Goal: Task Accomplishment & Management: Use online tool/utility

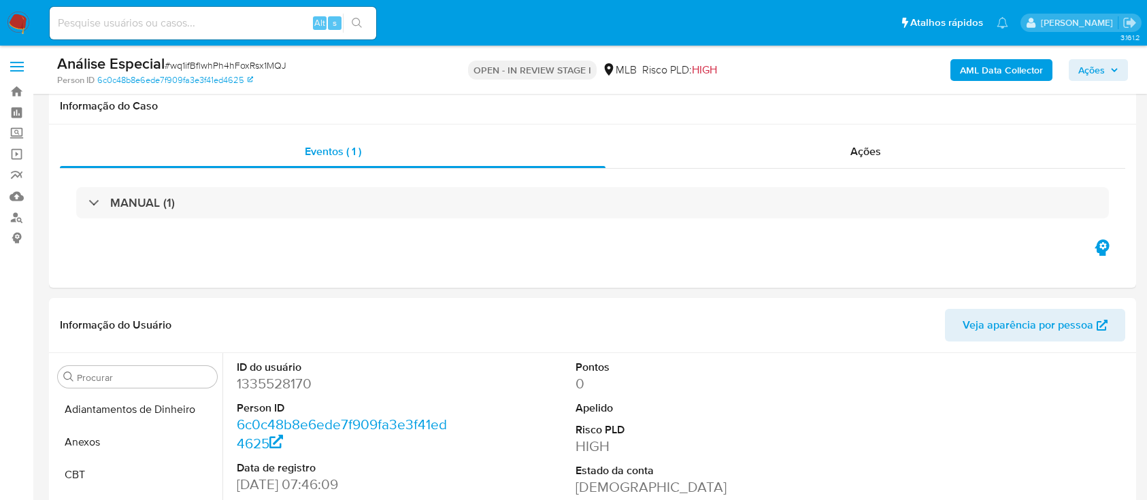
select select "10"
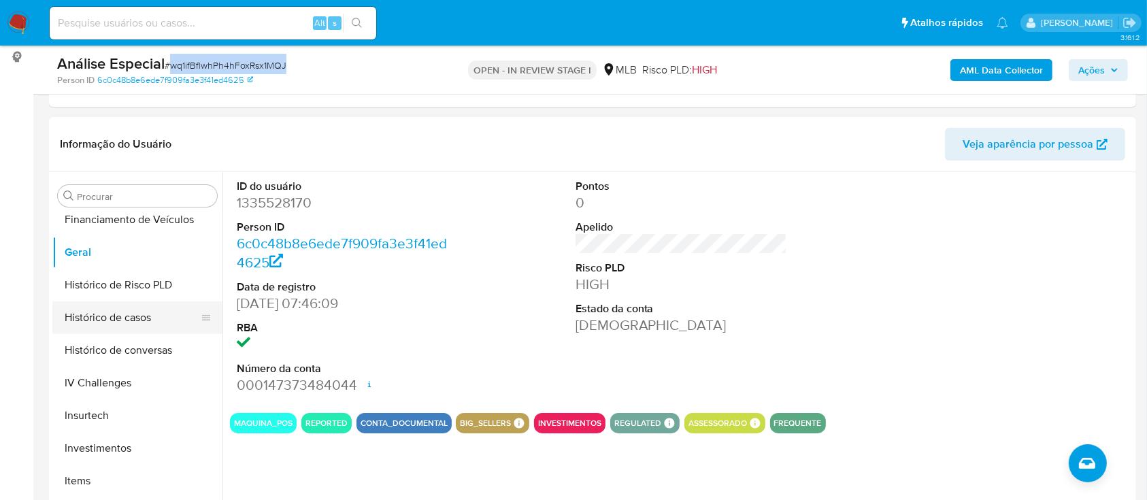
scroll to position [252, 0]
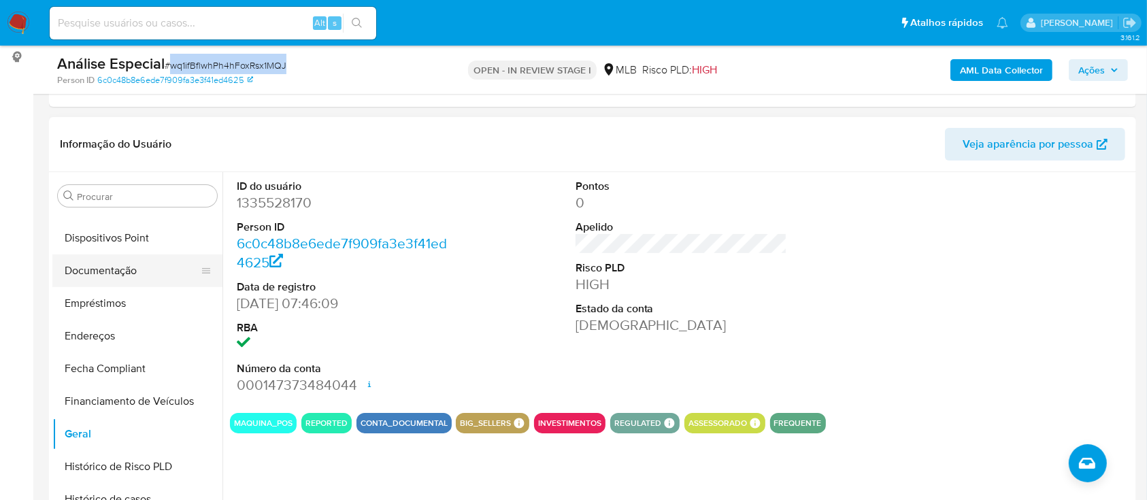
click at [181, 274] on button "Documentação" at bounding box center [131, 270] width 159 height 33
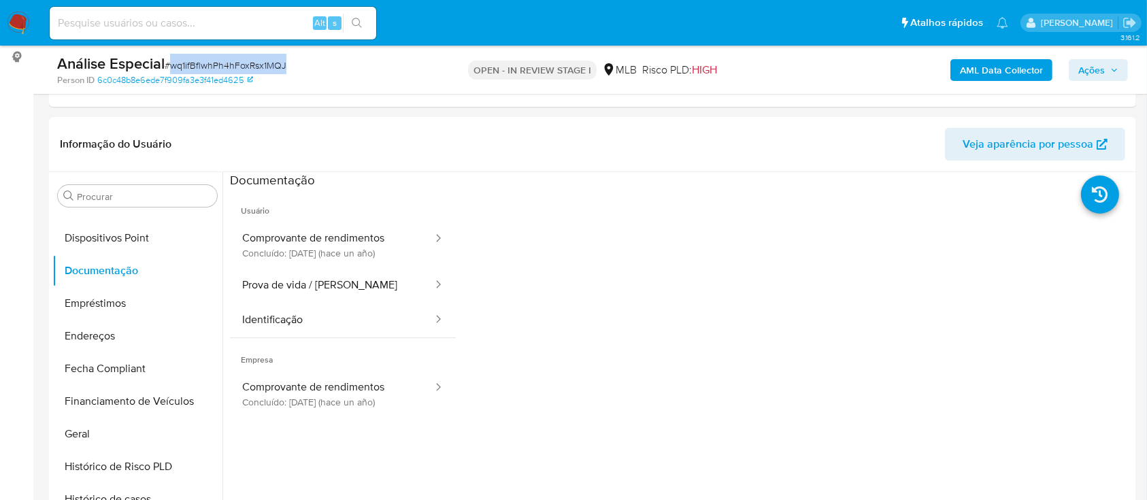
click at [284, 266] on button "Comprovante de rendimentos Concluído: 01/04/2024 (hace un año)" at bounding box center [332, 245] width 204 height 46
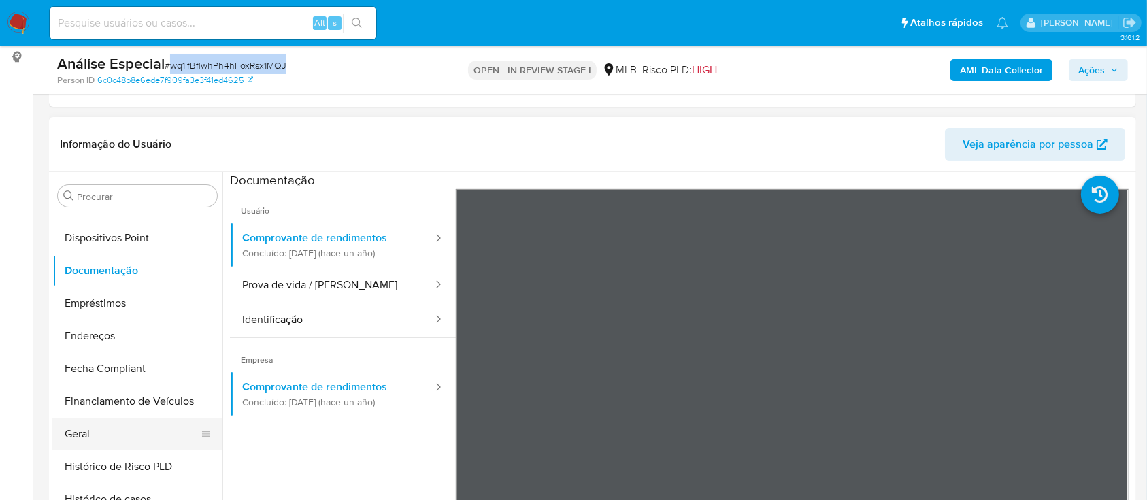
click at [131, 439] on button "Geral" at bounding box center [131, 434] width 159 height 33
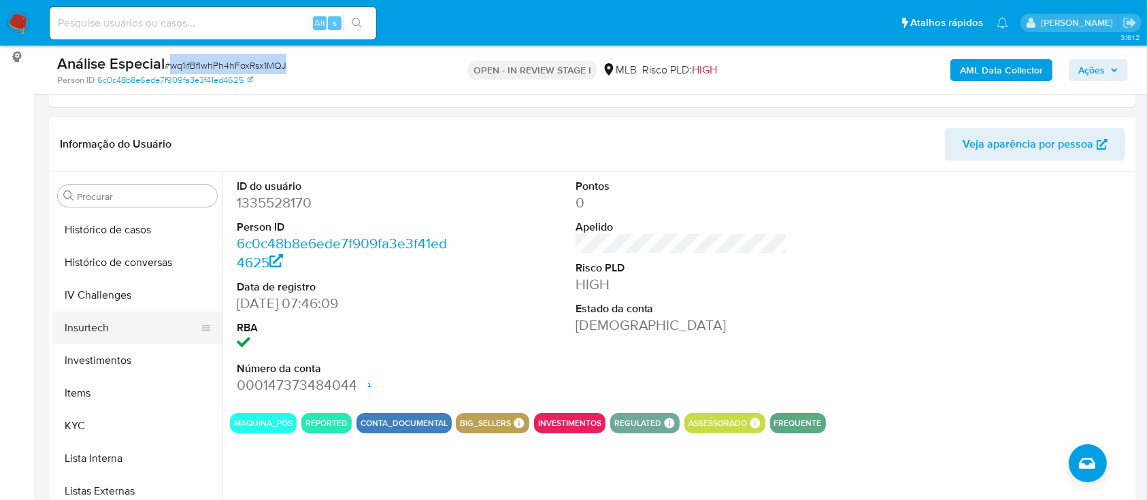
scroll to position [524, 0]
click at [102, 422] on button "KYC" at bounding box center [131, 423] width 159 height 33
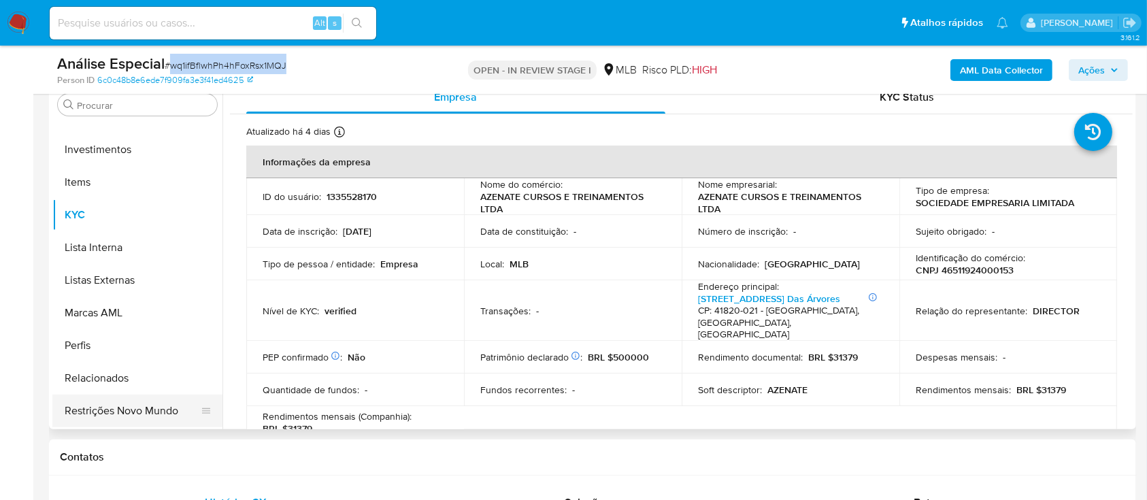
scroll to position [706, 0]
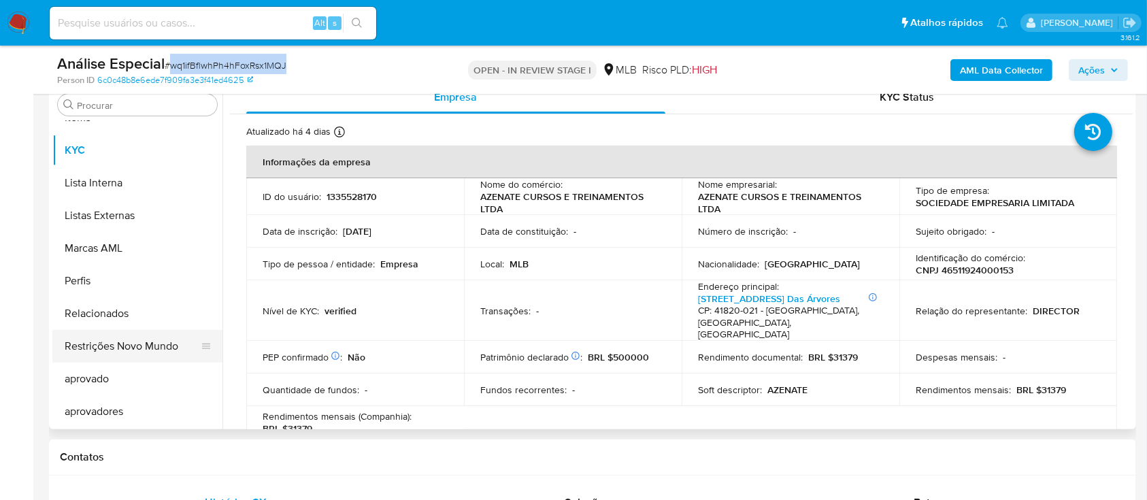
click at [155, 347] on button "Restrições Novo Mundo" at bounding box center [131, 346] width 159 height 33
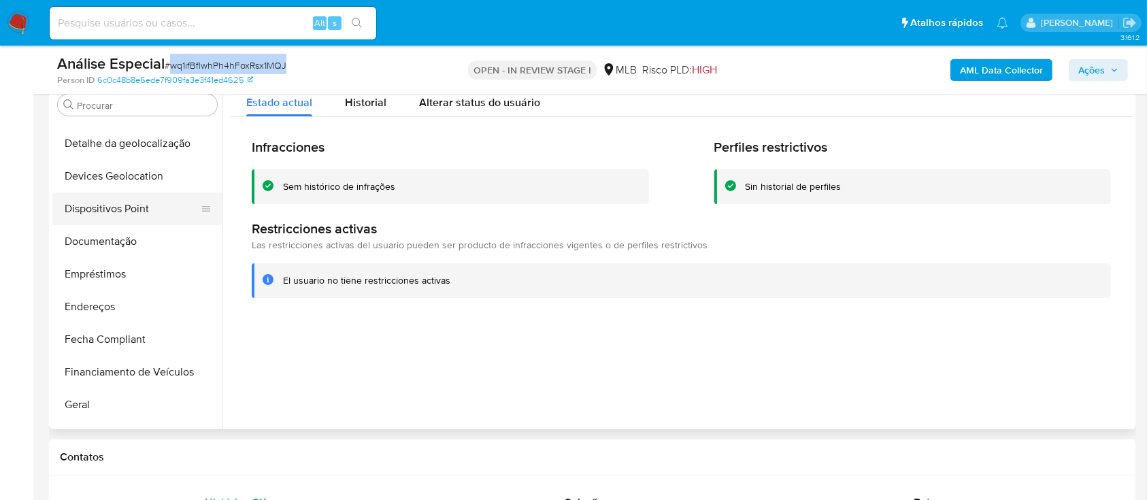
scroll to position [161, 0]
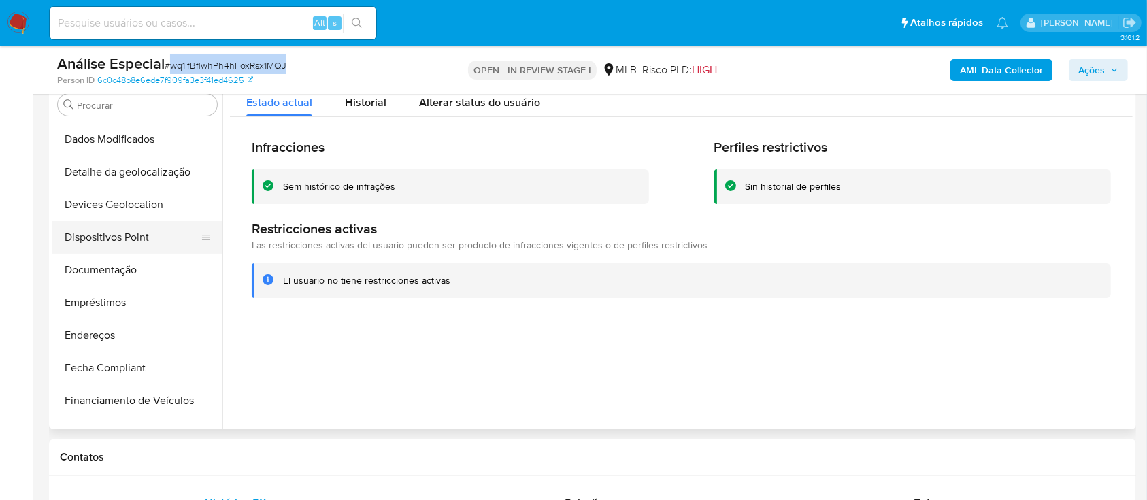
click at [169, 241] on button "Dispositivos Point" at bounding box center [131, 237] width 159 height 33
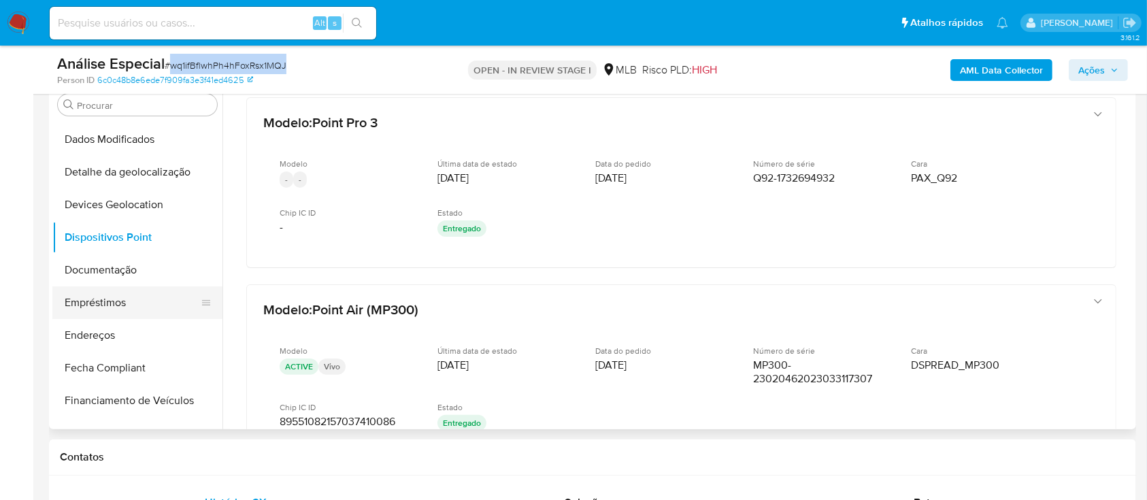
click at [145, 297] on button "Empréstimos" at bounding box center [131, 302] width 159 height 33
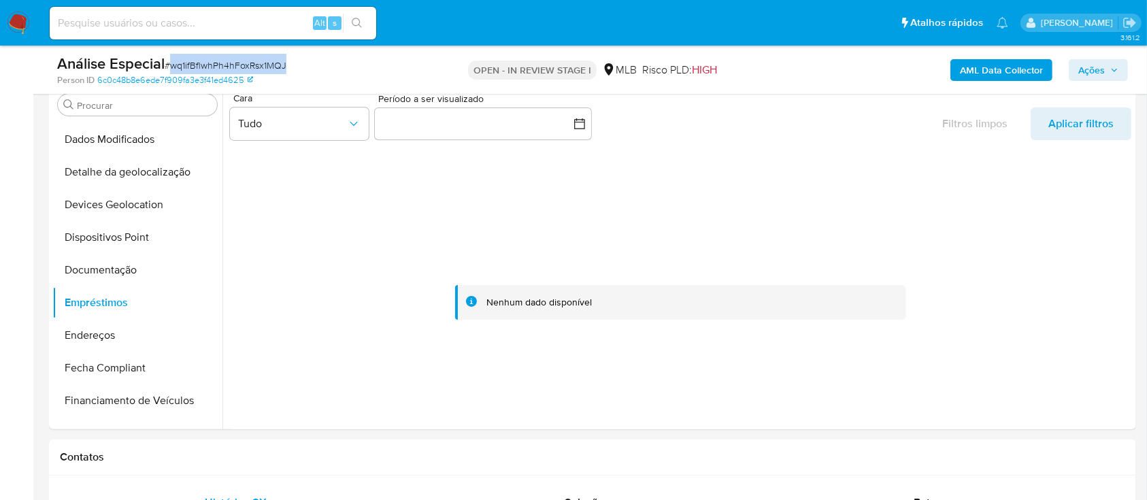
drag, startPoint x: 86, startPoint y: 322, endPoint x: 306, endPoint y: 362, distance: 224.1
click at [86, 323] on button "Endereços" at bounding box center [137, 335] width 170 height 33
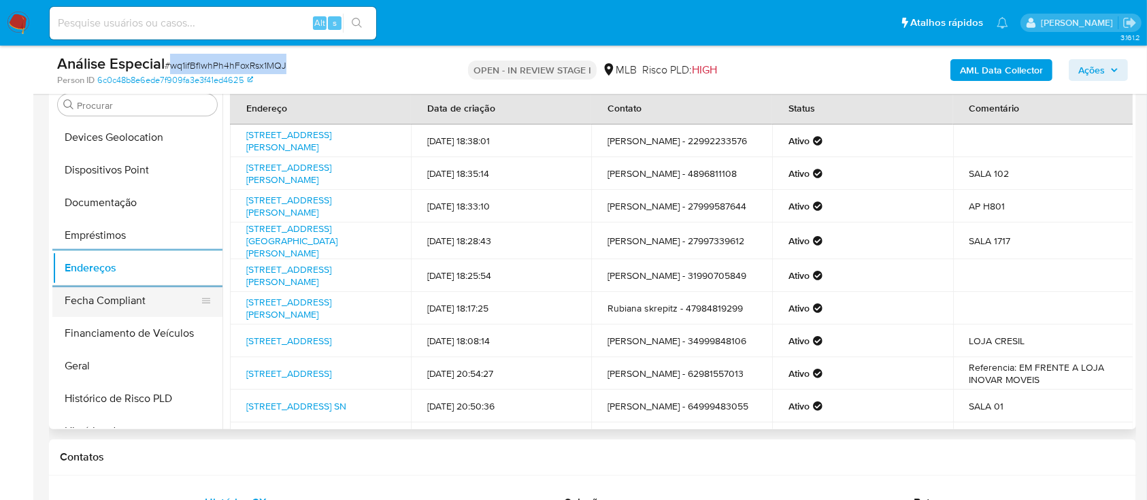
scroll to position [272, 0]
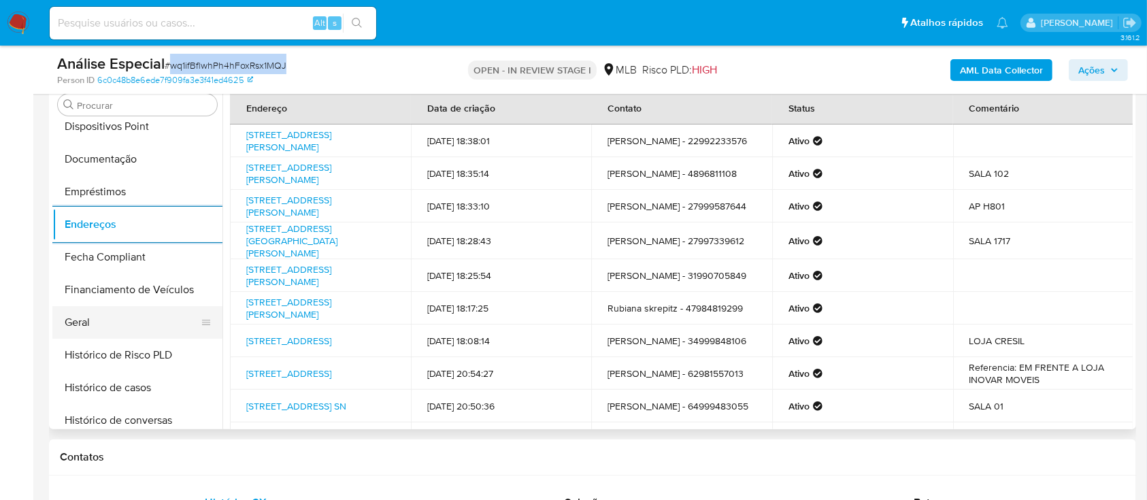
click at [138, 324] on button "Geral" at bounding box center [131, 322] width 159 height 33
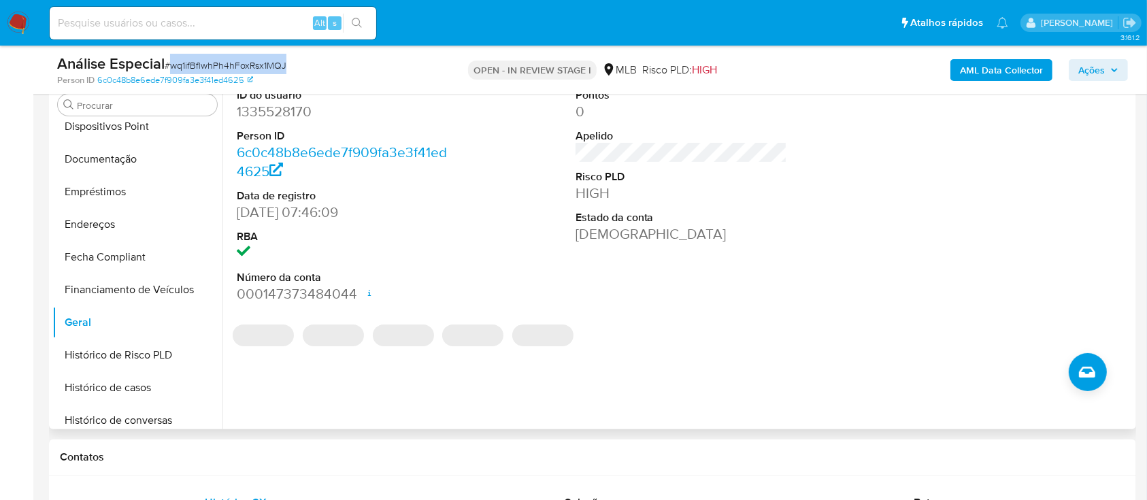
click at [272, 119] on dd "1335528170" at bounding box center [343, 111] width 212 height 19
click at [272, 118] on dd "1335528170" at bounding box center [343, 111] width 212 height 19
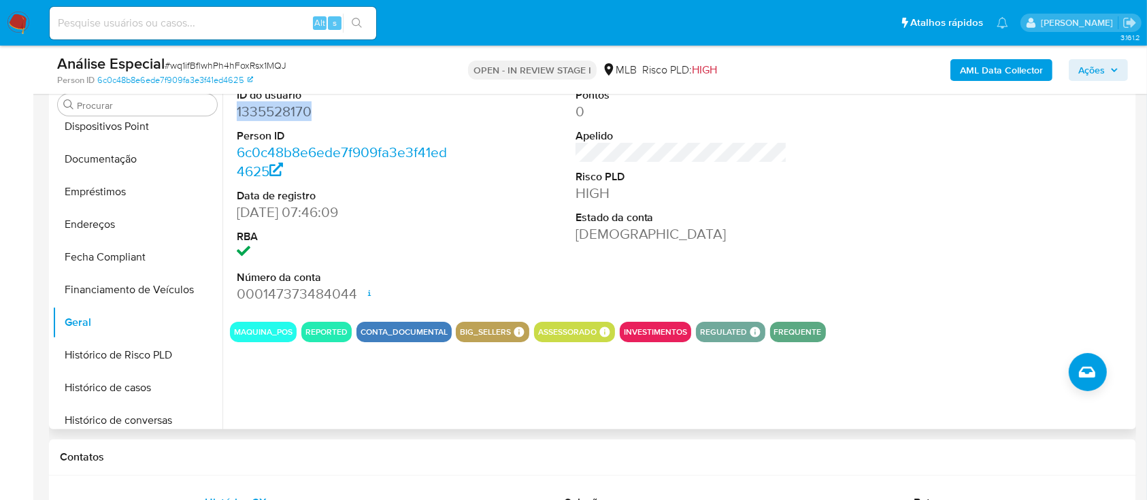
copy dd "1335528170"
drag, startPoint x: 267, startPoint y: 114, endPoint x: 330, endPoint y: 121, distance: 63.7
click at [330, 121] on dl "ID do usuário 1335528170 Person ID 6c0c48b8e6ede7f909fa3e3f41ed4625 Data de reg…" at bounding box center [343, 196] width 212 height 216
copy dd "1335528170"
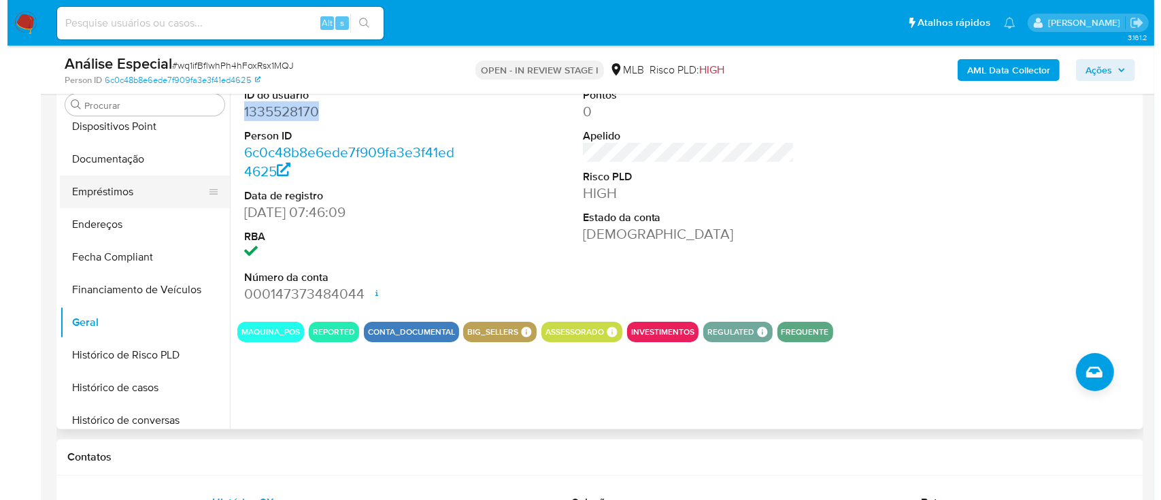
scroll to position [0, 0]
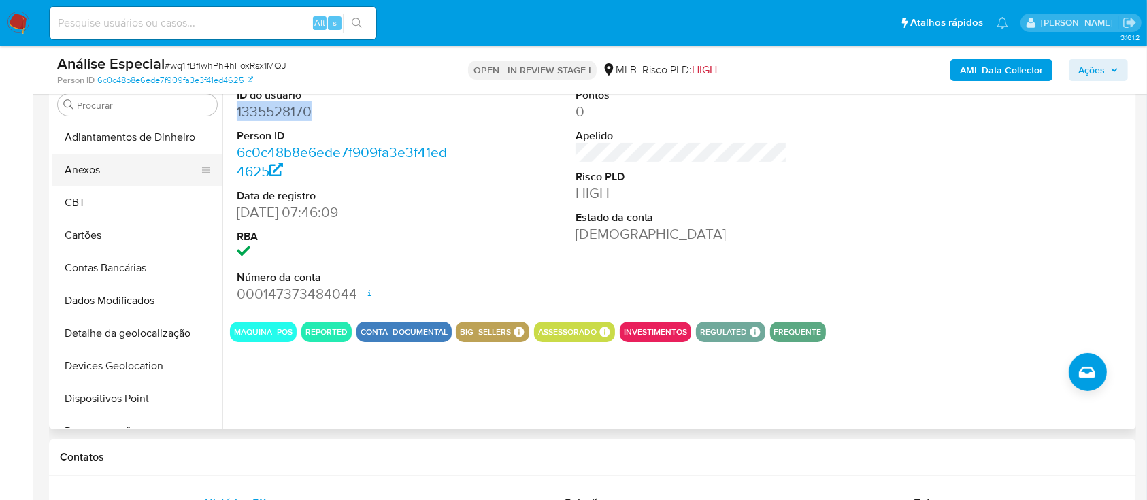
click at [148, 176] on button "Anexos" at bounding box center [131, 170] width 159 height 33
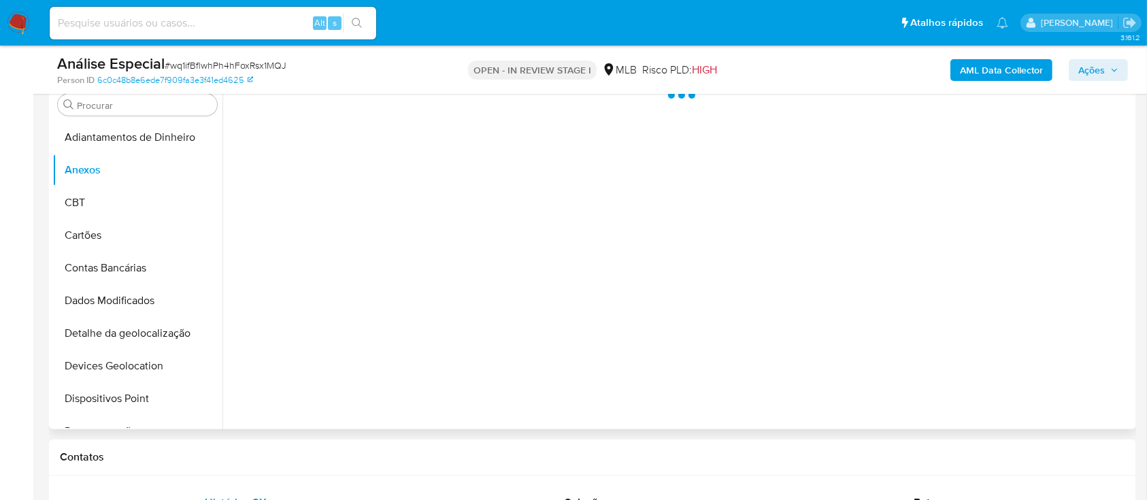
drag, startPoint x: 777, startPoint y: 273, endPoint x: 936, endPoint y: 277, distance: 158.6
click at [936, 277] on div at bounding box center [677, 255] width 910 height 348
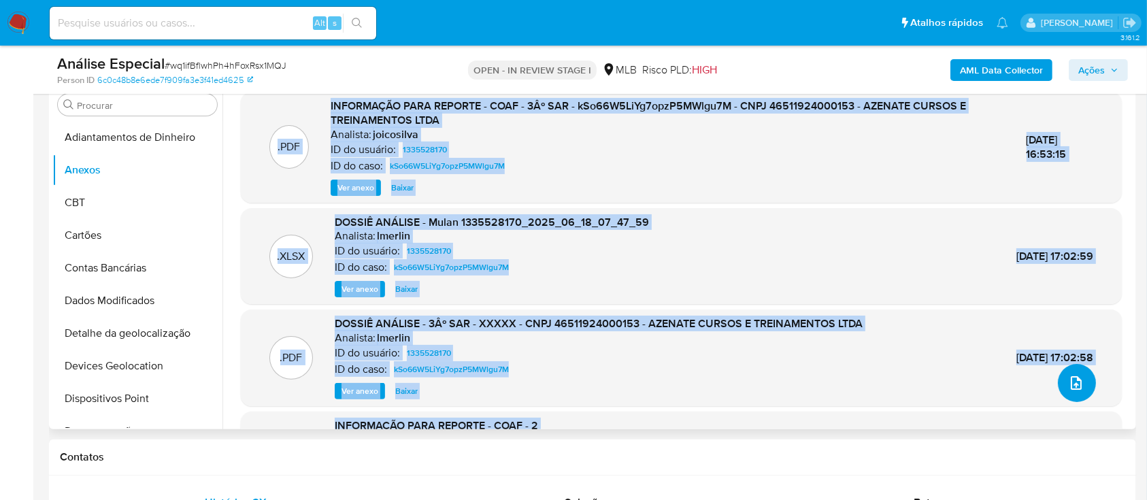
click at [1071, 384] on icon "upload-file" at bounding box center [1076, 383] width 11 height 14
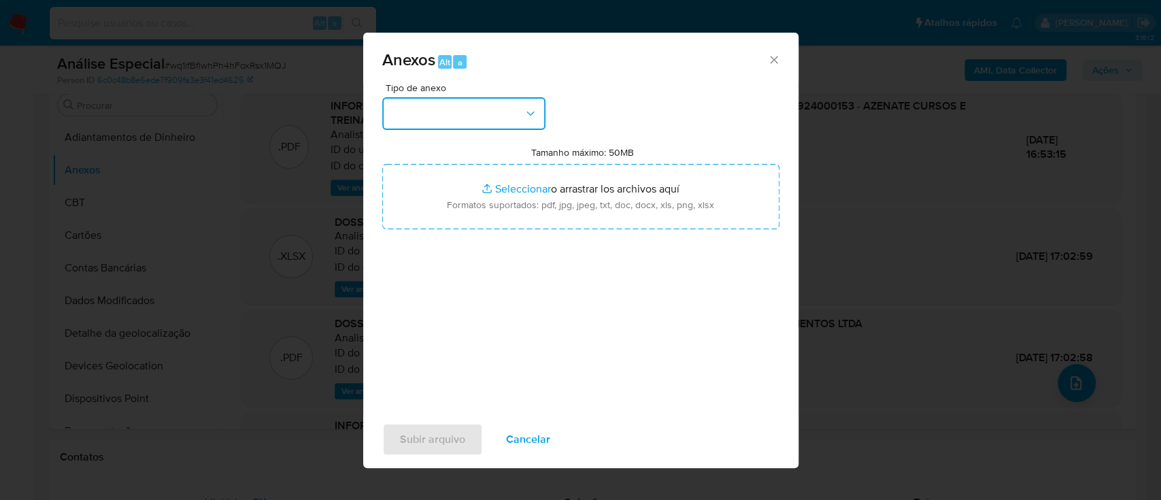
click at [413, 114] on button "button" at bounding box center [463, 113] width 163 height 33
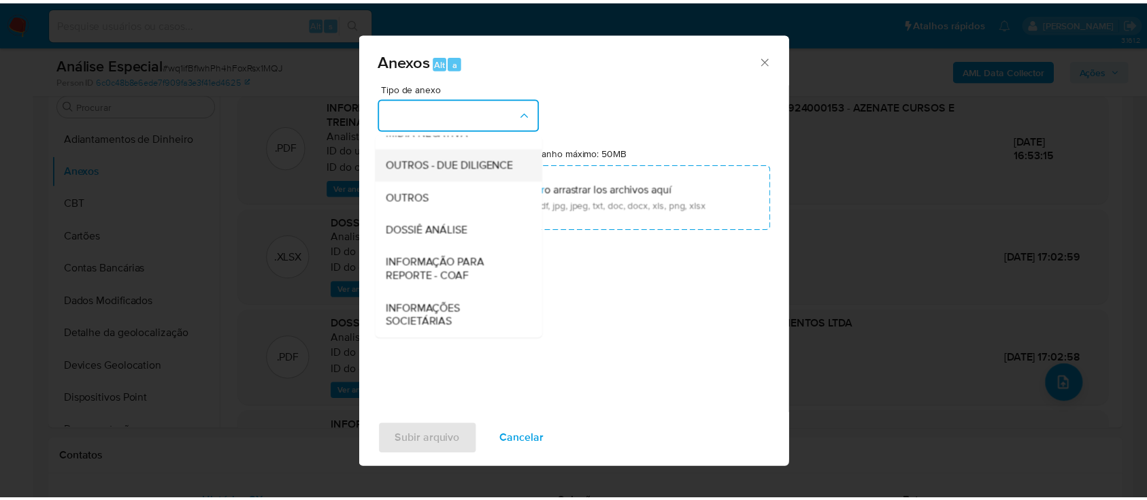
scroll to position [209, 0]
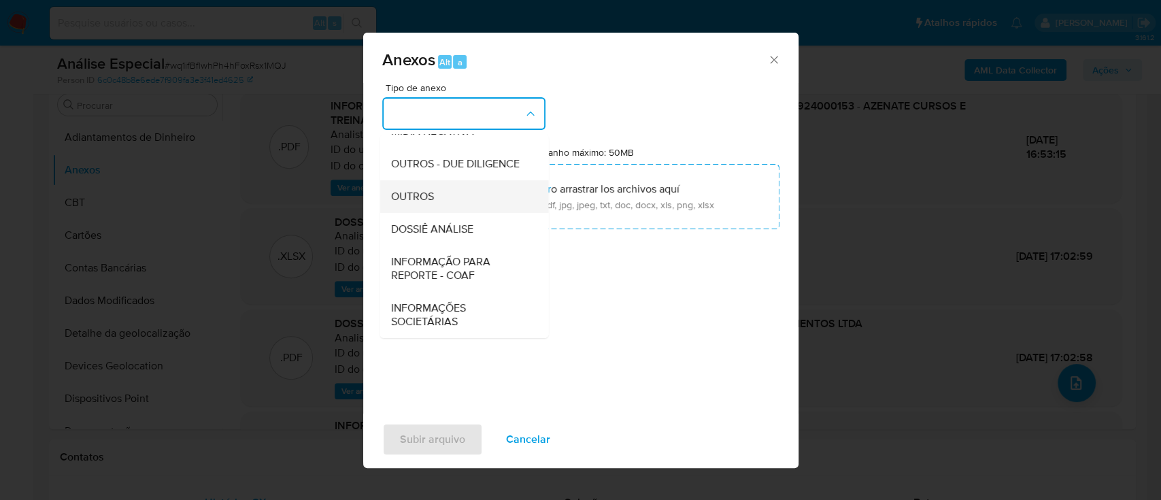
click at [428, 190] on span "OUTROS" at bounding box center [412, 197] width 43 height 14
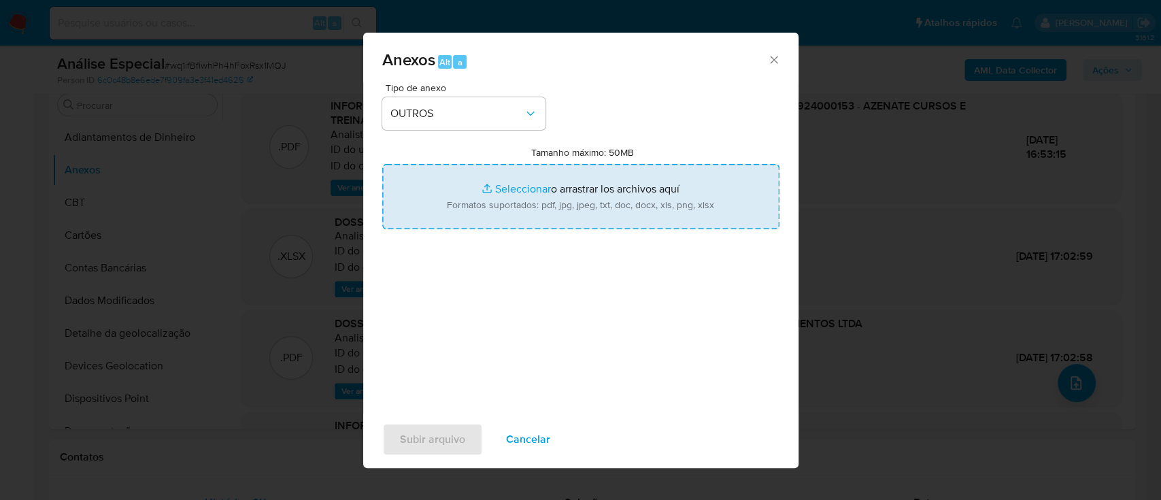
type input "C:\fakepath\Mulan 1335528170_2025_09_26_10_12_30 AZENATE CURSOS E TREINAMENTOS …"
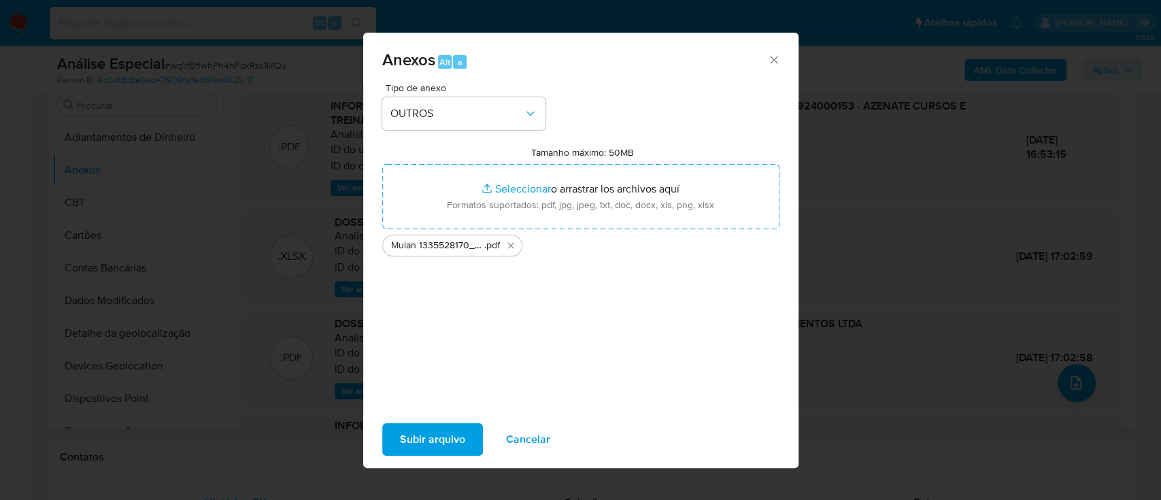
click at [447, 440] on span "Subir arquivo" at bounding box center [432, 440] width 65 height 30
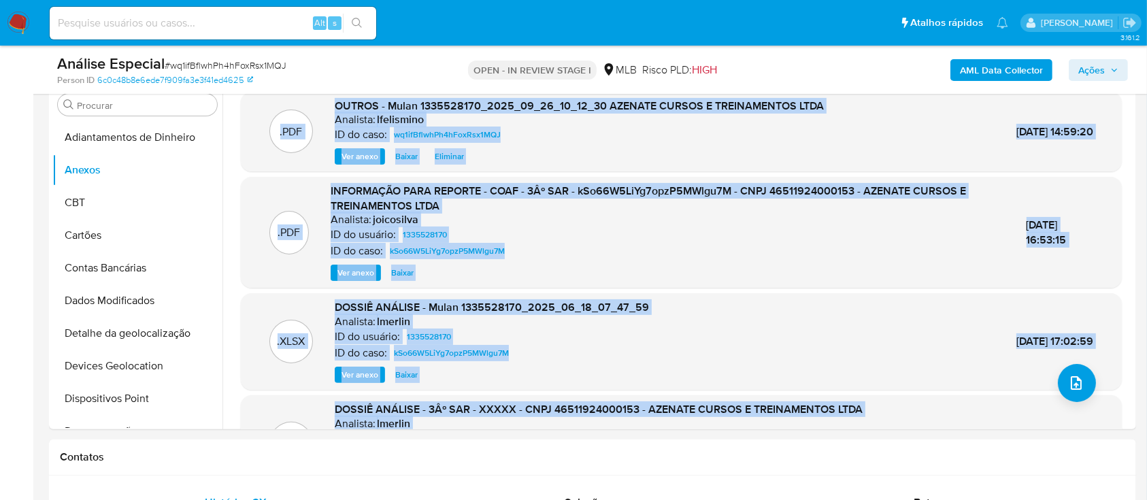
click at [1012, 69] on b "AML Data Collector" at bounding box center [1001, 70] width 83 height 22
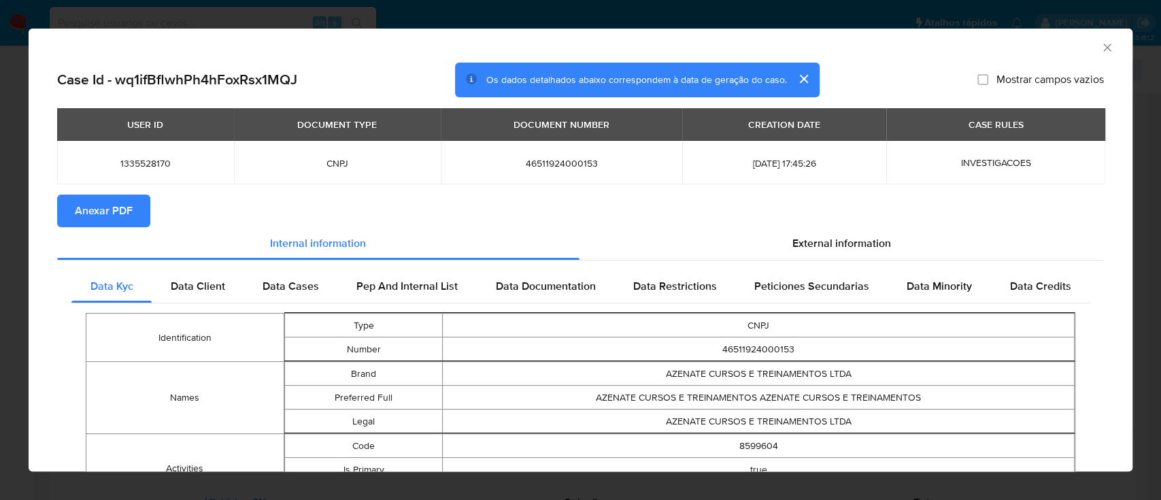
click at [132, 220] on button "Anexar PDF" at bounding box center [103, 211] width 93 height 33
click at [397, 13] on div "AML Data Collector Case Id - wq1ifBflwhPh4hFoxRsx1MQJ Os dados detalhados abaix…" at bounding box center [580, 250] width 1161 height 500
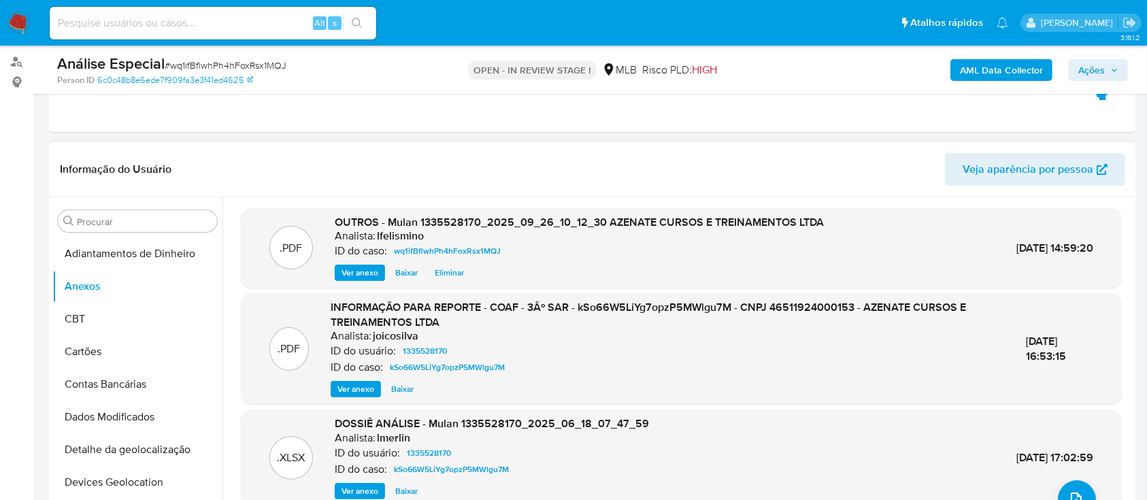
scroll to position [90, 0]
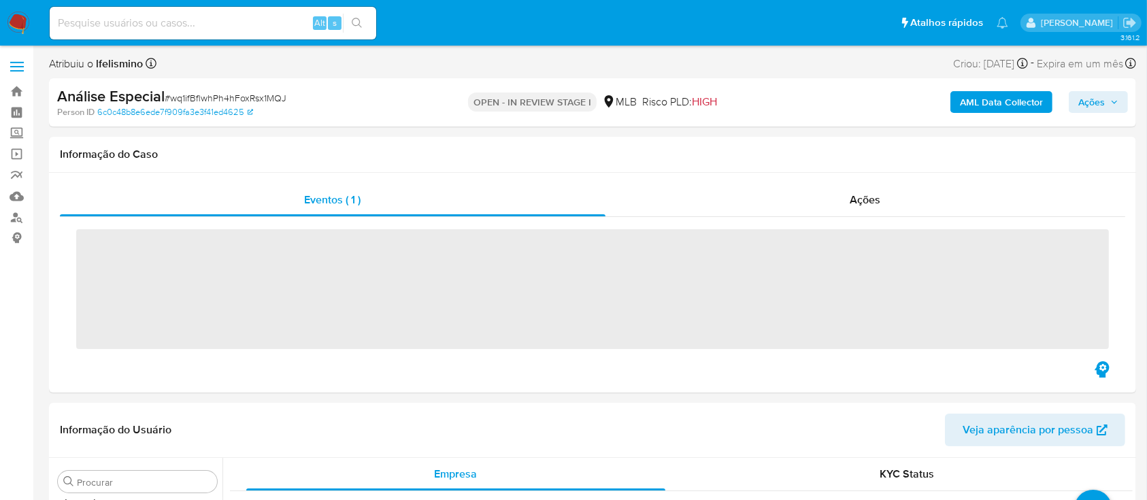
scroll to position [706, 0]
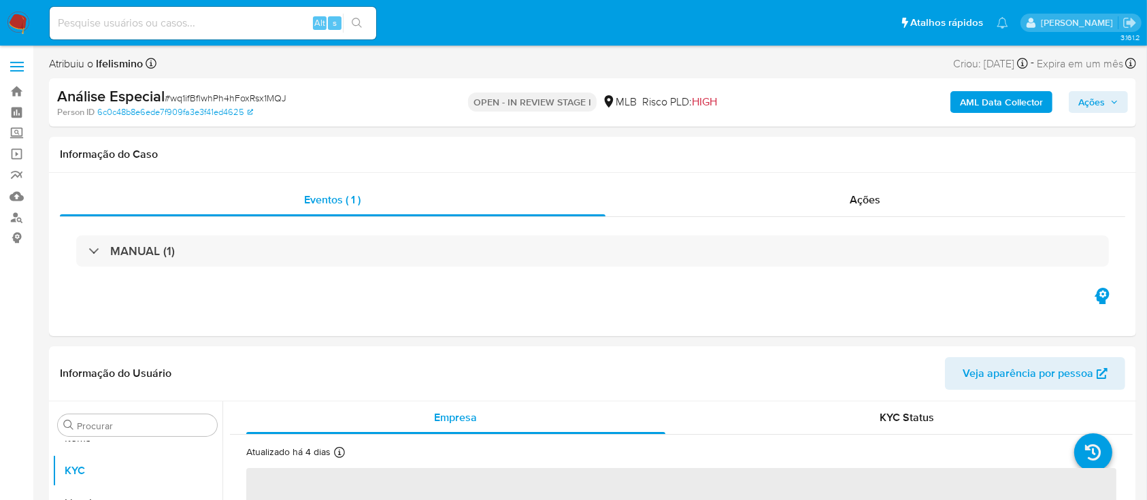
select select "10"
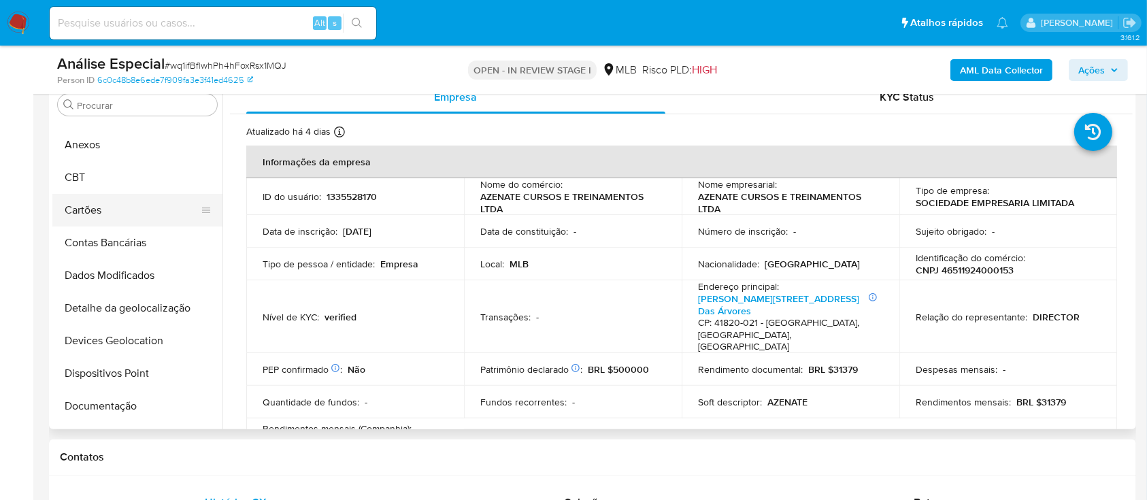
scroll to position [0, 0]
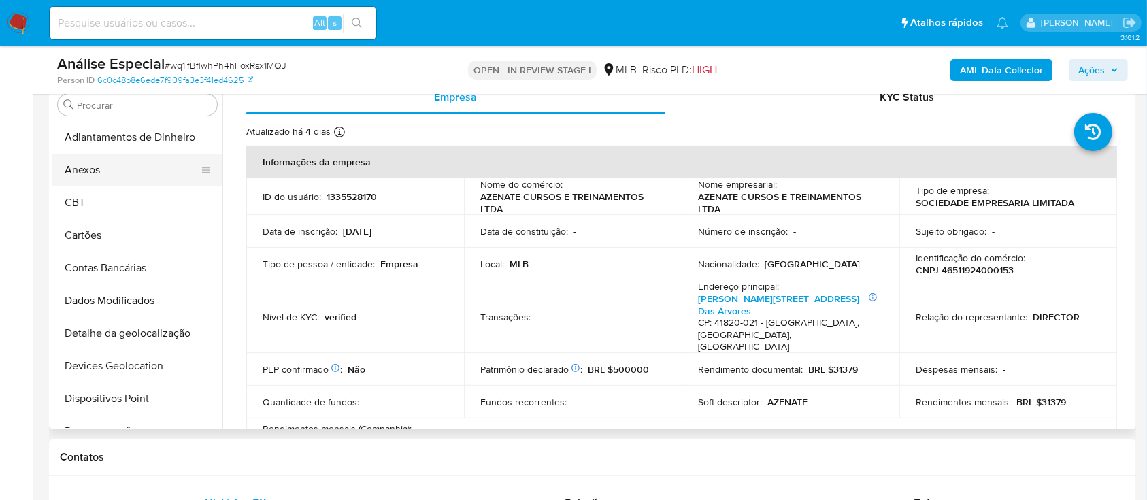
click at [148, 163] on button "Anexos" at bounding box center [131, 170] width 159 height 33
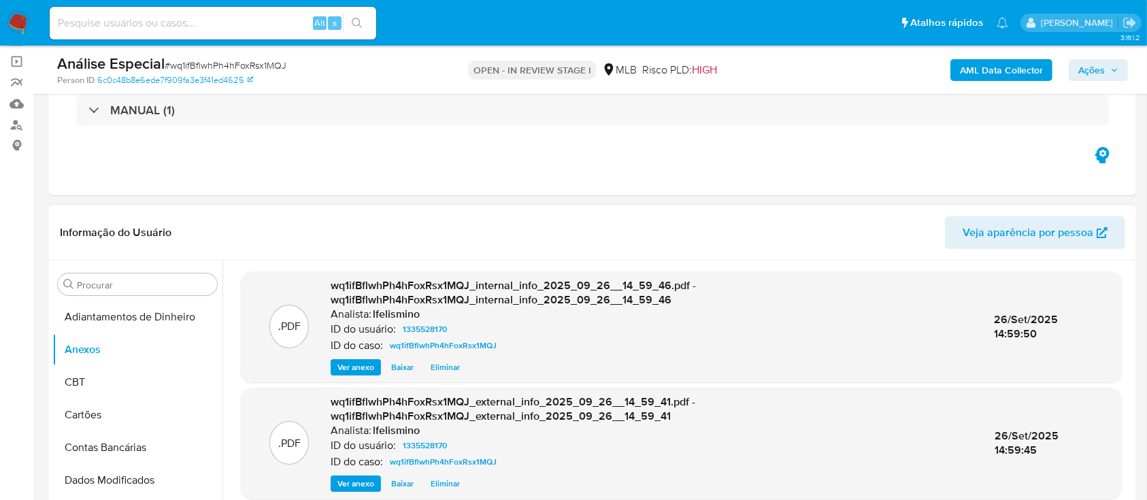
scroll to position [90, 0]
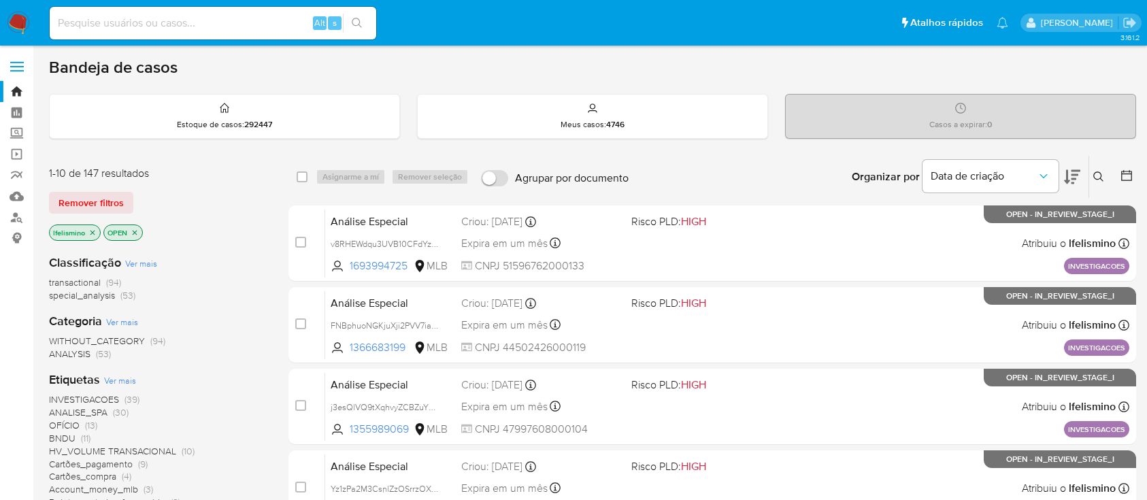
scroll to position [441, 0]
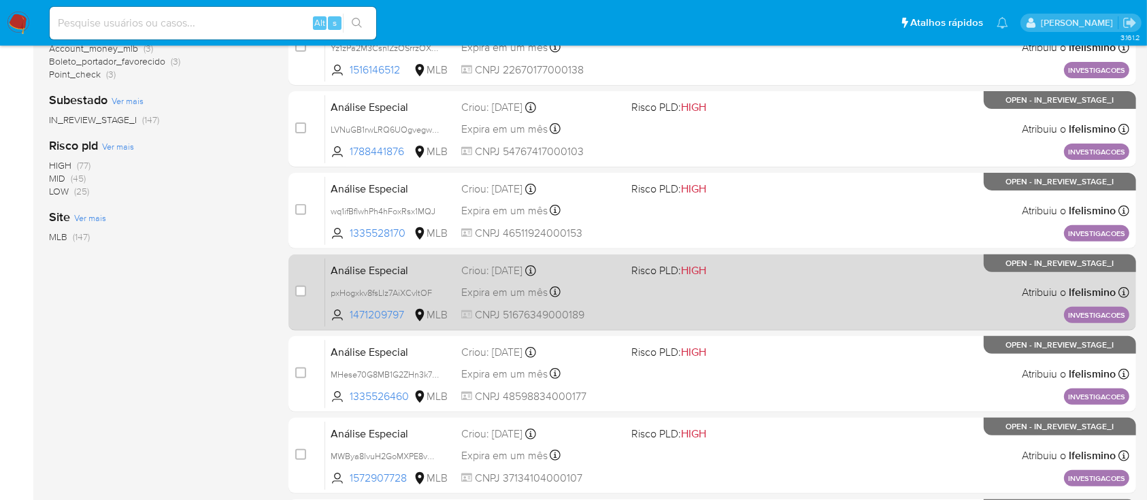
click at [614, 297] on div "Expira em um mês Expira em 02/11/2025 14:45:25" at bounding box center [540, 292] width 159 height 18
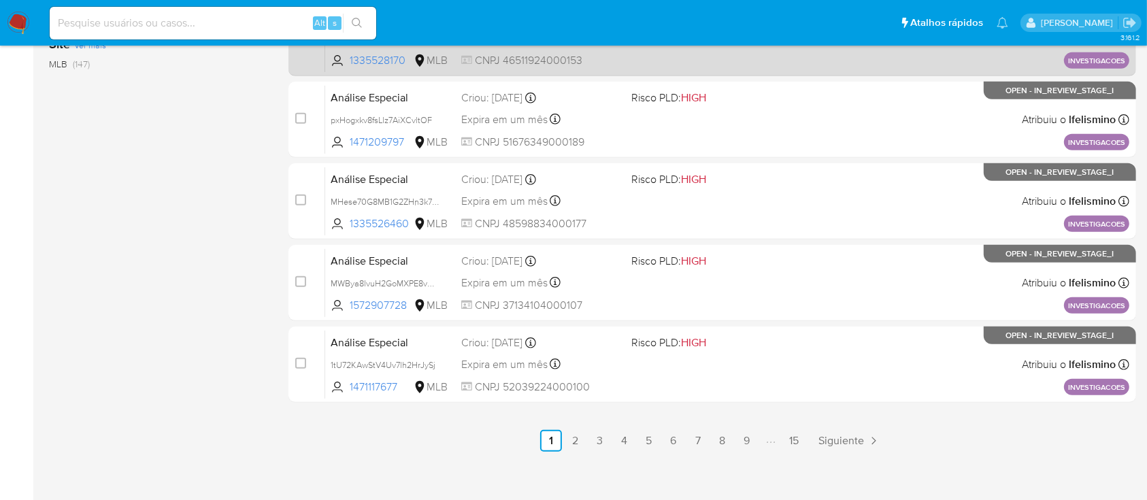
scroll to position [622, 0]
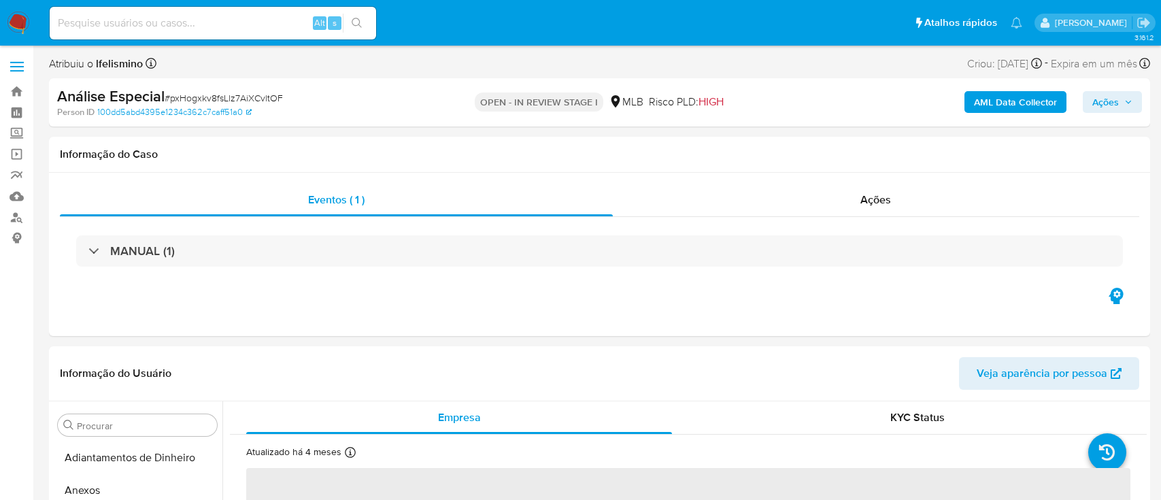
select select "10"
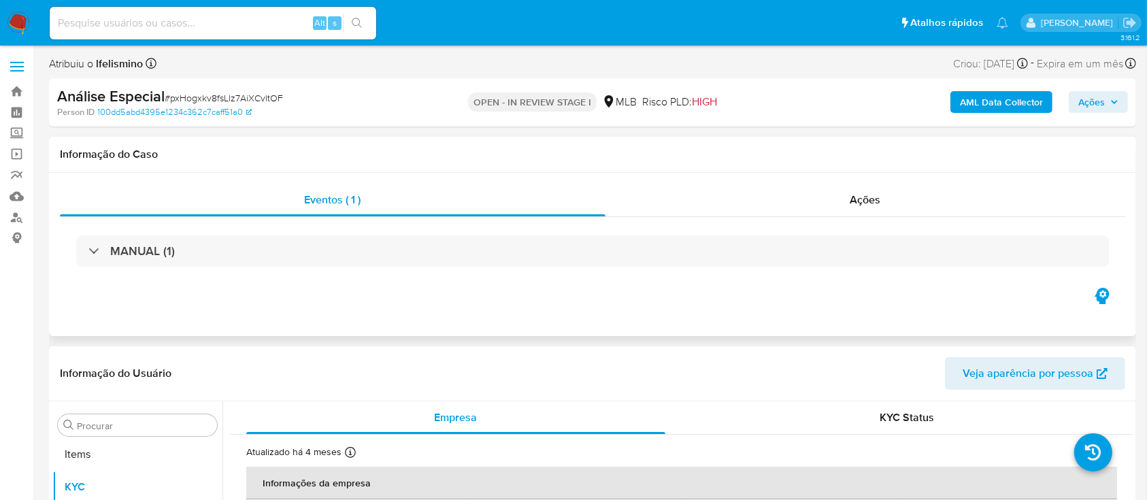
scroll to position [706, 0]
click at [218, 97] on span "# pxHogxkv8fsLlz7AiXCvltOF" at bounding box center [224, 98] width 118 height 14
click at [218, 98] on span "# pxHogxkv8fsLlz7AiXCvltOF" at bounding box center [224, 98] width 118 height 14
copy span "pxHogxkv8fsLlz7AiXCvltOF"
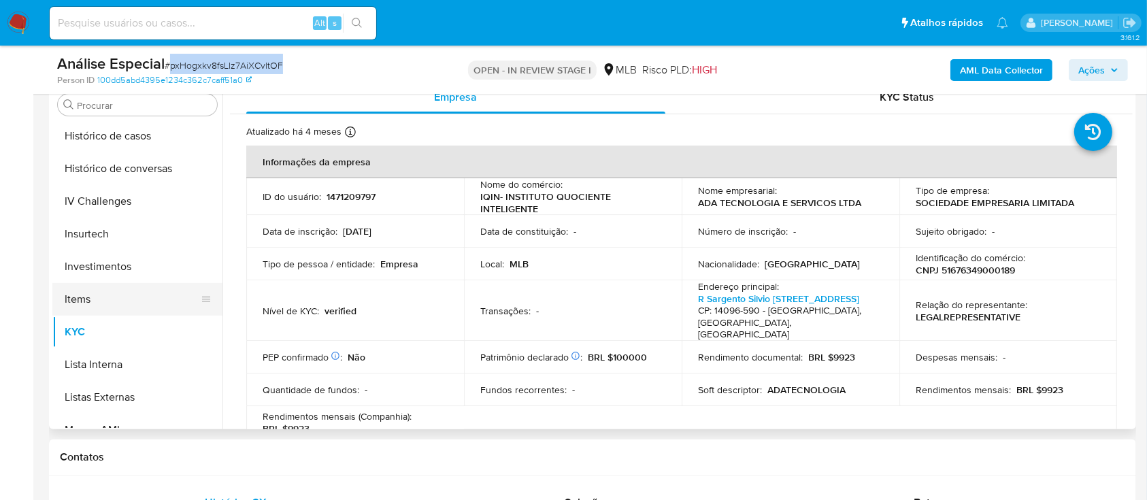
scroll to position [433, 0]
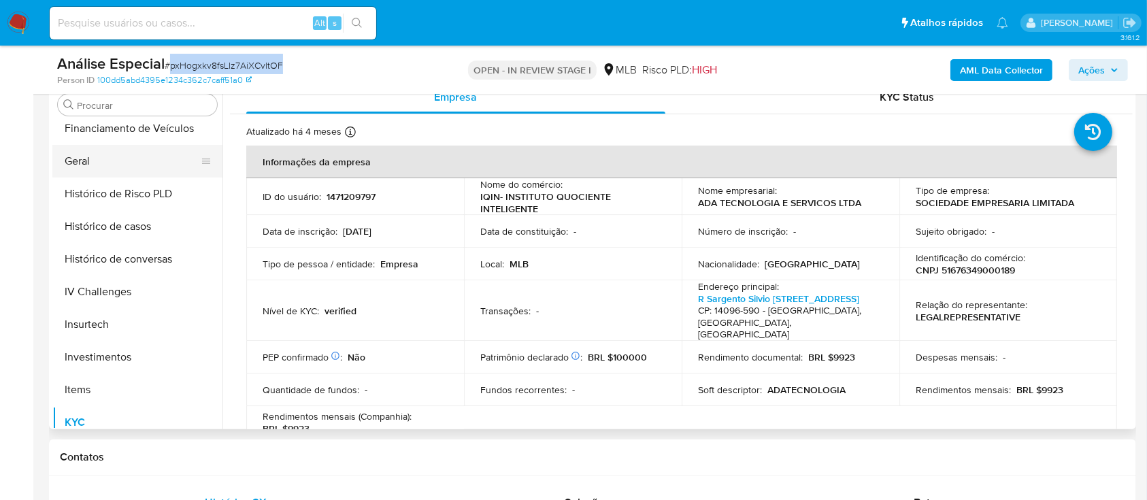
click at [152, 150] on button "Geral" at bounding box center [131, 161] width 159 height 33
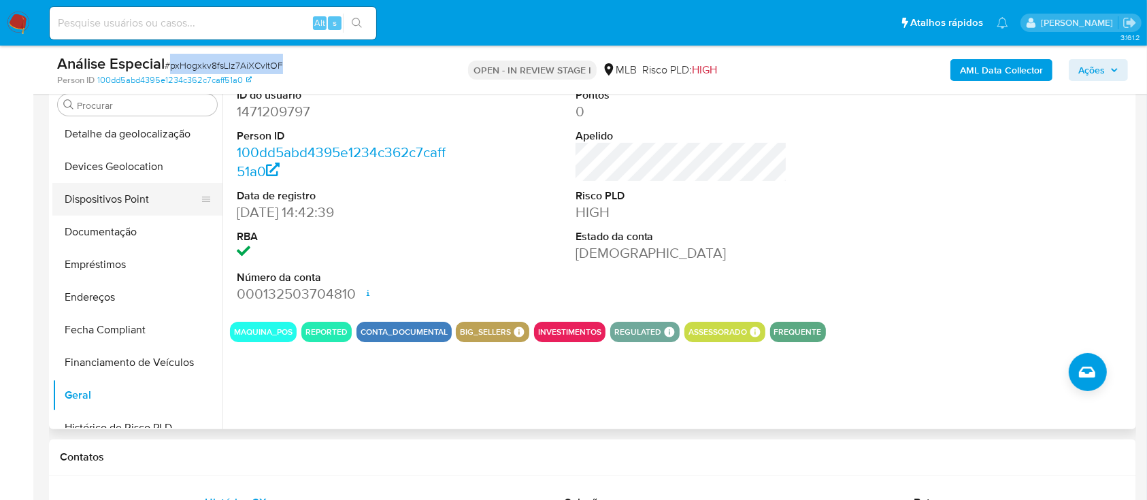
scroll to position [161, 0]
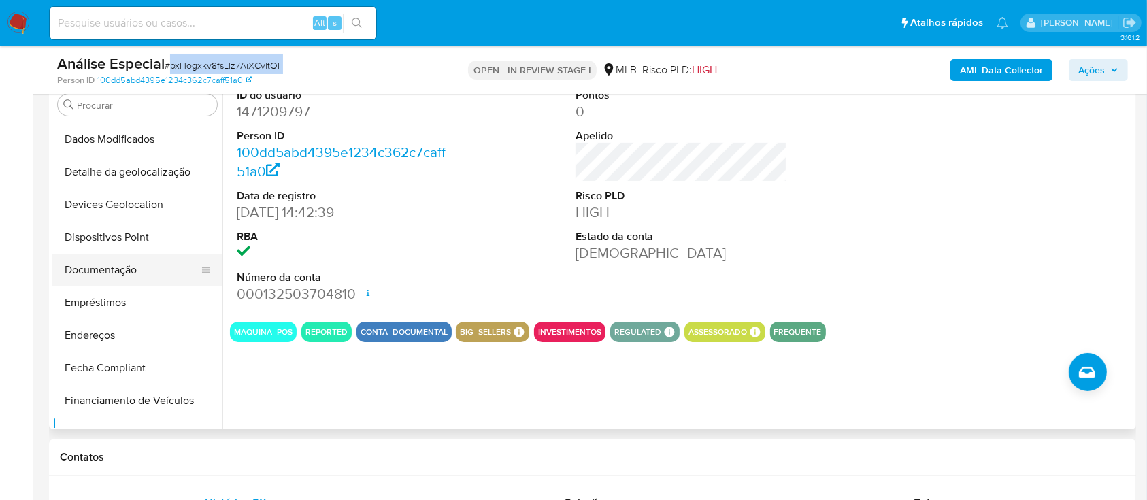
drag, startPoint x: 128, startPoint y: 264, endPoint x: 139, endPoint y: 263, distance: 11.6
click at [128, 264] on button "Documentação" at bounding box center [131, 270] width 159 height 33
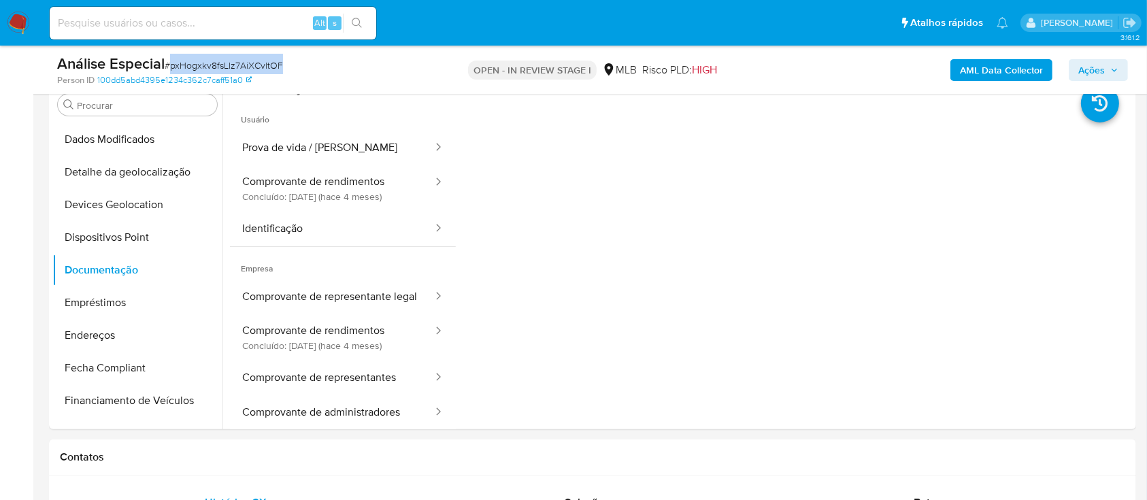
click at [394, 166] on button "Comprovante de rendimentos Concluído: 20/05/2025 (hace 4 meses)" at bounding box center [332, 188] width 204 height 46
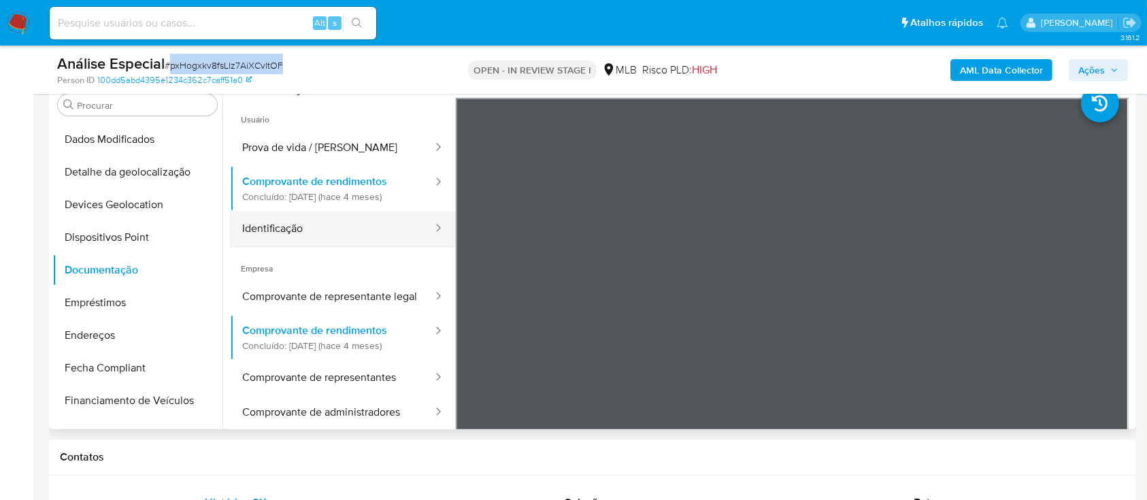
click at [399, 244] on button "Identificação" at bounding box center [332, 229] width 204 height 35
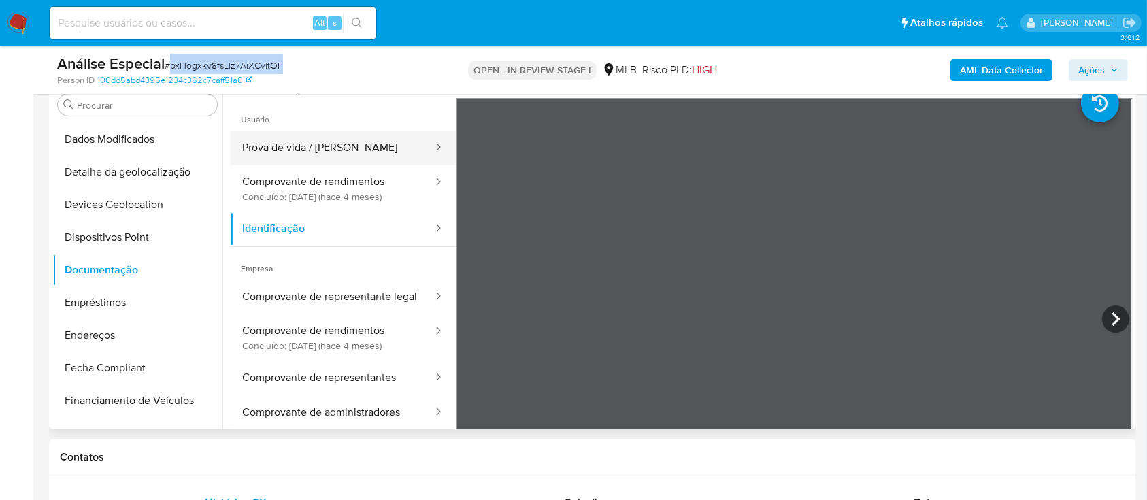
click at [284, 147] on button "Prova de vida / Selfie" at bounding box center [332, 148] width 204 height 35
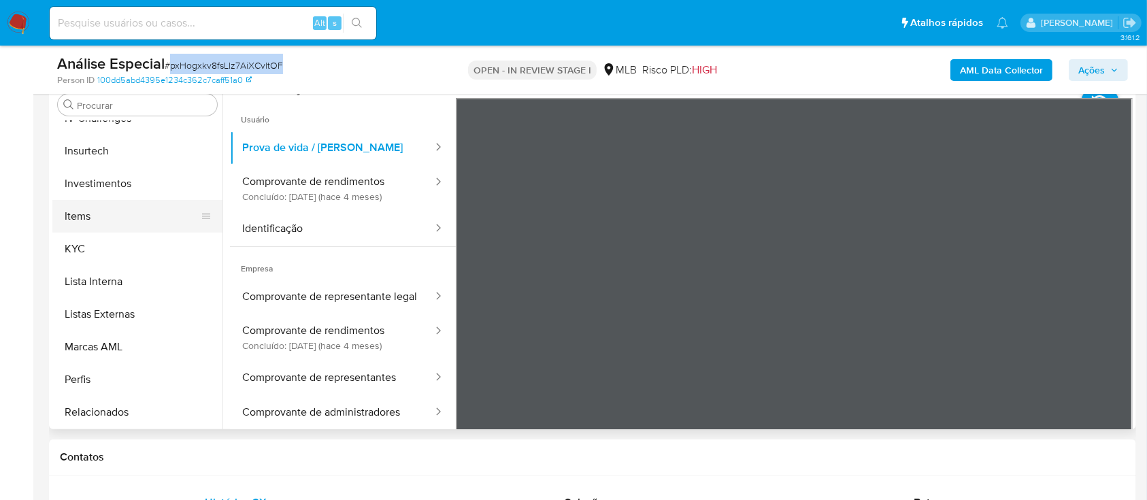
scroll to position [615, 0]
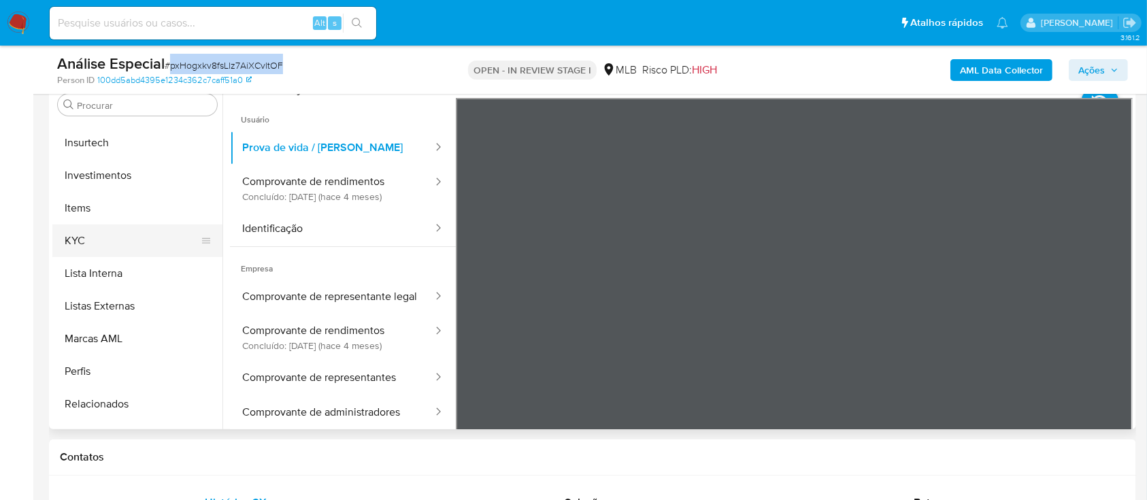
click at [153, 248] on button "KYC" at bounding box center [131, 241] width 159 height 33
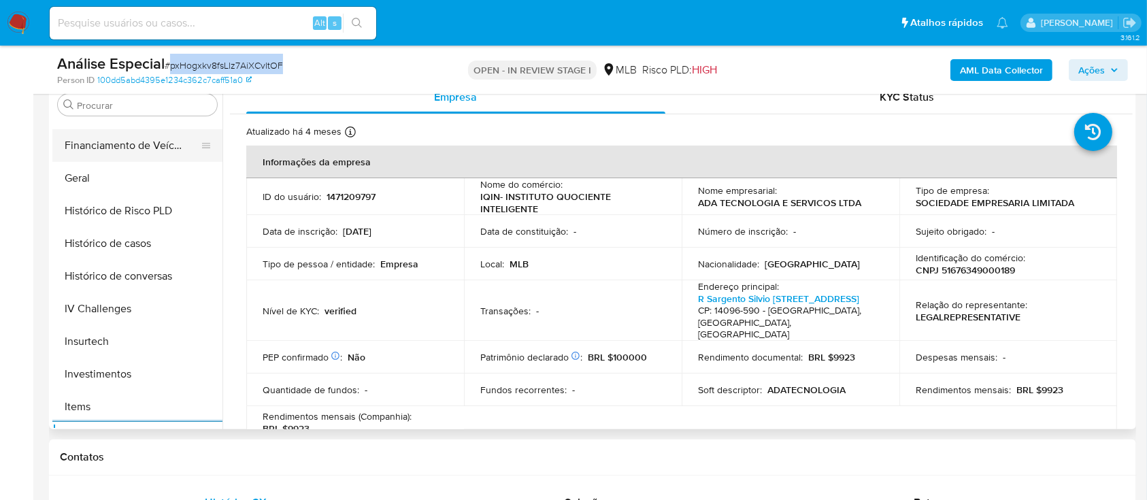
scroll to position [343, 0]
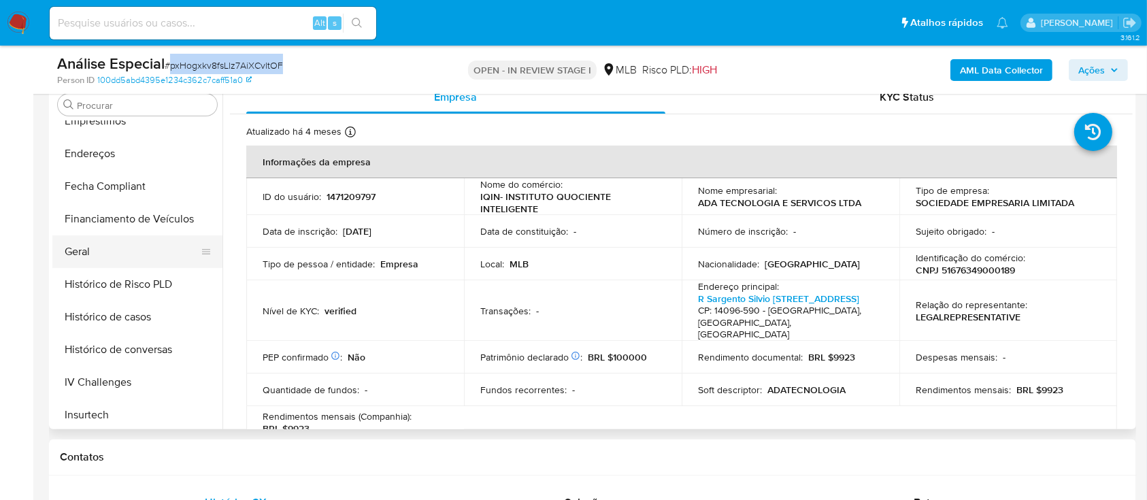
click at [136, 250] on button "Geral" at bounding box center [131, 251] width 159 height 33
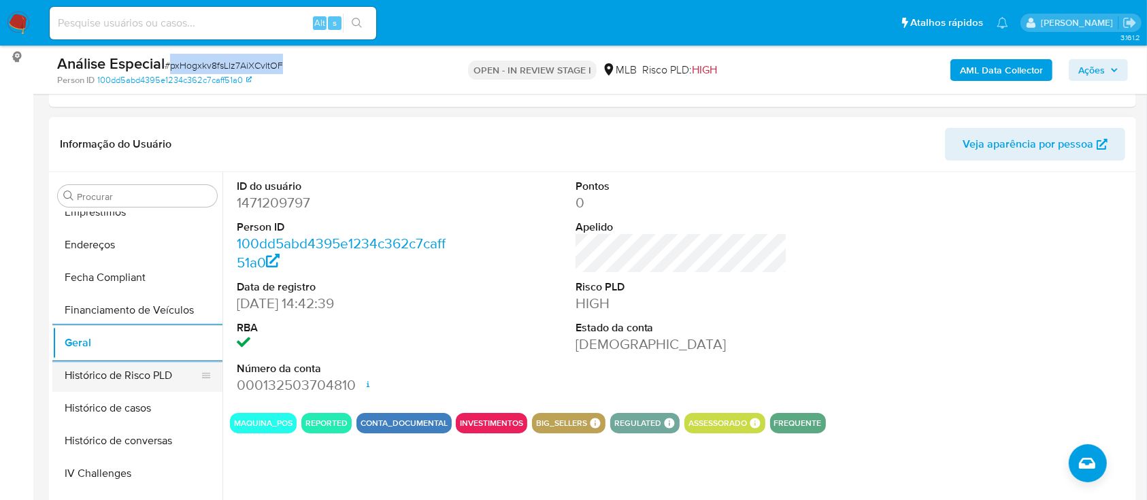
scroll to position [524, 0]
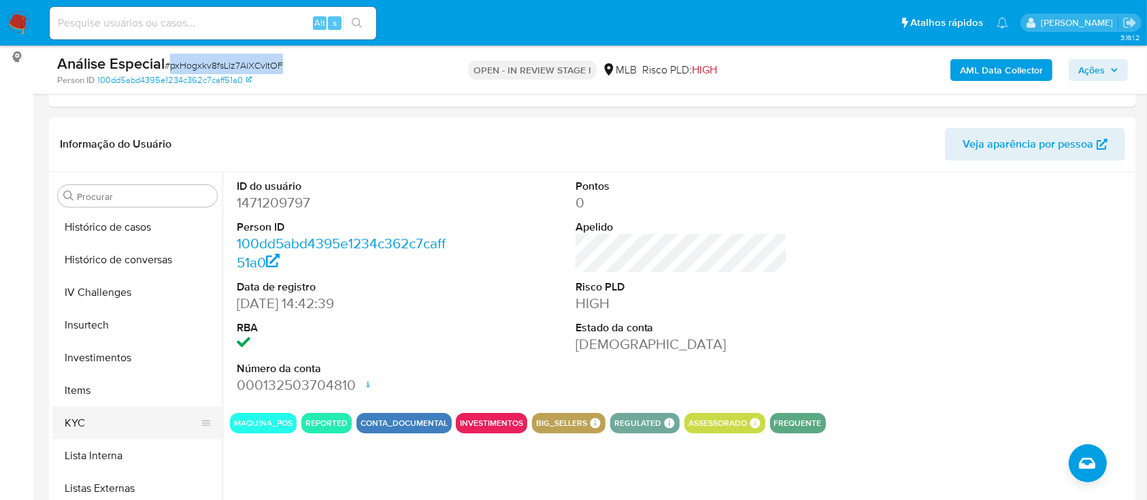
click at [100, 416] on button "KYC" at bounding box center [131, 423] width 159 height 33
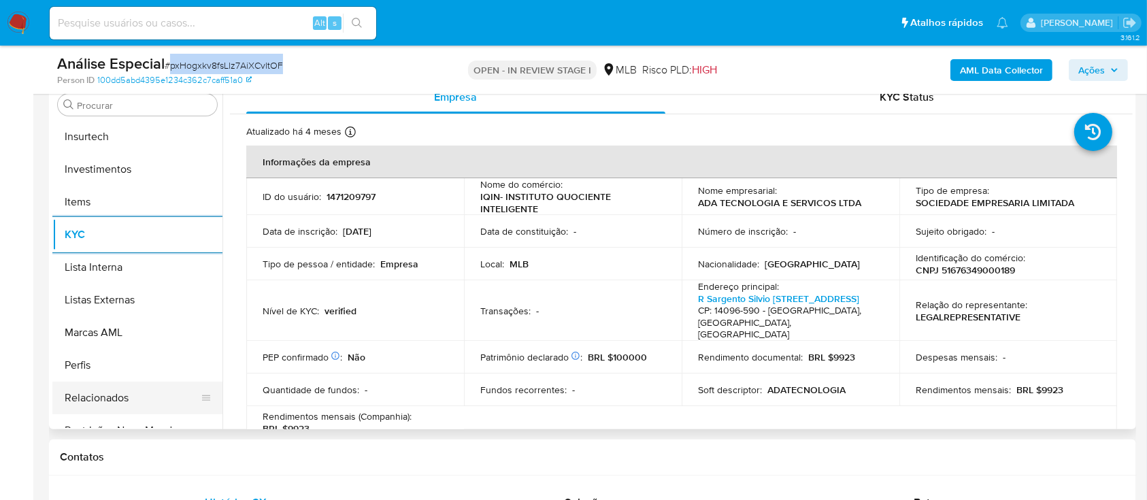
scroll to position [706, 0]
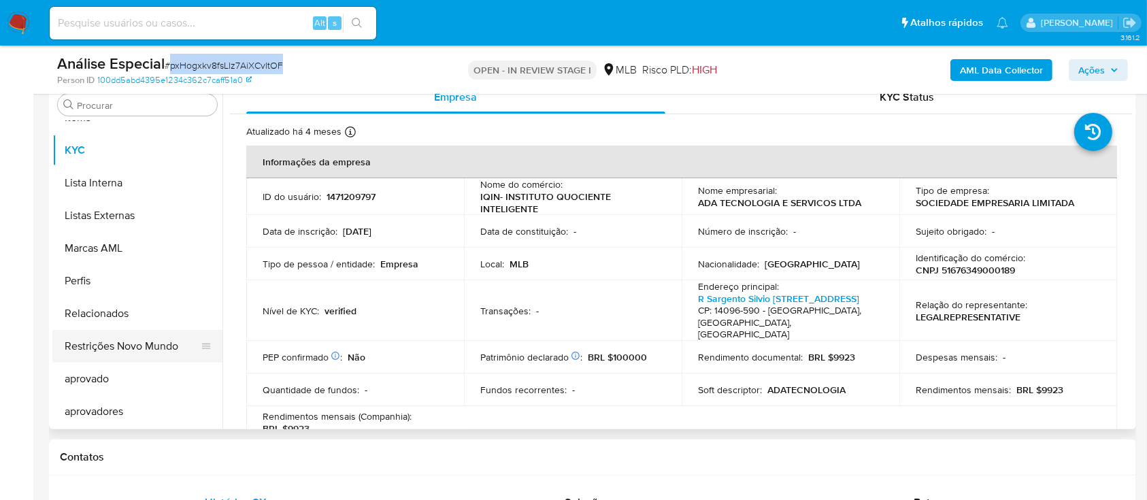
click at [149, 347] on button "Restrições Novo Mundo" at bounding box center [131, 346] width 159 height 33
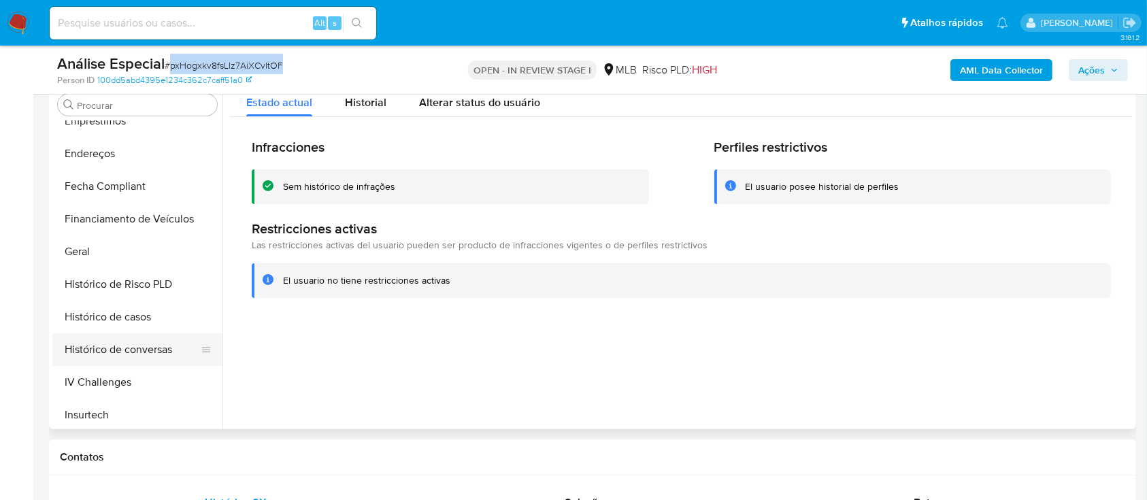
scroll to position [252, 0]
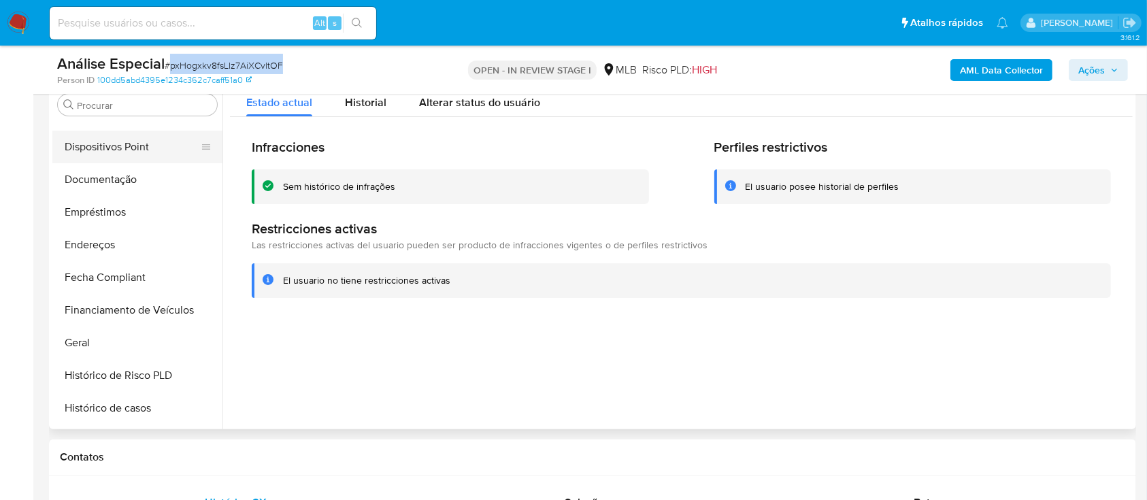
click at [136, 145] on button "Dispositivos Point" at bounding box center [131, 147] width 159 height 33
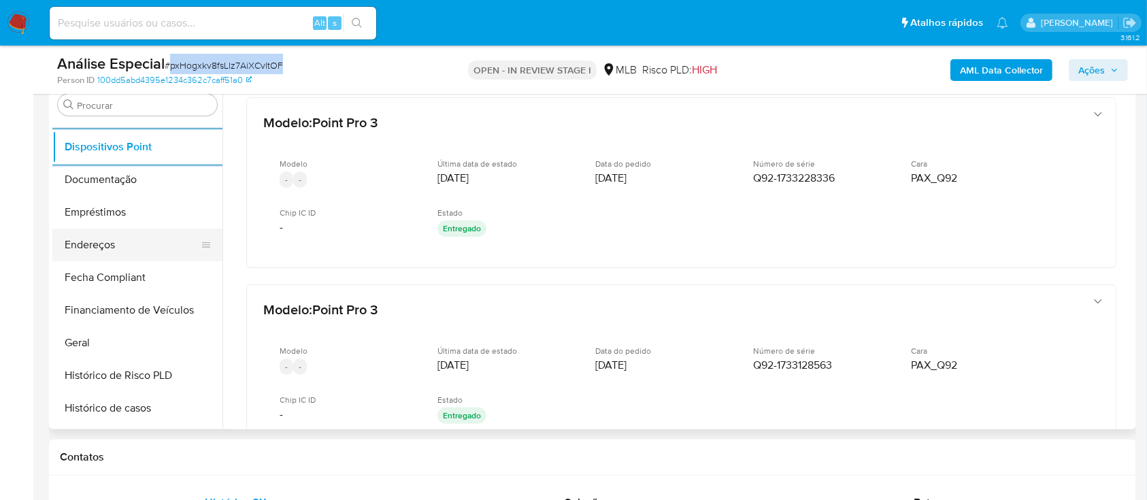
click at [150, 244] on button "Endereços" at bounding box center [131, 245] width 159 height 33
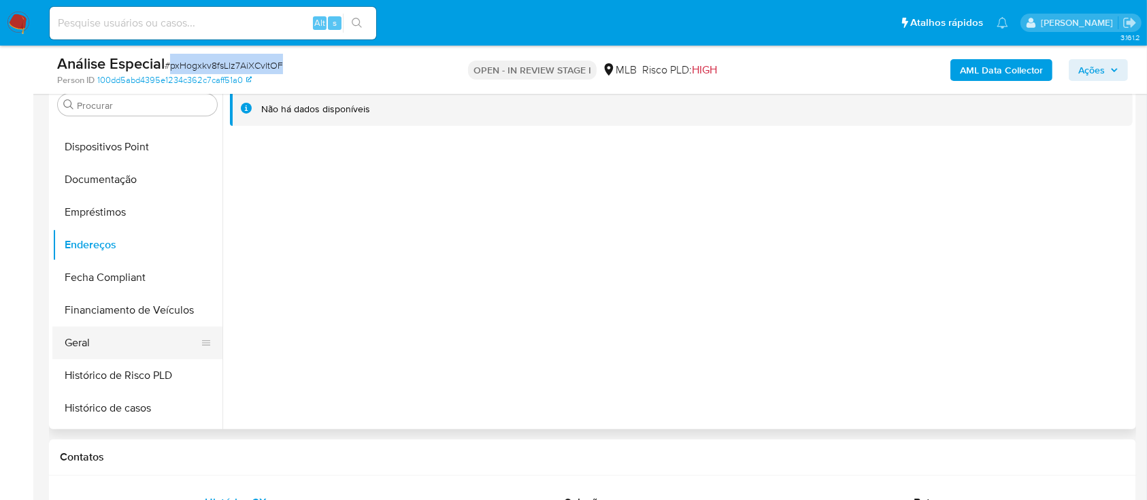
click at [142, 333] on button "Geral" at bounding box center [131, 343] width 159 height 33
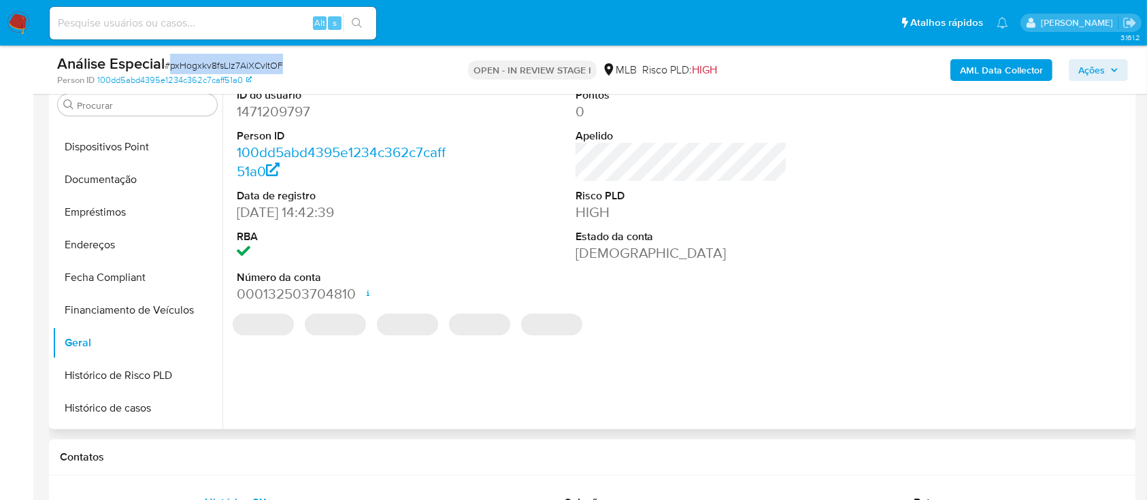
click at [301, 113] on dd "1471209797" at bounding box center [343, 111] width 212 height 19
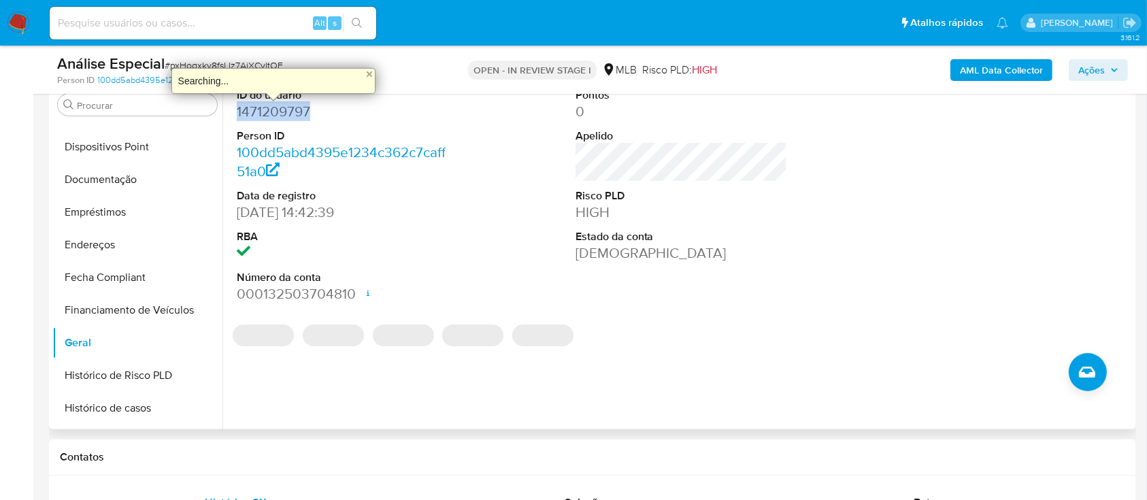
copy dd "1471209797"
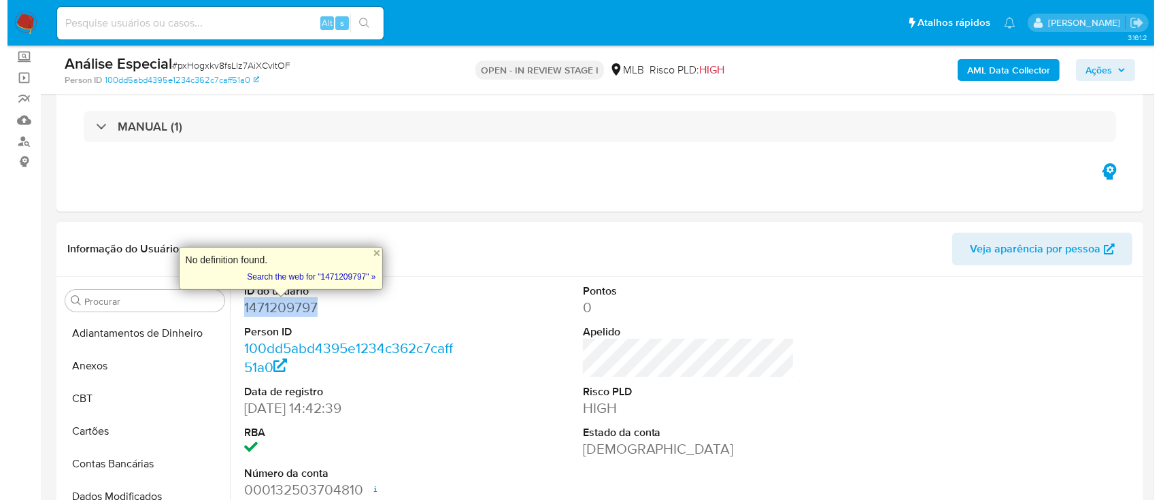
scroll to position [181, 0]
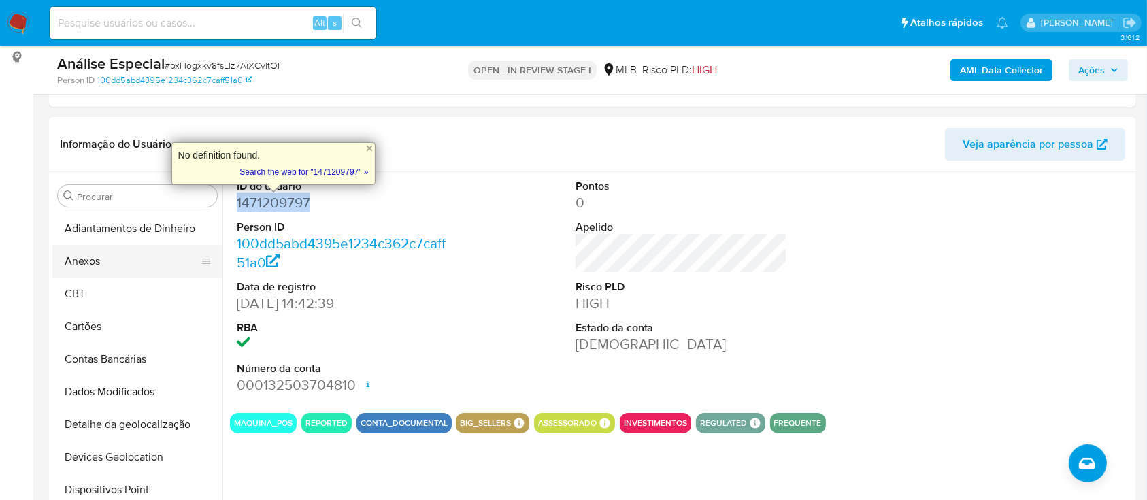
click at [137, 269] on button "Anexos" at bounding box center [131, 261] width 159 height 33
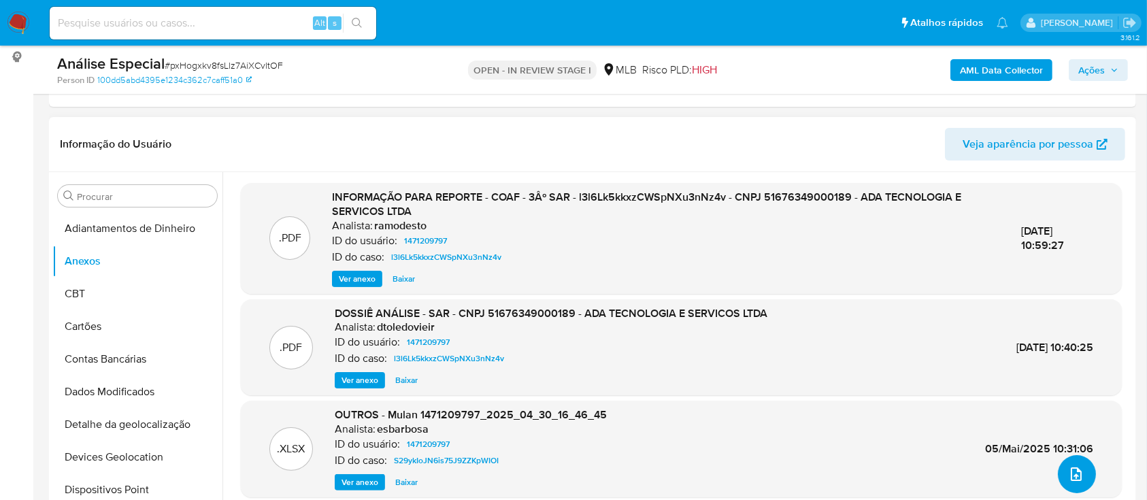
click at [1079, 475] on button "upload-file" at bounding box center [1077, 474] width 38 height 38
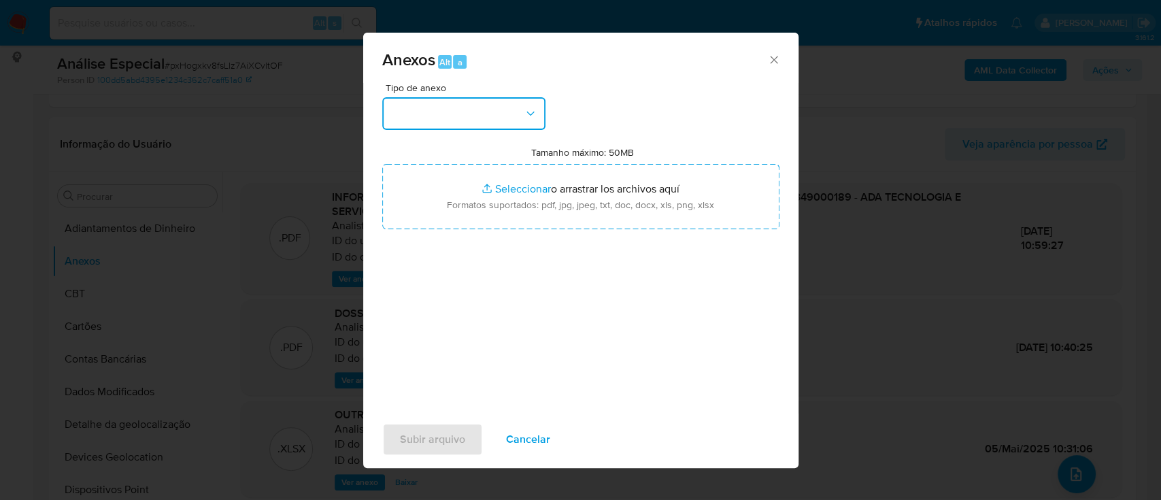
click at [500, 115] on button "button" at bounding box center [463, 113] width 163 height 33
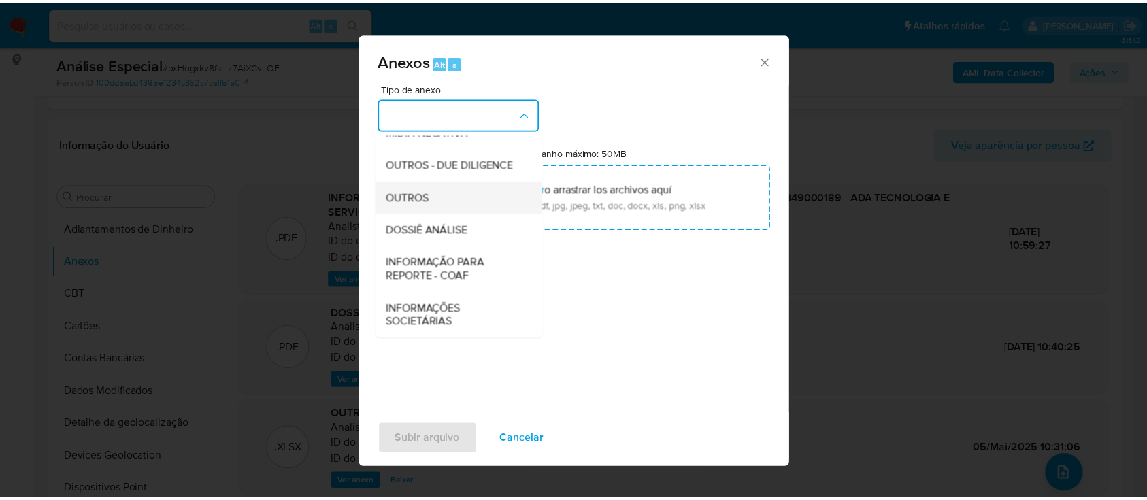
scroll to position [209, 0]
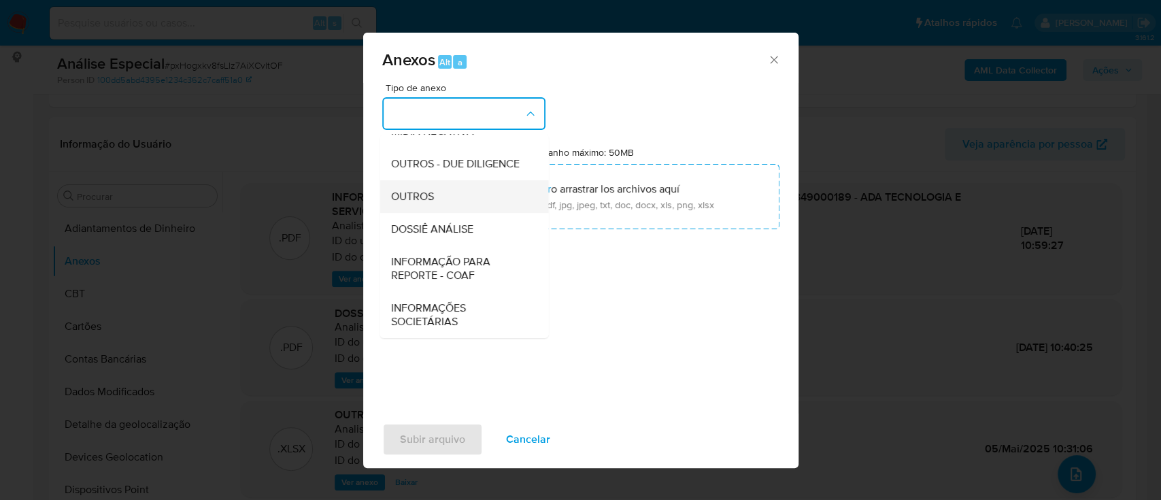
click at [467, 204] on div "OUTROS" at bounding box center [460, 196] width 139 height 33
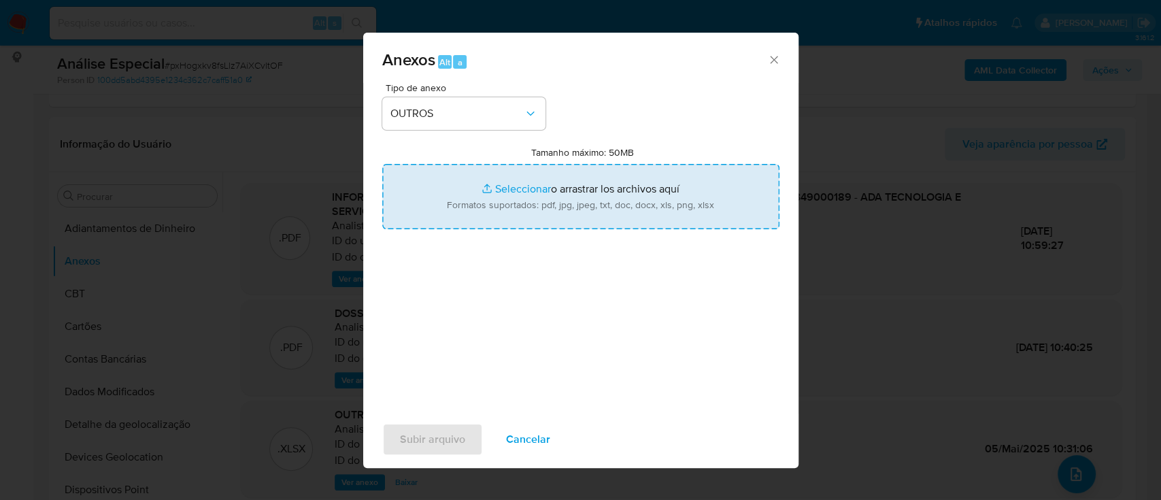
type input "C:\fakepath\Mulan 1471209797_2025_09_26_10_13_00 ADA TECNOLOGIA E SERVICOS LTDA…"
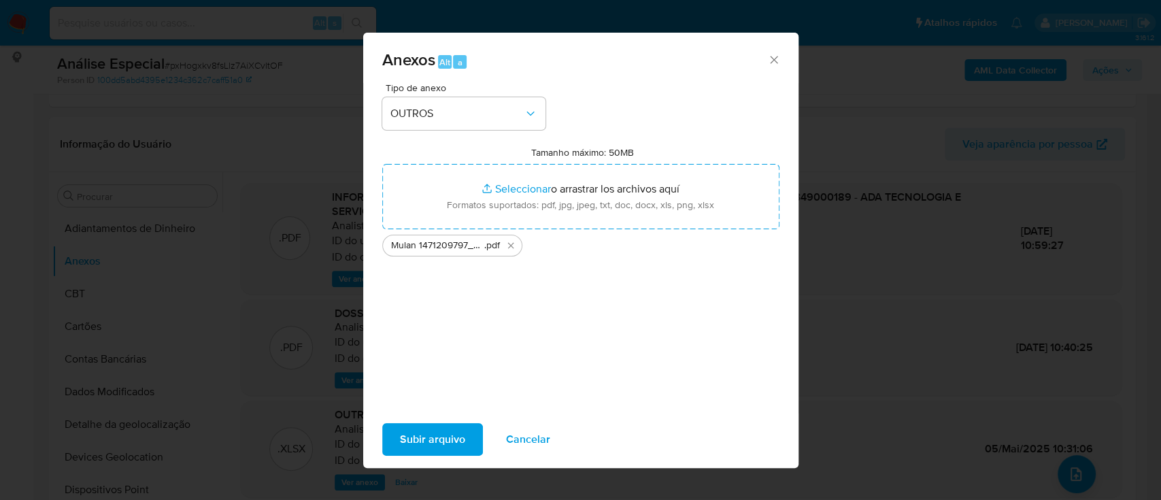
click at [412, 435] on span "Subir arquivo" at bounding box center [432, 440] width 65 height 30
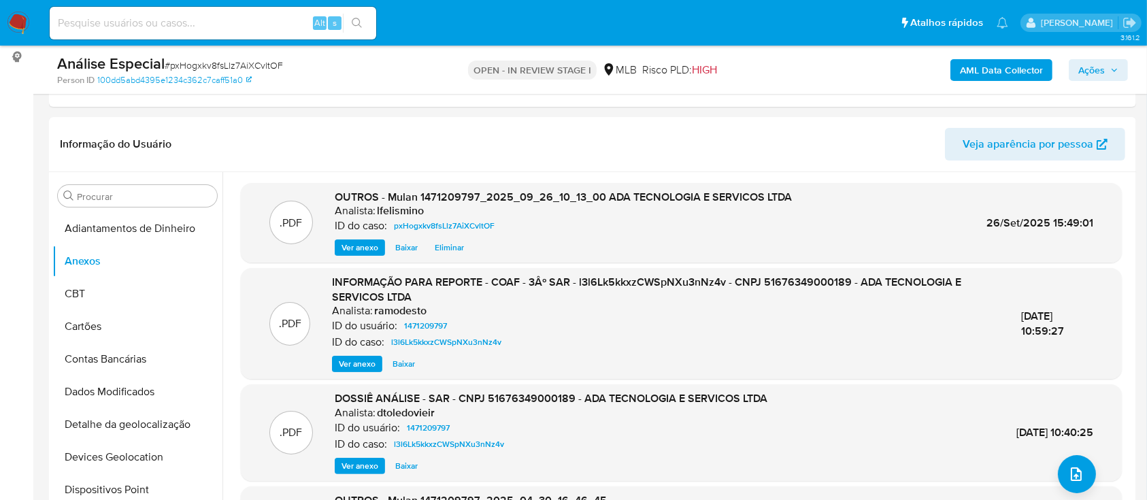
click at [1019, 69] on b "AML Data Collector" at bounding box center [1001, 70] width 83 height 22
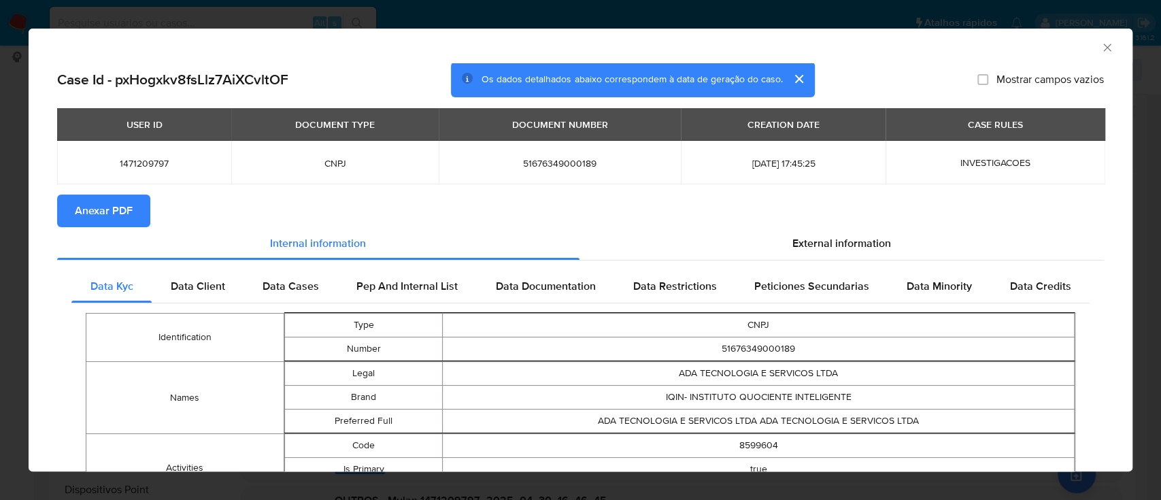
click at [90, 219] on span "Anexar PDF" at bounding box center [104, 211] width 58 height 30
click at [147, 16] on div "AML Data Collector Case Id - pxHogxkv8fsLlz7AiXCvltOF Os dados detalhados abaix…" at bounding box center [580, 250] width 1161 height 500
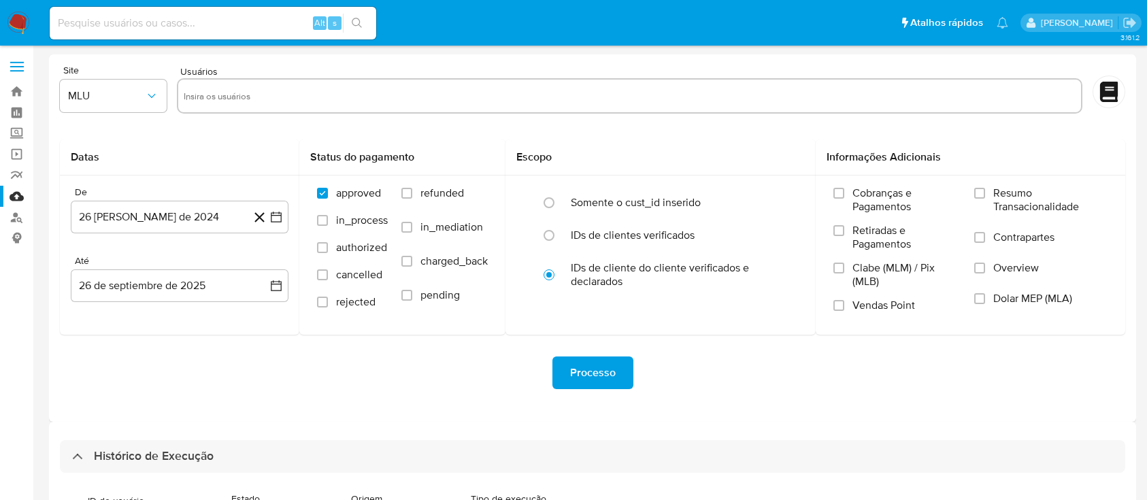
select select "10"
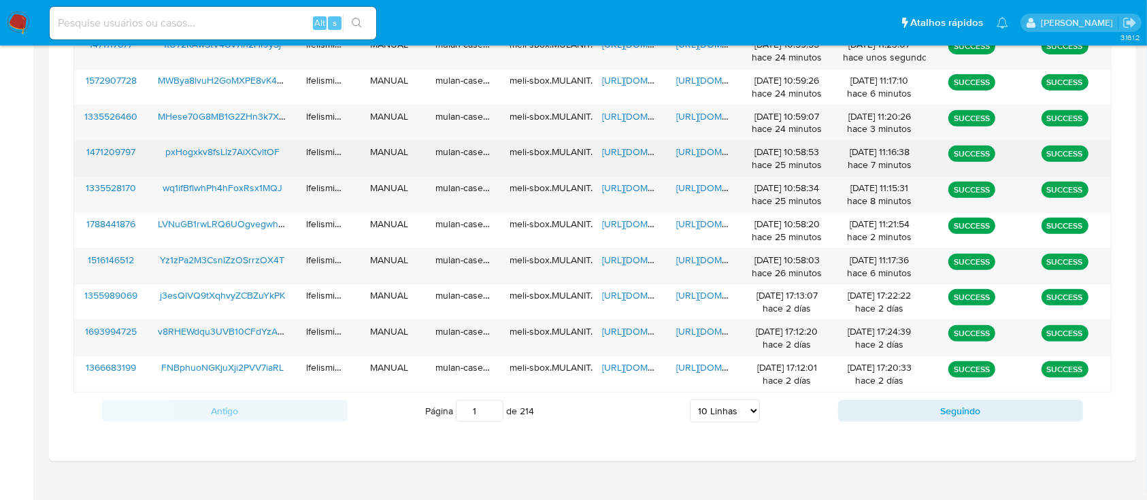
click at [716, 158] on span "https://docs.google.com/document/d/1vjaun7lK7jKufjuAYcRPGz6XS4Lc6WaS5hyJiZzc9-E…" at bounding box center [723, 152] width 94 height 14
click at [626, 147] on span "https://docs.google.com/spreadsheets/d/1vJt-sQy-DS0vI1ctUcjJXSX2cS7S_8xVdw1kAIV…" at bounding box center [649, 152] width 94 height 14
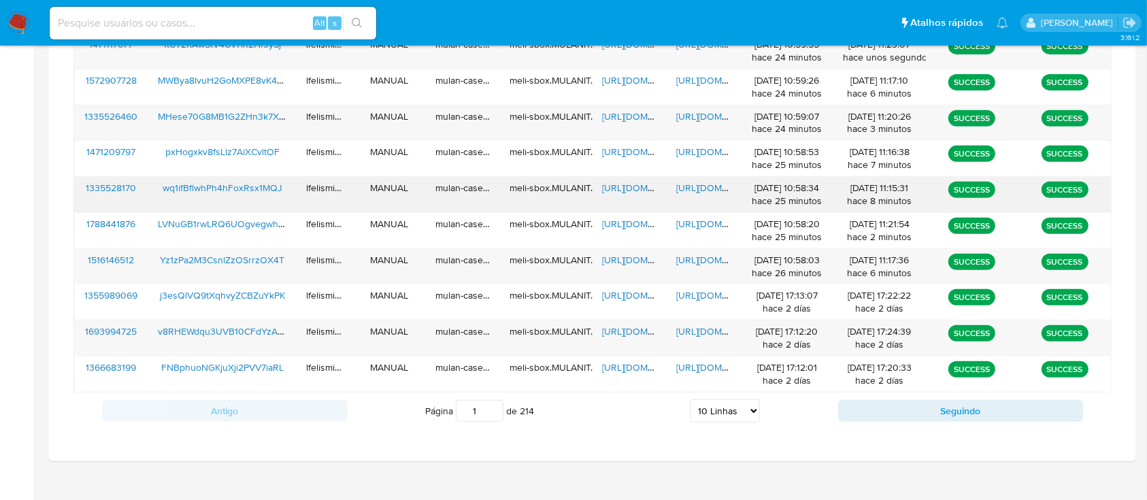
click at [698, 196] on div "https://docs.google.com/document/d/1XWz0BmpSdrWdLyhvnKtPm-U-SfckKYEkBgsVFRPddok…" at bounding box center [704, 194] width 74 height 35
click at [699, 191] on span "https://docs.google.com/document/d/1XWz0BmpSdrWdLyhvnKtPm-U-SfckKYEkBgsVFRPddok…" at bounding box center [723, 188] width 94 height 14
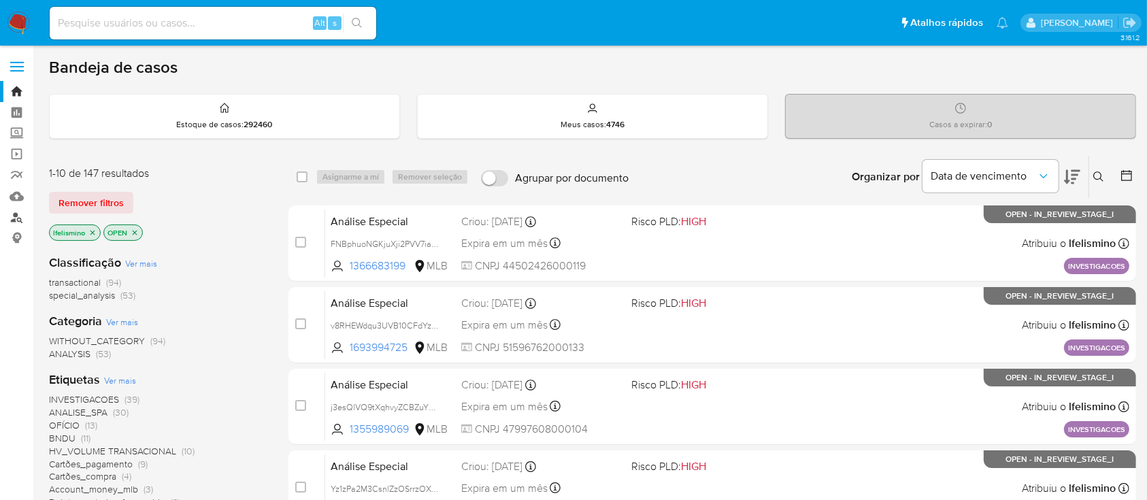
click at [18, 225] on link "Localizador de pessoas" at bounding box center [81, 217] width 162 height 21
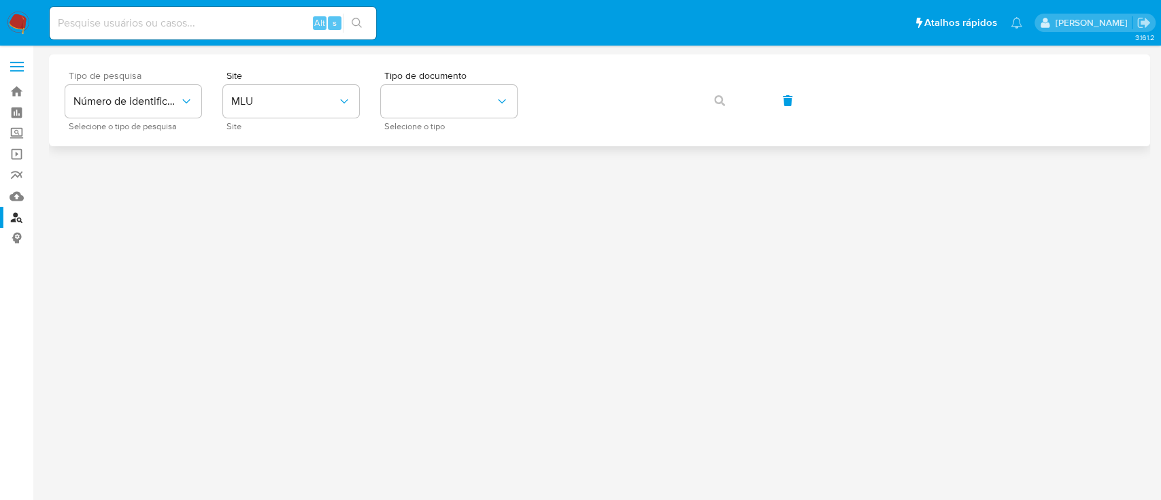
click at [157, 80] on span "Tipo de pesquisa" at bounding box center [137, 76] width 136 height 10
click at [295, 99] on span "MLU" at bounding box center [284, 102] width 106 height 14
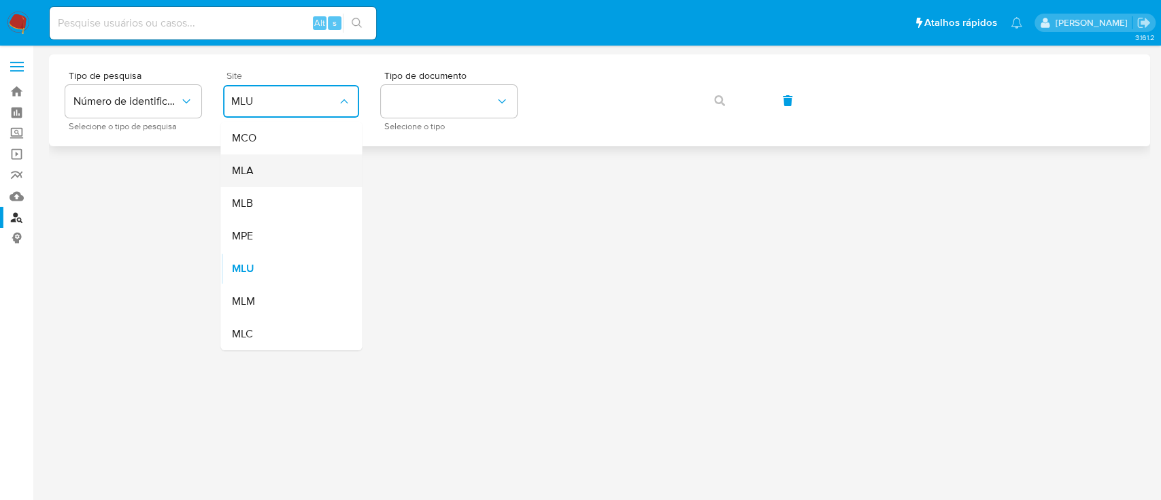
click at [282, 176] on div "MLA" at bounding box center [287, 170] width 112 height 33
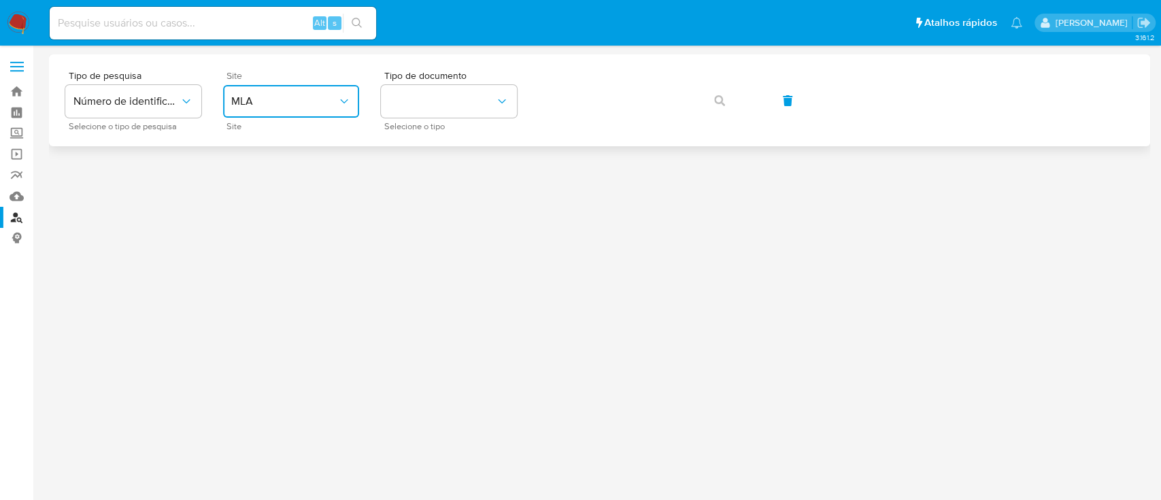
click at [298, 103] on span "MLA" at bounding box center [284, 102] width 106 height 14
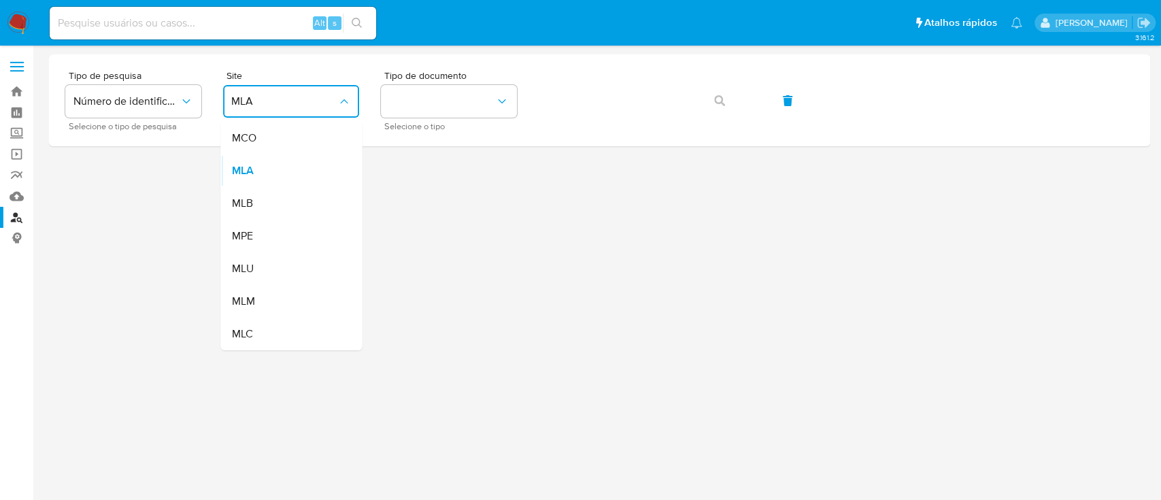
drag, startPoint x: 276, startPoint y: 189, endPoint x: 305, endPoint y: 180, distance: 30.6
click at [274, 198] on div "MLB" at bounding box center [287, 203] width 112 height 33
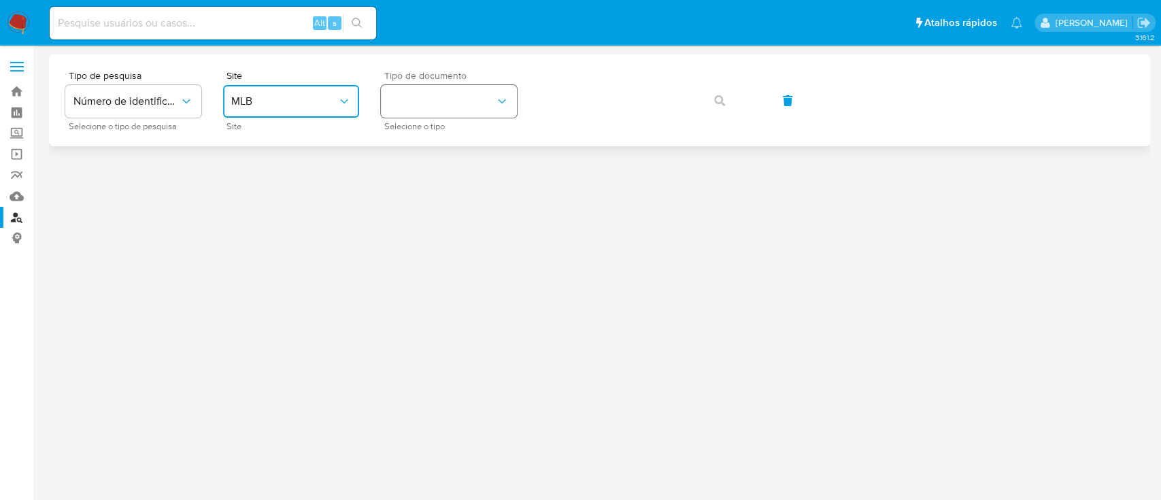
drag, startPoint x: 470, startPoint y: 101, endPoint x: 461, endPoint y: 113, distance: 15.5
click at [470, 101] on button "identificationType" at bounding box center [449, 101] width 136 height 33
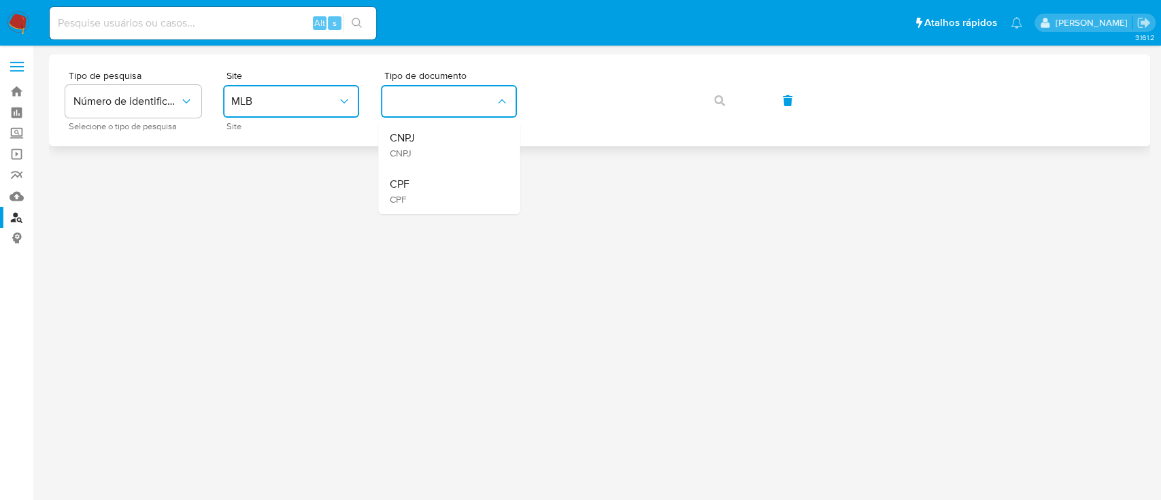
drag, startPoint x: 423, startPoint y: 201, endPoint x: 535, endPoint y: 131, distance: 132.1
click at [425, 198] on div "CPF CPF" at bounding box center [445, 191] width 112 height 46
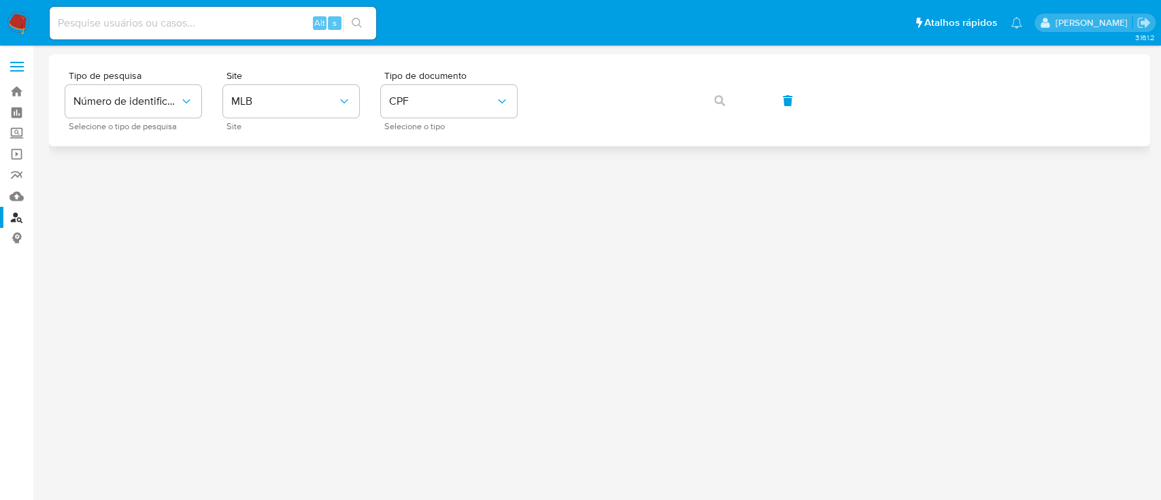
click at [547, 118] on div "Tipo de pesquisa Número de identificação Selecione o tipo de pesquisa Site MLB …" at bounding box center [599, 100] width 1069 height 59
click at [721, 95] on icon "button" at bounding box center [719, 100] width 11 height 11
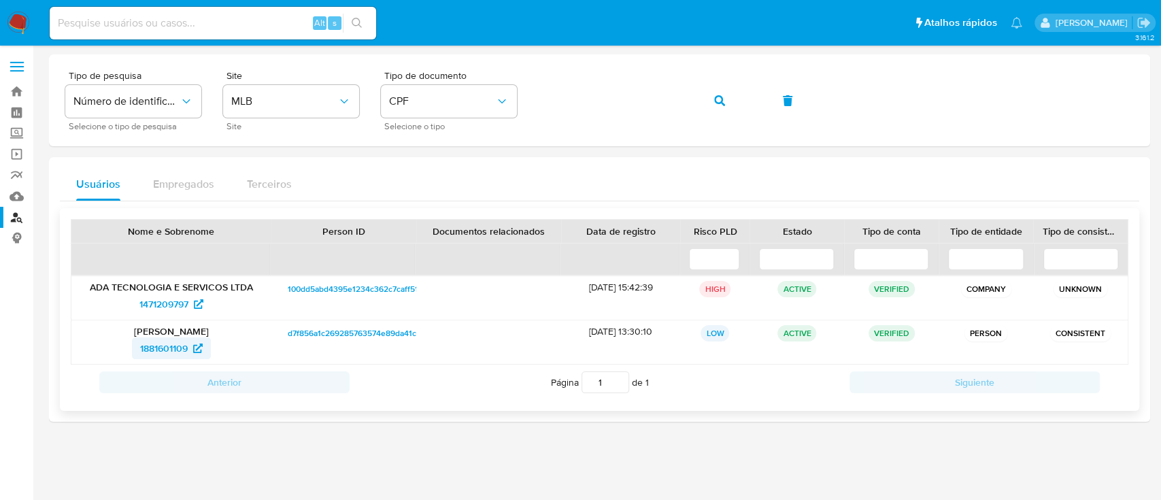
click at [146, 344] on span "1881601109" at bounding box center [164, 348] width 48 height 22
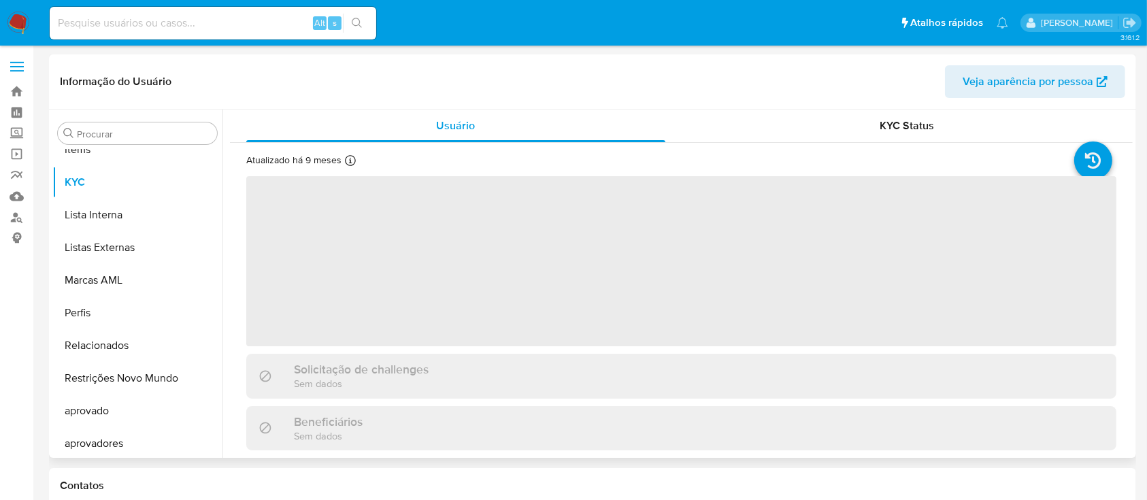
scroll to position [706, 0]
select select "10"
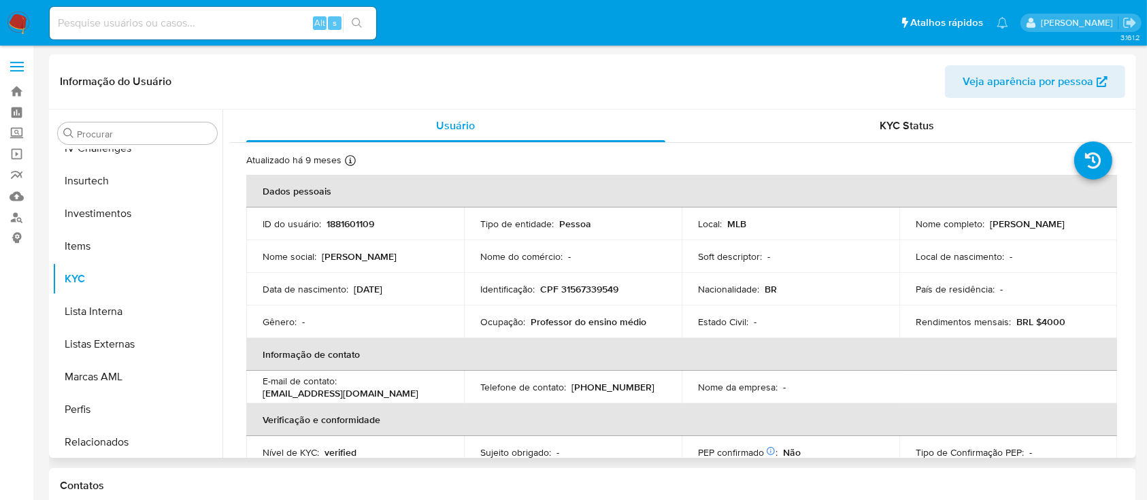
scroll to position [252, 0]
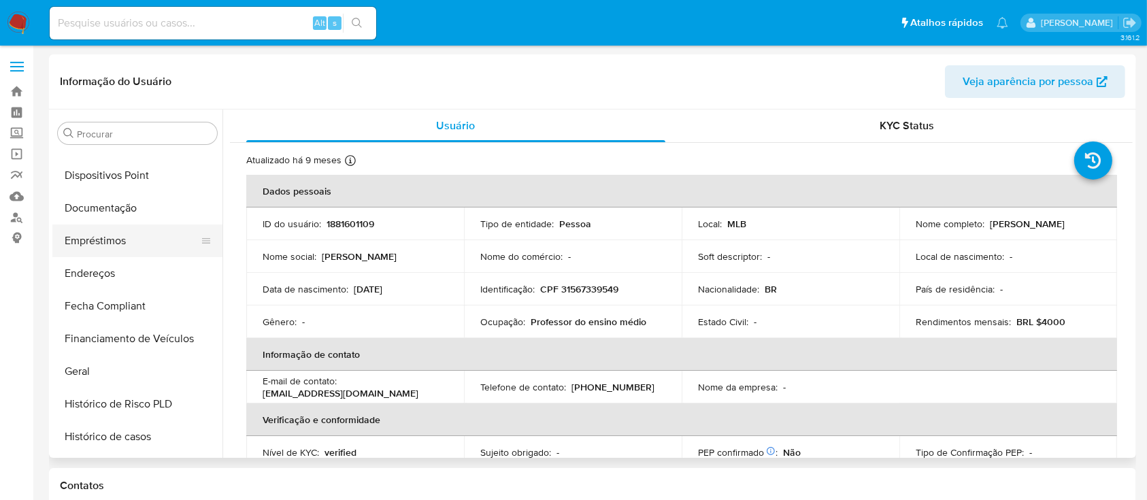
click at [133, 235] on button "Empréstimos" at bounding box center [131, 241] width 159 height 33
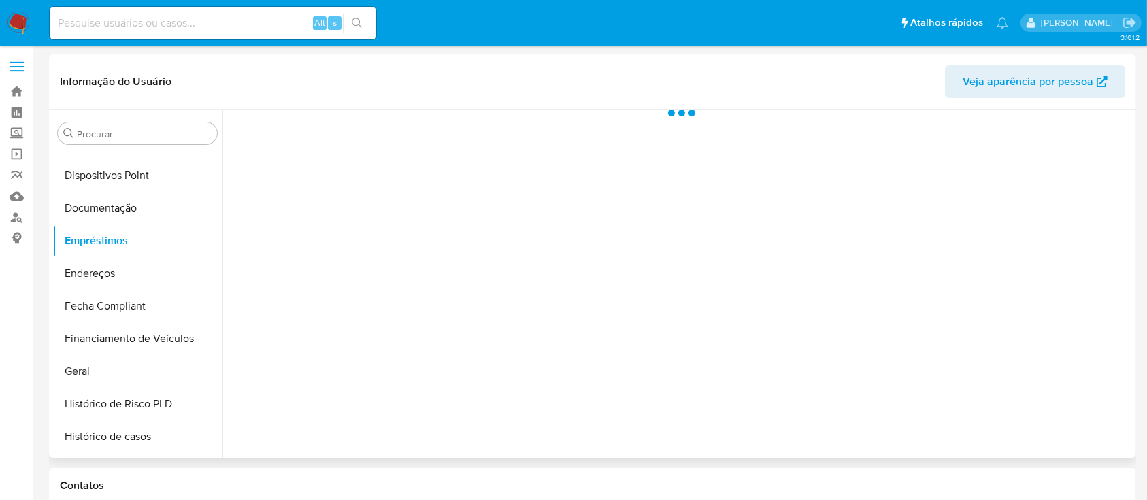
click at [387, 163] on div at bounding box center [677, 284] width 910 height 348
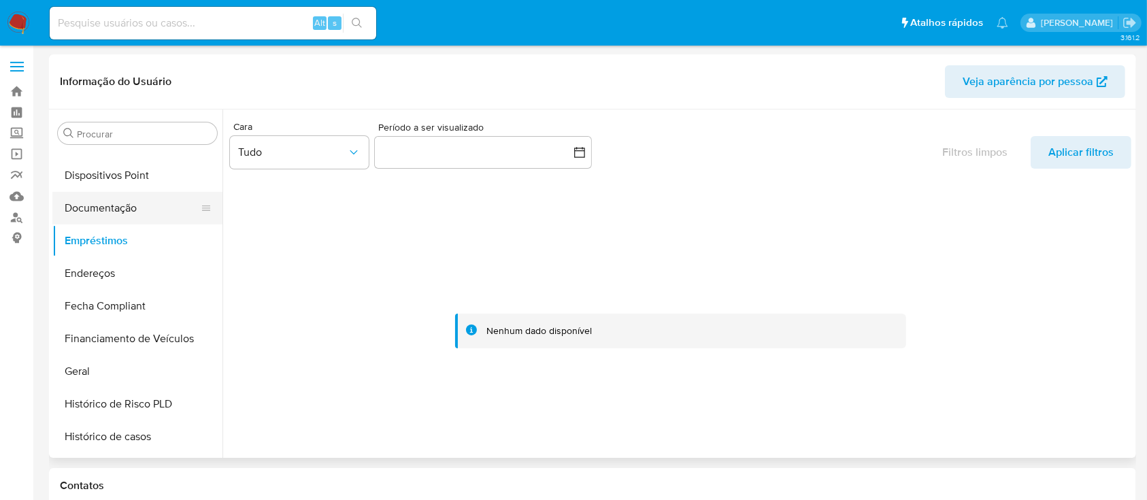
drag, startPoint x: 142, startPoint y: 208, endPoint x: 185, endPoint y: 205, distance: 43.6
click at [142, 207] on button "Documentação" at bounding box center [131, 208] width 159 height 33
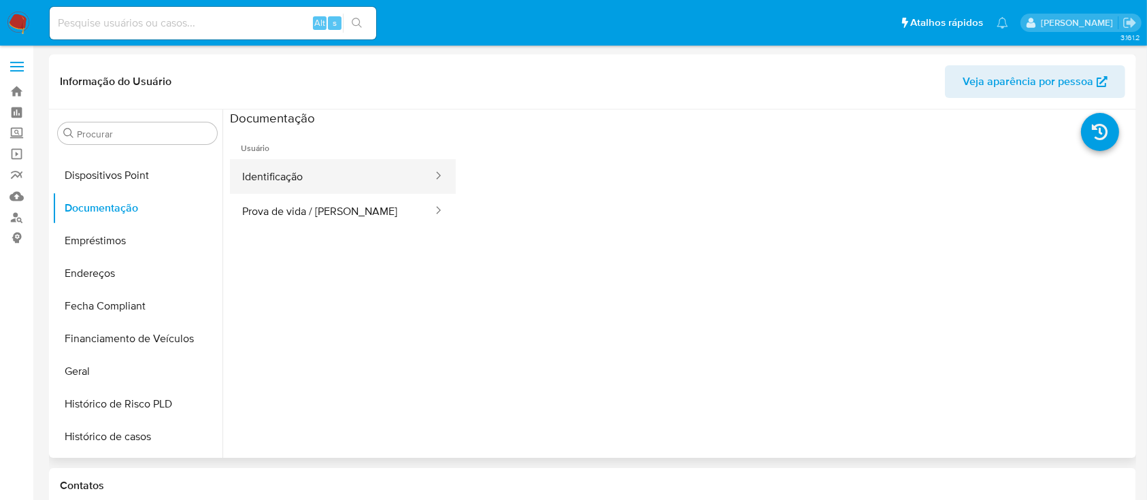
click at [357, 185] on button "Identificação" at bounding box center [332, 176] width 204 height 35
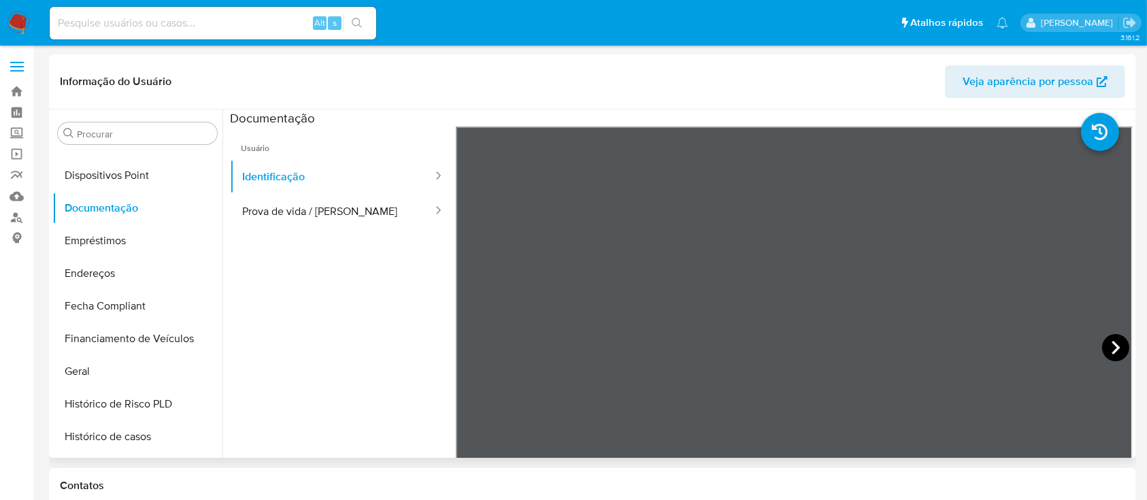
click at [1107, 344] on icon at bounding box center [1115, 347] width 27 height 27
click at [376, 219] on button "Prova de vida / Selfie" at bounding box center [332, 211] width 204 height 35
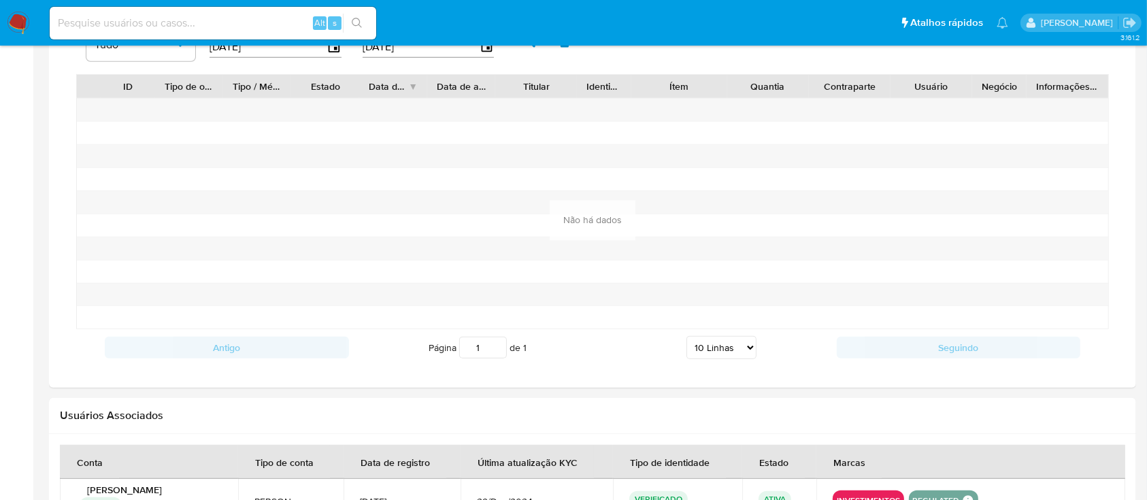
scroll to position [1089, 0]
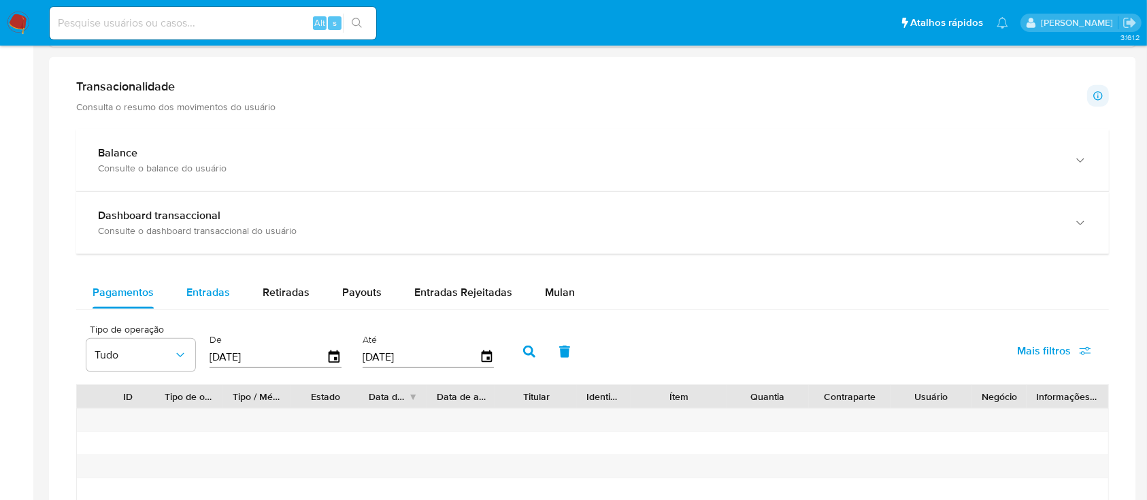
click at [206, 286] on span "Entradas" at bounding box center [208, 292] width 44 height 16
select select "10"
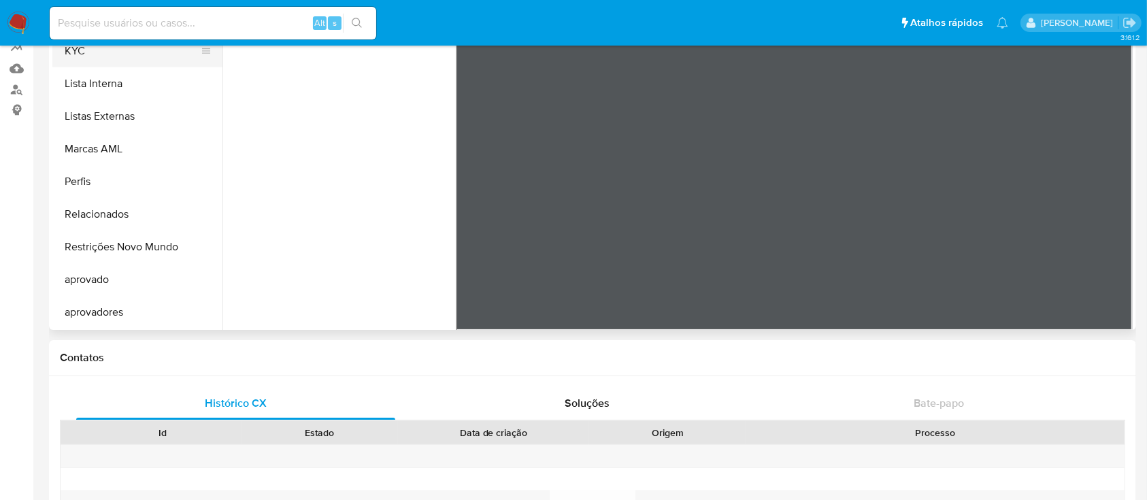
scroll to position [0, 0]
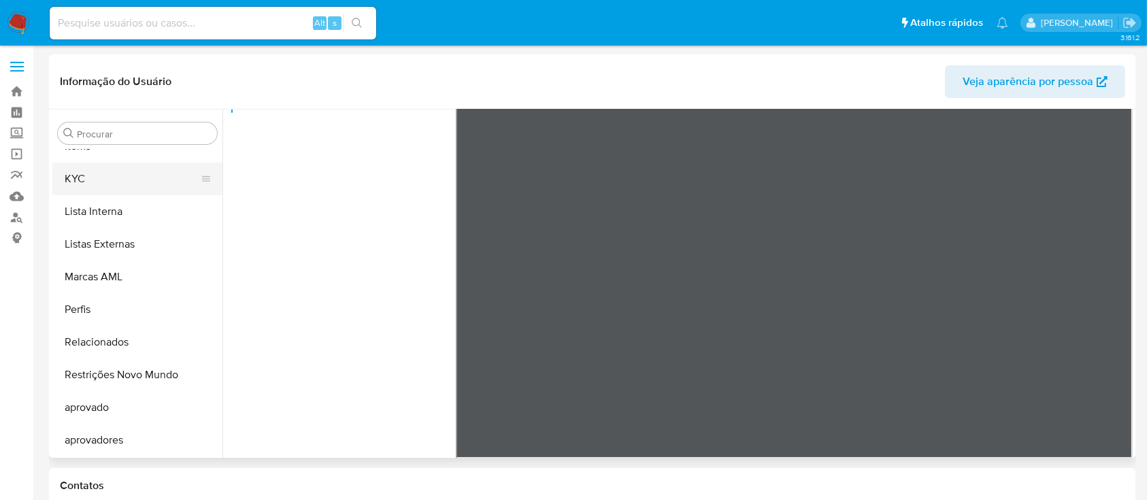
drag, startPoint x: 116, startPoint y: 182, endPoint x: 126, endPoint y: 185, distance: 10.6
click at [117, 186] on button "KYC" at bounding box center [131, 179] width 159 height 33
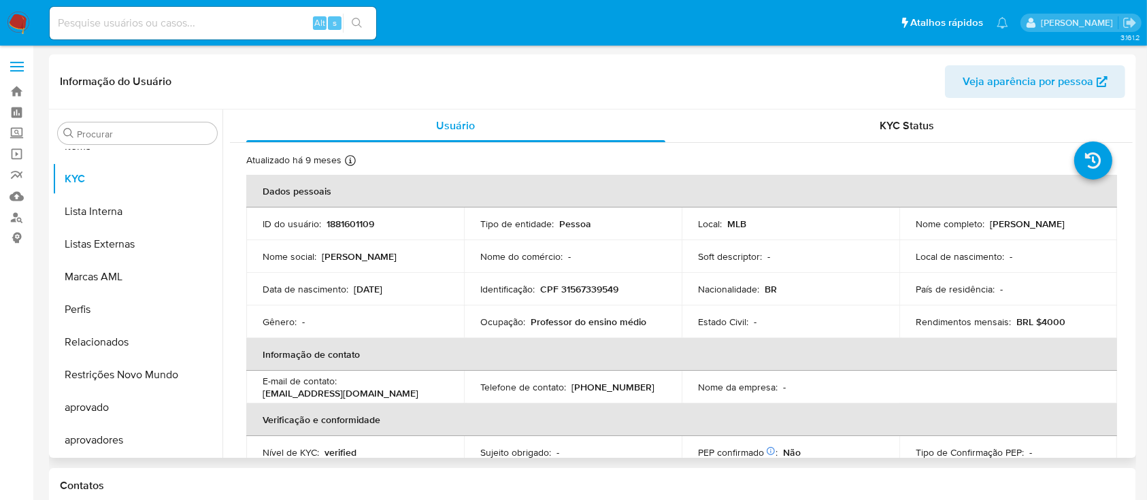
drag, startPoint x: 986, startPoint y: 219, endPoint x: 1090, endPoint y: 220, distance: 104.1
click at [1090, 220] on div "Nome completo : Jalma Amorim Cardoso" at bounding box center [1008, 224] width 185 height 12
copy p "Jalma Amorim Cardoso"
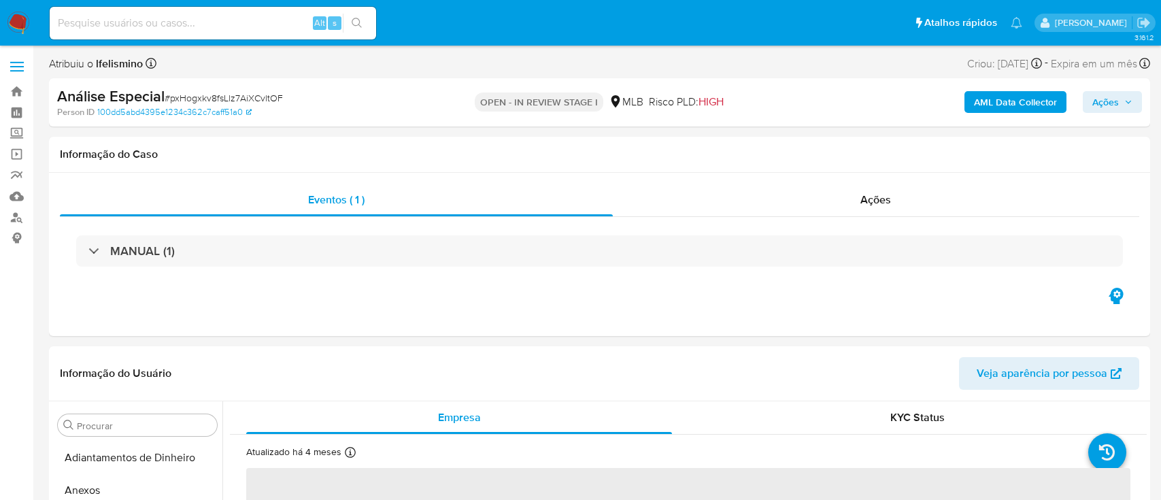
select select "10"
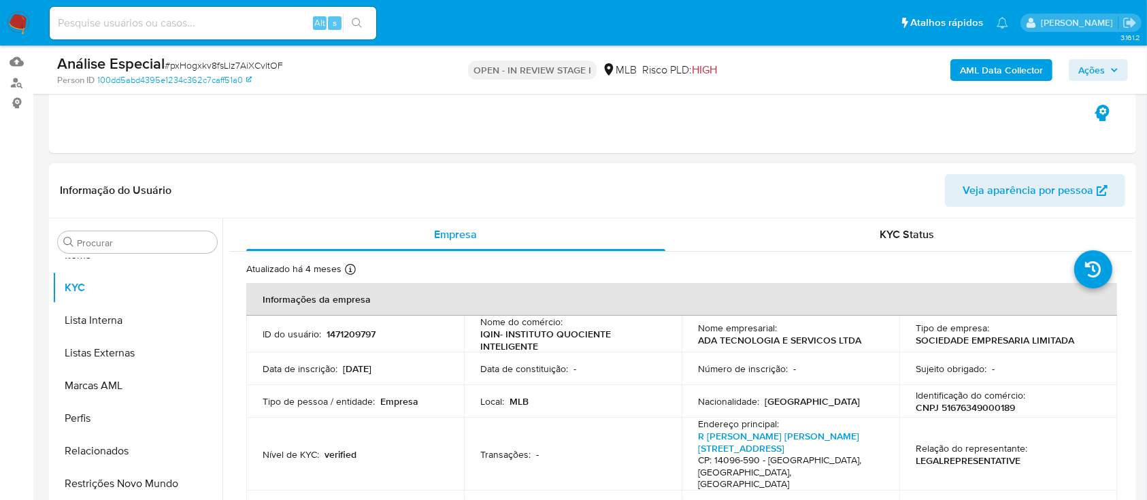
scroll to position [181, 0]
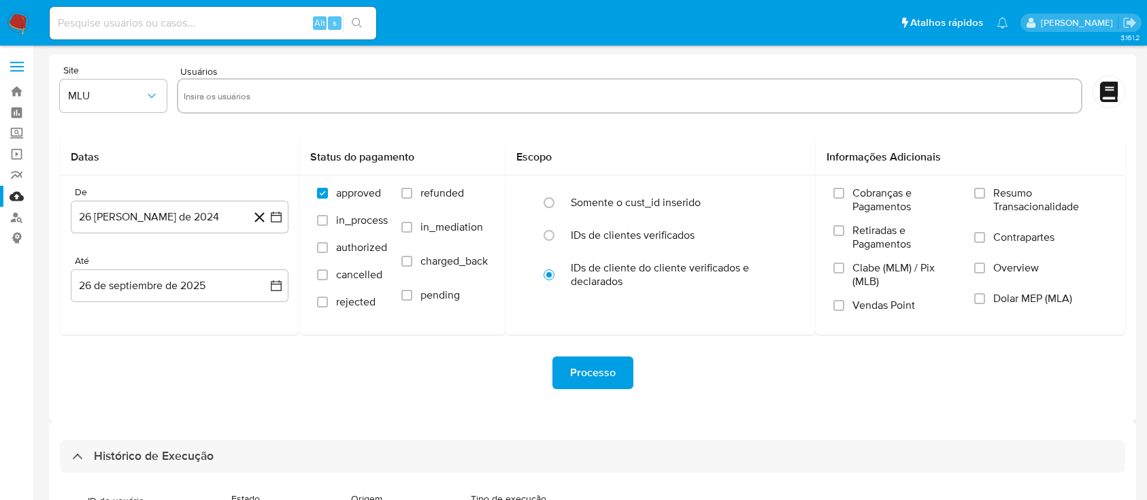
select select "10"
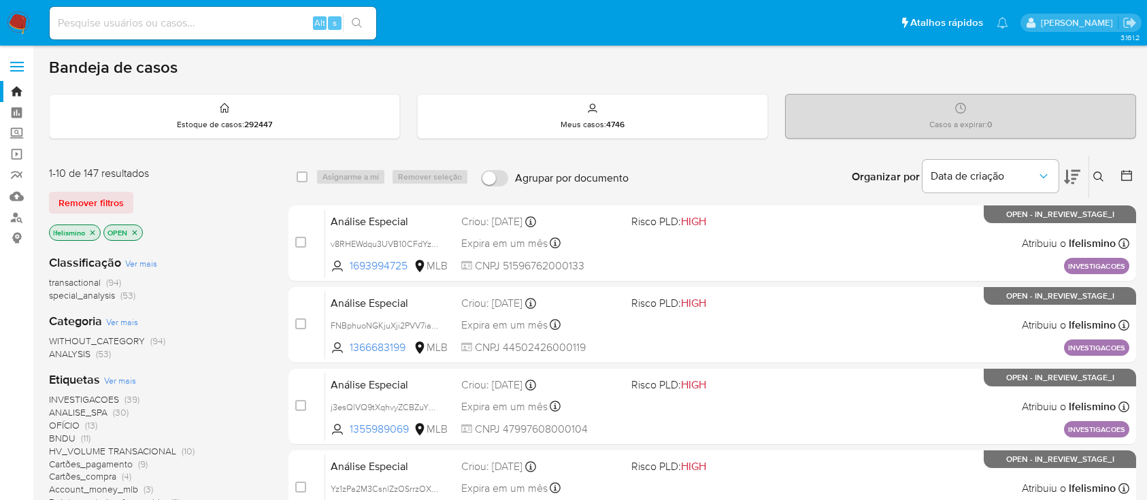
scroll to position [622, 0]
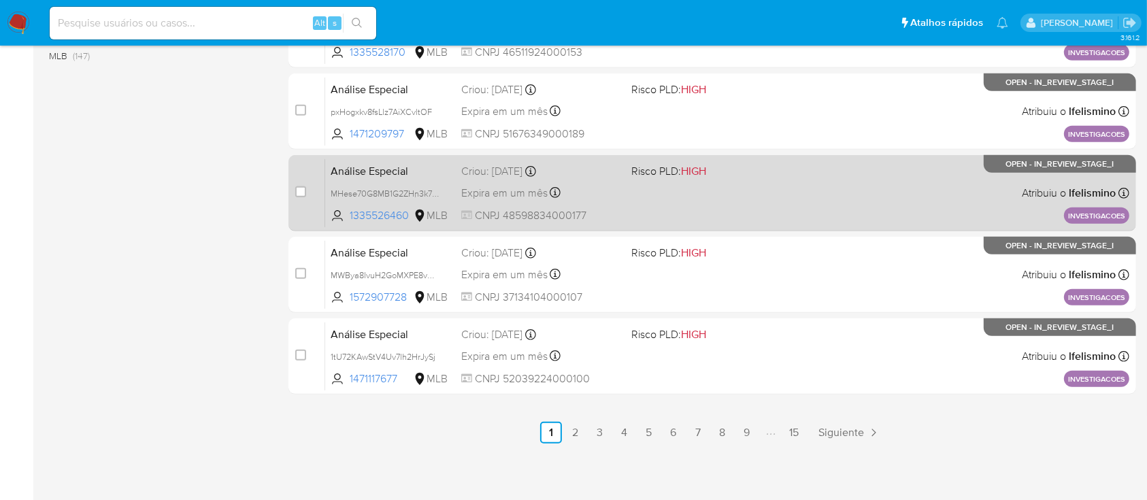
click at [733, 203] on div "Análise Especial MHese70G8MB1G2ZHn3k7X2Ai 1335526460 MLB Risco PLD: HIGH Criou:…" at bounding box center [727, 193] width 804 height 69
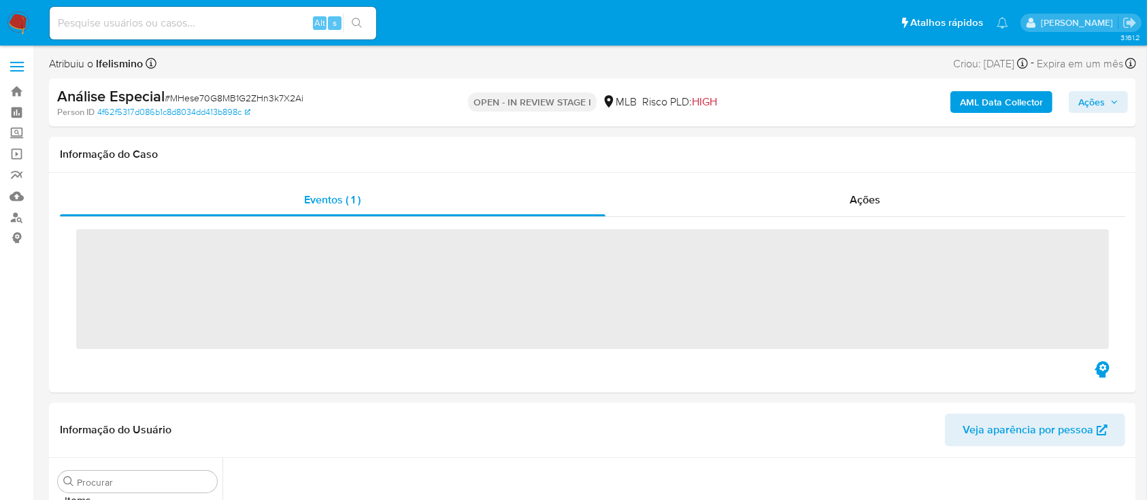
scroll to position [706, 0]
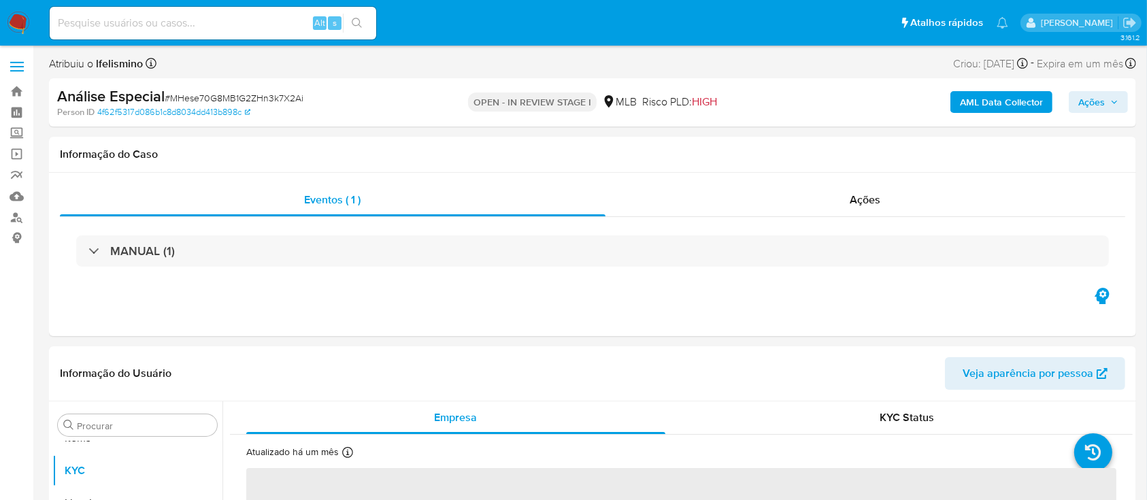
select select "10"
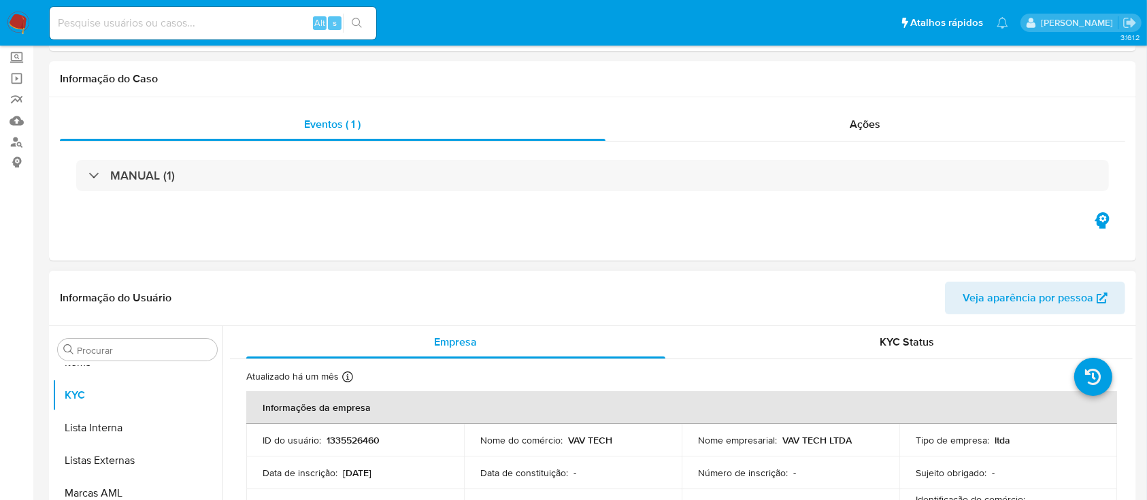
scroll to position [181, 0]
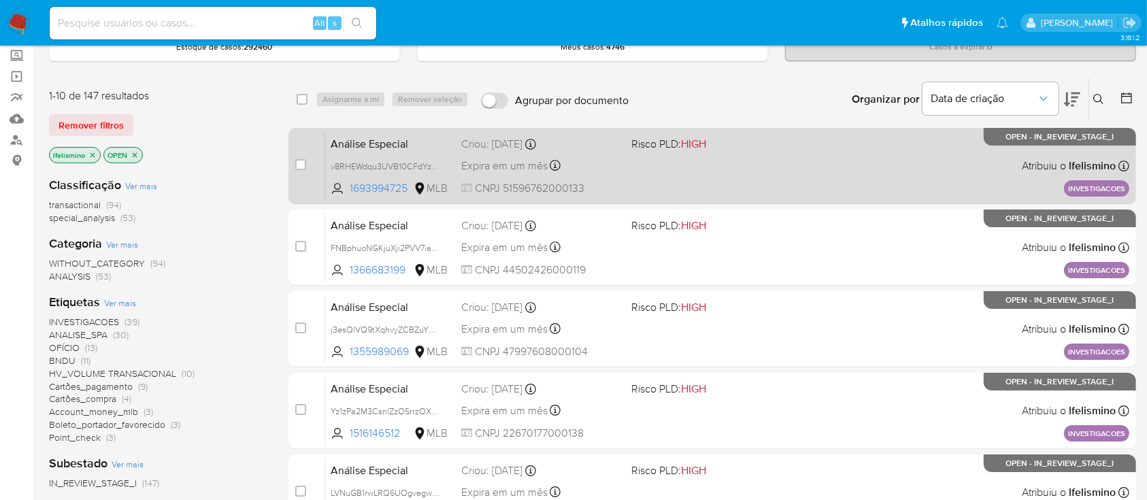
scroll to position [622, 0]
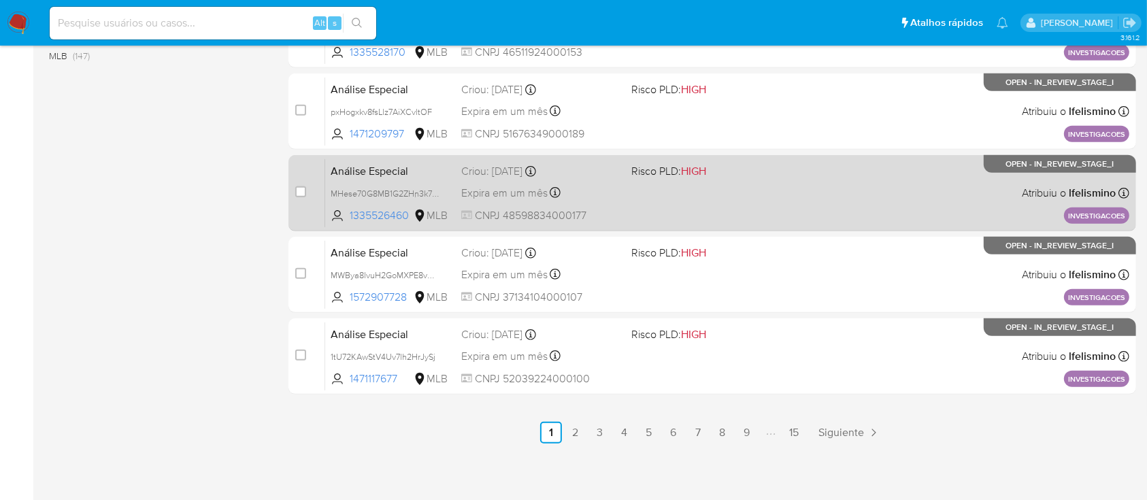
click at [673, 186] on div "Análise Especial MHese70G8MB1G2ZHn3k7X2Ai 1335526460 MLB Risco PLD: HIGH Criou:…" at bounding box center [727, 193] width 804 height 69
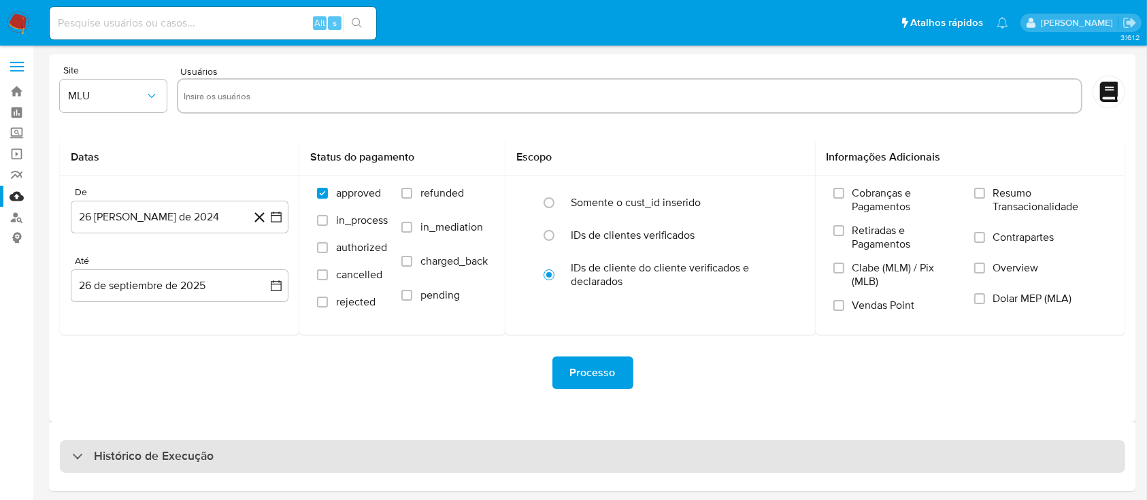
click at [779, 465] on div "Histórico de Execução" at bounding box center [593, 456] width 1066 height 33
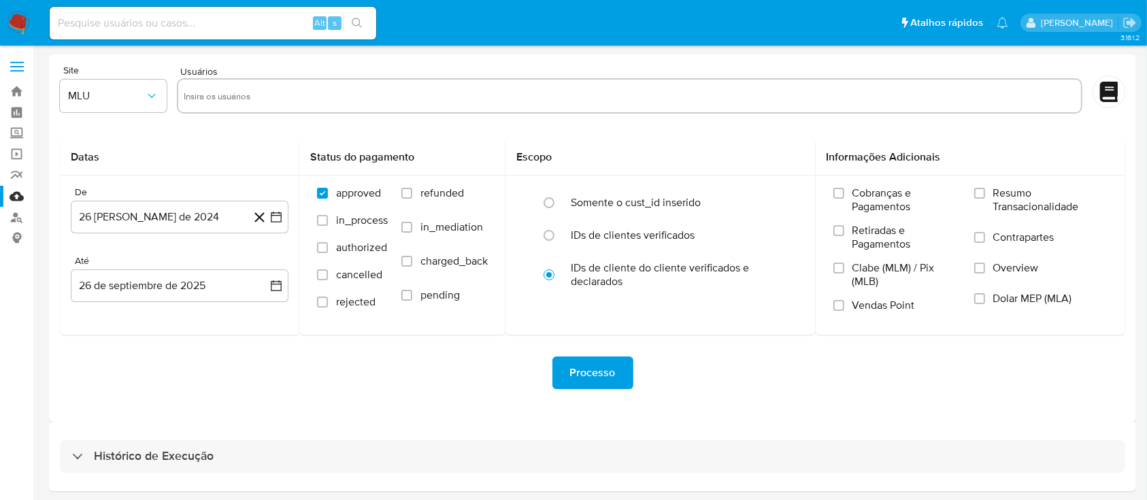
select select "10"
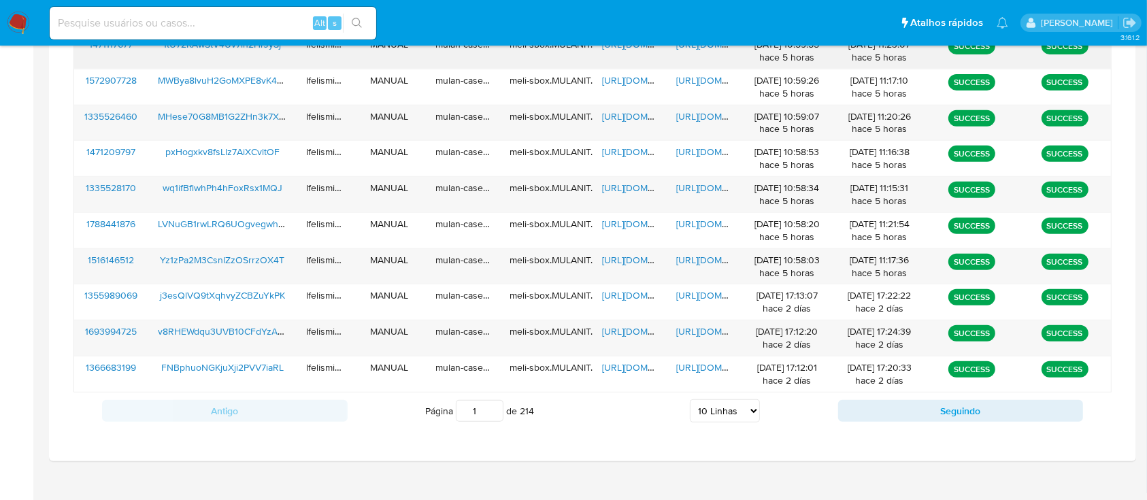
scroll to position [453, 0]
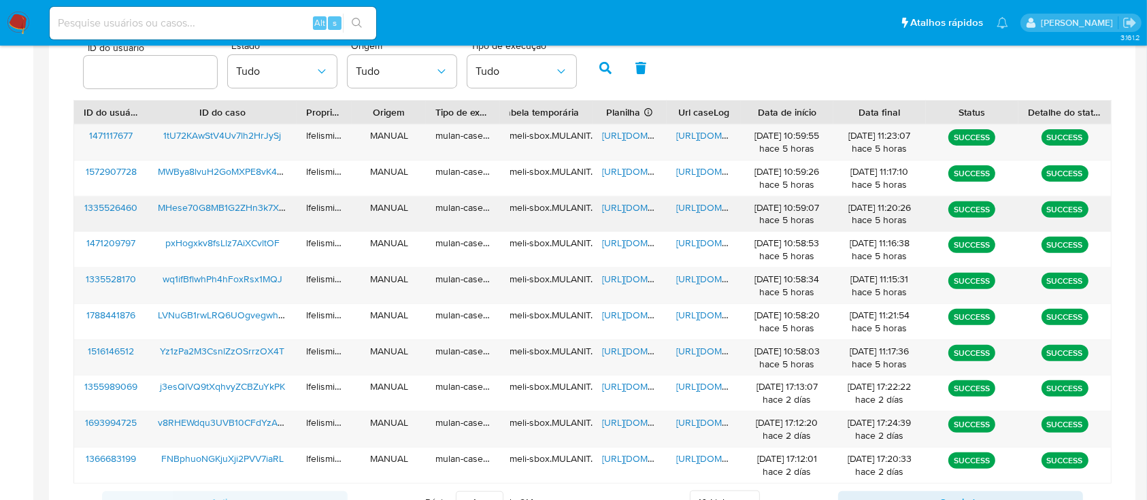
click at [697, 210] on span "https://docs.google.com/document/d/15f6HDjS_-7dHVNea1OlpGj7m308h_WeEUEuL2ThDQIs…" at bounding box center [723, 208] width 94 height 14
click at [619, 210] on span "https://docs.google.com/spreadsheets/d/1iTMOE5gVpYNvRBjhEm5zJVF6gYqEJ14KPHoEwlf…" at bounding box center [649, 208] width 94 height 14
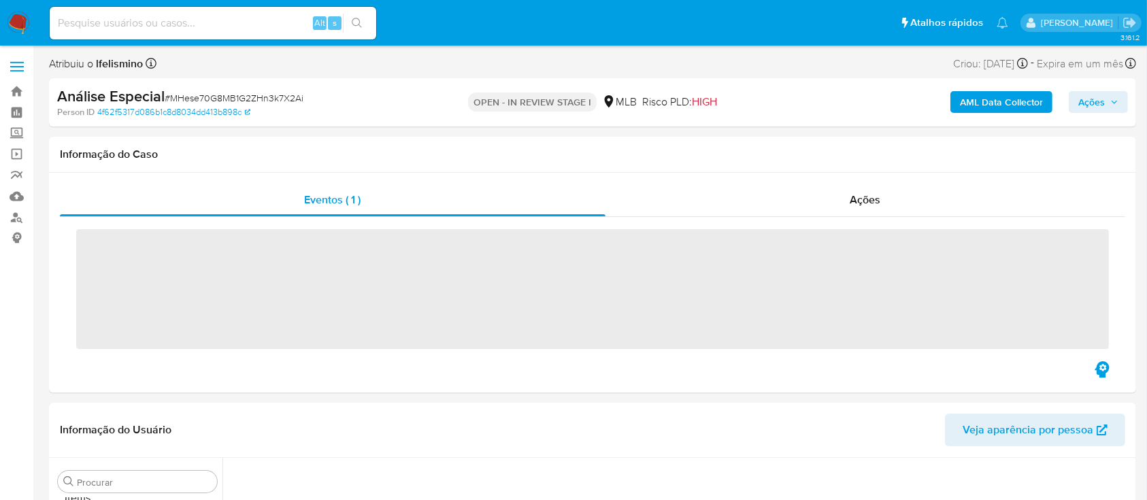
scroll to position [706, 0]
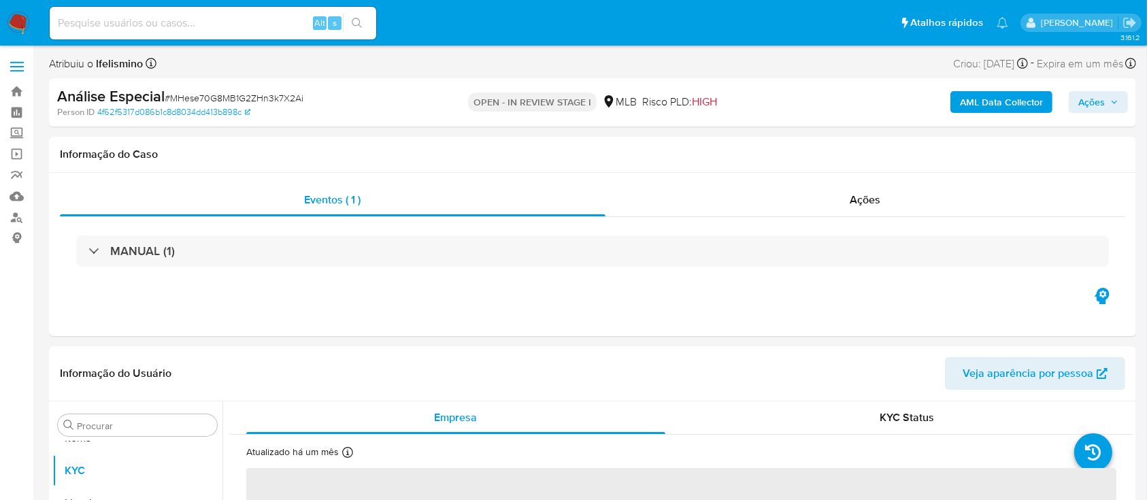
select select "10"
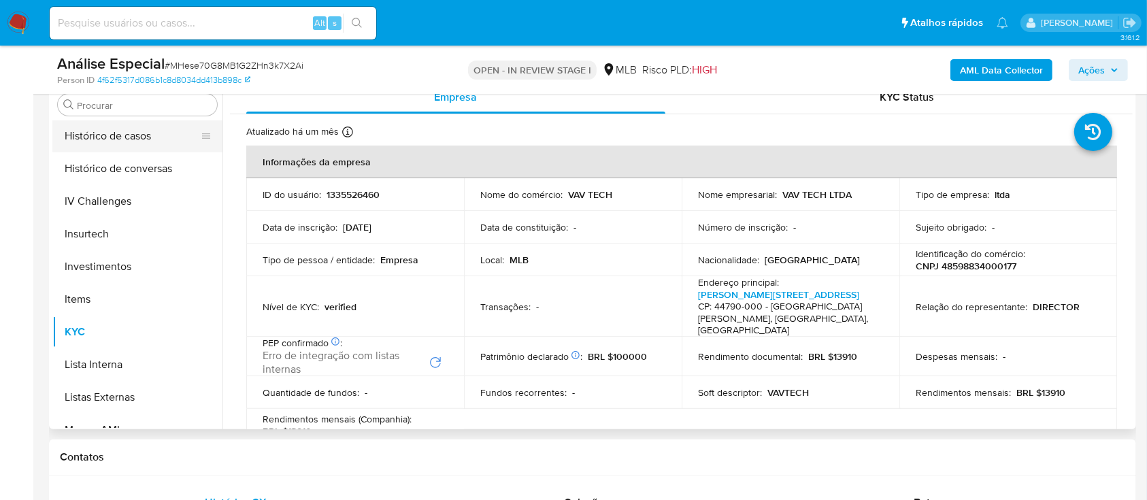
scroll to position [433, 0]
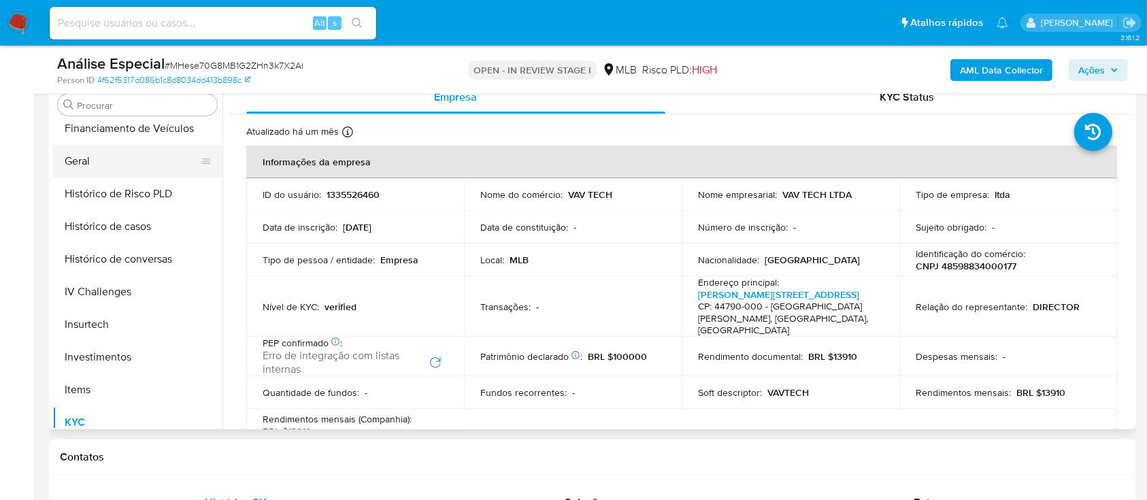
click at [116, 158] on button "Geral" at bounding box center [131, 161] width 159 height 33
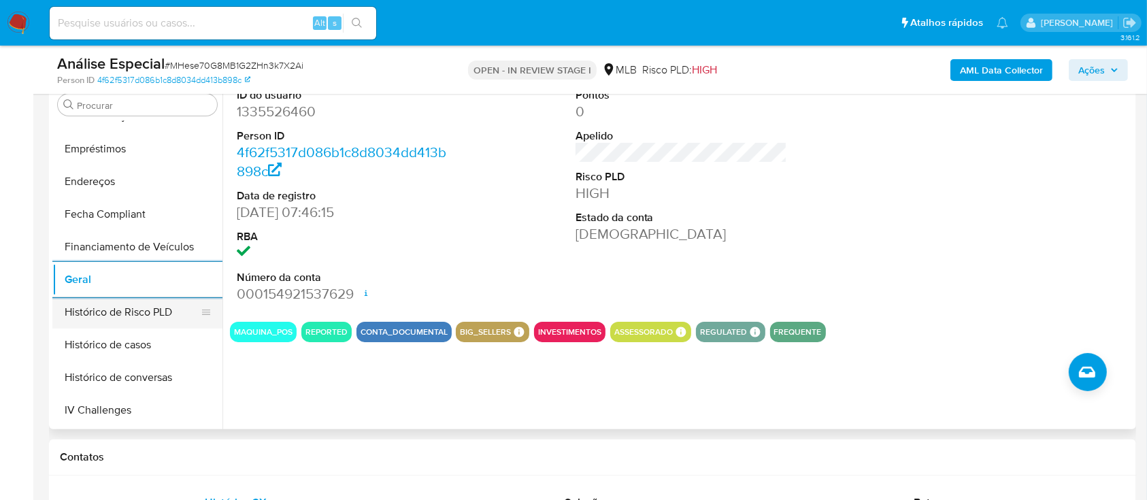
scroll to position [161, 0]
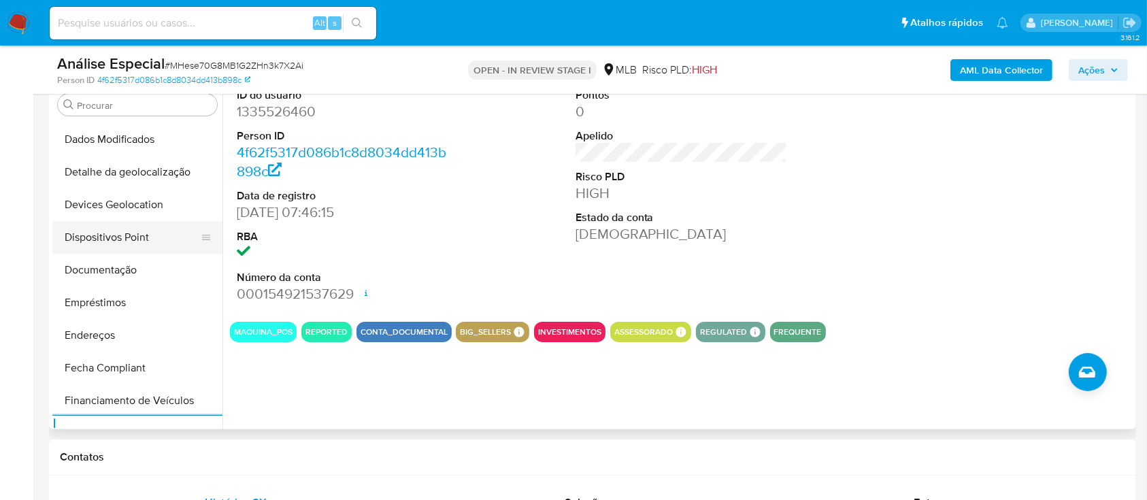
drag, startPoint x: 122, startPoint y: 264, endPoint x: 195, endPoint y: 246, distance: 75.7
click at [122, 265] on button "Documentação" at bounding box center [137, 270] width 170 height 33
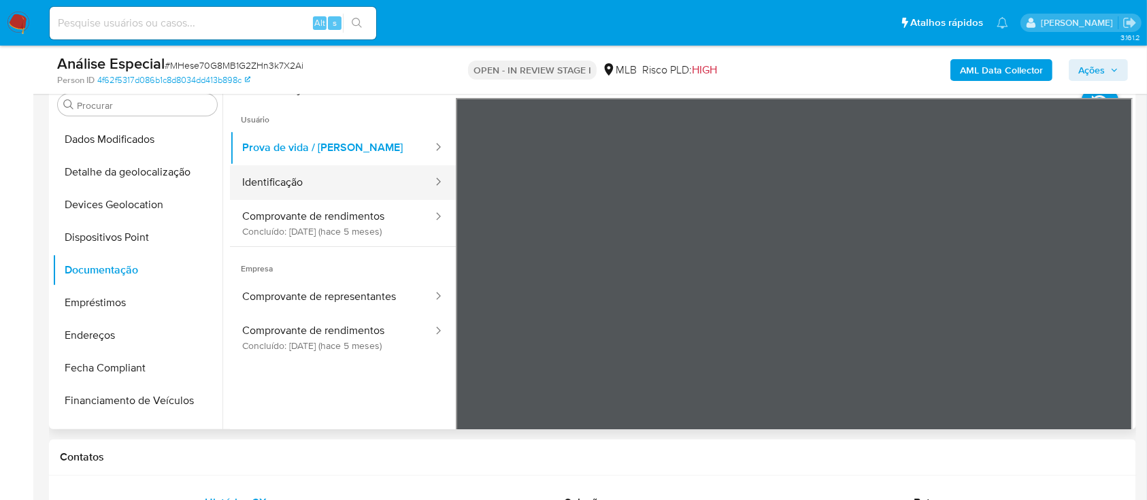
click at [349, 165] on button "Identificação" at bounding box center [332, 182] width 204 height 35
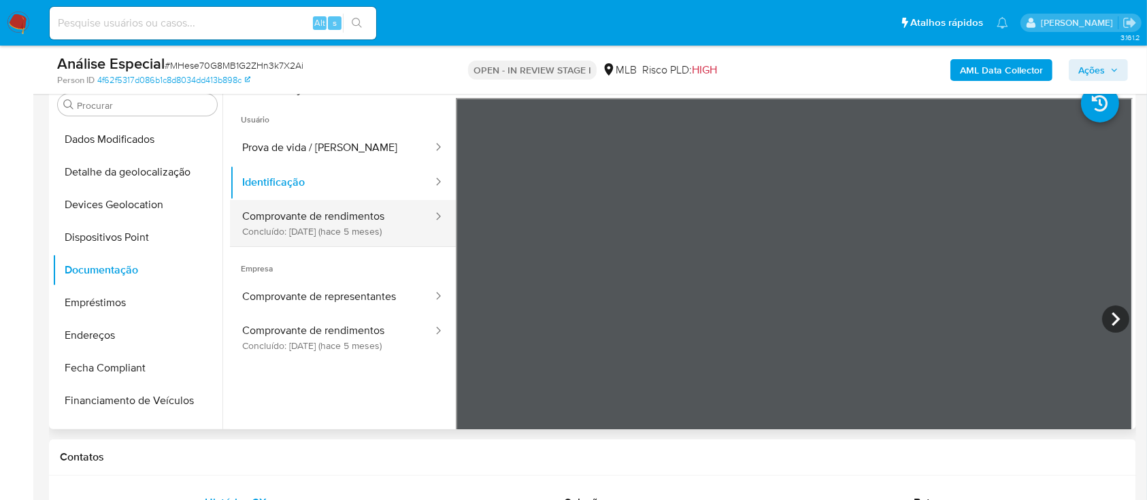
click at [384, 220] on button "Comprovante de rendimentos Concluído: 22/04/2025 (hace 5 meses)" at bounding box center [332, 223] width 204 height 46
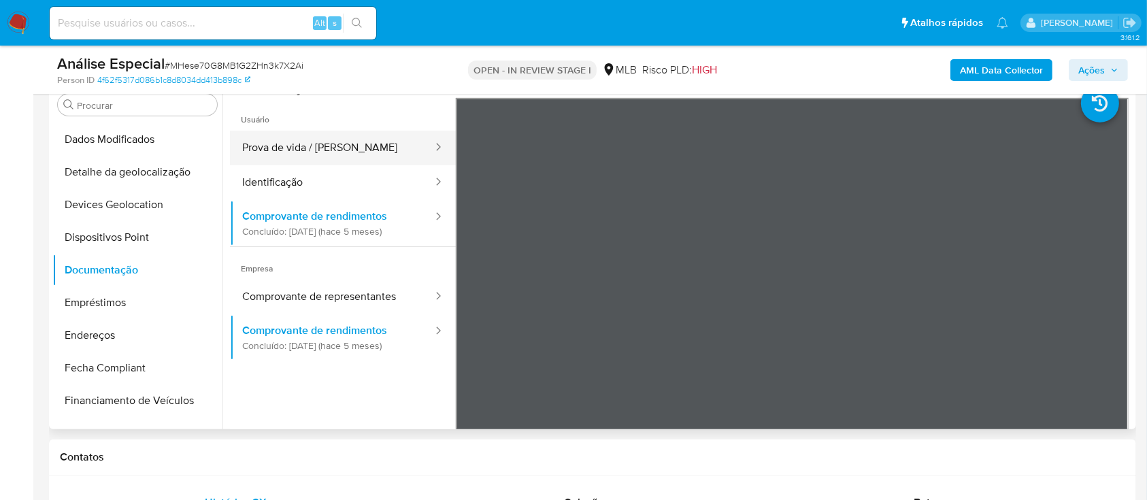
click at [335, 148] on button "Prova de vida / Selfie" at bounding box center [332, 148] width 204 height 35
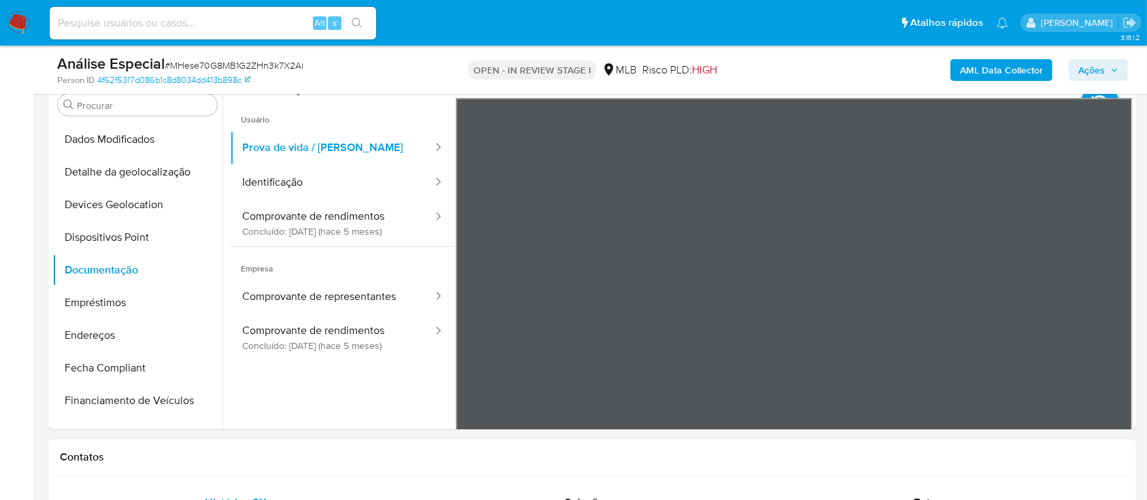
click at [230, 131] on button "Prova de vida / Selfie" at bounding box center [332, 148] width 204 height 35
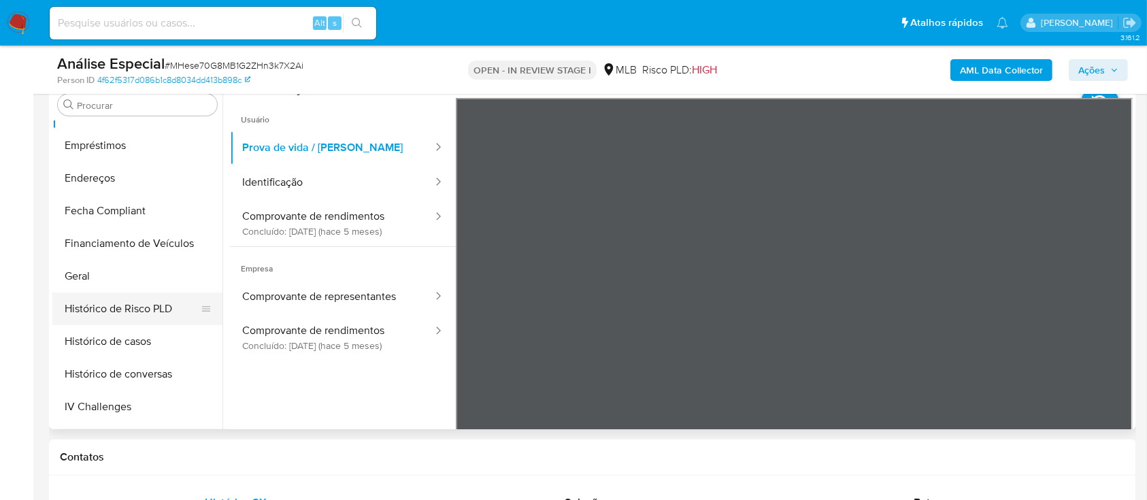
scroll to position [343, 0]
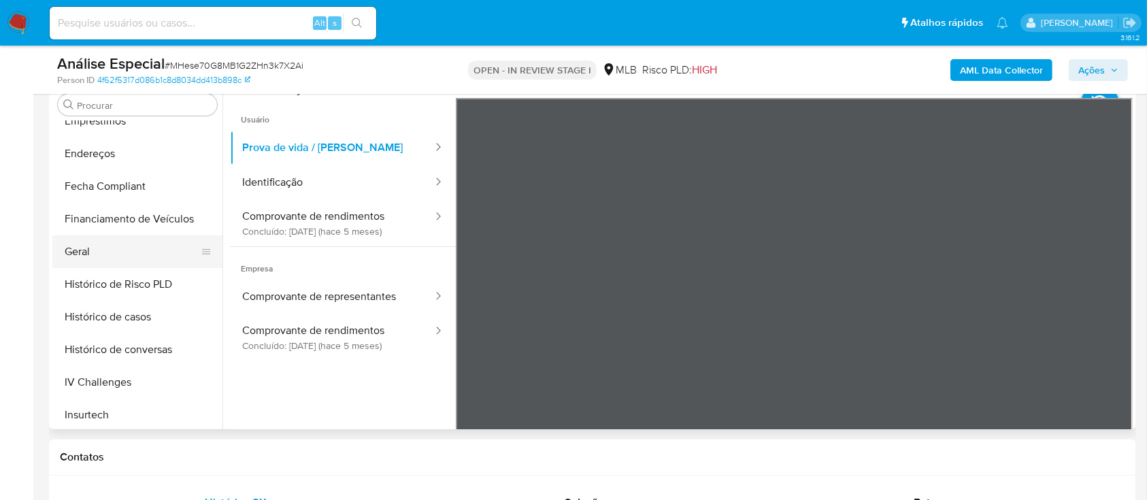
click at [131, 253] on button "Geral" at bounding box center [131, 251] width 159 height 33
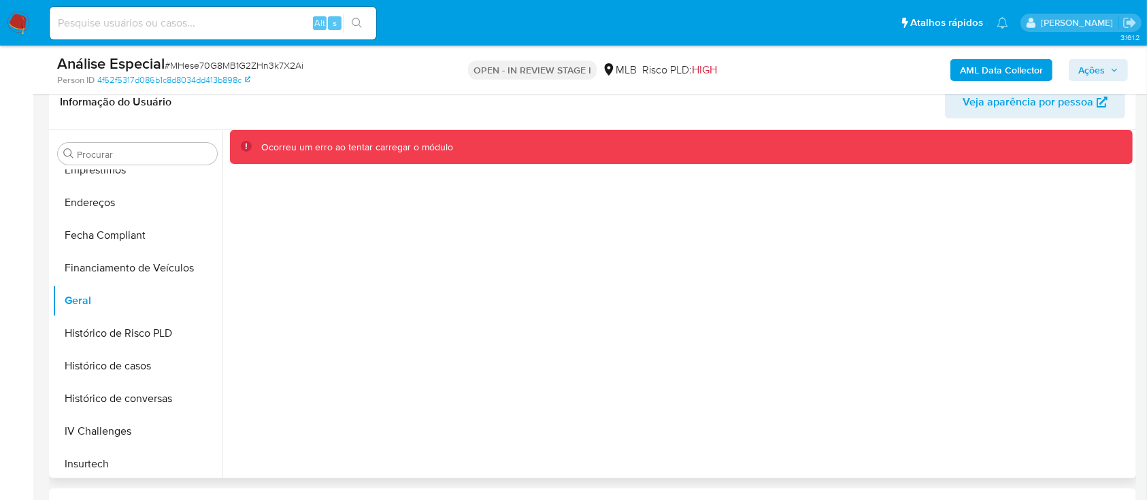
scroll to position [181, 0]
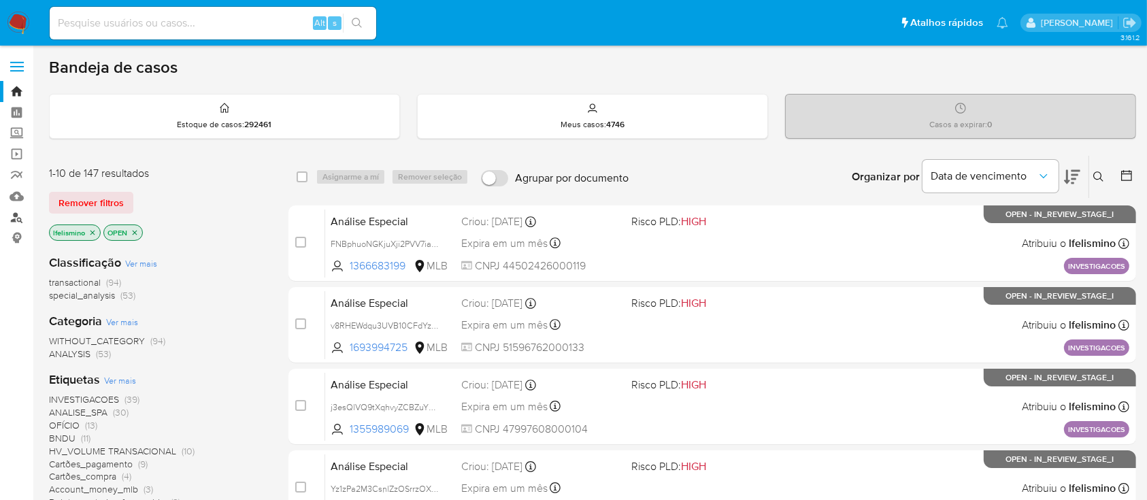
click at [18, 223] on link "Localizador de pessoas" at bounding box center [81, 217] width 162 height 21
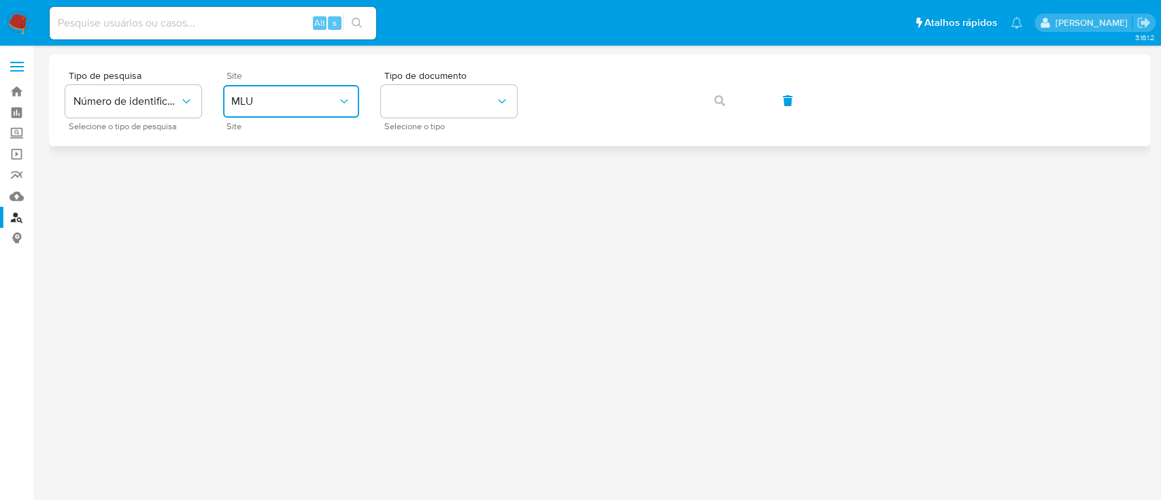
click at [284, 108] on button "MLU" at bounding box center [291, 101] width 136 height 33
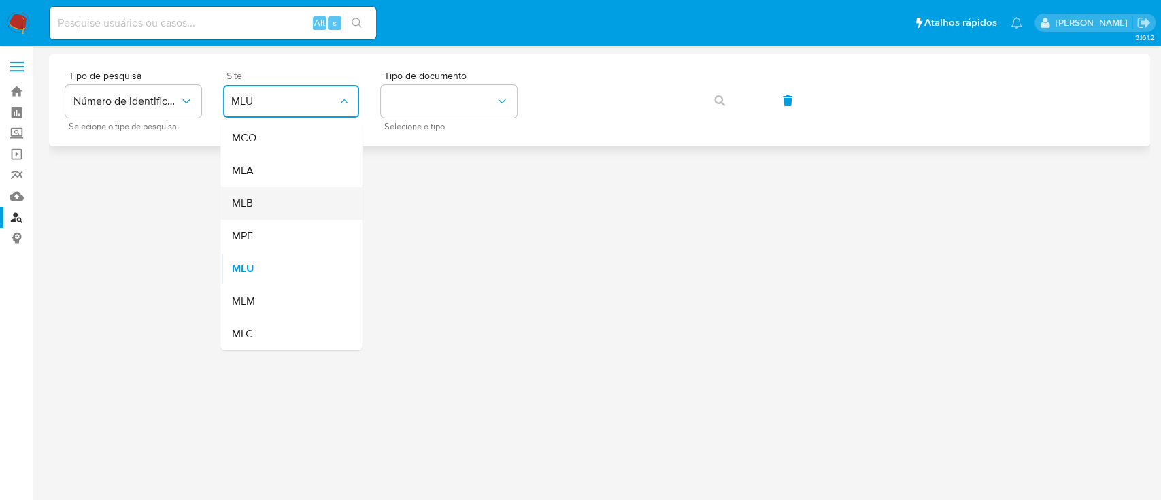
drag, startPoint x: 290, startPoint y: 186, endPoint x: 291, endPoint y: 203, distance: 17.7
click at [291, 203] on ul "MCO MLA MLB MPE MLU MLM MLC" at bounding box center [291, 236] width 142 height 229
click at [293, 203] on div "MLB" at bounding box center [287, 203] width 112 height 33
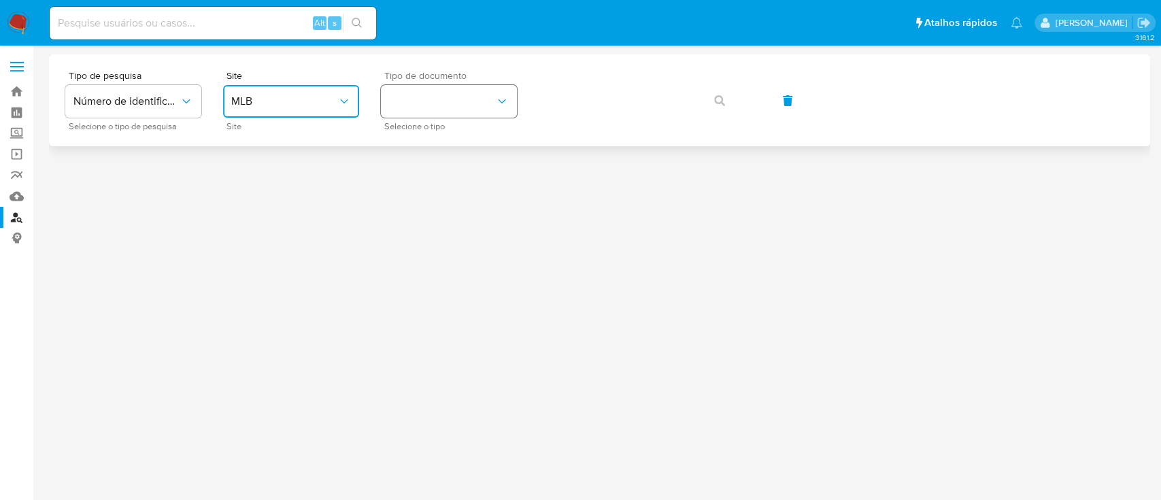
click at [416, 97] on button "identificationType" at bounding box center [449, 101] width 136 height 33
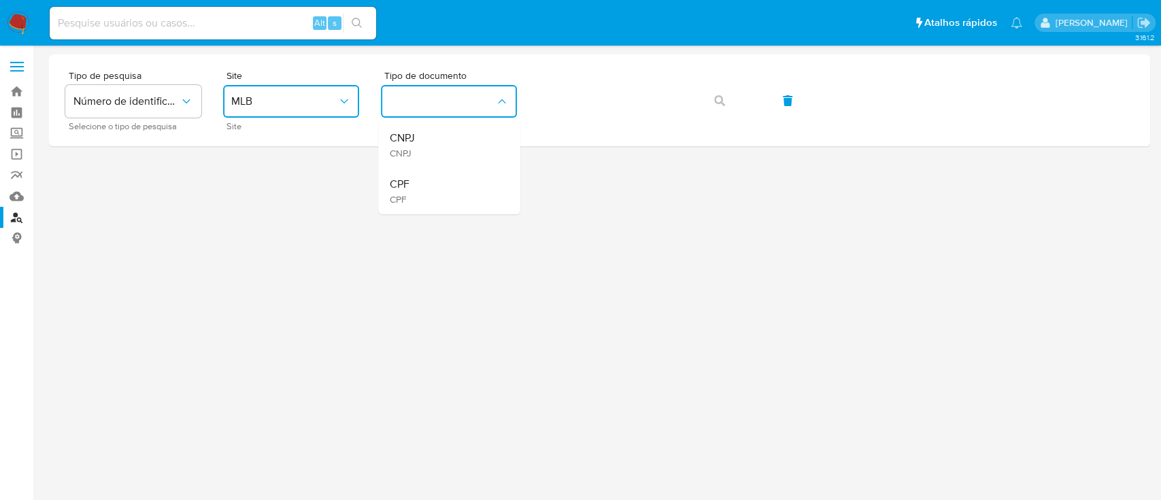
drag, startPoint x: 388, startPoint y: 207, endPoint x: 467, endPoint y: 172, distance: 86.8
click at [388, 207] on li "CPF CPF" at bounding box center [449, 191] width 142 height 46
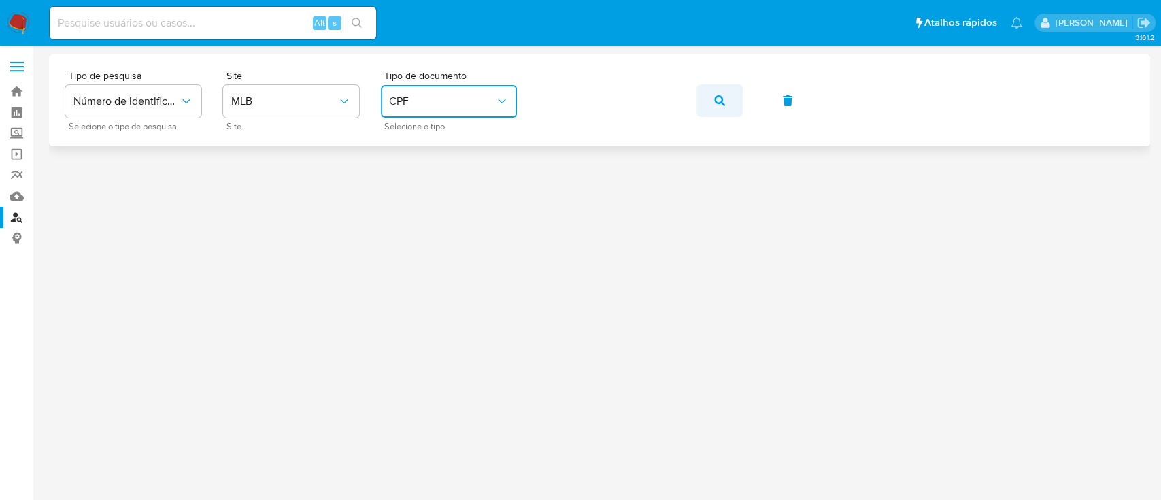
click at [748, 107] on div "Tipo de pesquisa Número de identificação Selecione o tipo de pesquisa Site MLB …" at bounding box center [599, 100] width 1069 height 59
click at [712, 103] on button "button" at bounding box center [720, 100] width 46 height 33
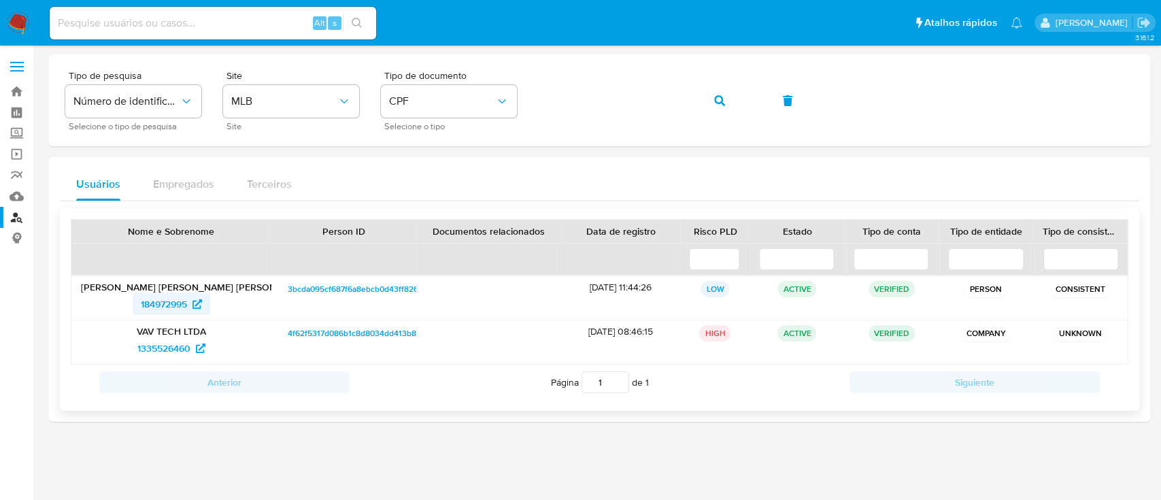
click at [169, 309] on span "184972995" at bounding box center [164, 304] width 46 height 22
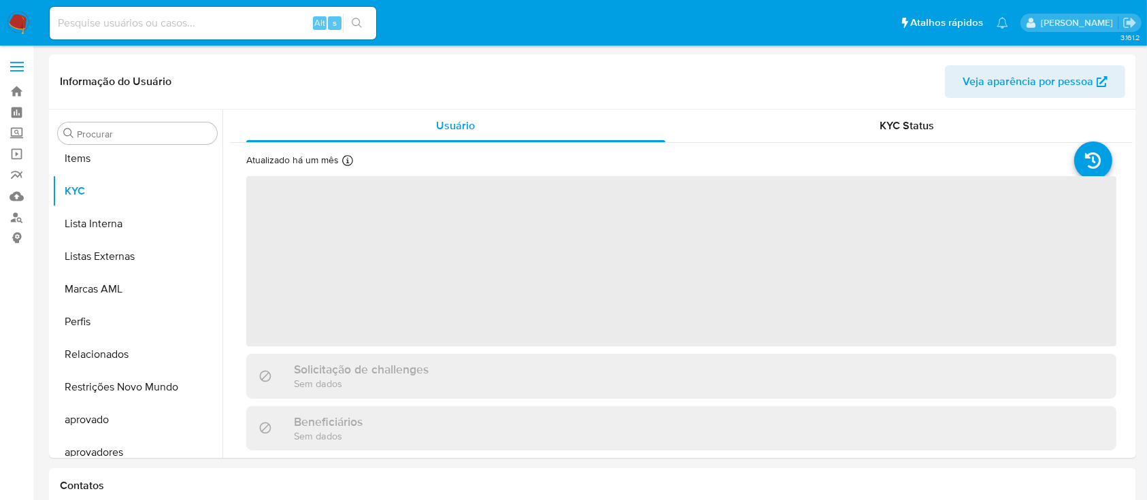
scroll to position [706, 0]
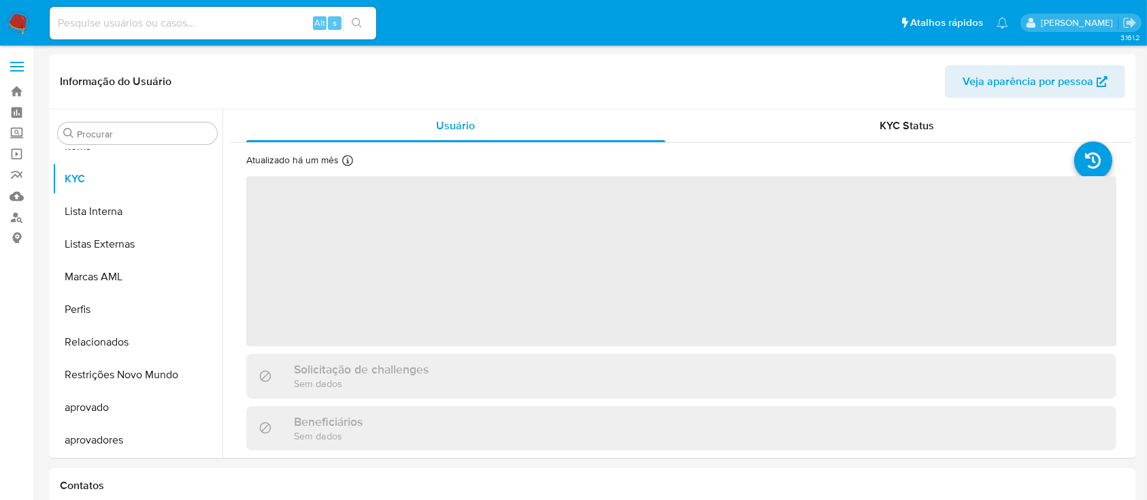
select select "10"
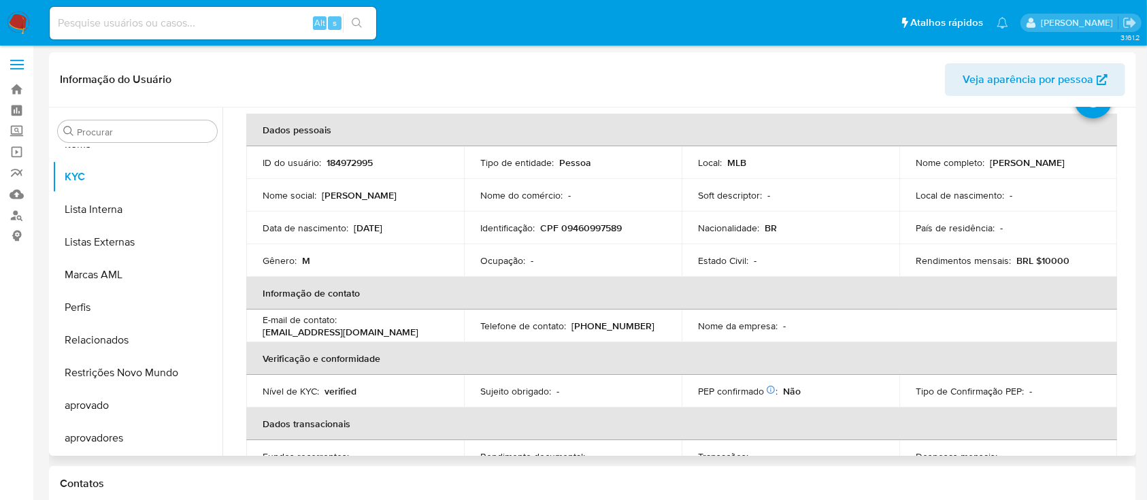
scroll to position [0, 0]
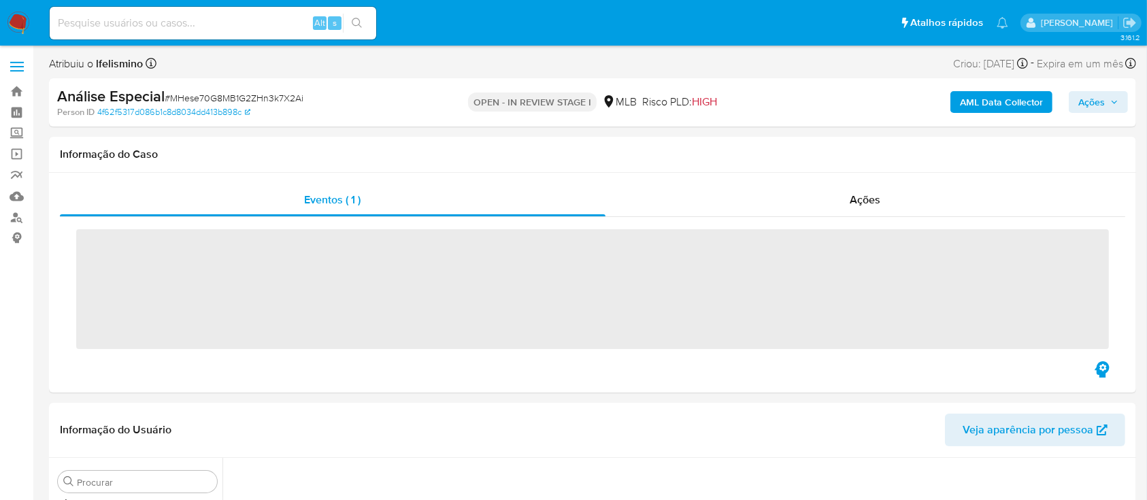
scroll to position [706, 0]
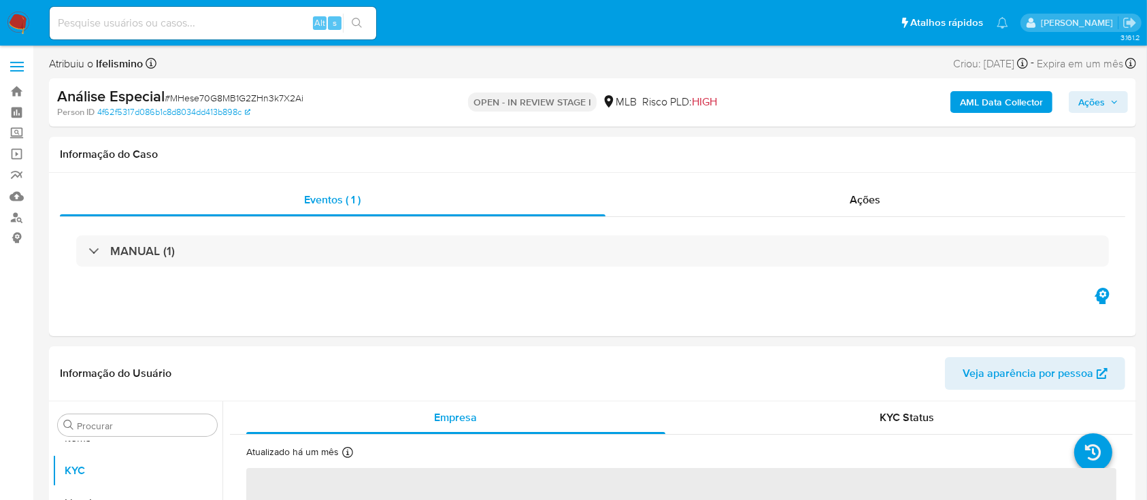
select select "10"
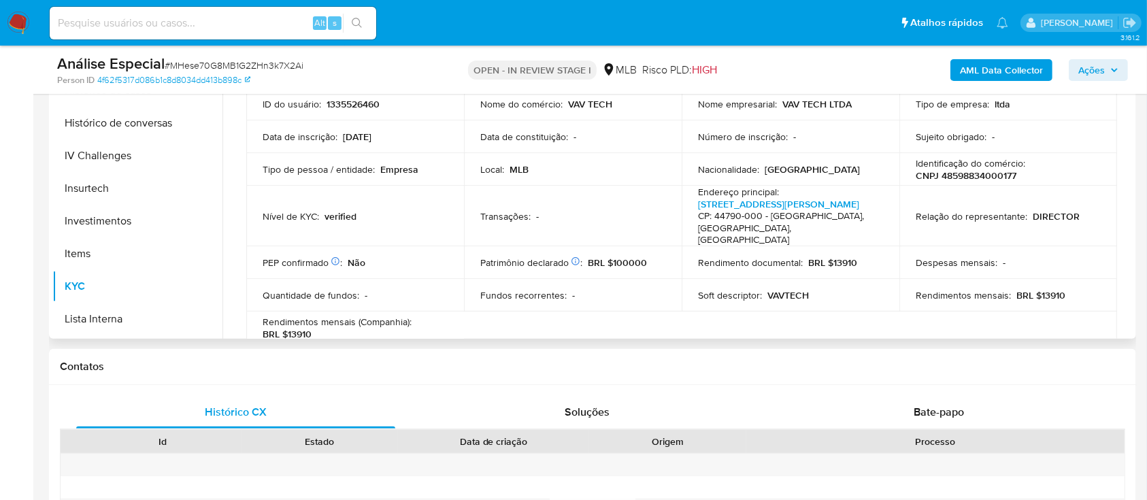
scroll to position [252, 0]
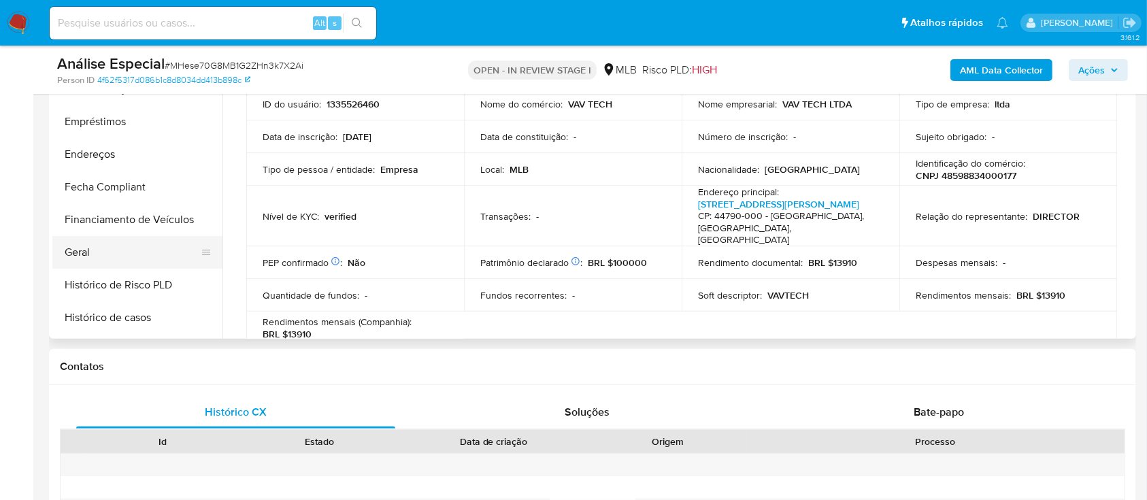
click at [127, 232] on button "Financiamento de Veículos" at bounding box center [137, 219] width 170 height 33
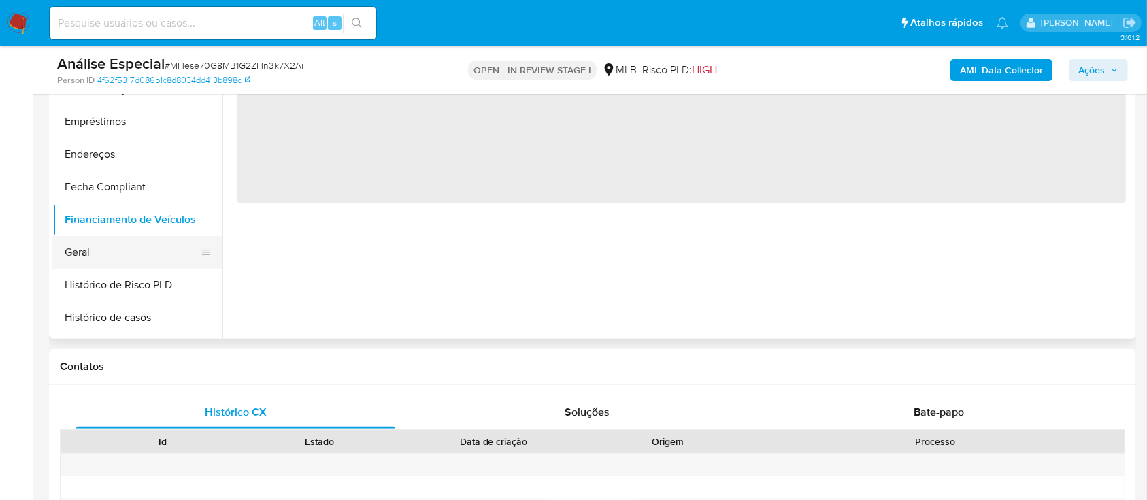
drag, startPoint x: 130, startPoint y: 276, endPoint x: 129, endPoint y: 263, distance: 13.7
click at [129, 276] on button "Histórico de Risco PLD" at bounding box center [137, 285] width 170 height 33
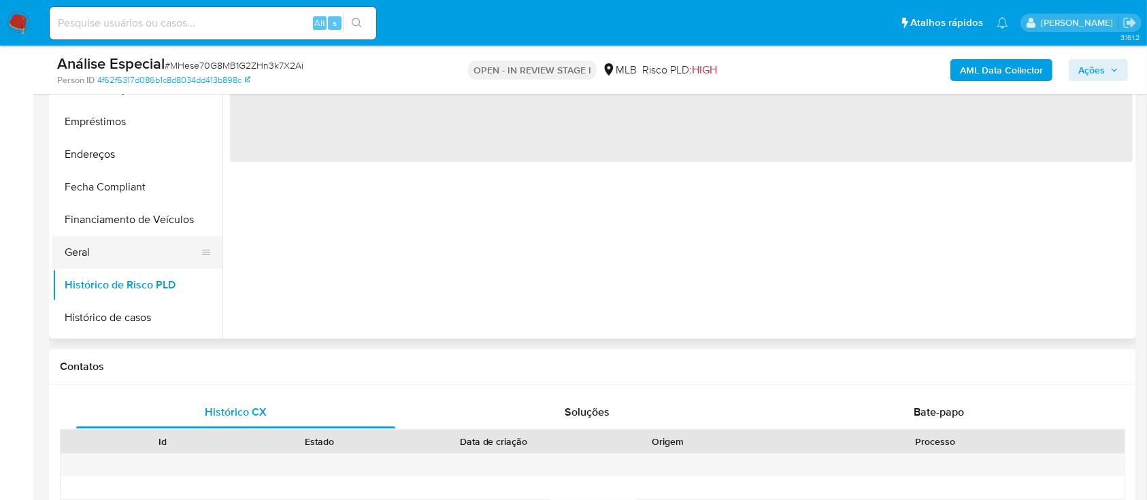
click at [135, 259] on button "Geral" at bounding box center [131, 252] width 159 height 33
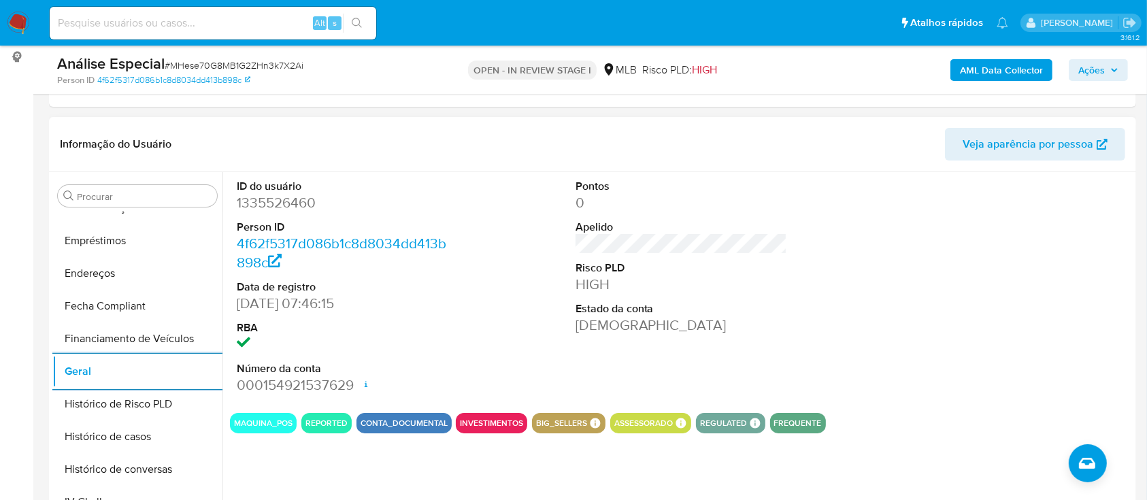
scroll to position [524, 0]
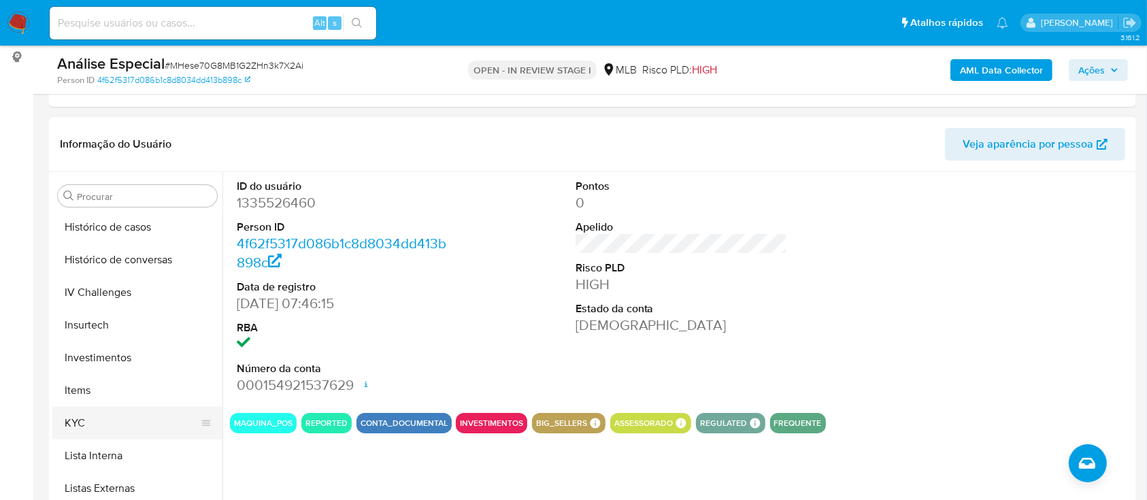
click at [90, 418] on button "KYC" at bounding box center [131, 423] width 159 height 33
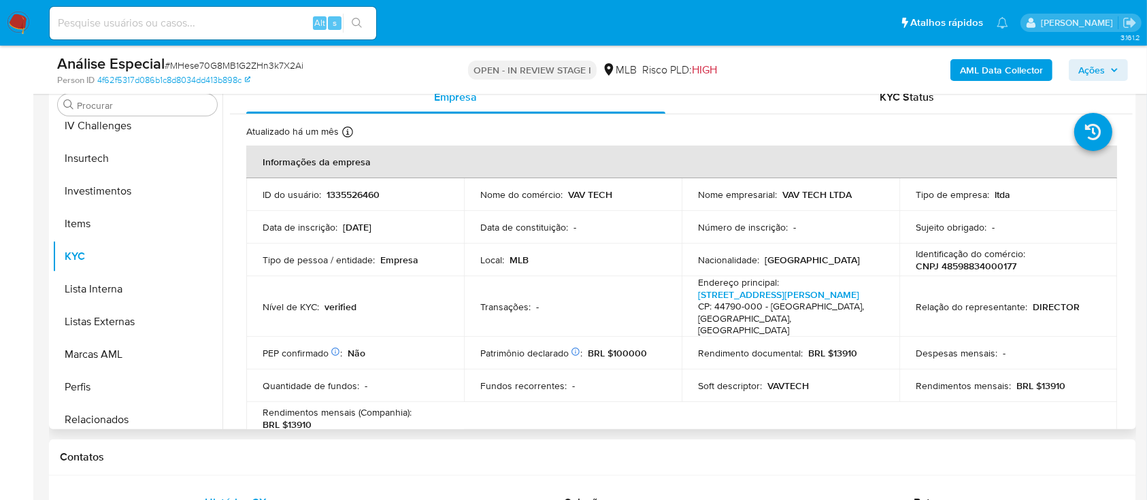
scroll to position [706, 0]
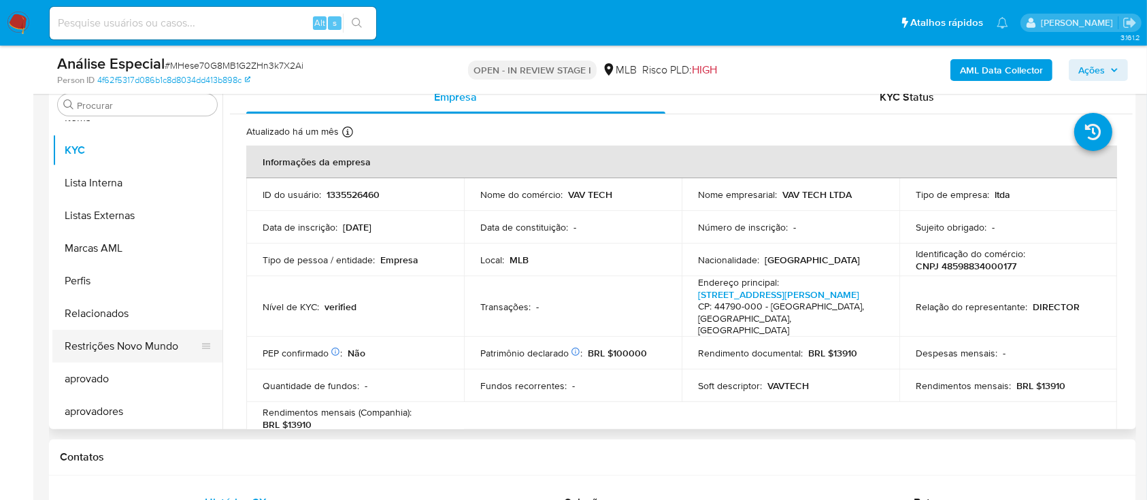
click at [161, 351] on button "Restrições Novo Mundo" at bounding box center [131, 346] width 159 height 33
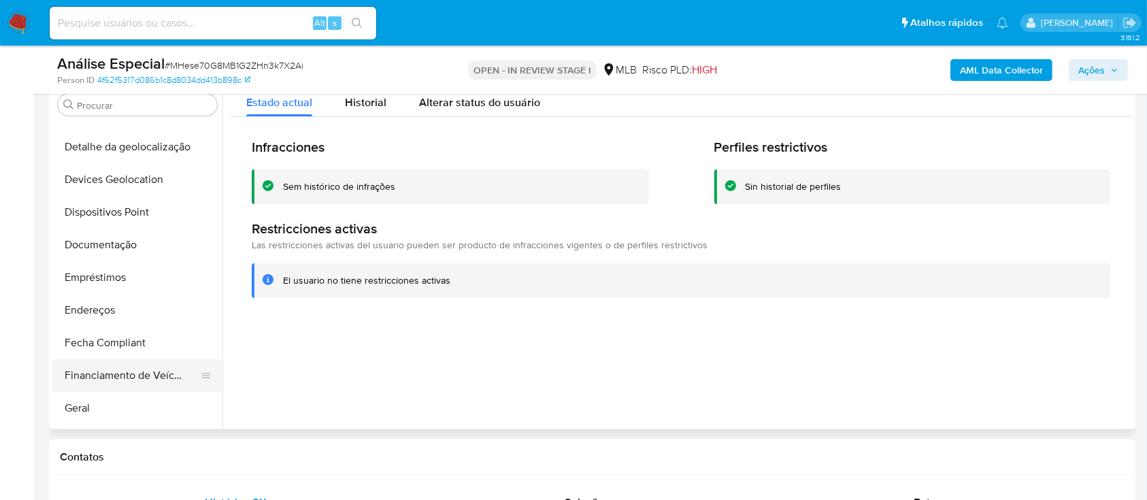
scroll to position [161, 0]
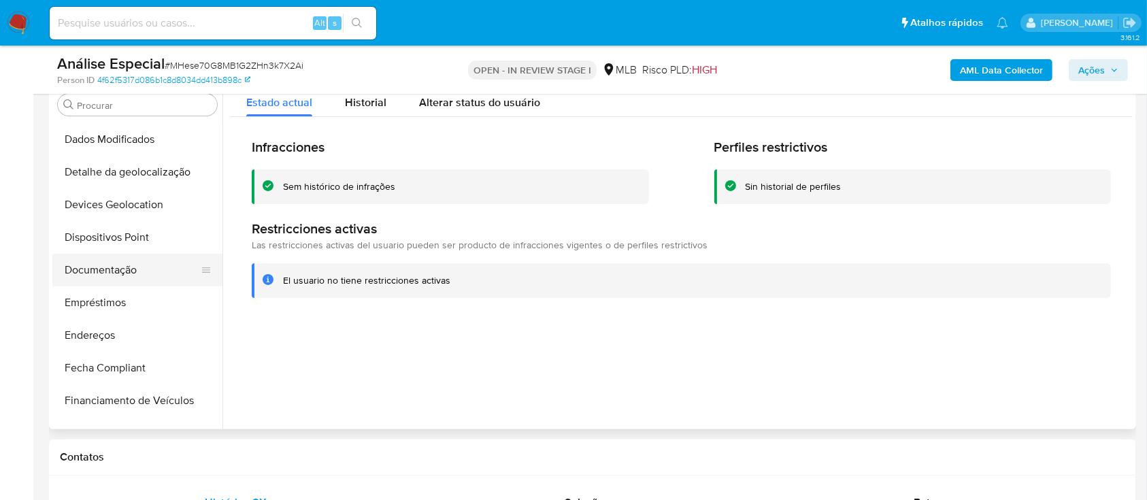
click at [163, 278] on button "Documentação" at bounding box center [131, 270] width 159 height 33
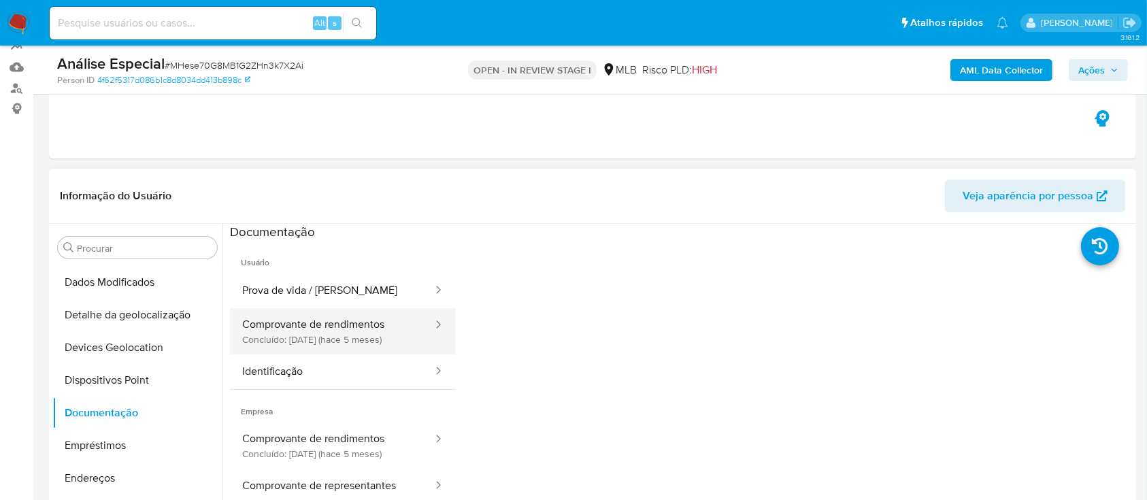
scroll to position [90, 0]
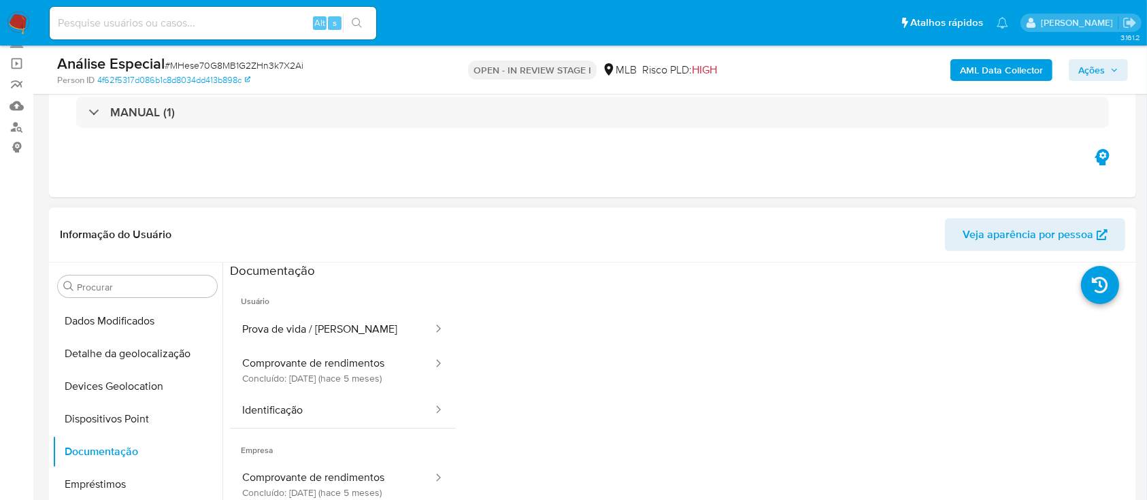
click at [310, 242] on header "Informação do Usuário Veja aparência por pessoa" at bounding box center [593, 234] width 1066 height 33
click at [319, 307] on span "Usuário" at bounding box center [343, 296] width 226 height 33
click at [401, 352] on button "Comprovante de rendimentos Concluído: 22/04/2025 (hace 5 meses)" at bounding box center [332, 370] width 204 height 46
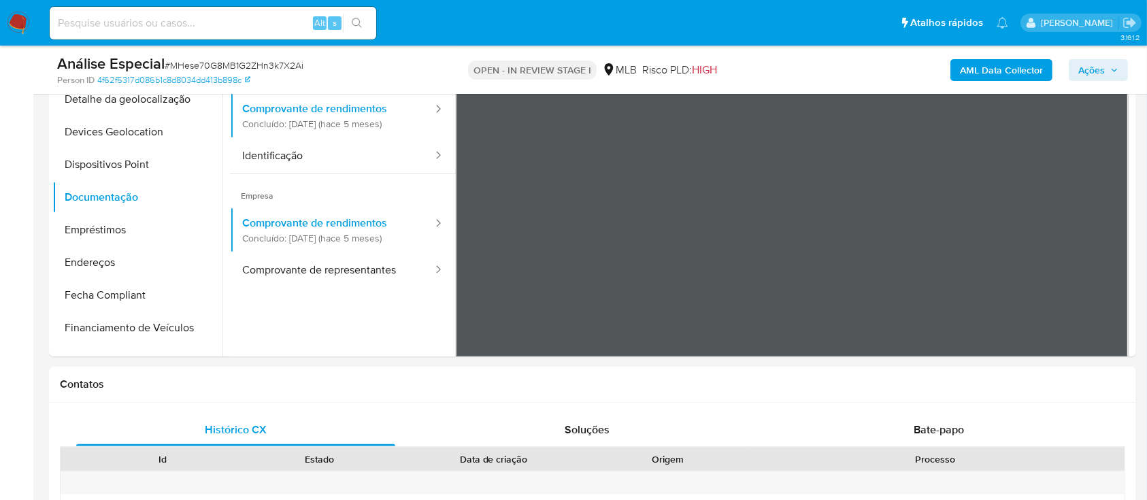
scroll to position [363, 0]
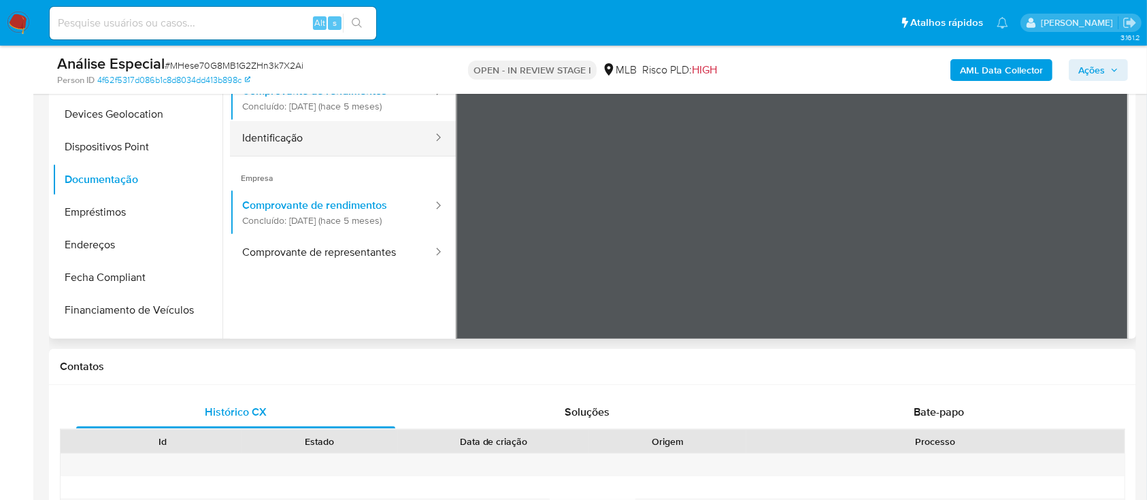
click at [343, 146] on button "Identificação" at bounding box center [332, 138] width 204 height 35
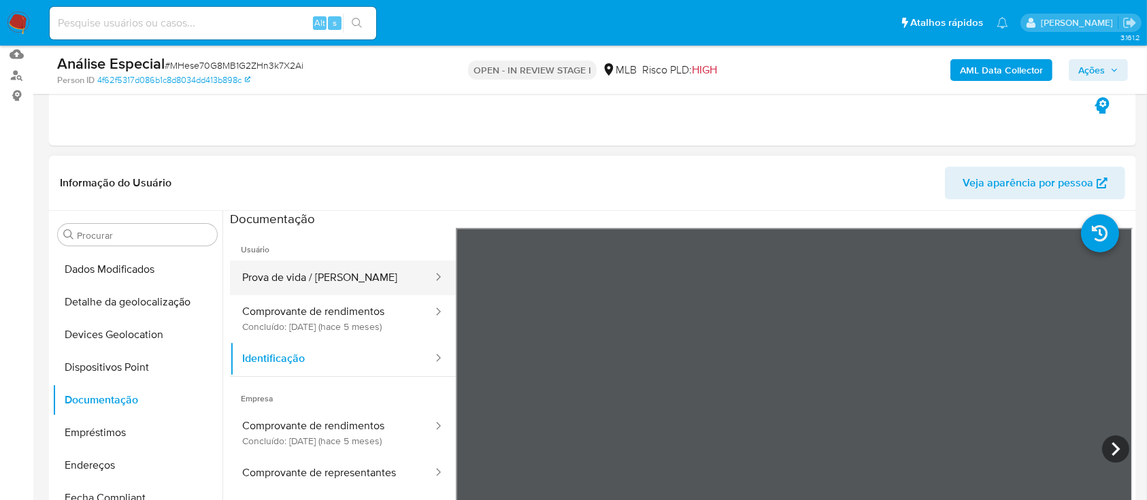
scroll to position [90, 0]
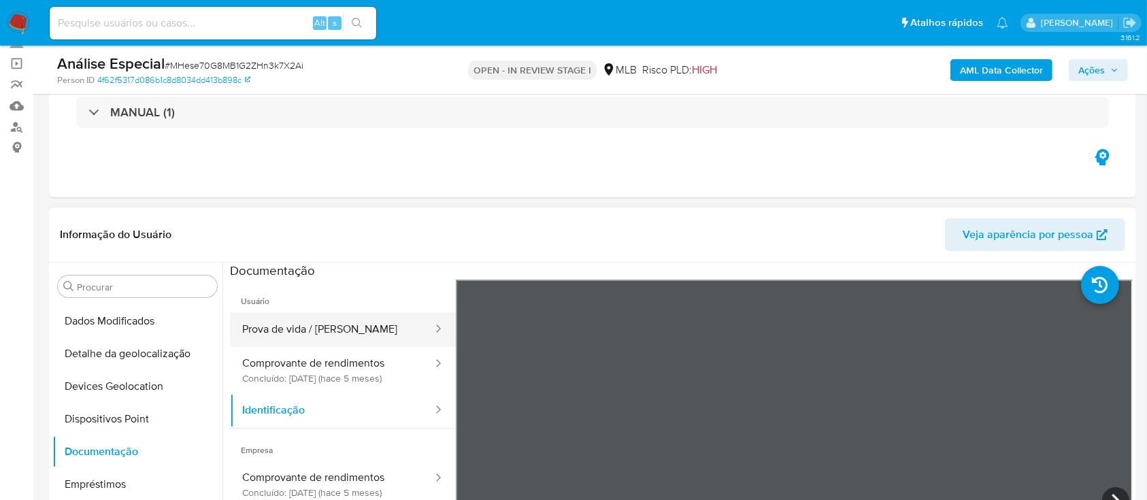
click at [337, 333] on button "Prova de vida / Selfie" at bounding box center [332, 329] width 204 height 35
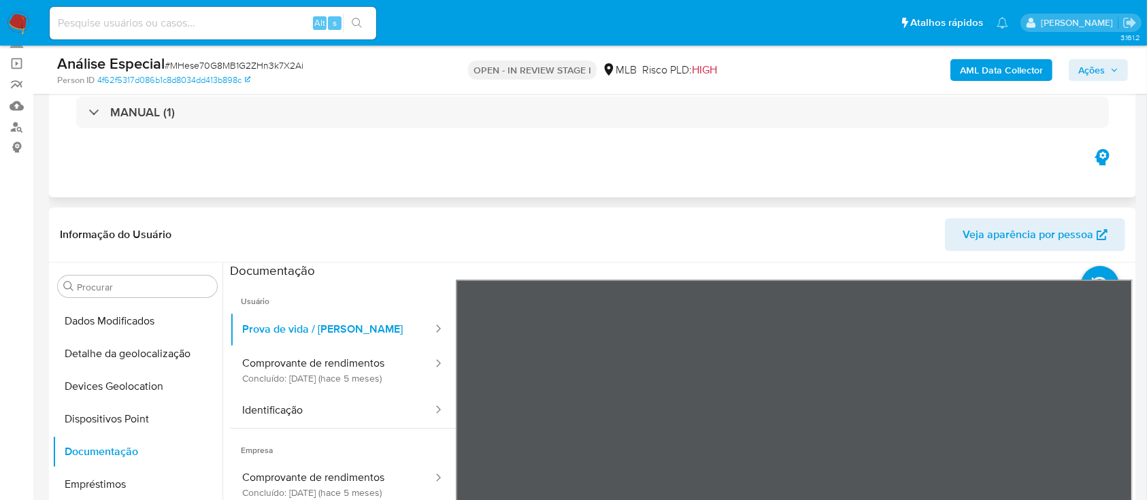
drag, startPoint x: 925, startPoint y: 174, endPoint x: 920, endPoint y: 161, distance: 14.7
click at [922, 117] on div "Eventos ( 1 ) Ações MANUAL (1)" at bounding box center [592, 115] width 1087 height 163
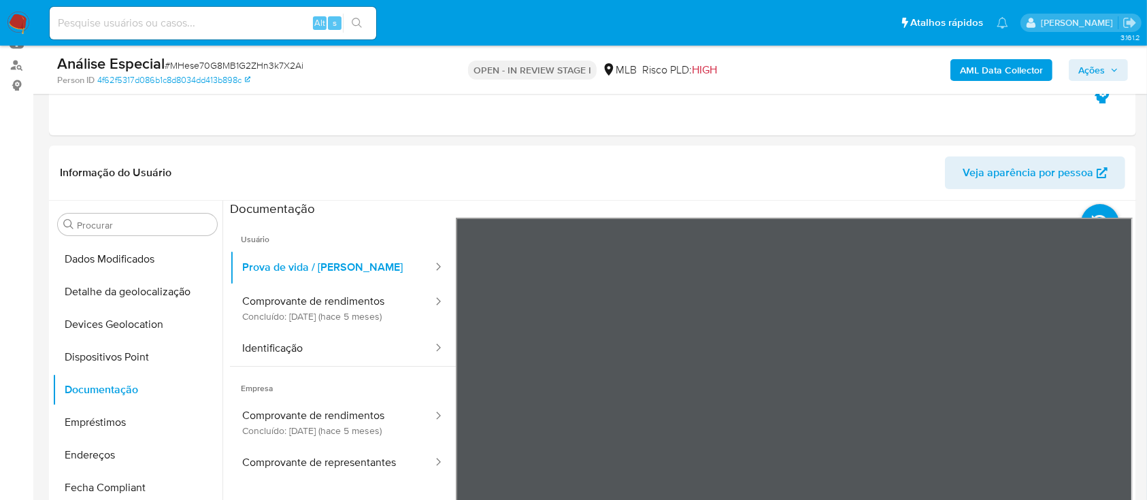
scroll to position [181, 0]
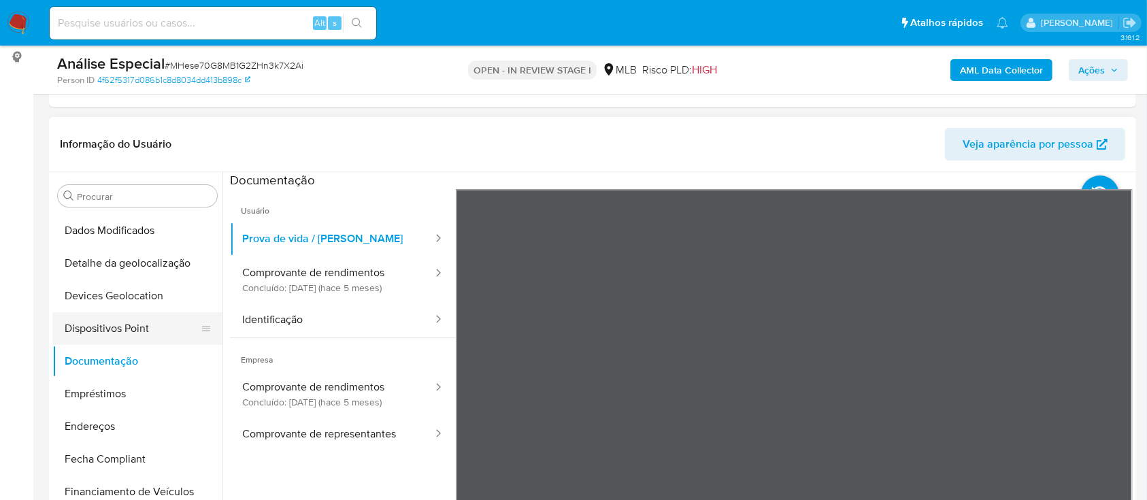
click at [81, 308] on button "Devices Geolocation" at bounding box center [137, 296] width 170 height 33
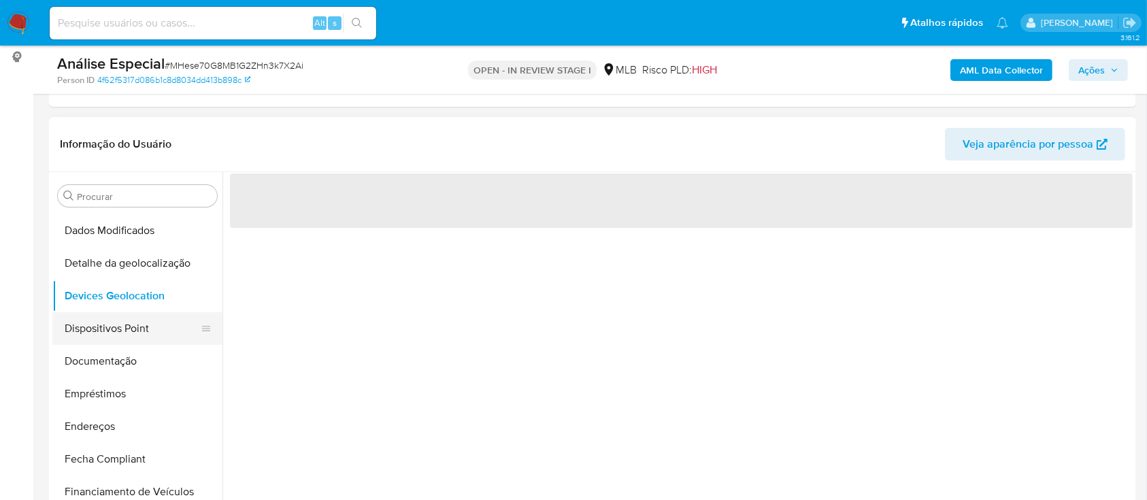
click at [98, 323] on button "Dispositivos Point" at bounding box center [131, 328] width 159 height 33
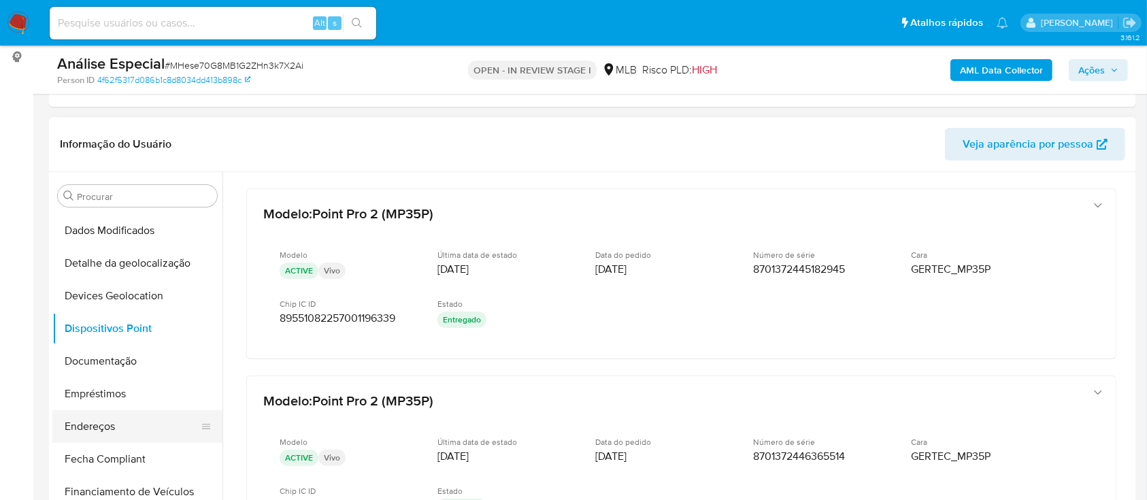
click at [132, 429] on button "Endereços" at bounding box center [131, 426] width 159 height 33
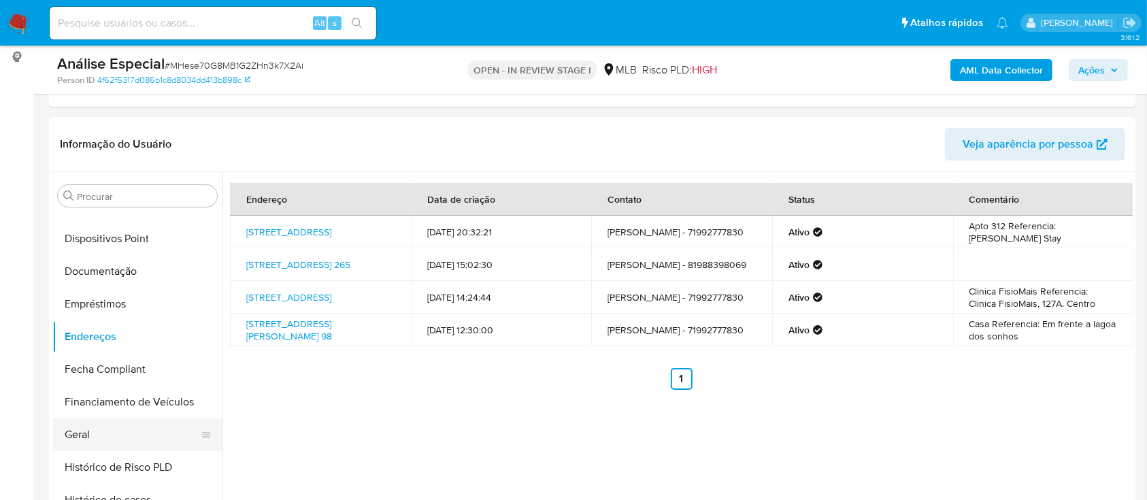
scroll to position [343, 0]
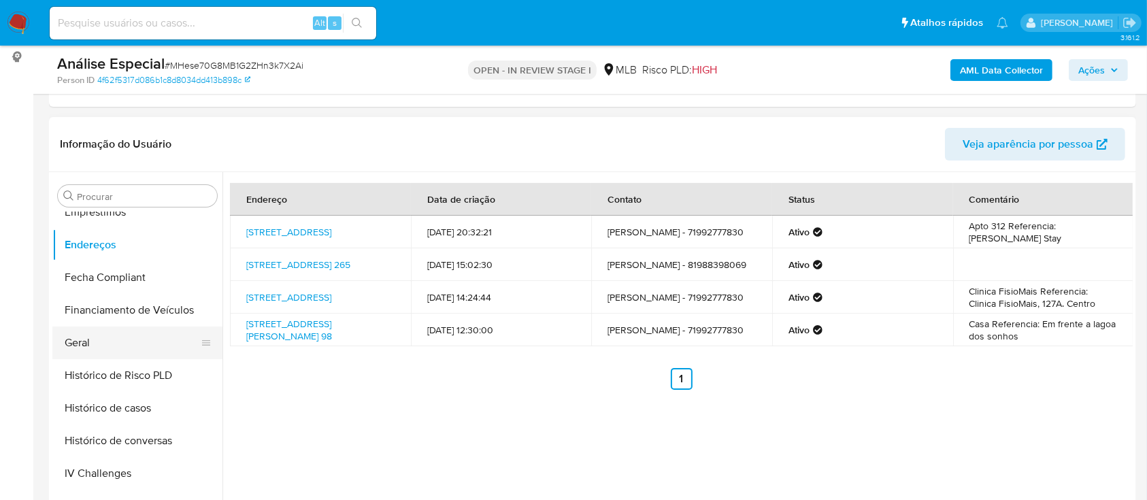
click at [107, 351] on button "Geral" at bounding box center [131, 343] width 159 height 33
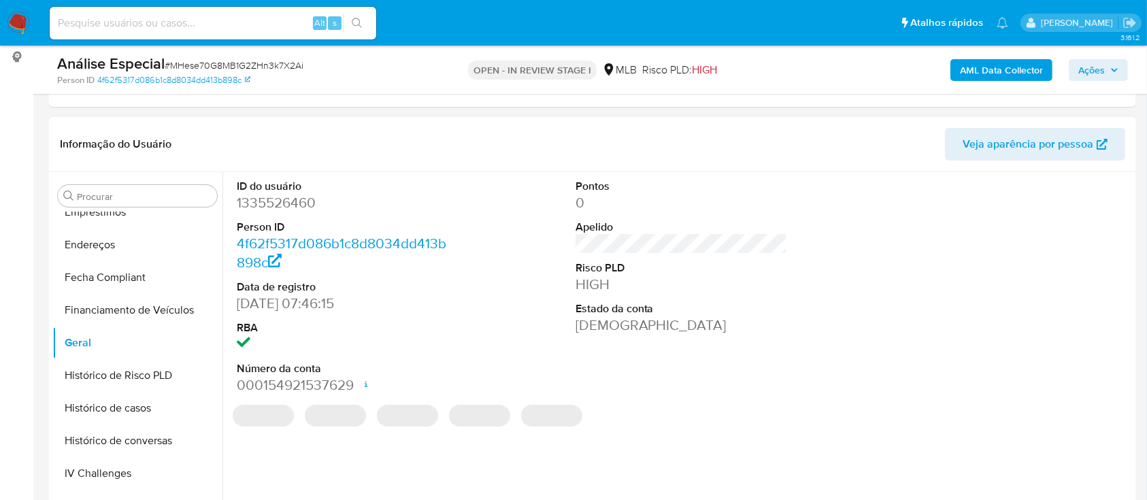
click at [299, 205] on dd "1335526460" at bounding box center [343, 202] width 212 height 19
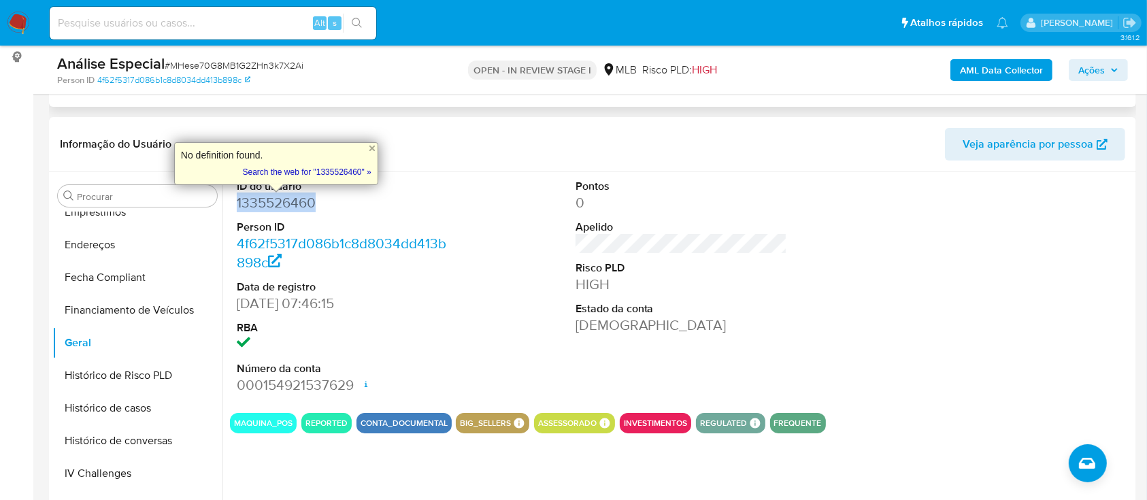
copy dd "1335526460"
click at [277, 24] on input at bounding box center [213, 23] width 327 height 18
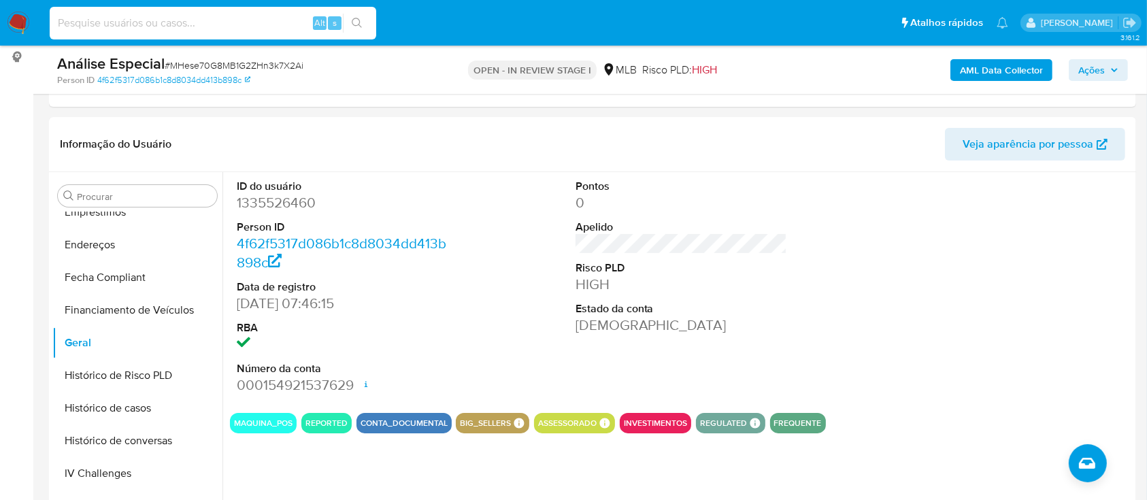
paste input "FNBphuoNGKjuXji2PVV7iaRL"
type input "FNBphuoNGKjuXji2PVV7iaRL"
click at [365, 27] on button "search-icon" at bounding box center [357, 23] width 28 height 19
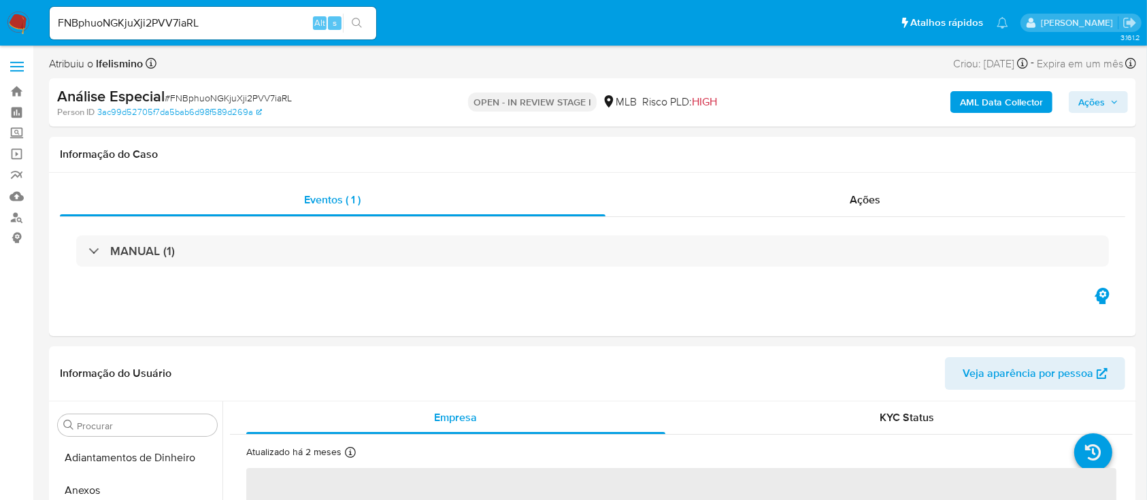
select select "10"
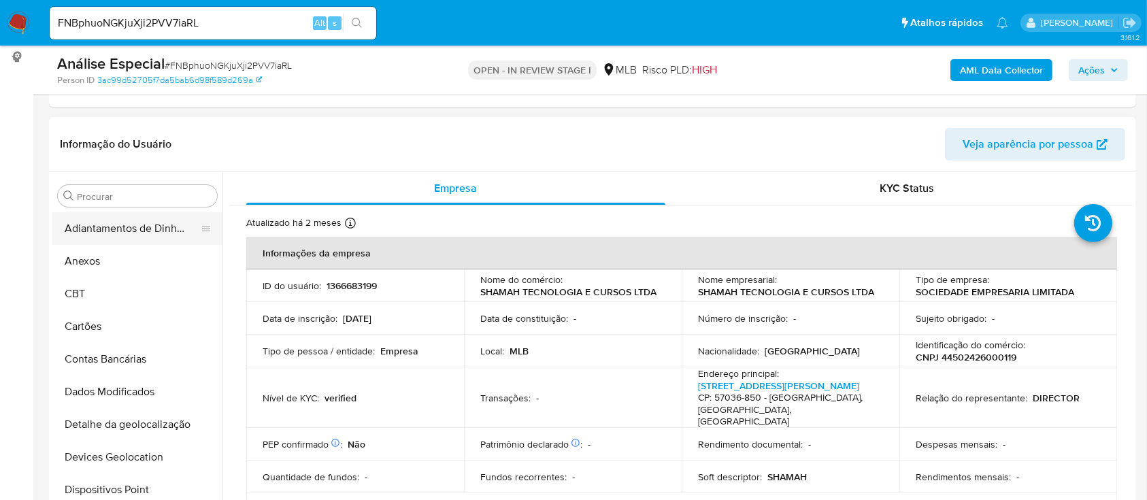
click at [135, 258] on button "Anexos" at bounding box center [137, 261] width 170 height 33
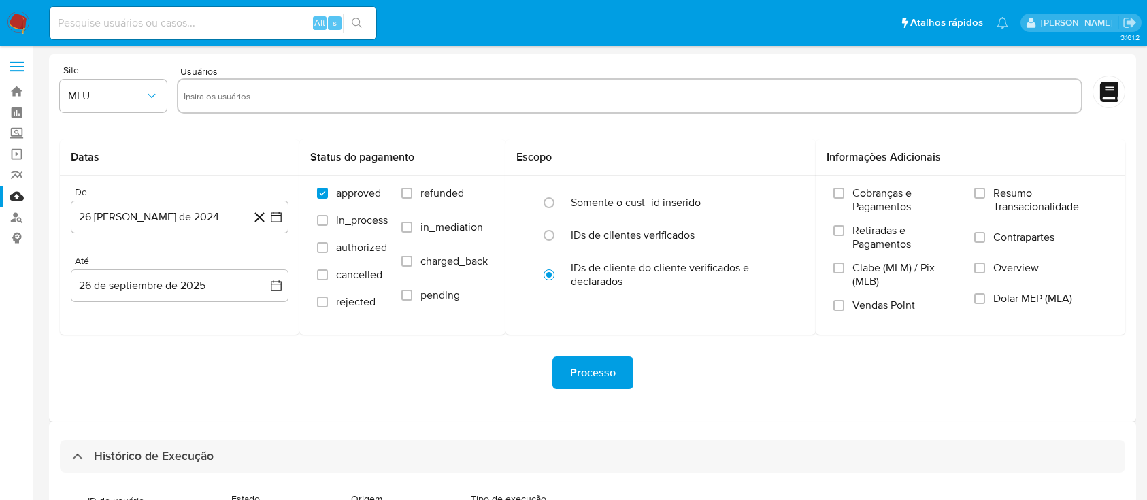
select select "10"
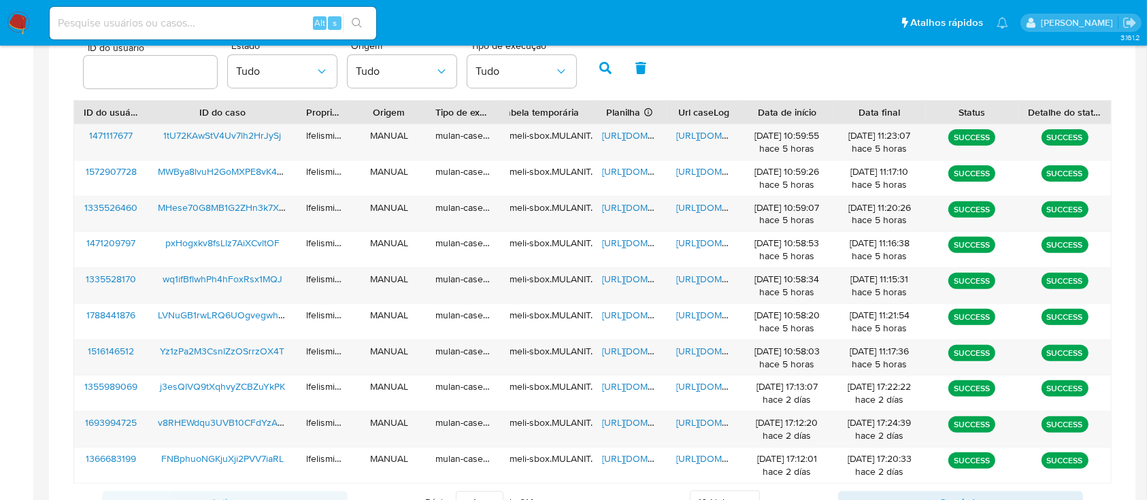
click at [738, 78] on div "ID do usuário Estado Tudo Origem Tudo Tipo de execução Tudo" at bounding box center [592, 66] width 1038 height 67
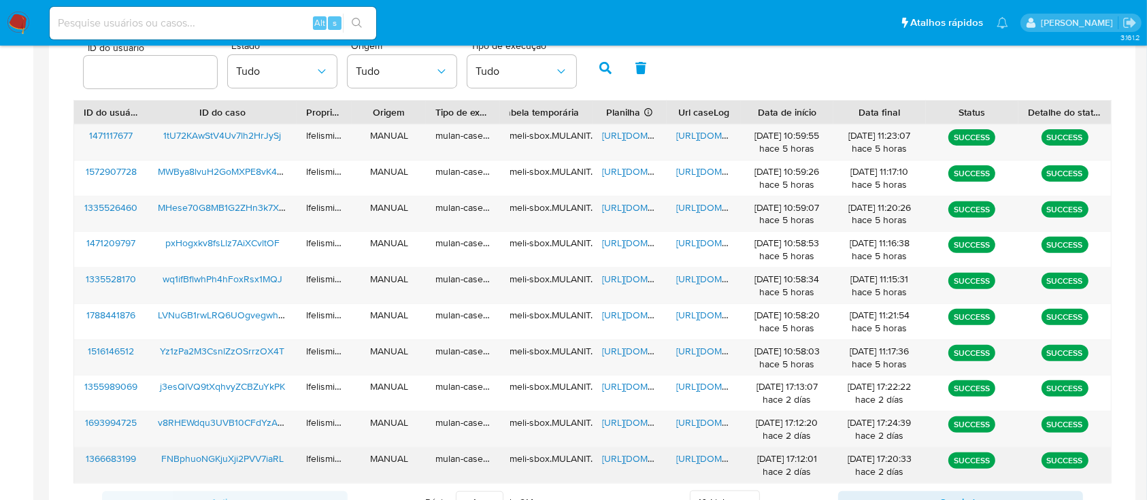
click at [698, 452] on span "https://docs.google.com/document/d/1E5VsqKTwXi6pXKjM7TCCIWCr6T6bHB2To7SVLrrFYX4…" at bounding box center [723, 459] width 94 height 14
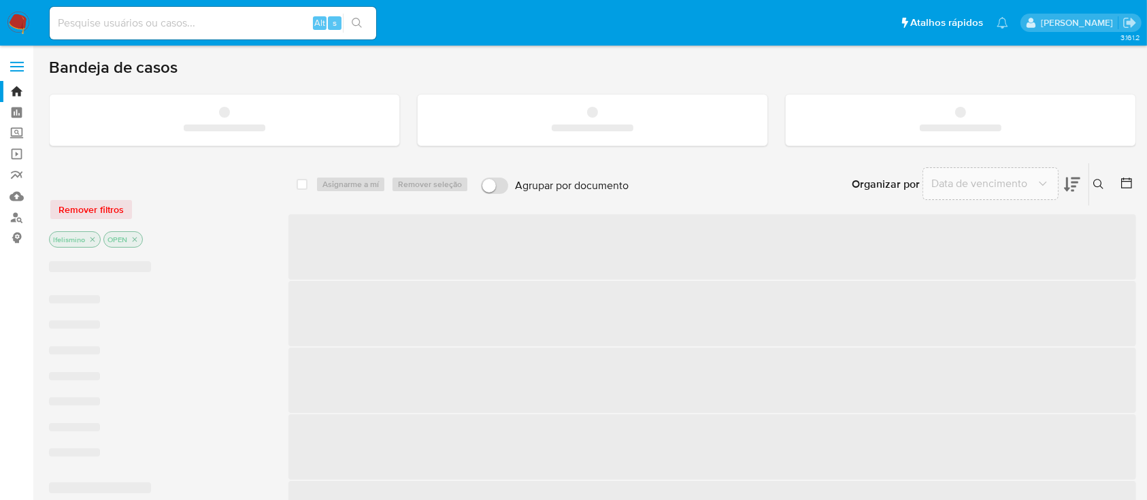
click at [249, 33] on div "Alt s" at bounding box center [213, 23] width 327 height 33
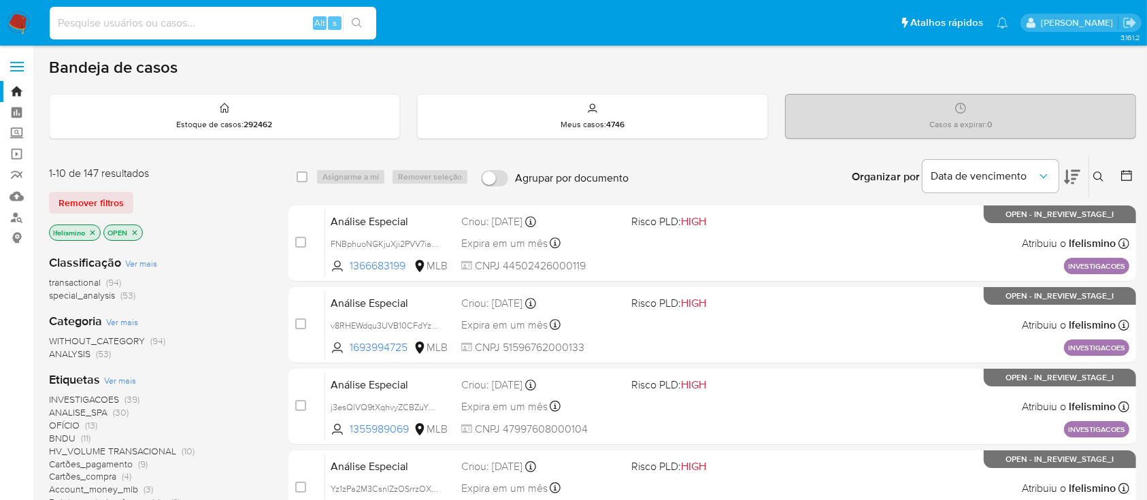
click at [256, 19] on input at bounding box center [213, 23] width 327 height 18
paste input "1108821312"
type input "1108821312"
click at [352, 19] on icon "search-icon" at bounding box center [357, 23] width 11 height 11
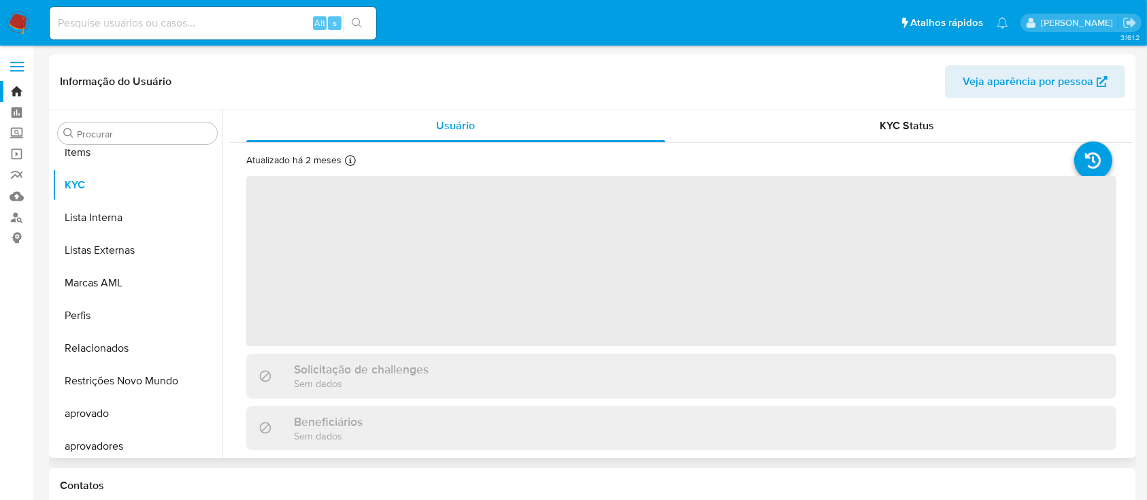
scroll to position [706, 0]
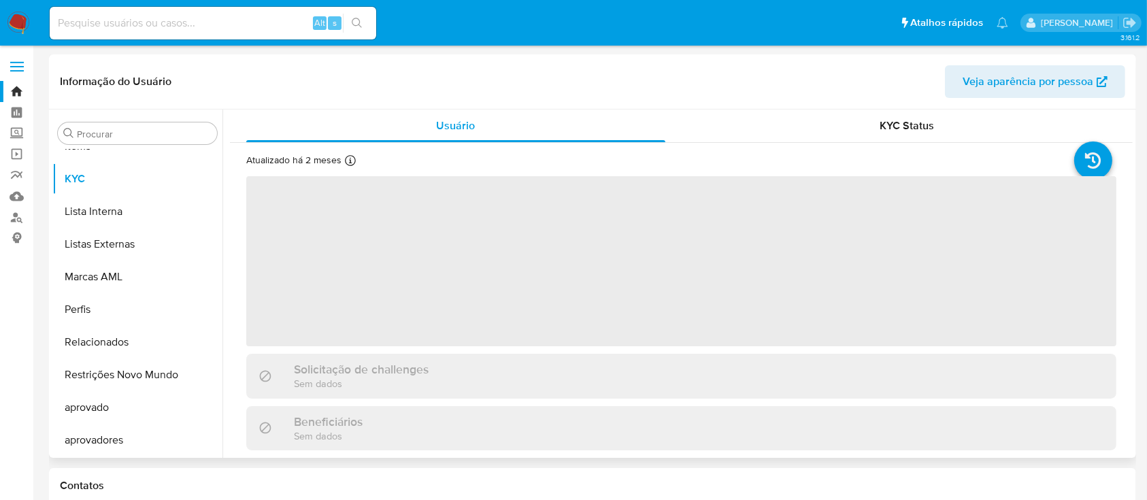
select select "10"
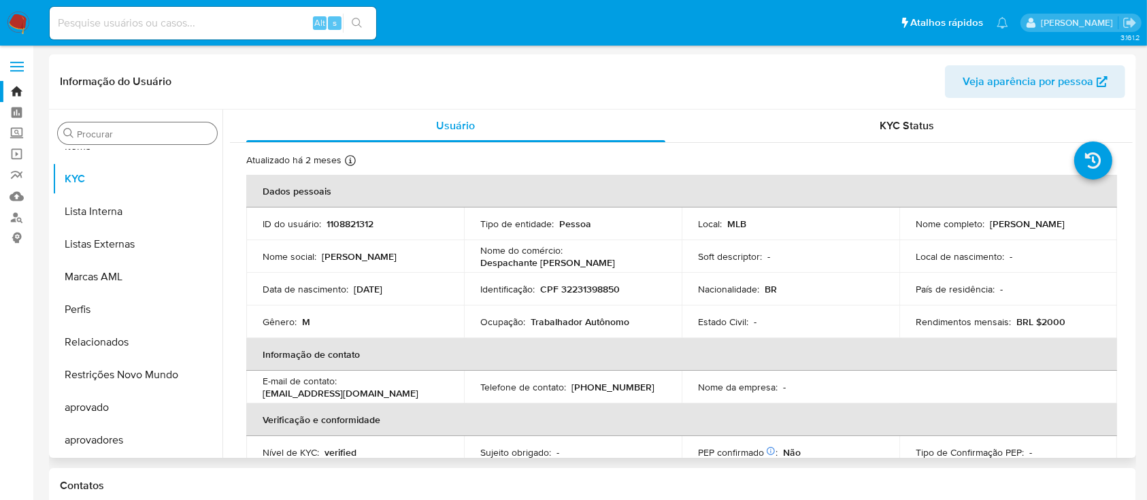
click at [176, 133] on input "Procurar" at bounding box center [144, 134] width 135 height 12
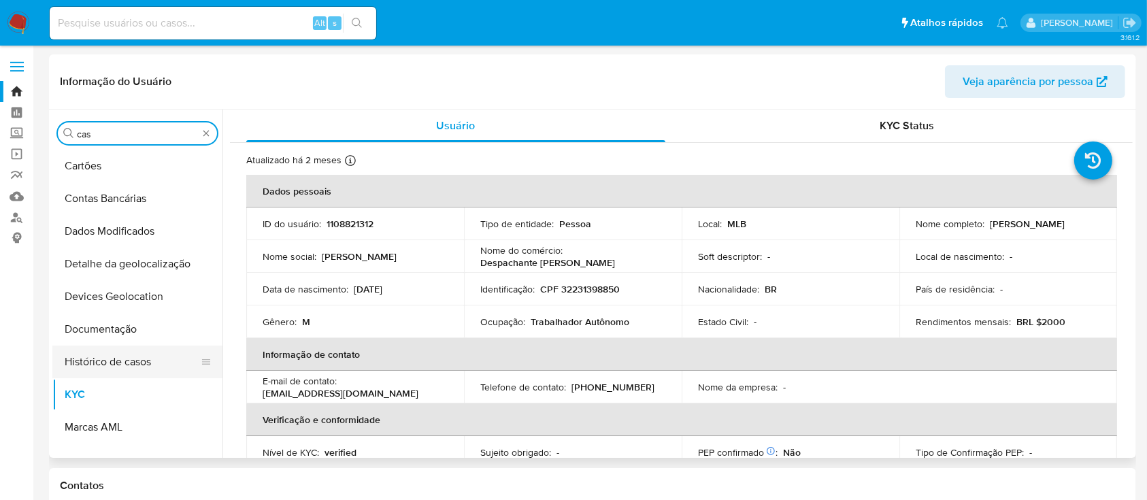
scroll to position [0, 0]
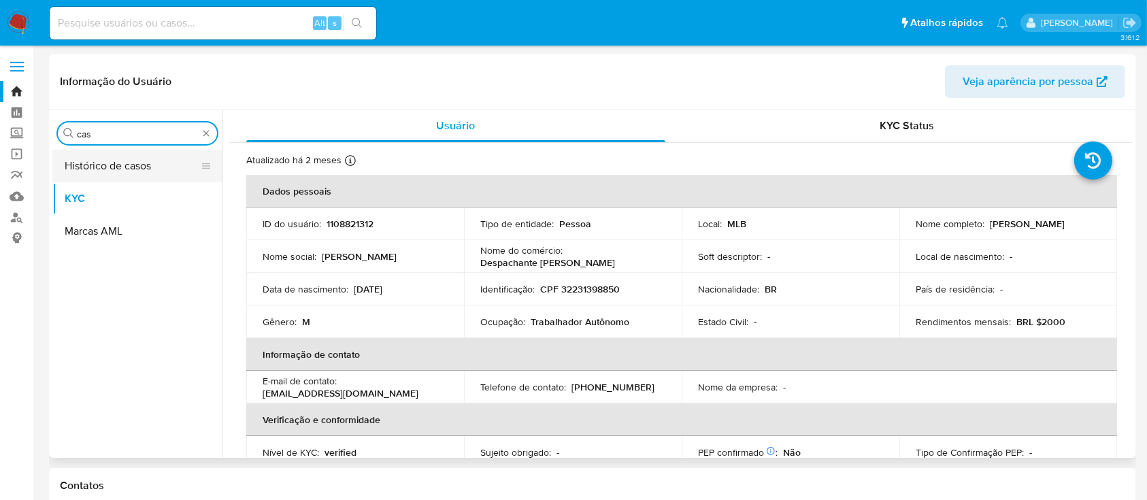
type input "cas"
click at [156, 170] on button "Histórico de casos" at bounding box center [131, 166] width 159 height 33
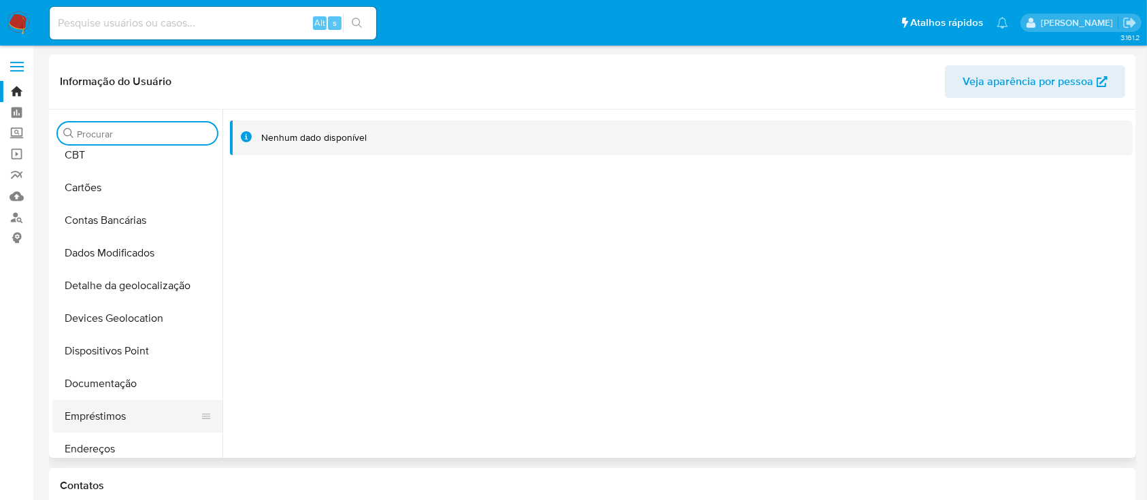
scroll to position [181, 0]
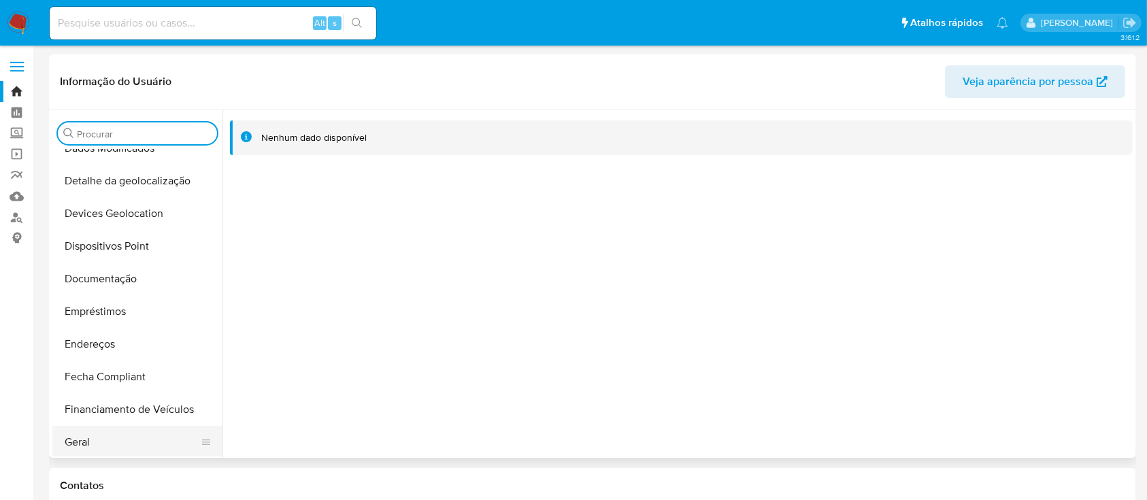
click at [88, 426] on button "Geral" at bounding box center [131, 442] width 159 height 33
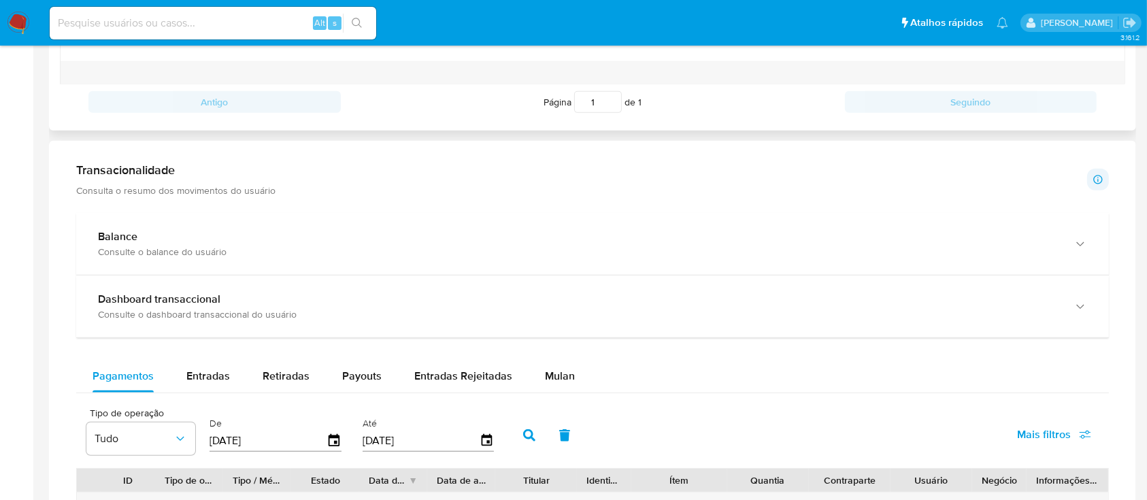
scroll to position [544, 0]
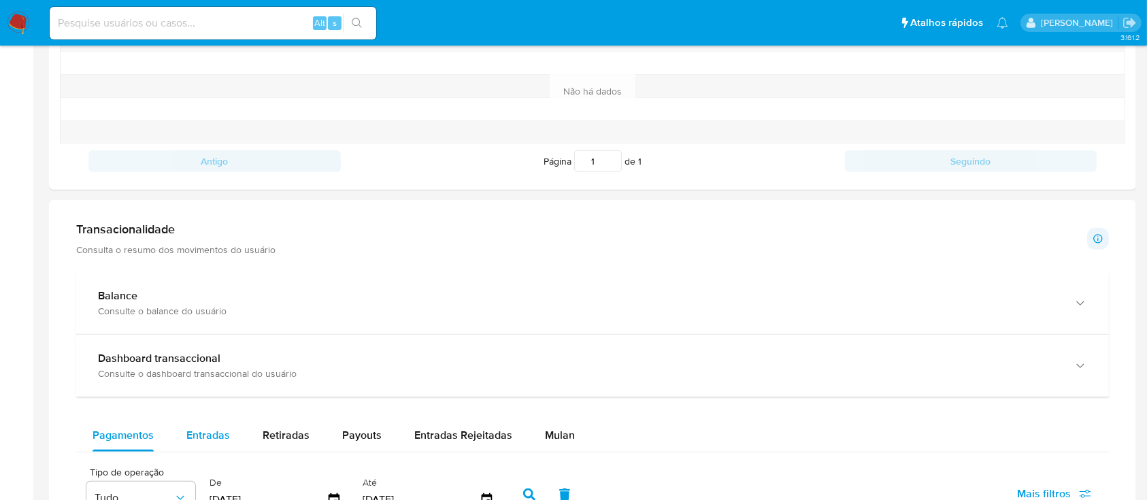
drag, startPoint x: 223, startPoint y: 450, endPoint x: 224, endPoint y: 438, distance: 12.3
click at [220, 449] on div "Entradas" at bounding box center [208, 435] width 44 height 33
select select "10"
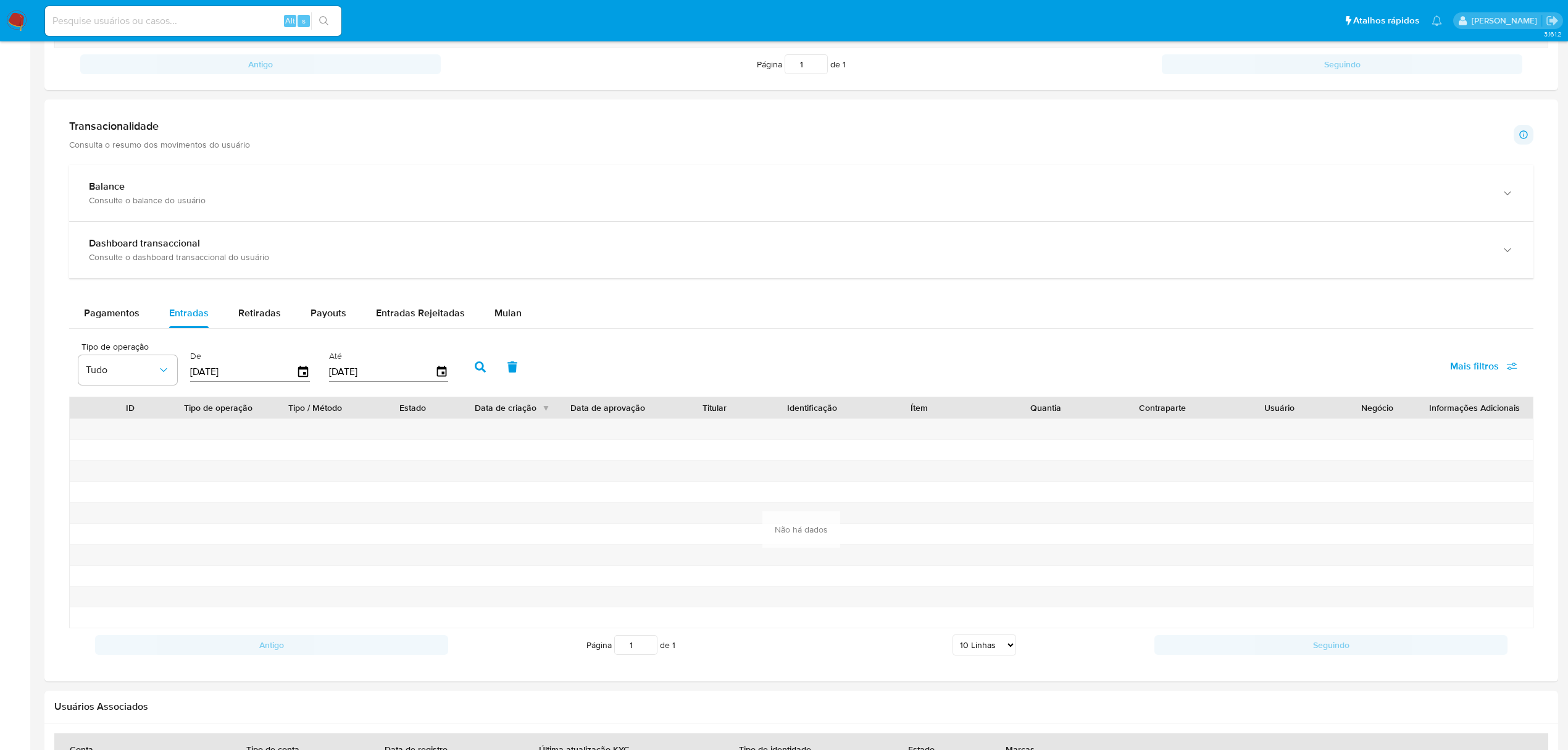
scroll to position [164, 0]
click at [204, 15] on input at bounding box center [193, 21] width 297 height 16
paste input "qSSWeYmyEVZSeOs63raEmFOm"
type input "qSSWeYmyEVZSeOs63raEmFOm"
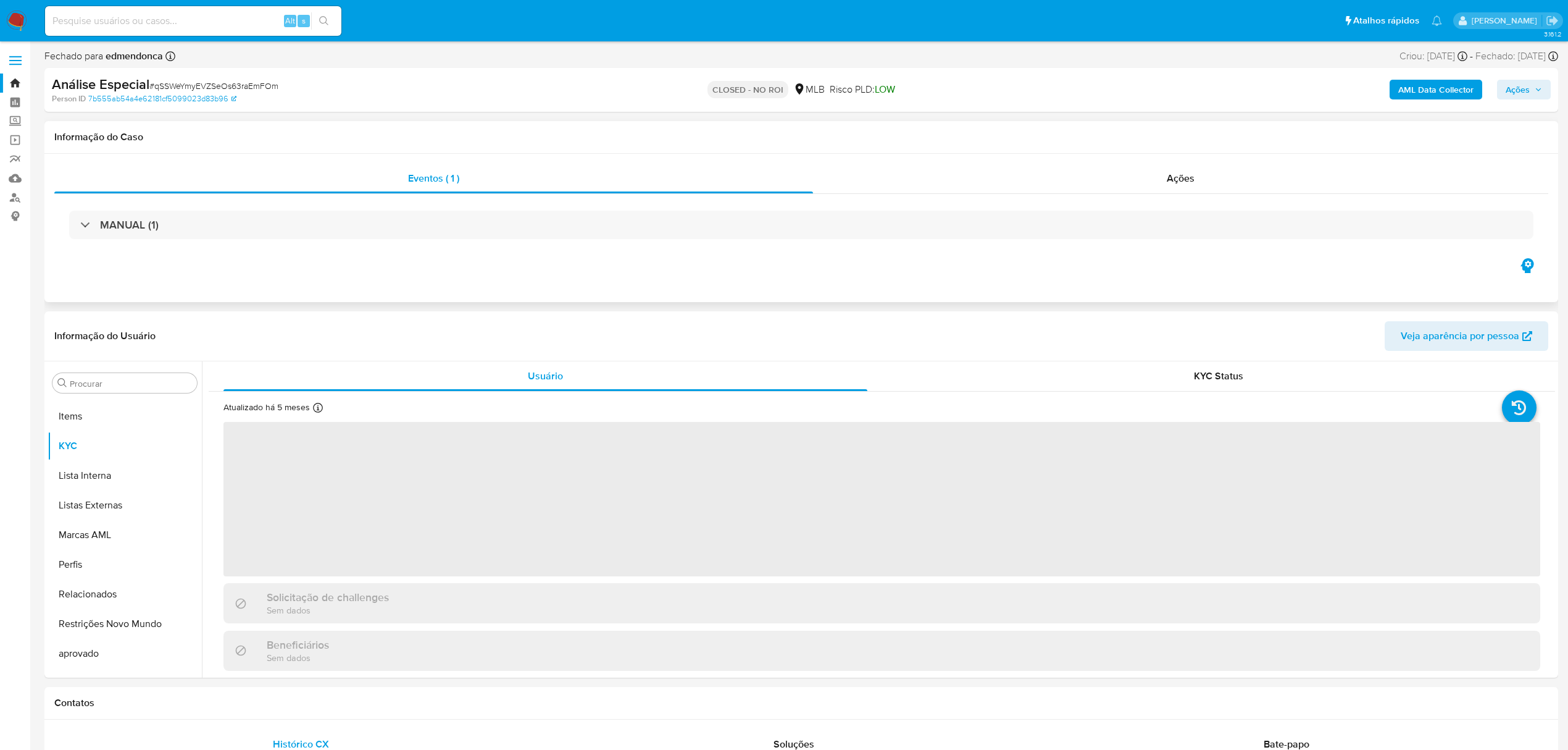
scroll to position [641, 0]
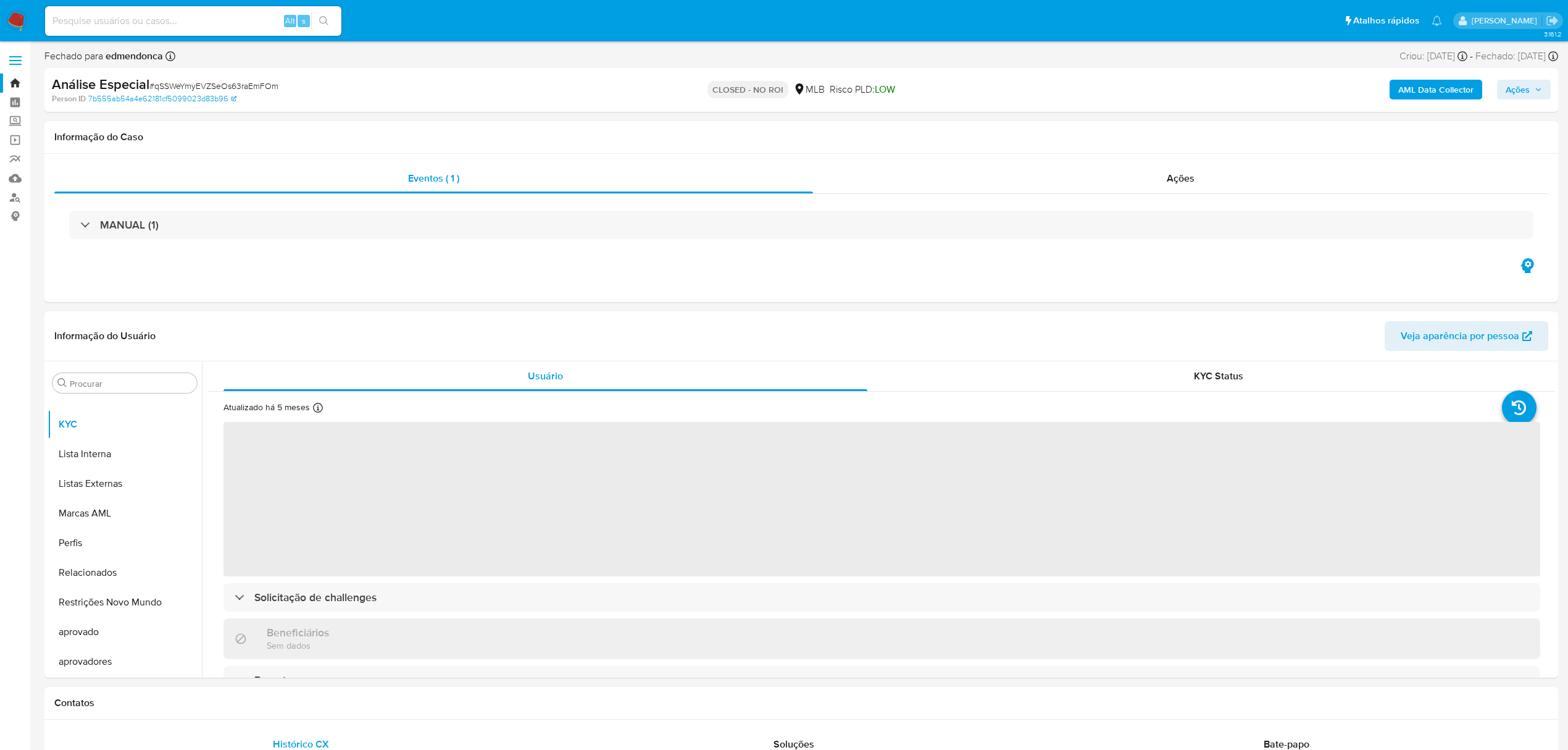
select select "10"
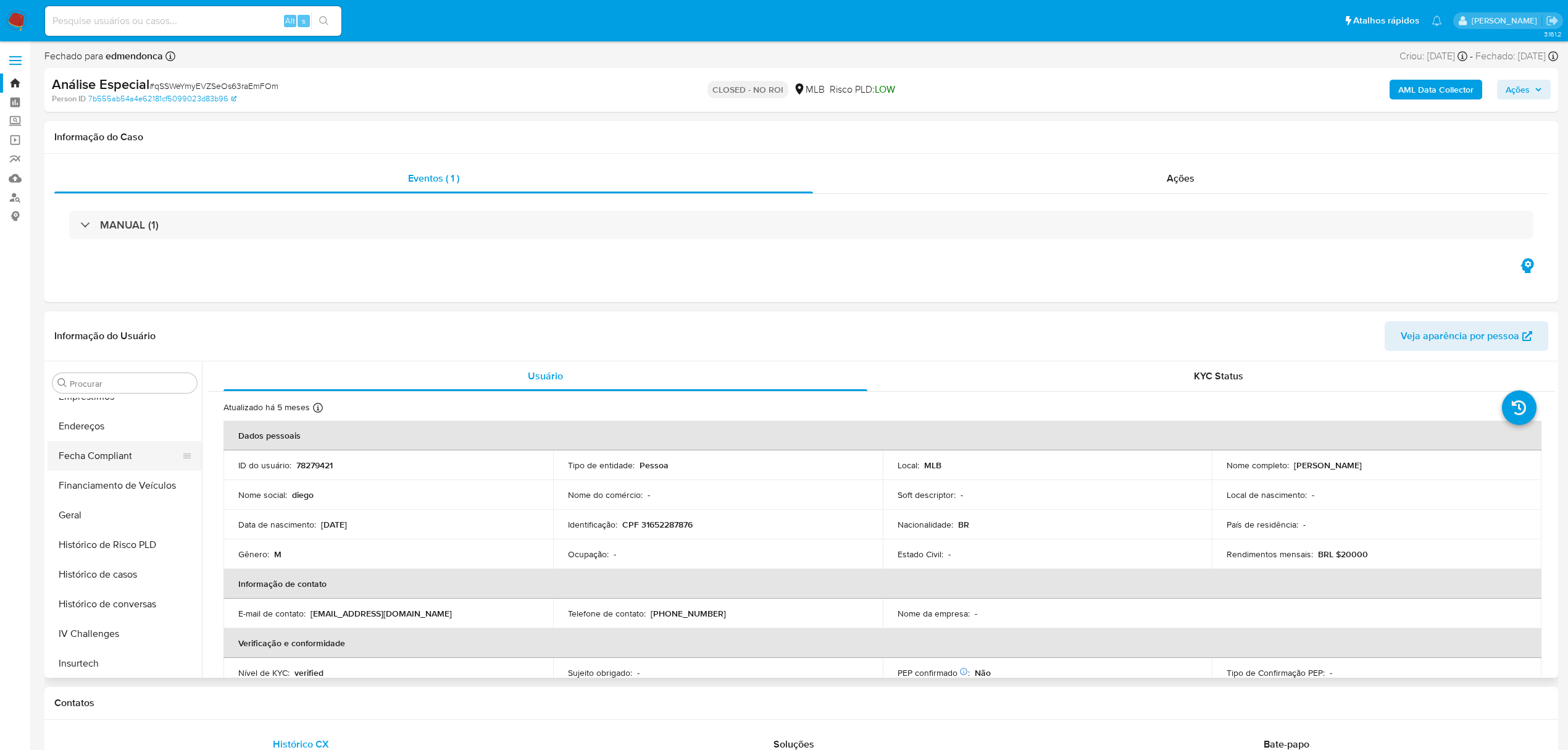
scroll to position [311, 0]
drag, startPoint x: 119, startPoint y: 451, endPoint x: 100, endPoint y: 517, distance: 68.7
click at [119, 451] on button "Fecha Compliant" at bounding box center [124, 457] width 154 height 30
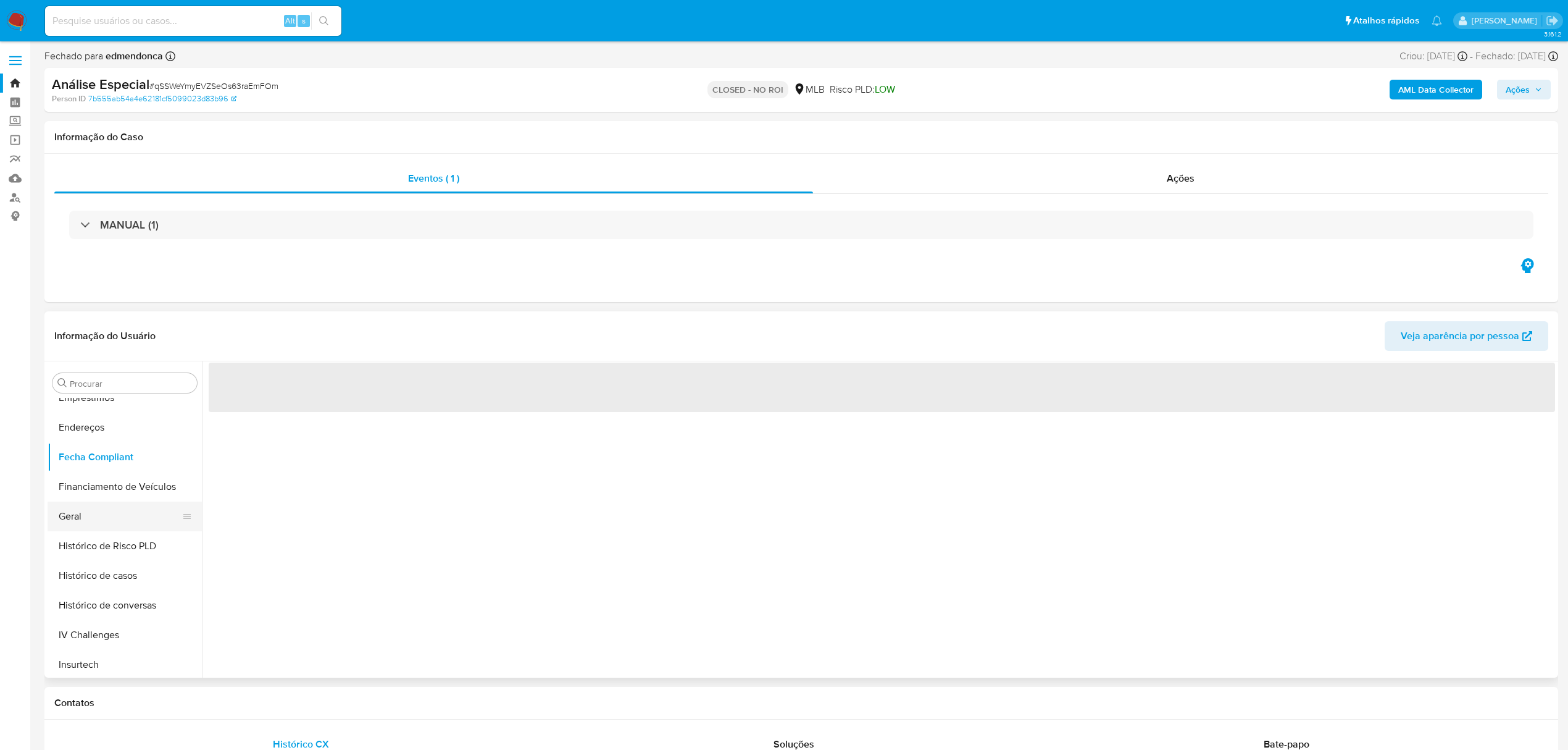
click at [100, 453] on button "Geral" at bounding box center [119, 517] width 144 height 30
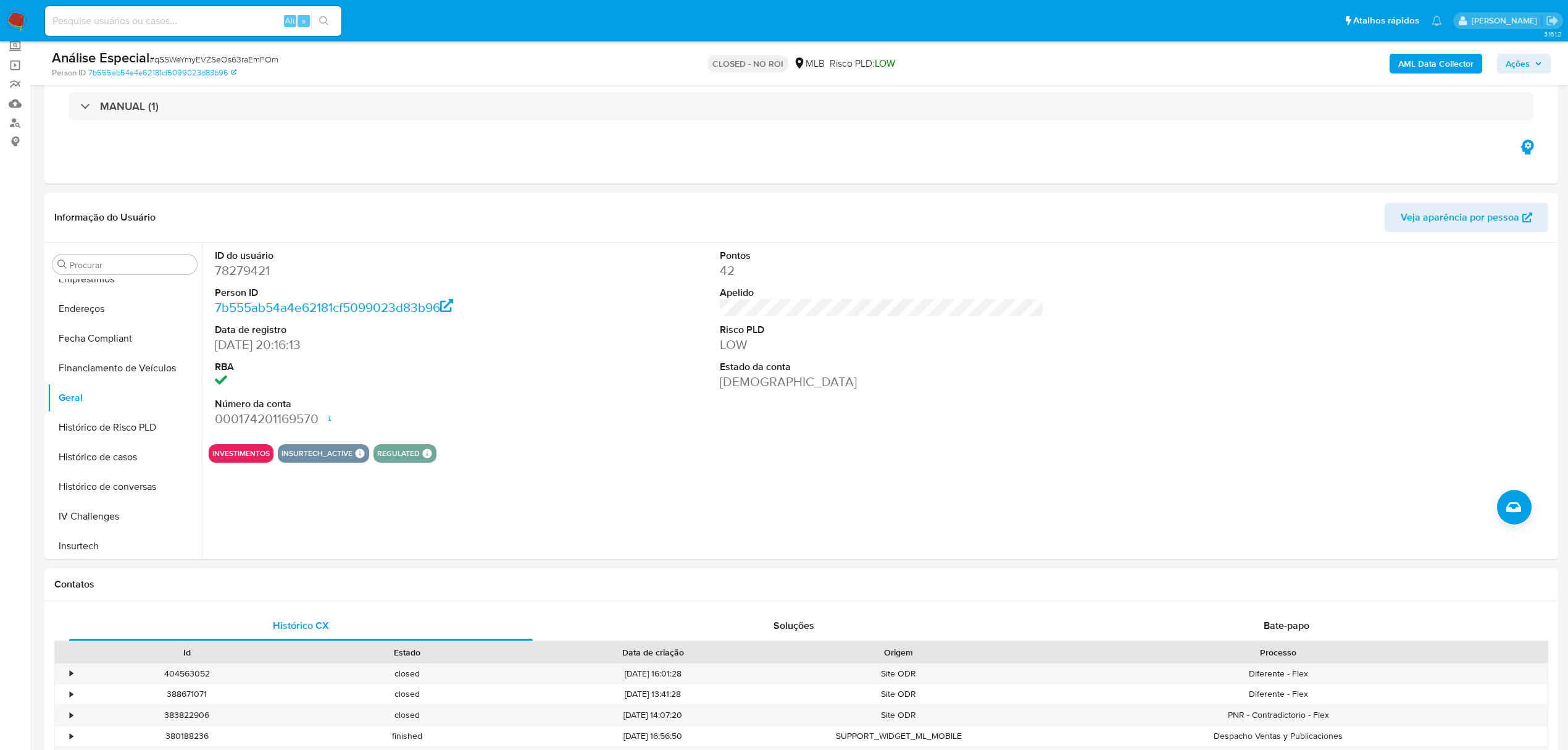
scroll to position [0, 0]
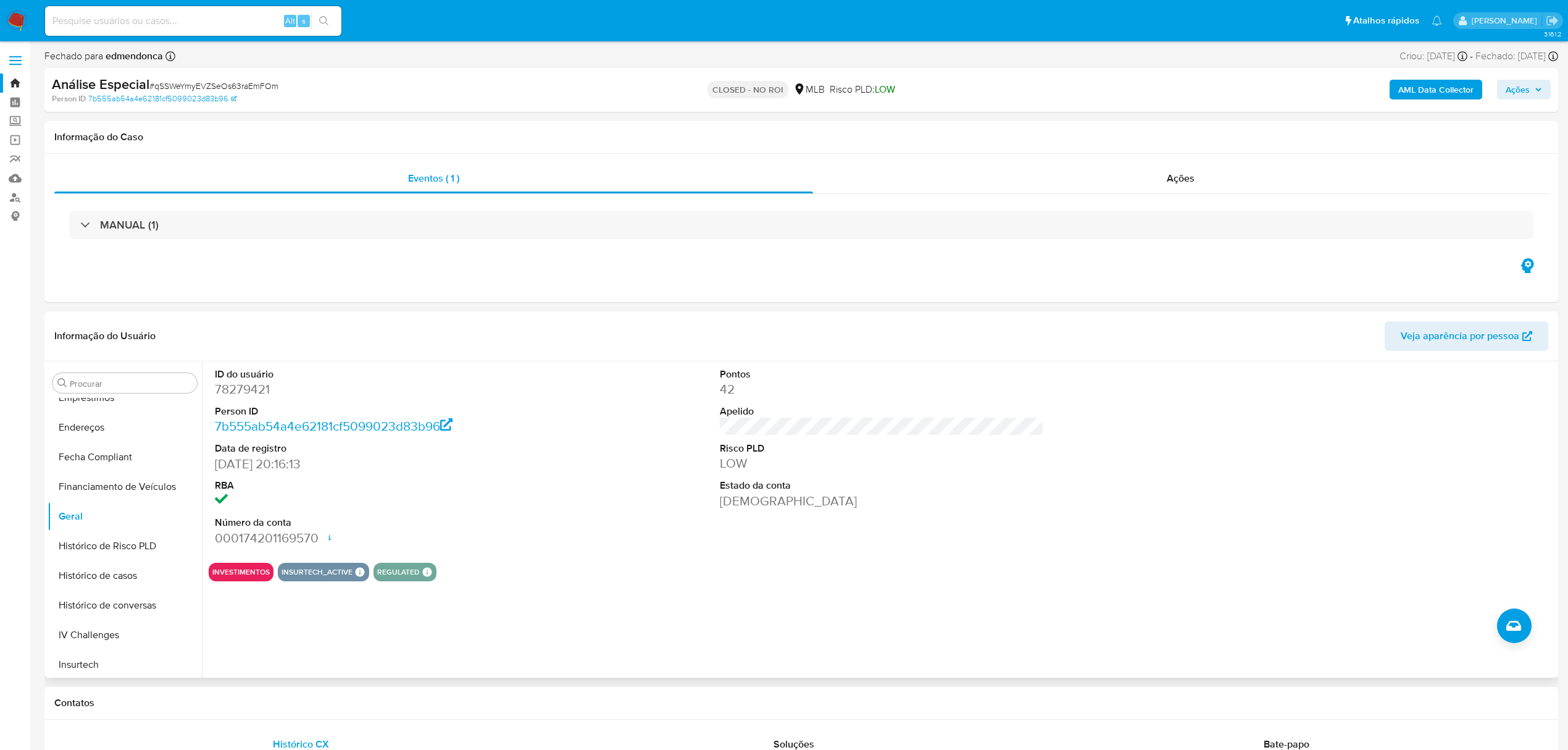
click at [266, 393] on dd "78279421" at bounding box center [377, 389] width 324 height 17
drag, startPoint x: 243, startPoint y: 400, endPoint x: 230, endPoint y: 391, distance: 15.8
click at [230, 391] on dd "78279421" at bounding box center [377, 389] width 324 height 17
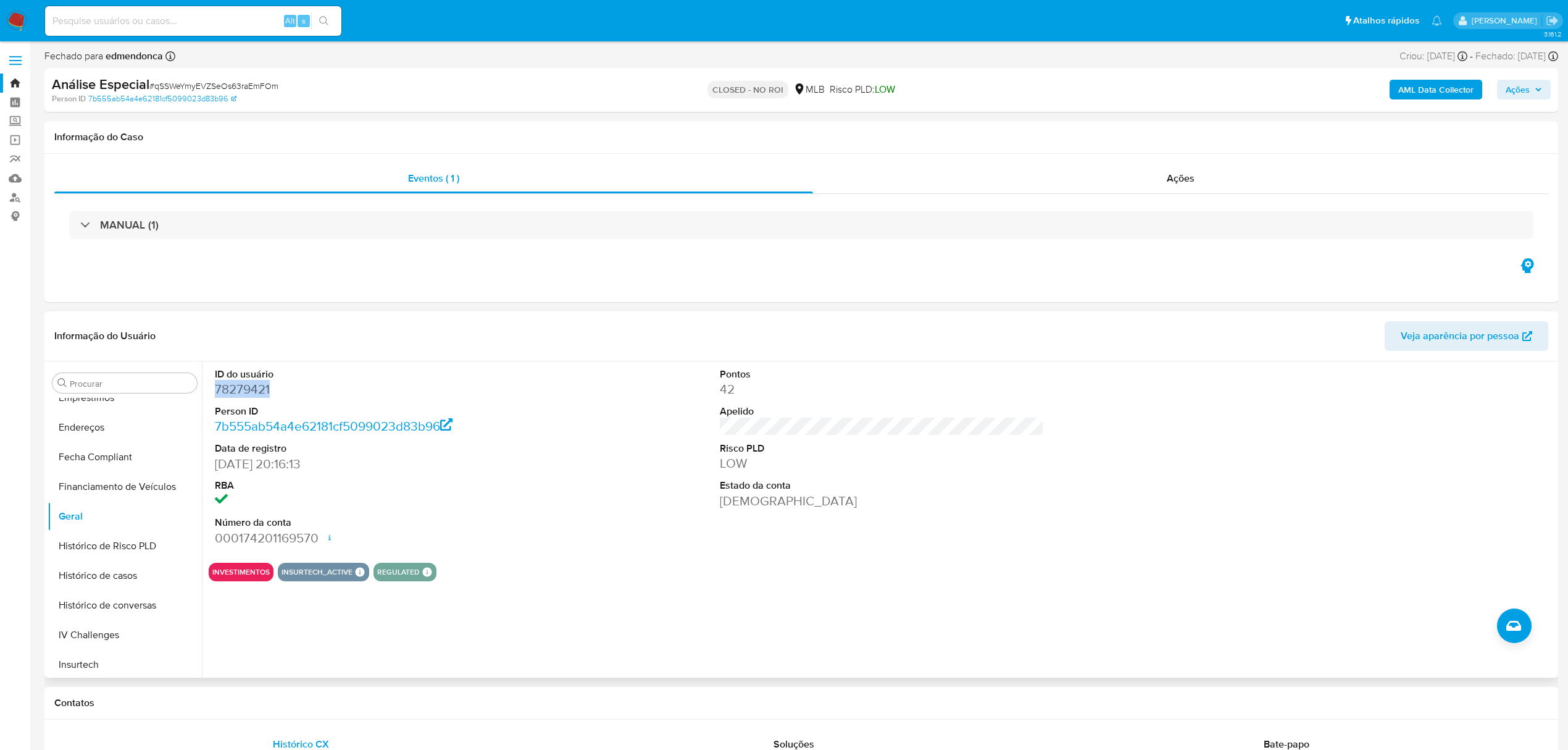
copy dd "78279421"
click at [109, 453] on button "KYC" at bounding box center [119, 507] width 144 height 30
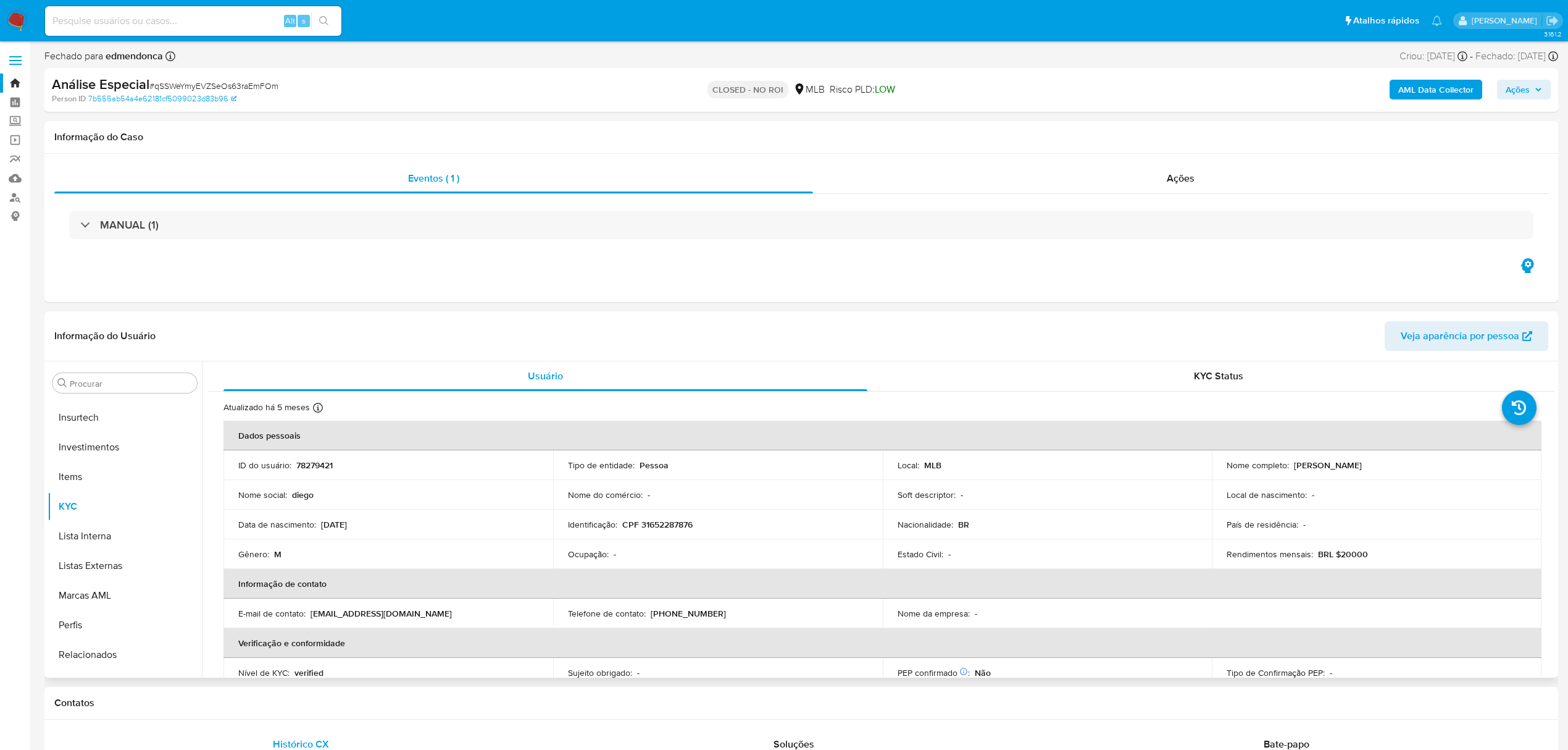
drag, startPoint x: 1288, startPoint y: 465, endPoint x: 1438, endPoint y: 462, distance: 150.0
click at [1054, 453] on div "Nome completo : Diego Do Nascimento Santos" at bounding box center [1377, 465] width 300 height 11
copy div "Diego Do Nascimento Santos"
click at [687, 453] on td "Identificação : CPF 31652287876" at bounding box center [718, 524] width 329 height 30
click at [685, 453] on td "Identificação : CPF 31652287876" at bounding box center [718, 524] width 329 height 30
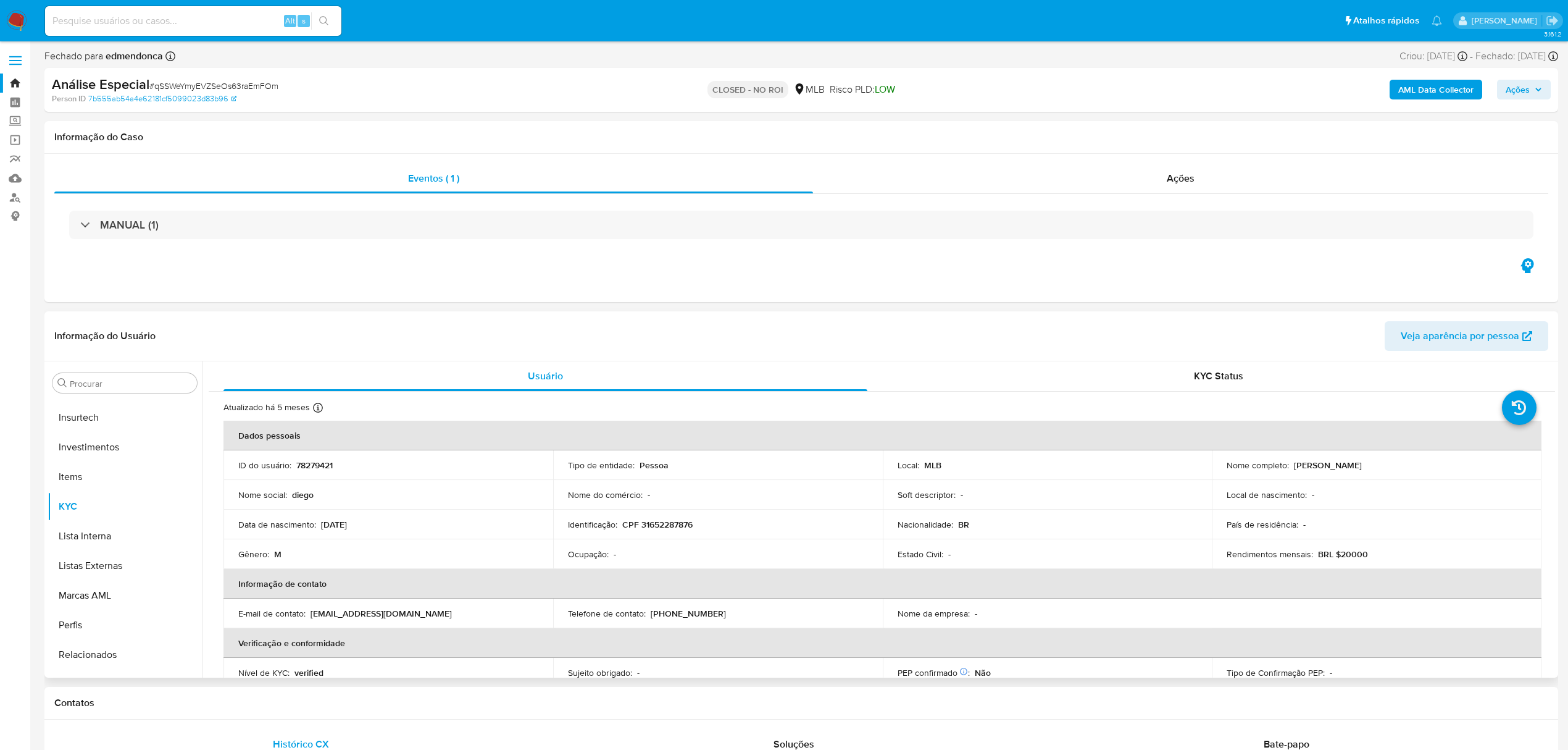
click at [685, 453] on p "CPF 31652287876" at bounding box center [658, 525] width 71 height 11
copy p "31652287876"
click at [311, 453] on p "78279421" at bounding box center [315, 465] width 36 height 11
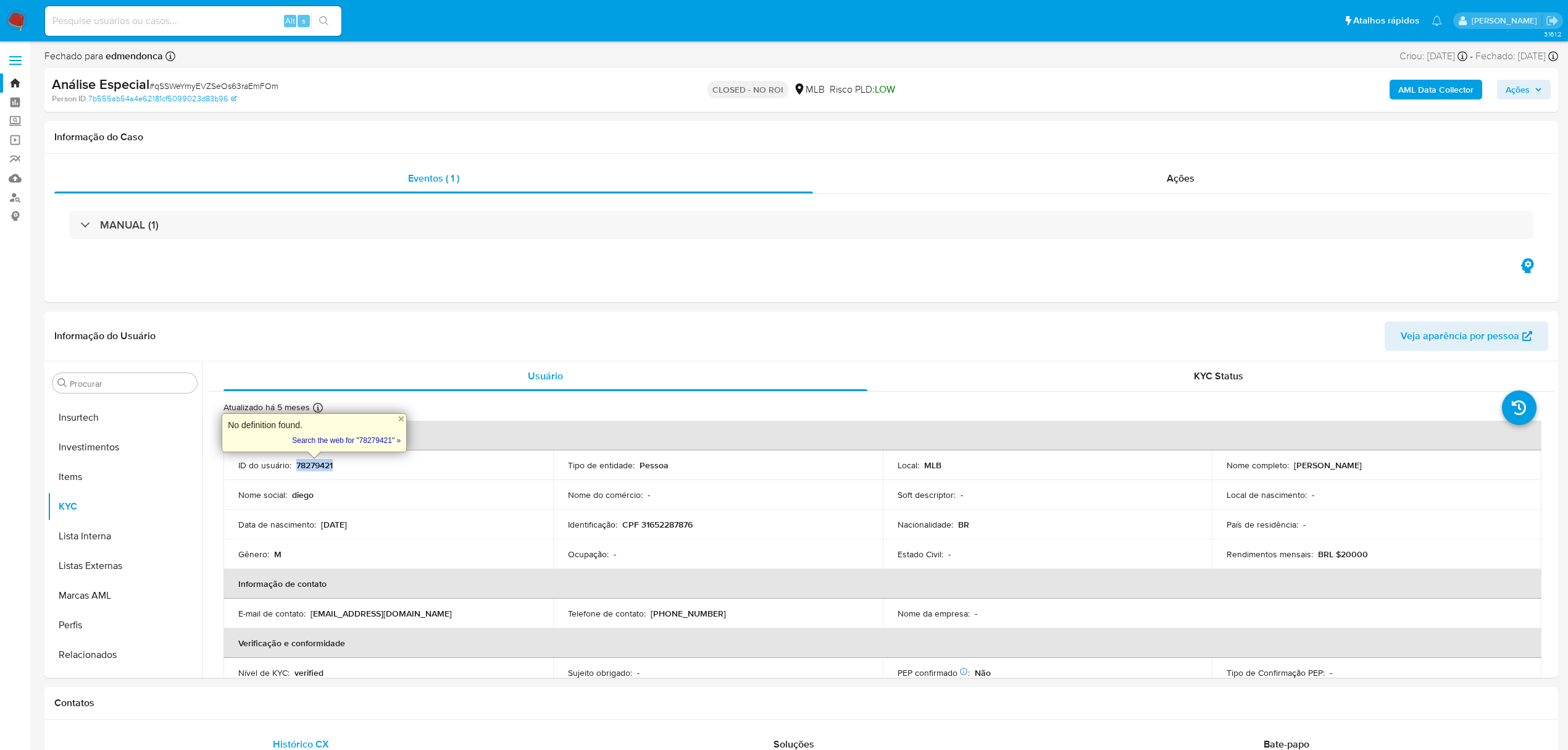
copy p "78279421"
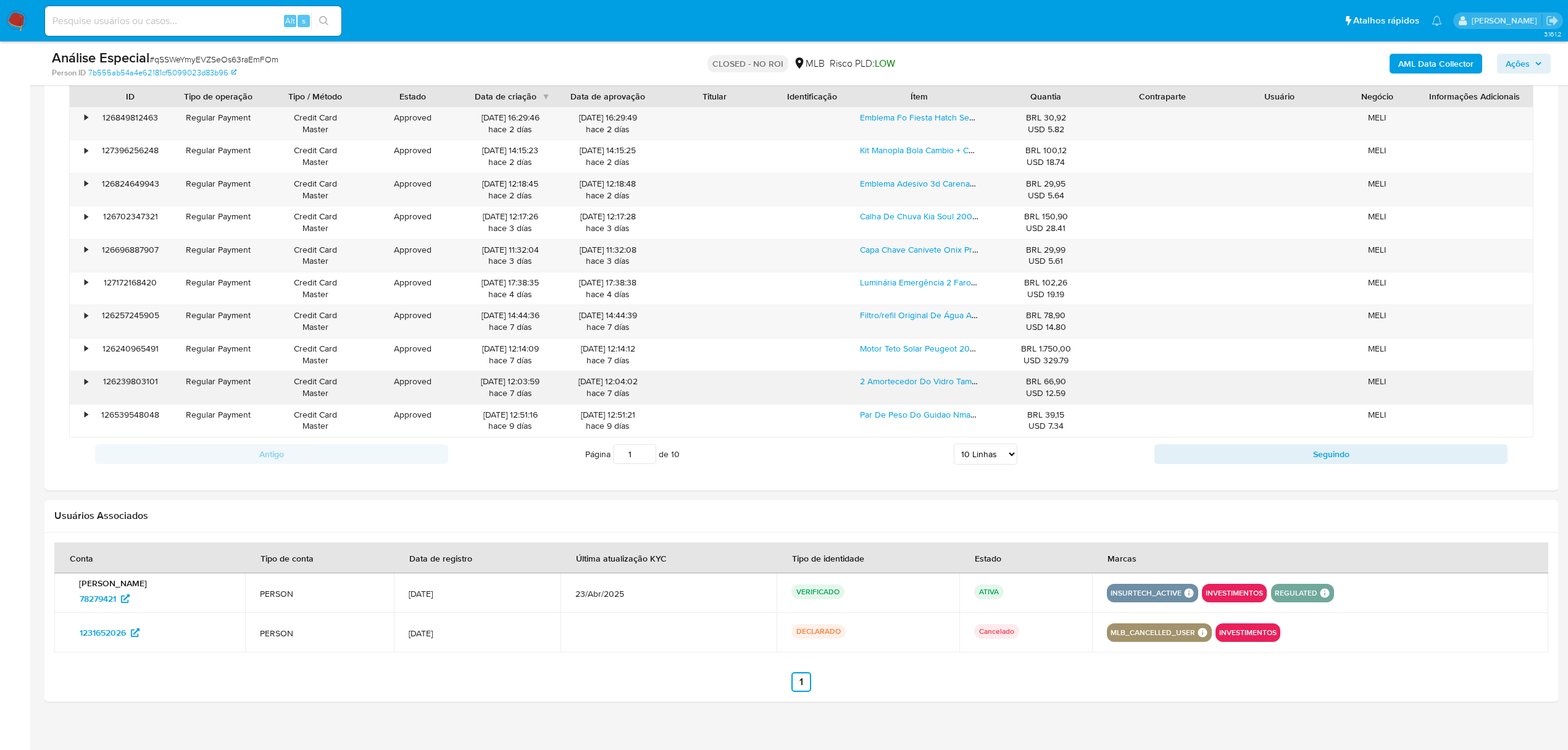
scroll to position [1126, 0]
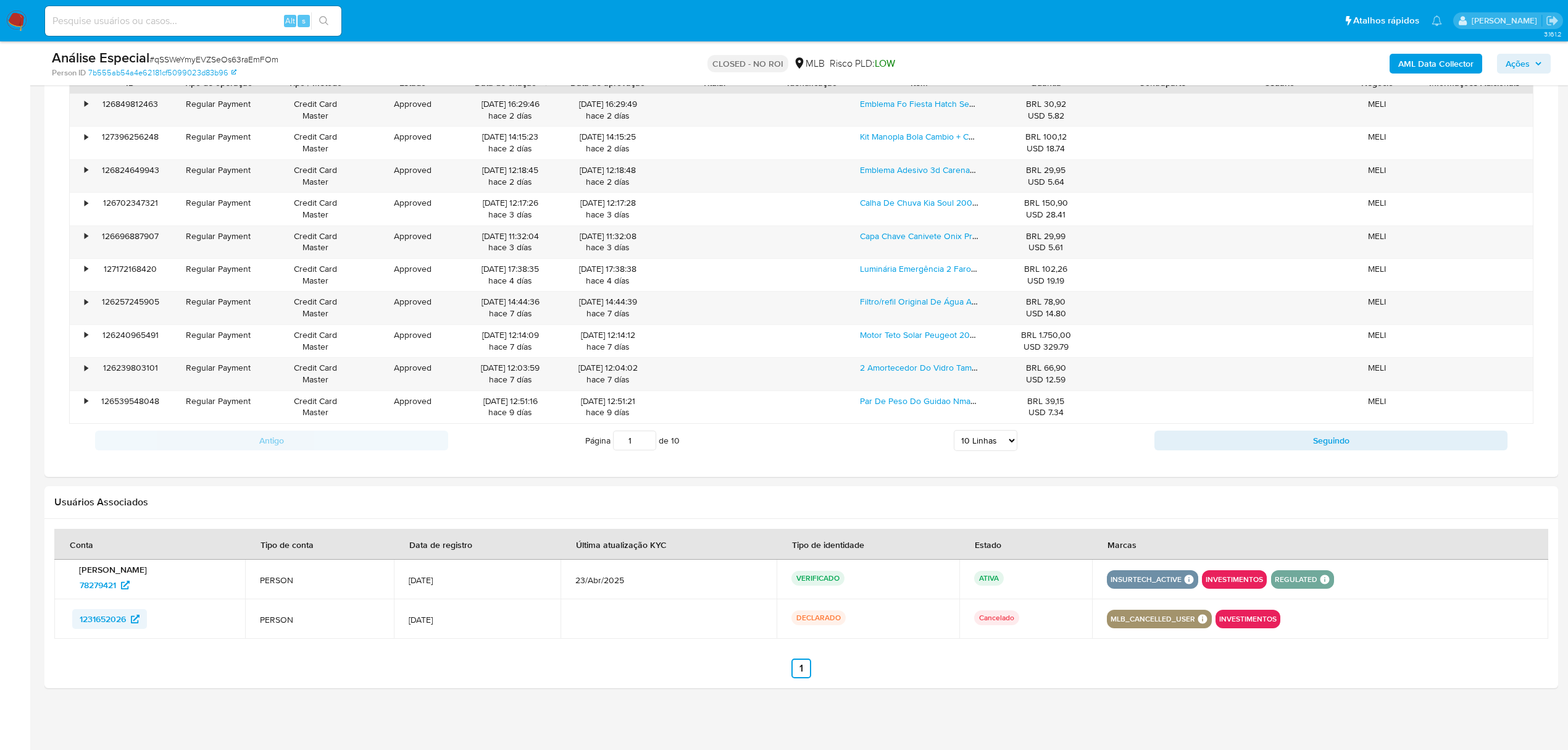
drag, startPoint x: 68, startPoint y: 621, endPoint x: 129, endPoint y: 621, distance: 61.0
click at [129, 453] on td "1231652026" at bounding box center [150, 619] width 191 height 40
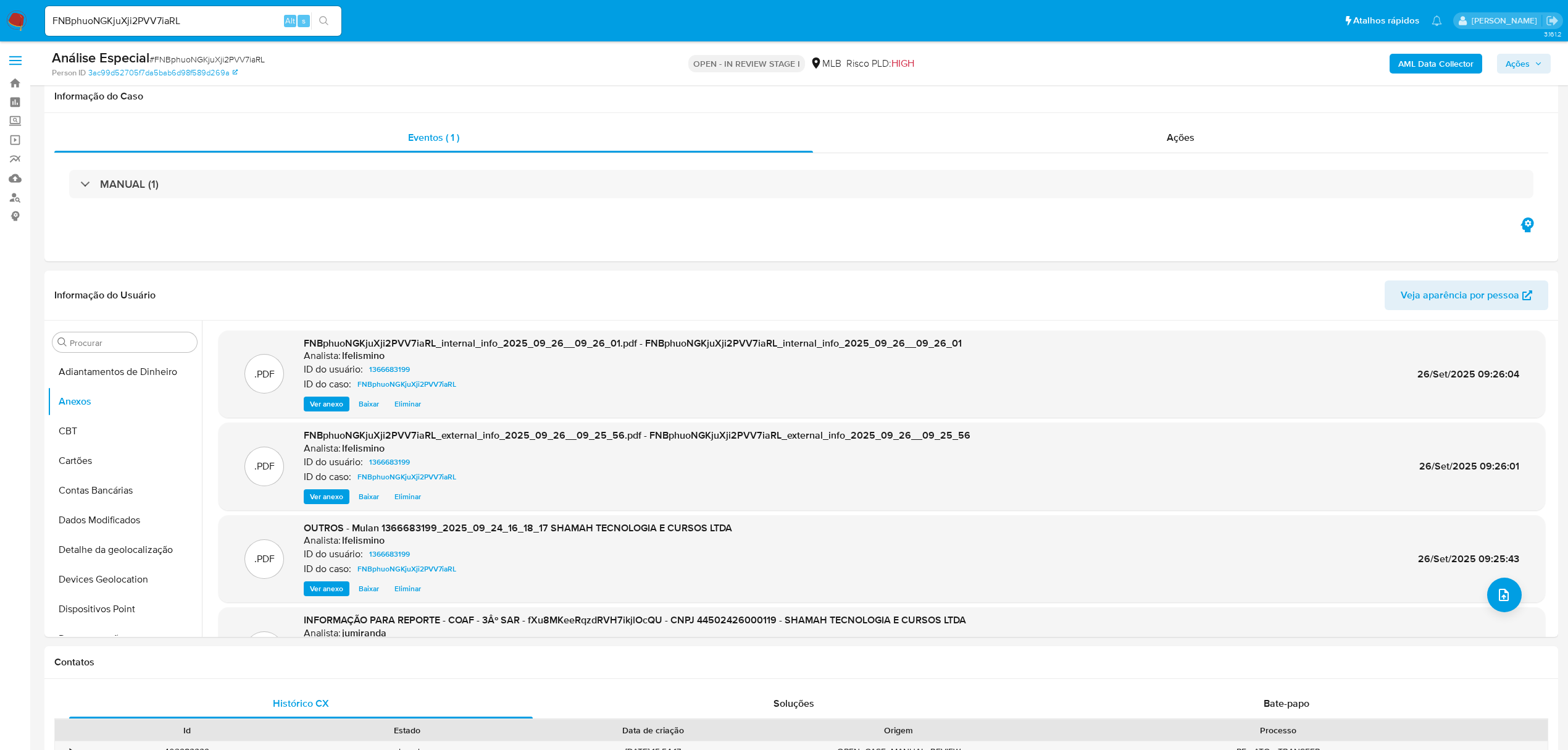
select select "10"
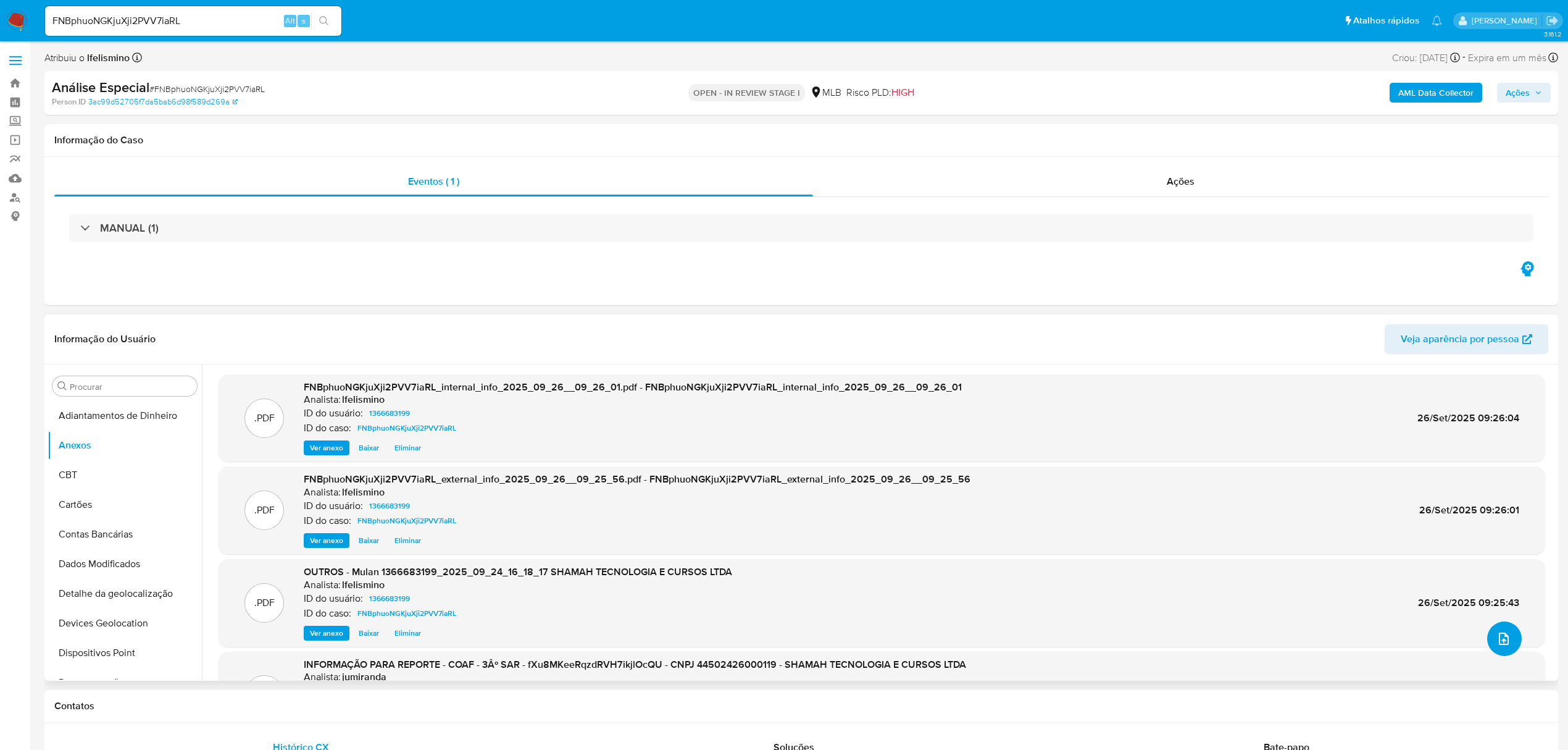
click at [1496, 633] on span "upload-file" at bounding box center [1504, 638] width 15 height 15
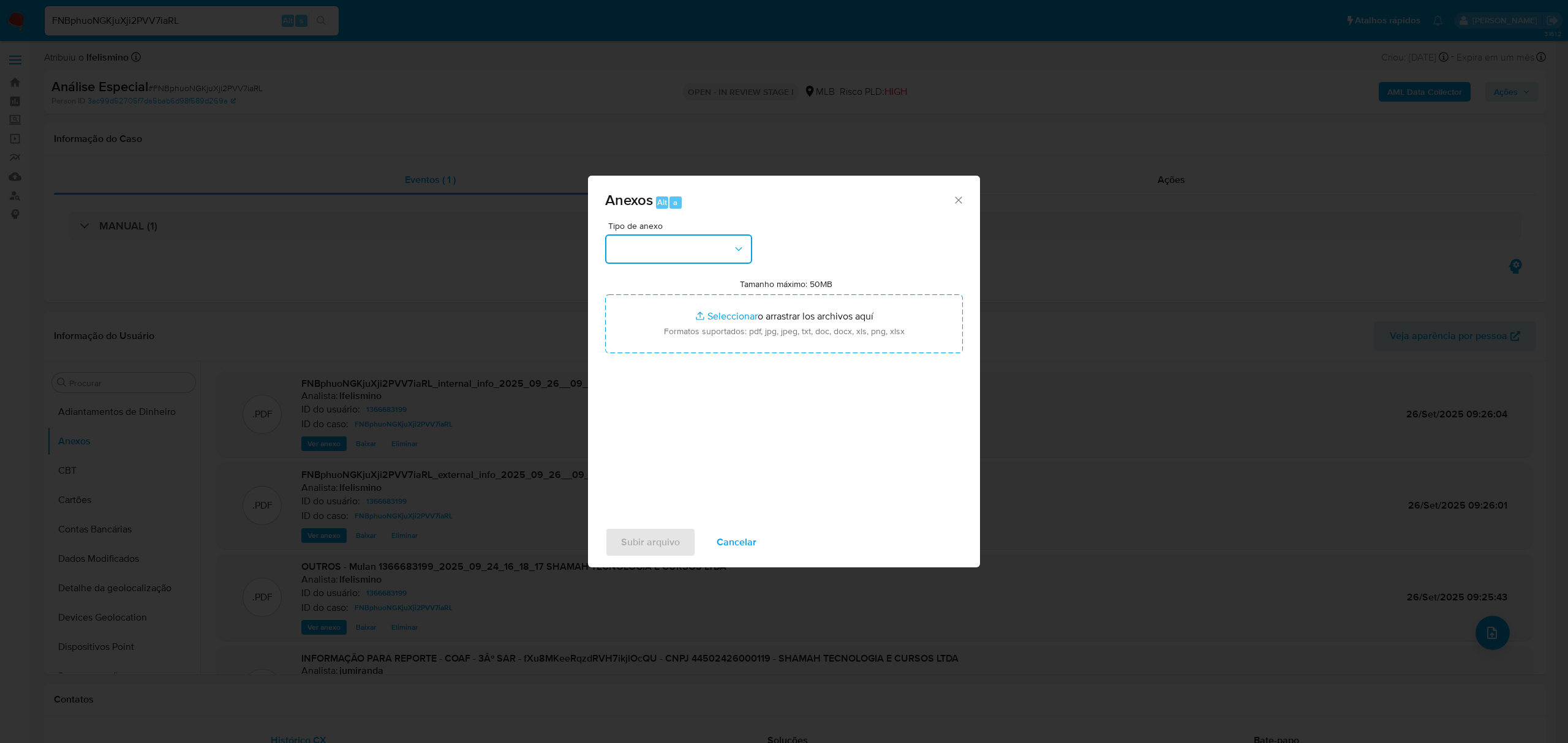
click at [718, 245] on button "button" at bounding box center [678, 249] width 147 height 30
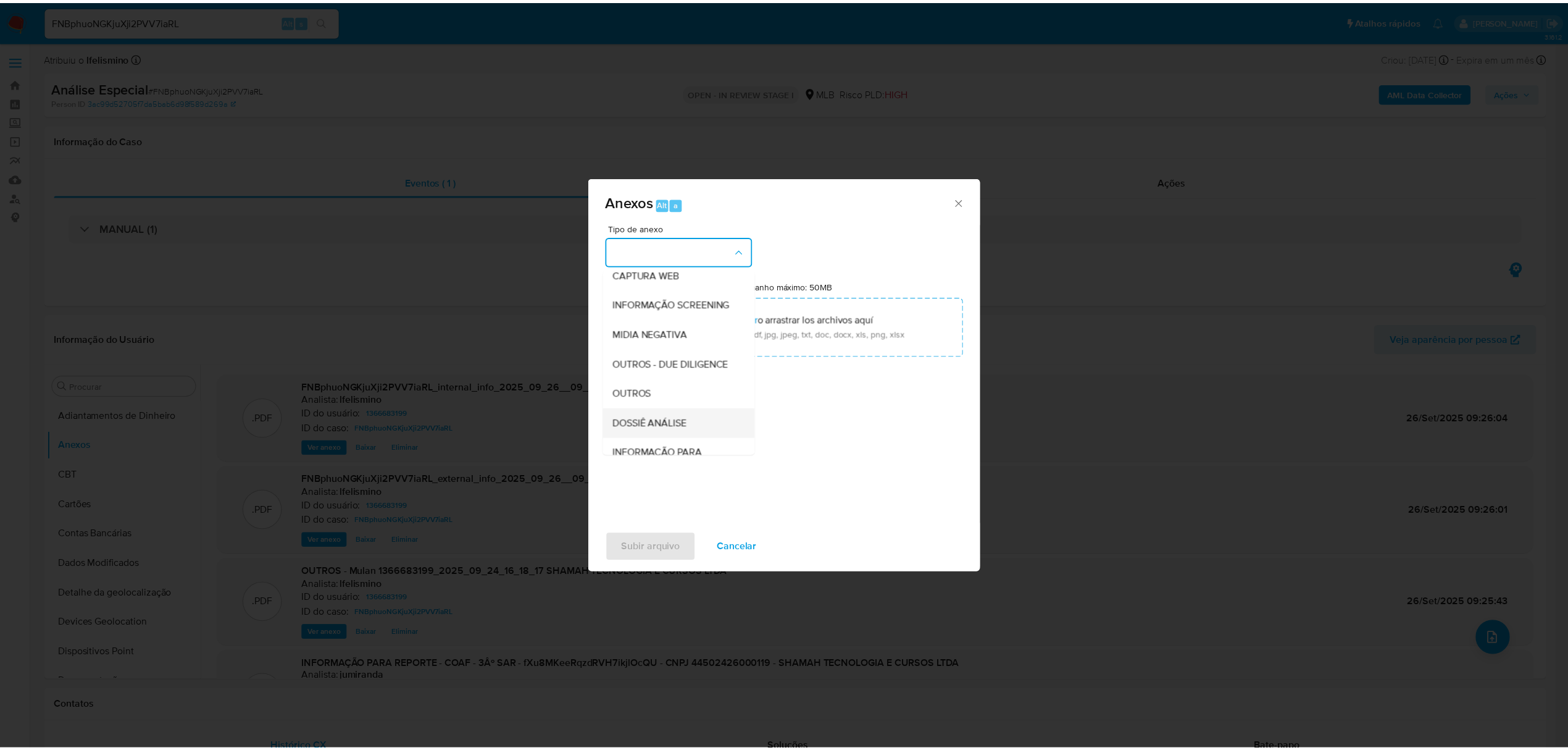
scroll to position [191, 0]
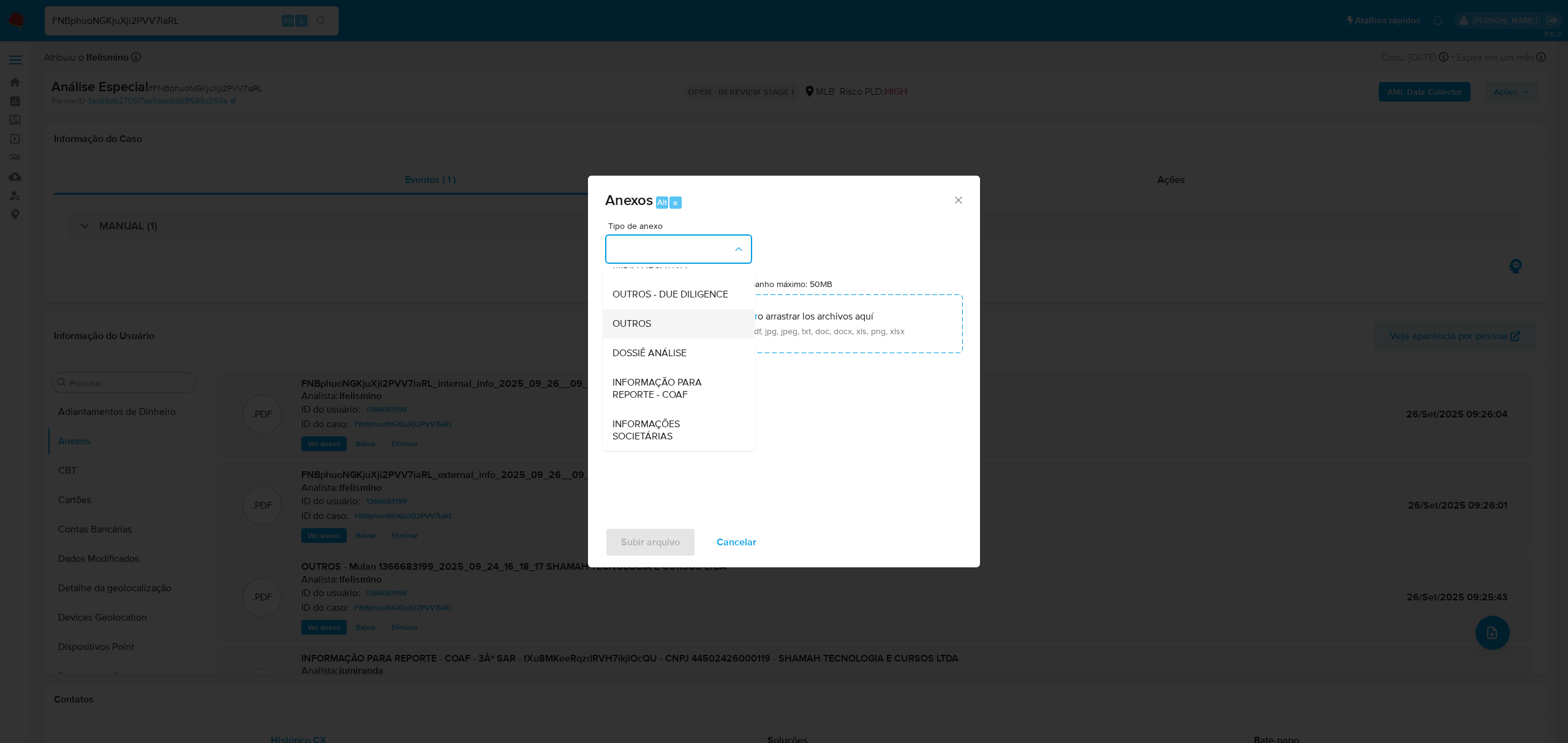
click at [659, 319] on div "OUTROS" at bounding box center [674, 324] width 125 height 30
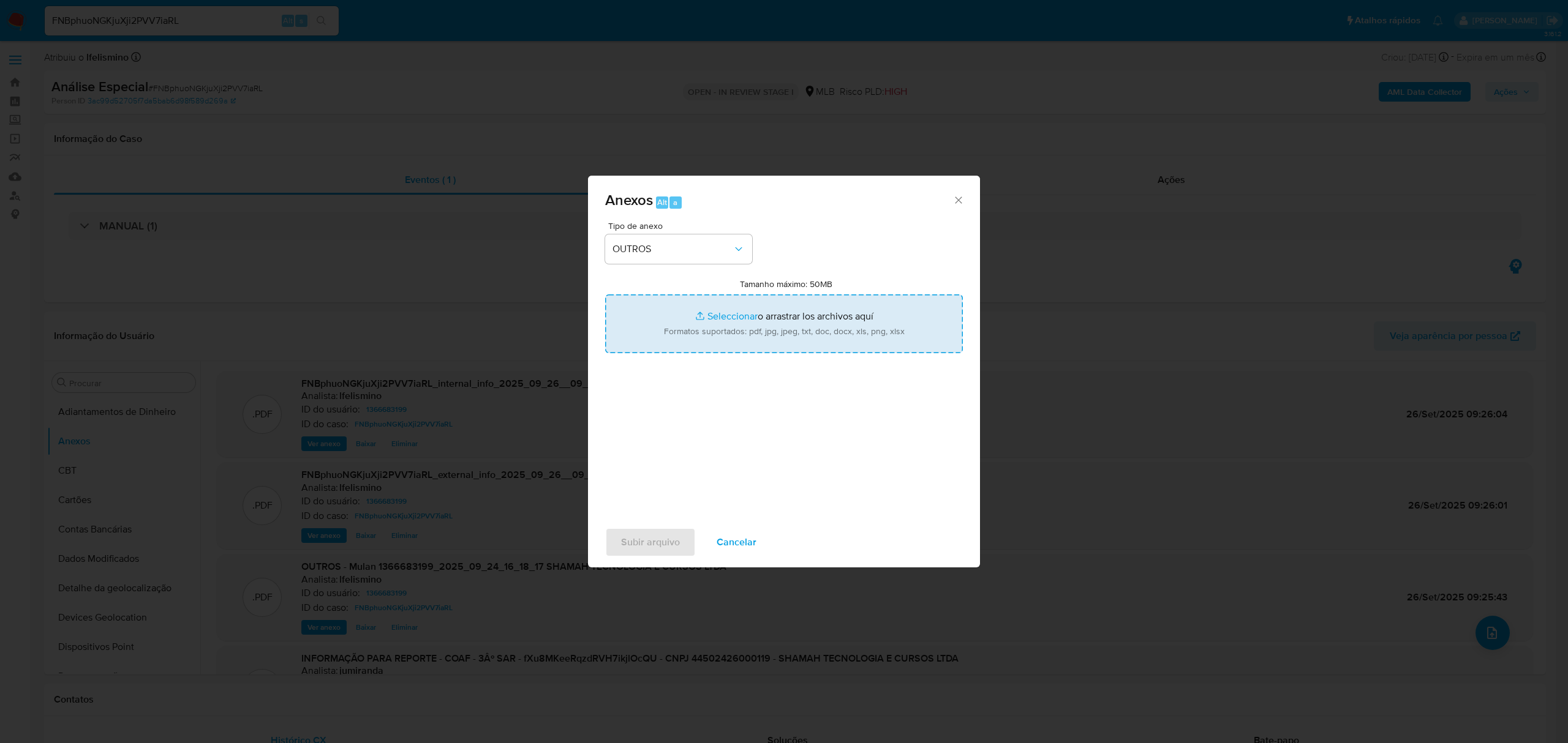
type input "C:\fakepath\DECLÍNIO - 4.º SAR - CNPJ 44502426000119 - SHAMAH TECNOLOGIA E CURS…"
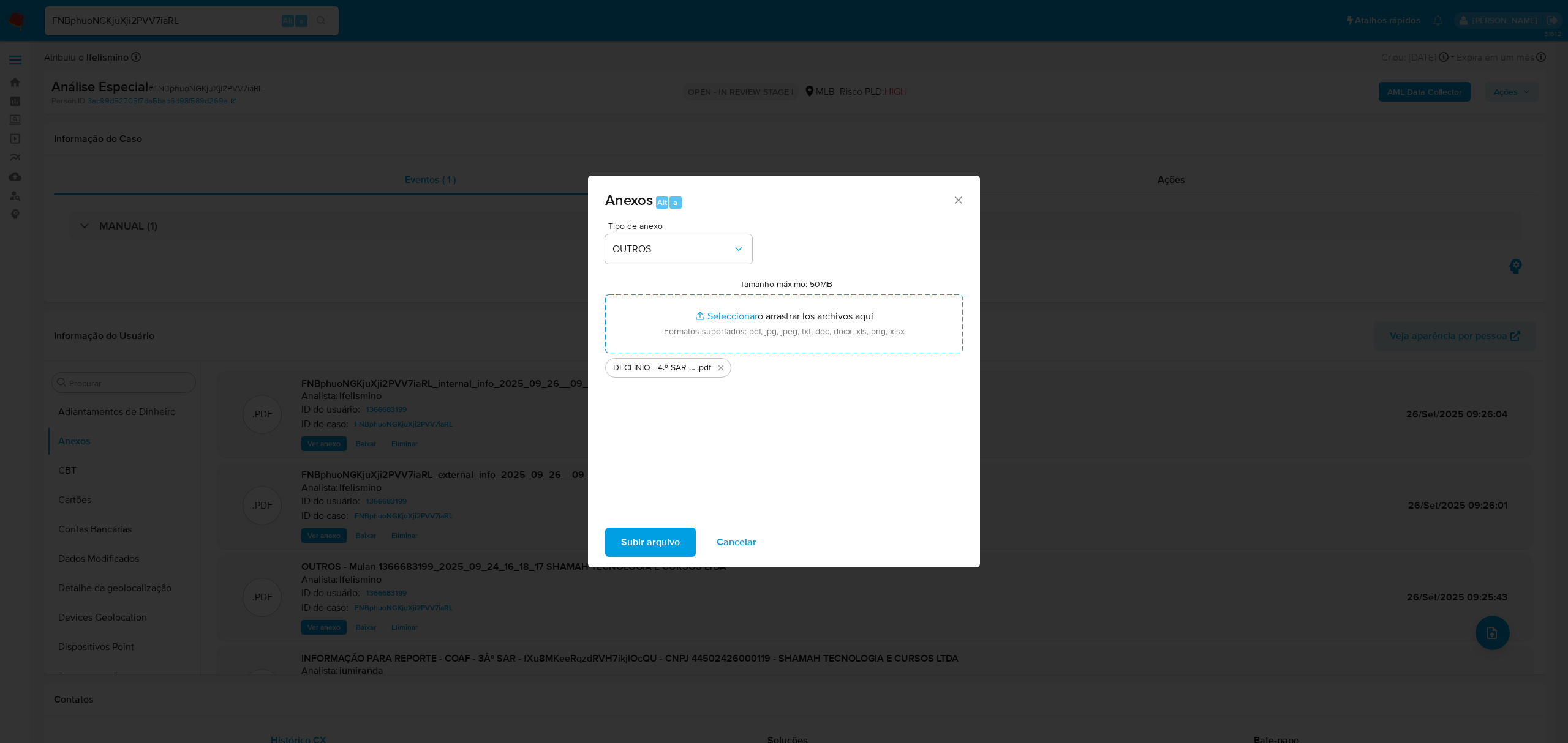
click at [638, 539] on span "Subir arquivo" at bounding box center [650, 542] width 59 height 27
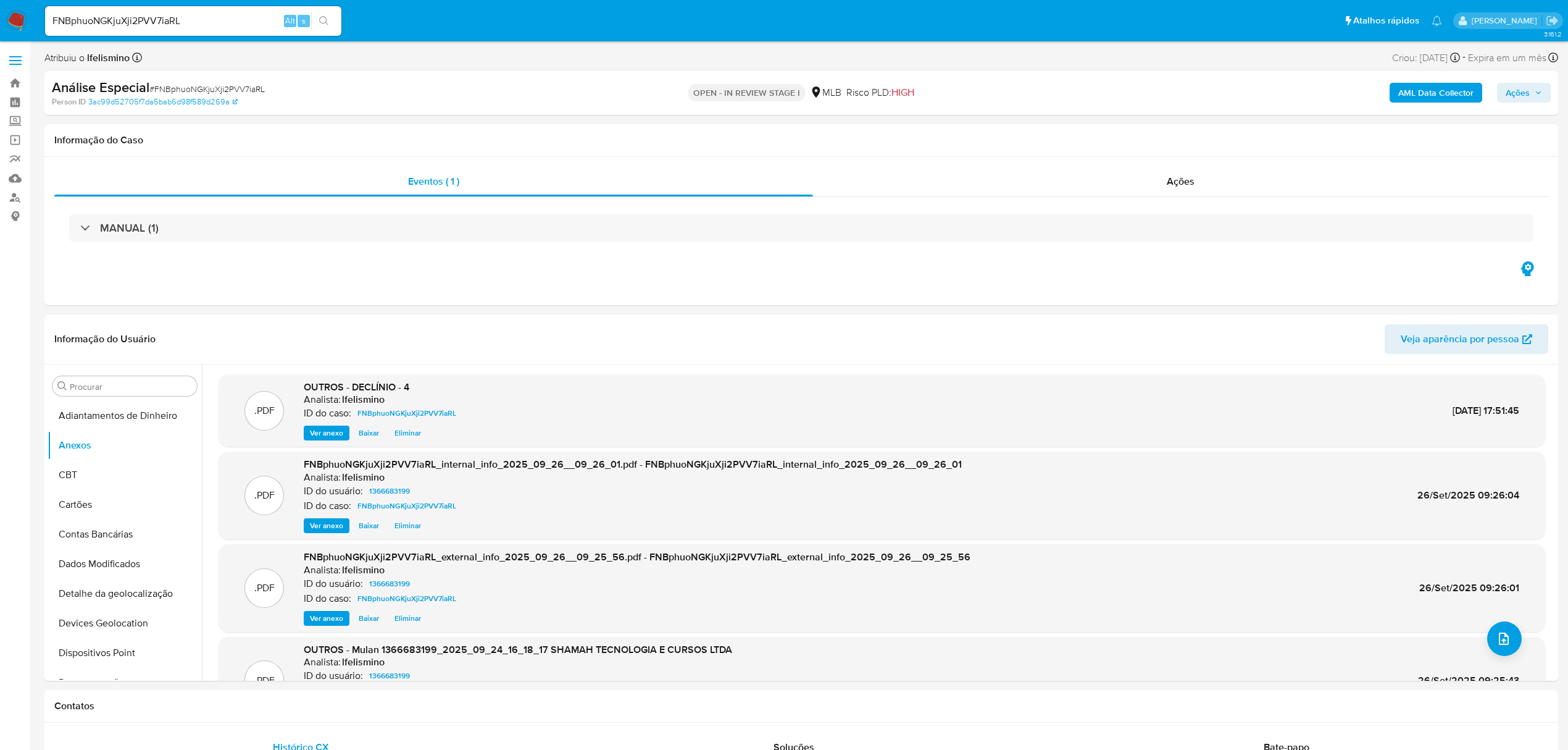
drag, startPoint x: 1527, startPoint y: 86, endPoint x: 1491, endPoint y: 104, distance: 40.2
click at [1526, 90] on span "Ações" at bounding box center [1518, 93] width 24 height 20
drag, startPoint x: 1164, startPoint y: 139, endPoint x: 1154, endPoint y: 151, distance: 15.6
click at [1162, 139] on div "Resolução do caso Alt r" at bounding box center [1180, 132] width 113 height 32
click at [1127, 233] on textarea at bounding box center [1254, 225] width 540 height 99
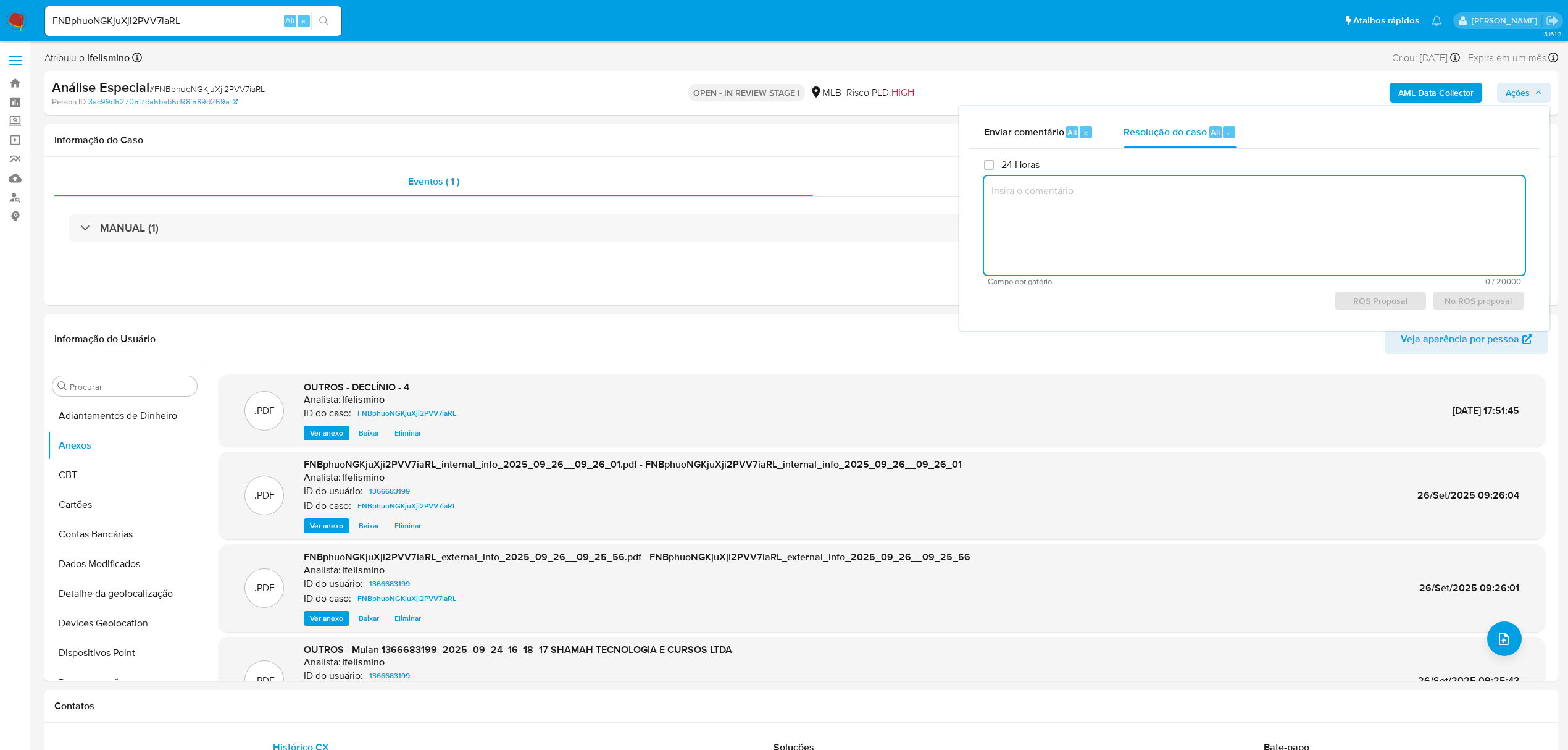
paste textarea "Justificativa para arquivamento: Cliente analisado e comunicado ao regulador em…"
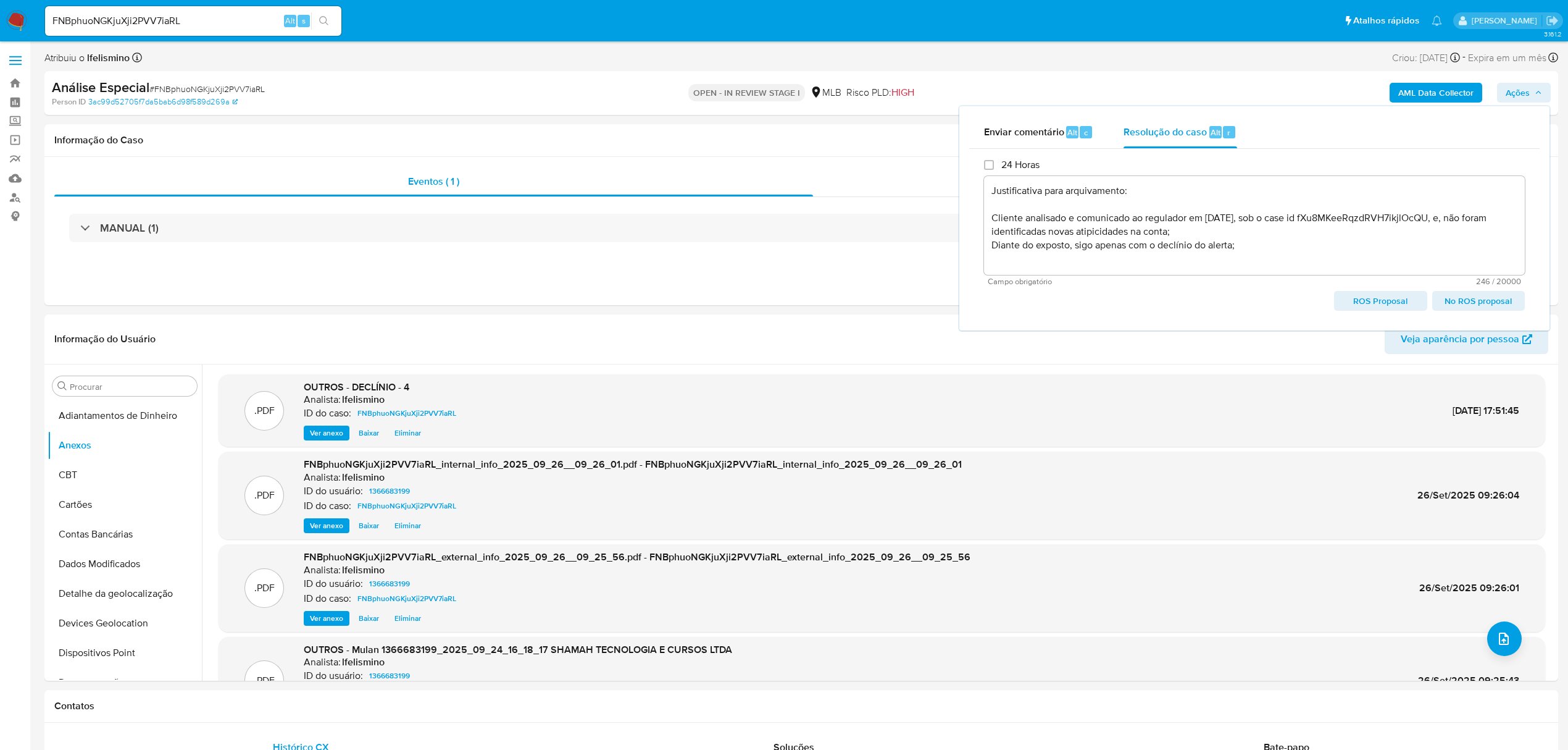
click at [1450, 293] on span "No ROS proposal" at bounding box center [1478, 301] width 75 height 17
type textarea "Justificativa para arquivamento: Cliente analisado e comunicado ao regulador em…"
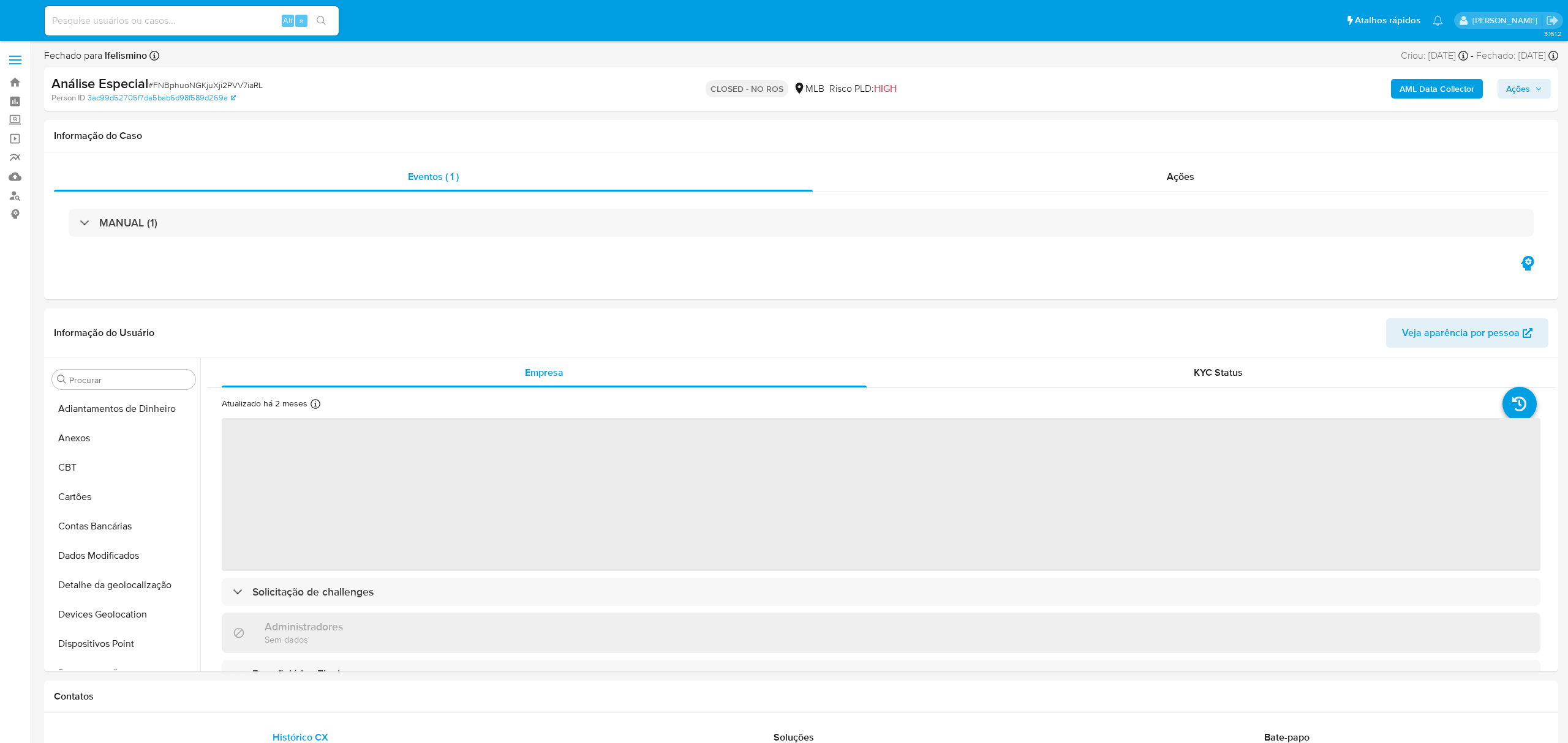
select select "10"
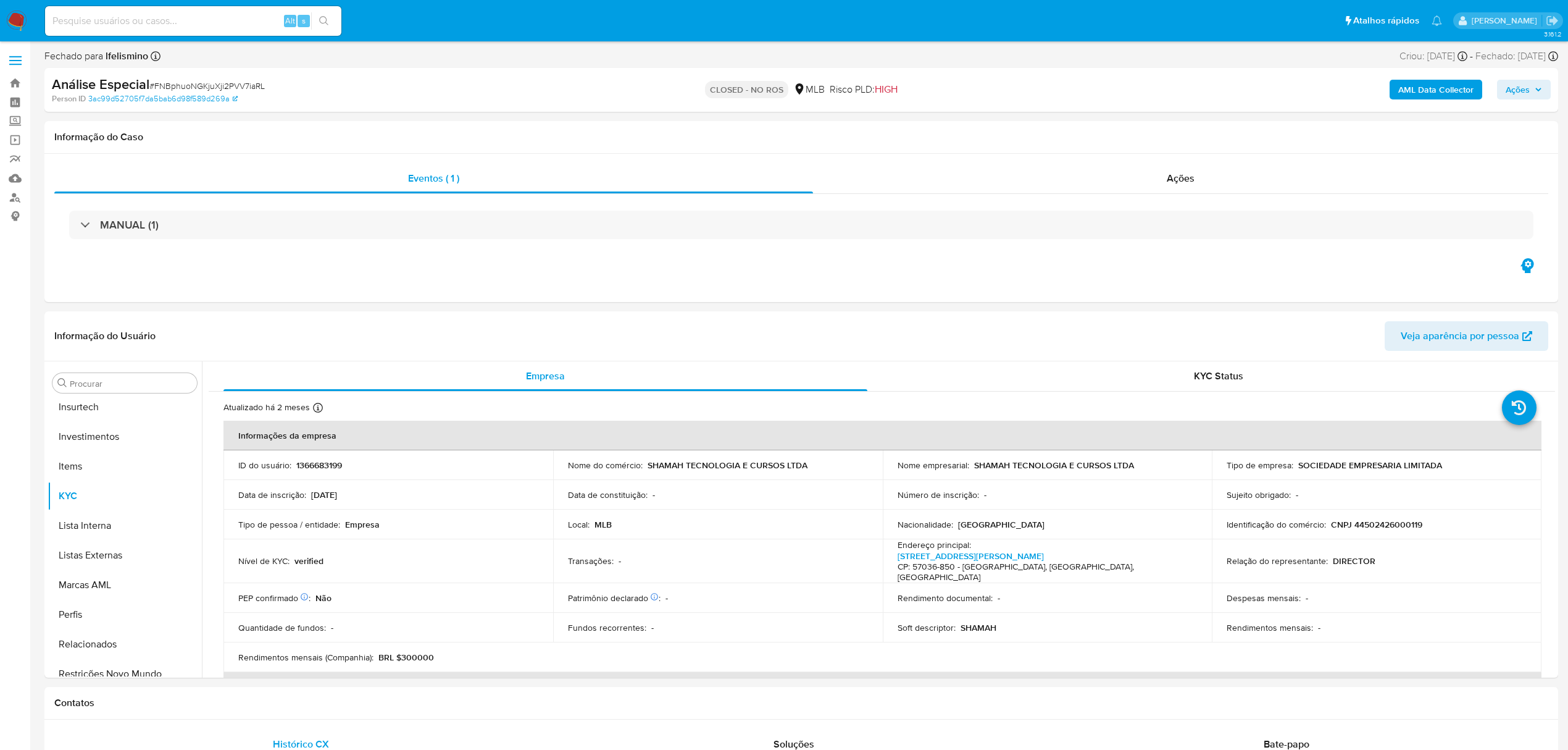
scroll to position [641, 0]
click at [188, 20] on input at bounding box center [193, 21] width 297 height 16
paste input "LVNuGB1rwLRQ6UOgvegwhfyp"
type input "LVNuGB1rwLRQ6UOgvegwhfyp"
drag, startPoint x: 328, startPoint y: 21, endPoint x: 287, endPoint y: 20, distance: 41.0
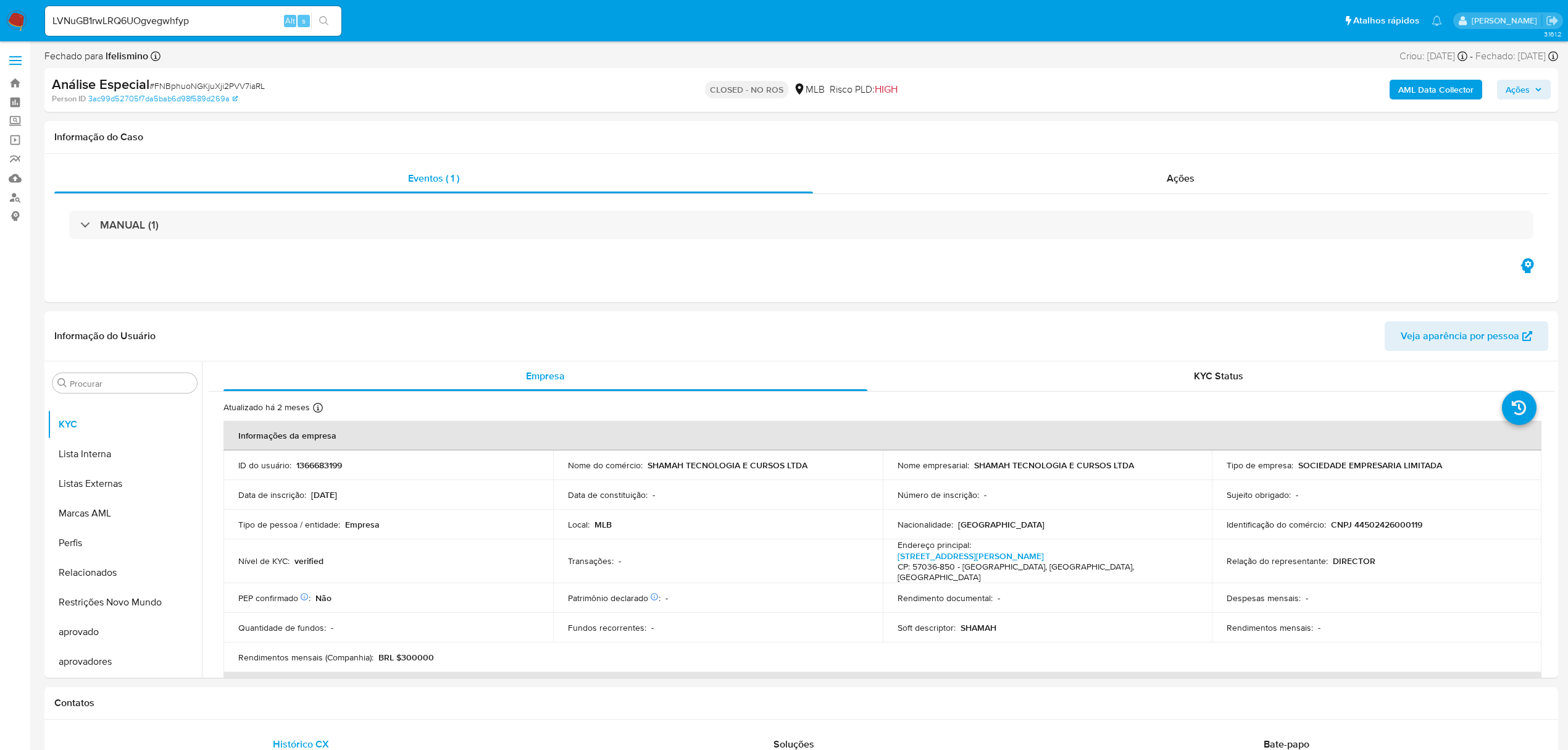
click at [328, 20] on icon "search-icon" at bounding box center [324, 21] width 10 height 10
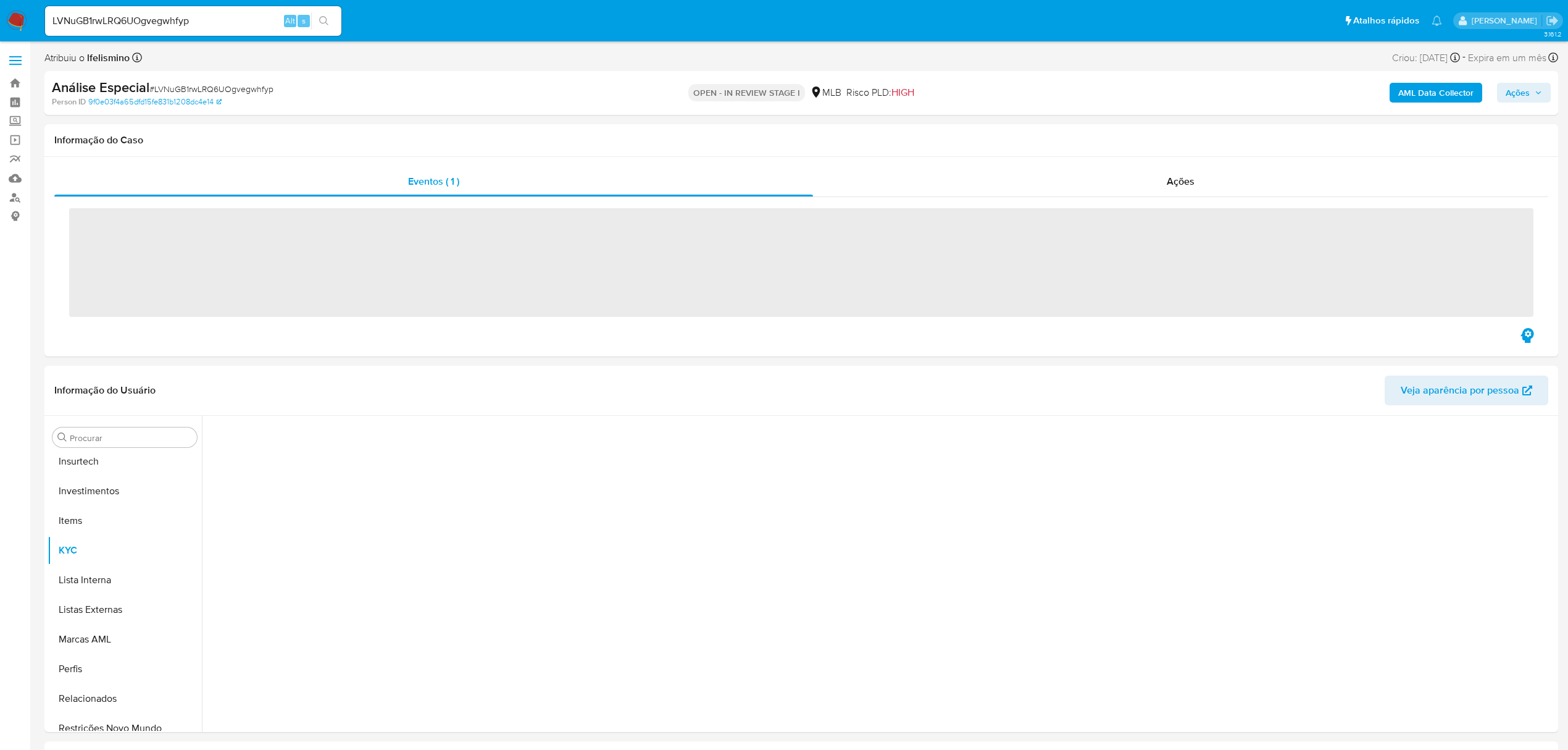
scroll to position [641, 0]
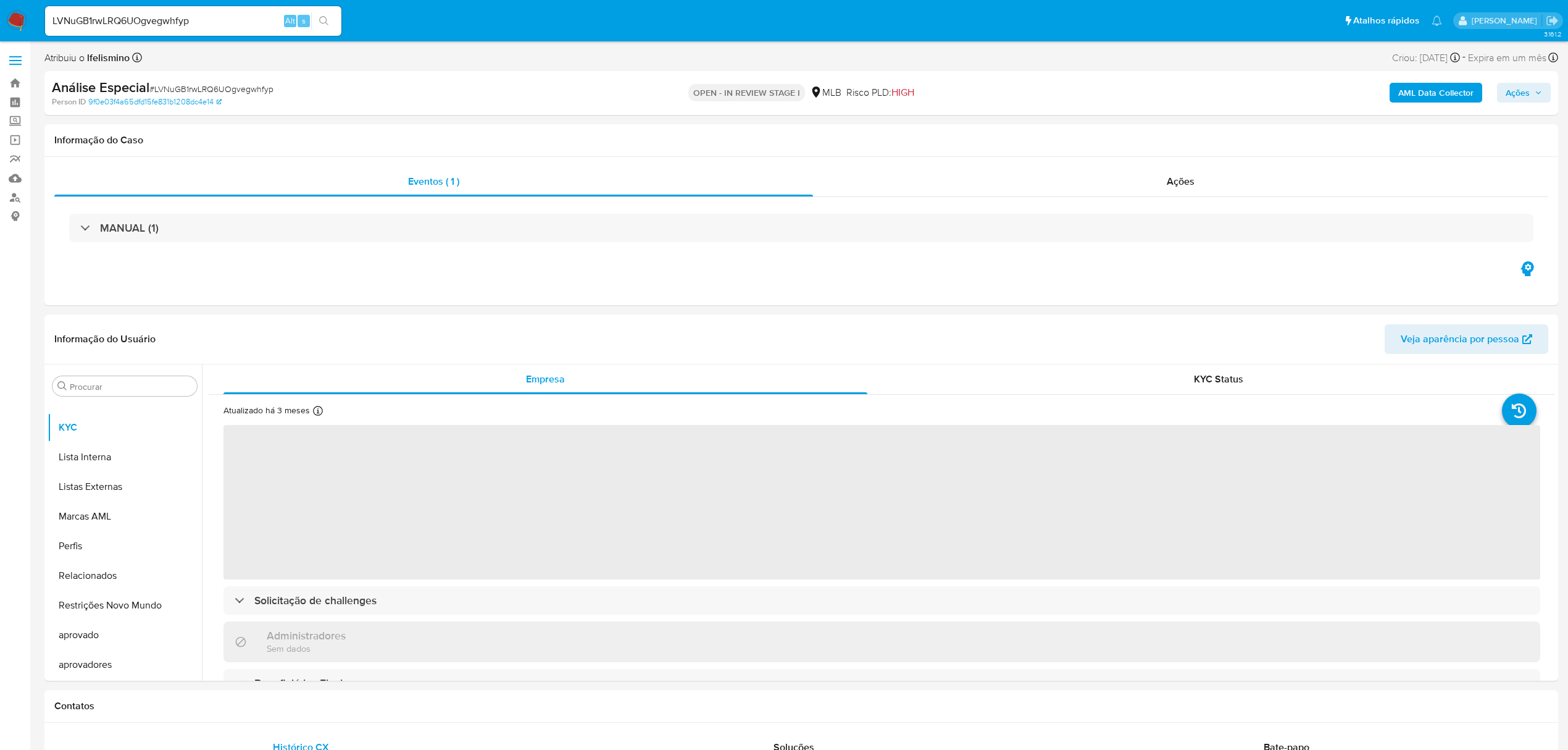
select select "10"
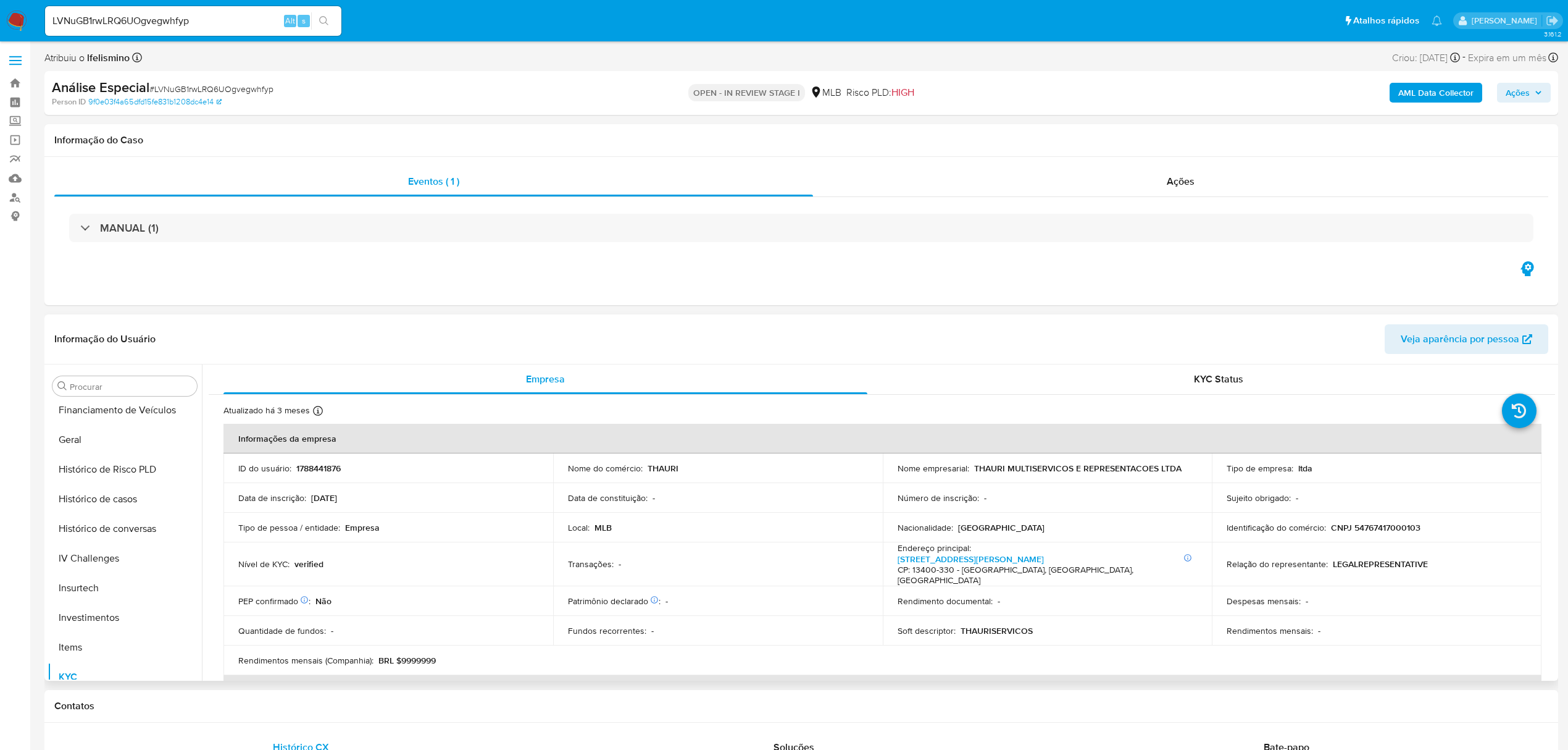
scroll to position [0, 0]
drag, startPoint x: 146, startPoint y: 444, endPoint x: 720, endPoint y: 522, distance: 579.3
click at [146, 444] on button "Anexos" at bounding box center [124, 445] width 154 height 30
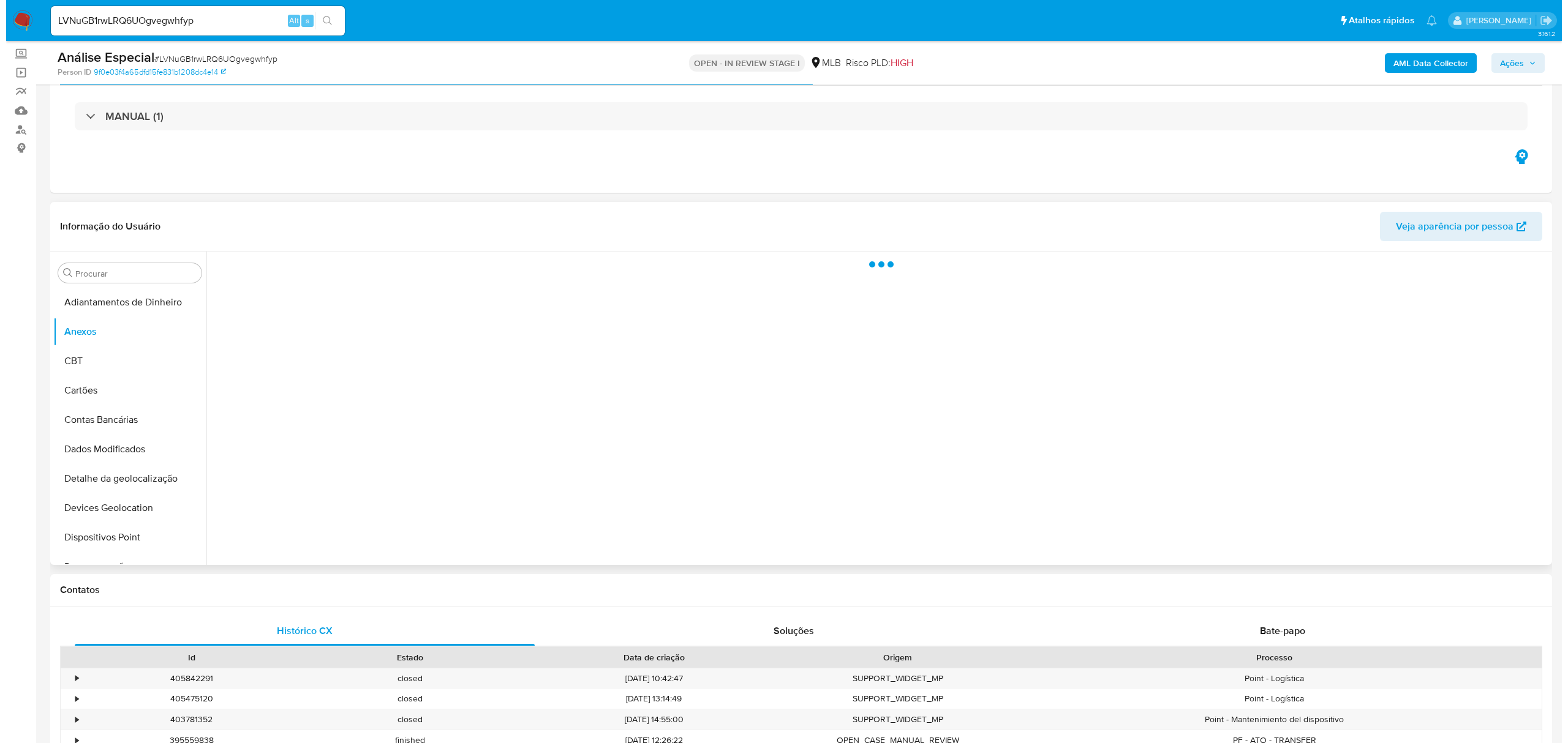
scroll to position [81, 0]
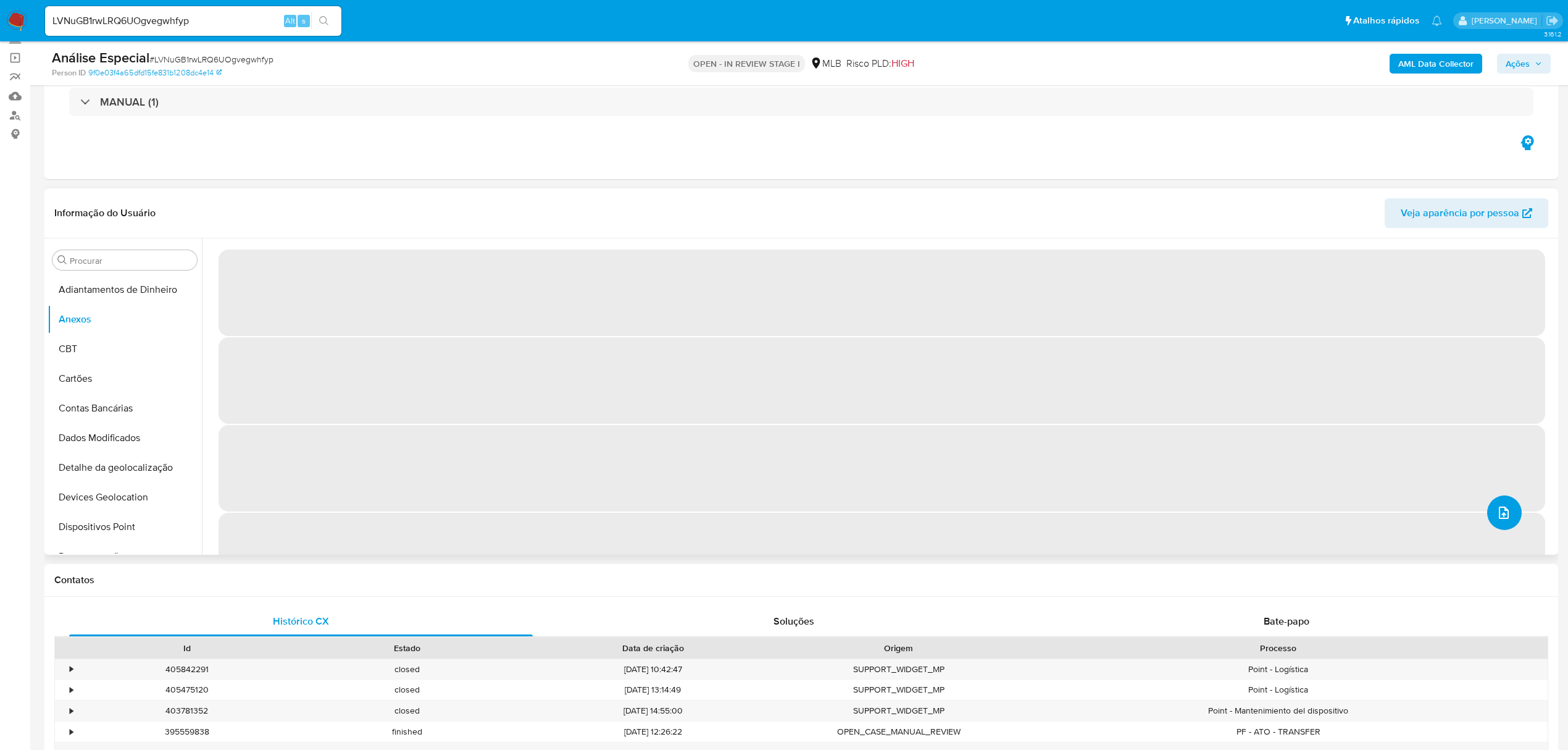
click at [1493, 520] on button "upload-file" at bounding box center [1504, 513] width 34 height 35
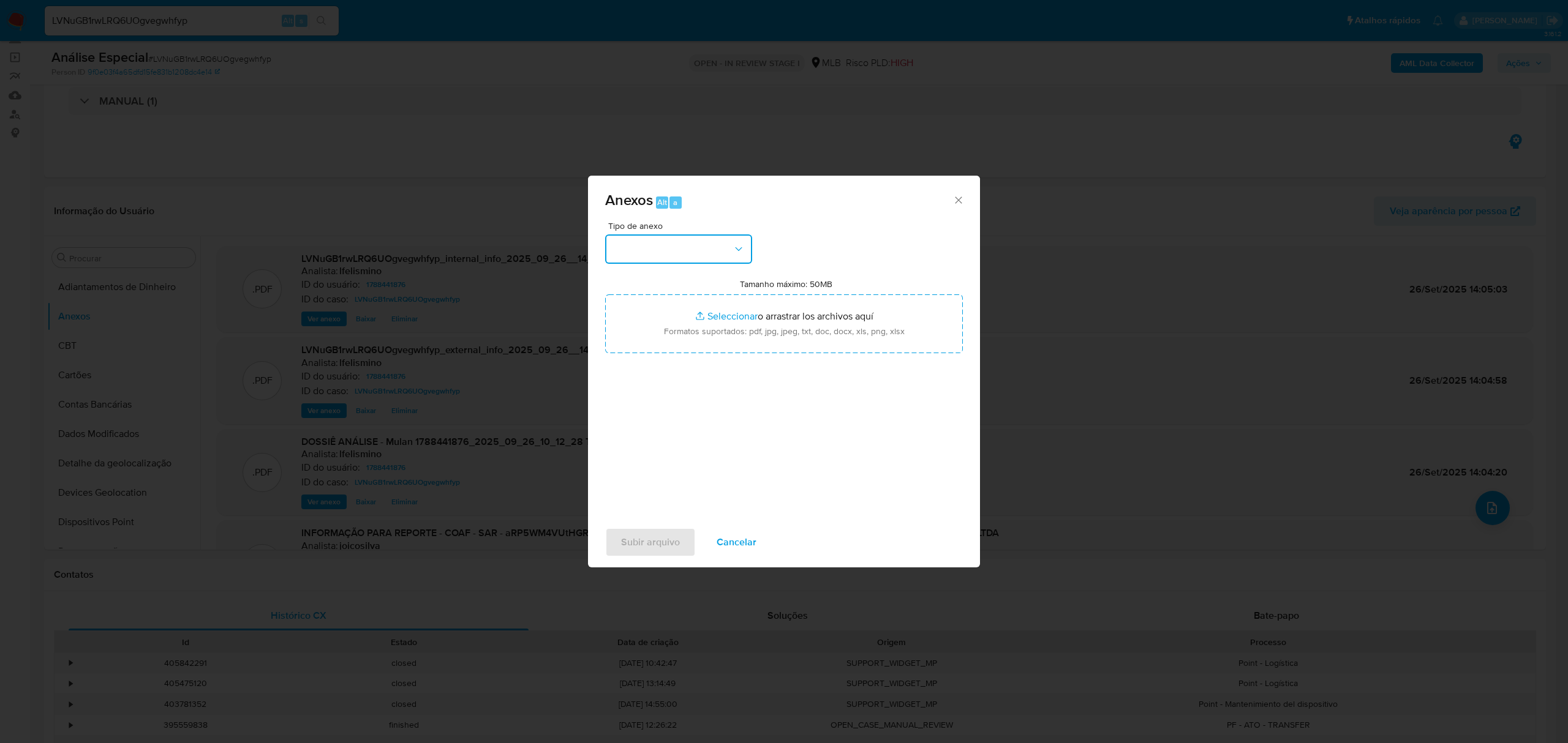
click at [708, 255] on button "button" at bounding box center [678, 249] width 147 height 30
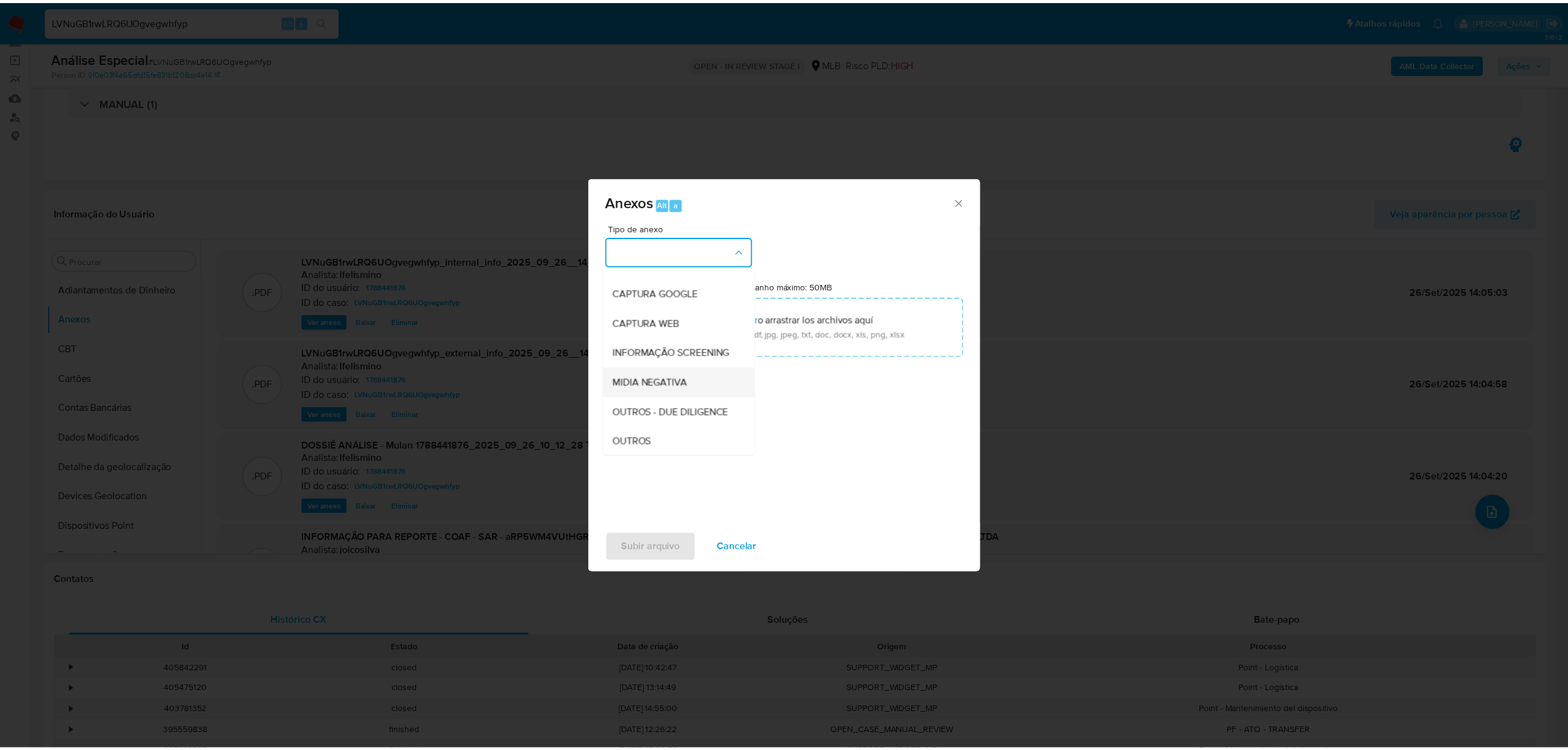
scroll to position [191, 0]
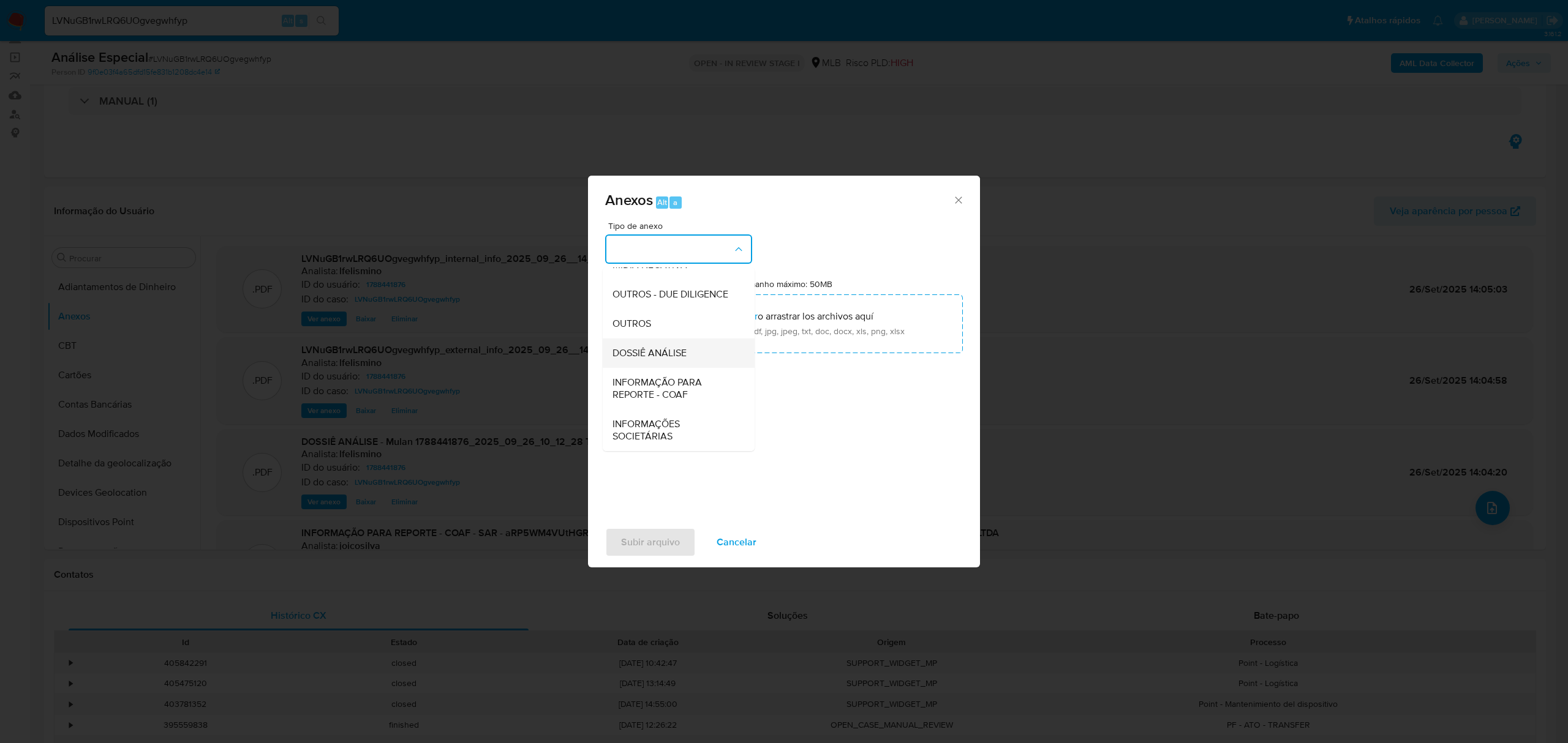
click at [651, 355] on span "DOSSIÊ ANÁLISE" at bounding box center [649, 354] width 74 height 13
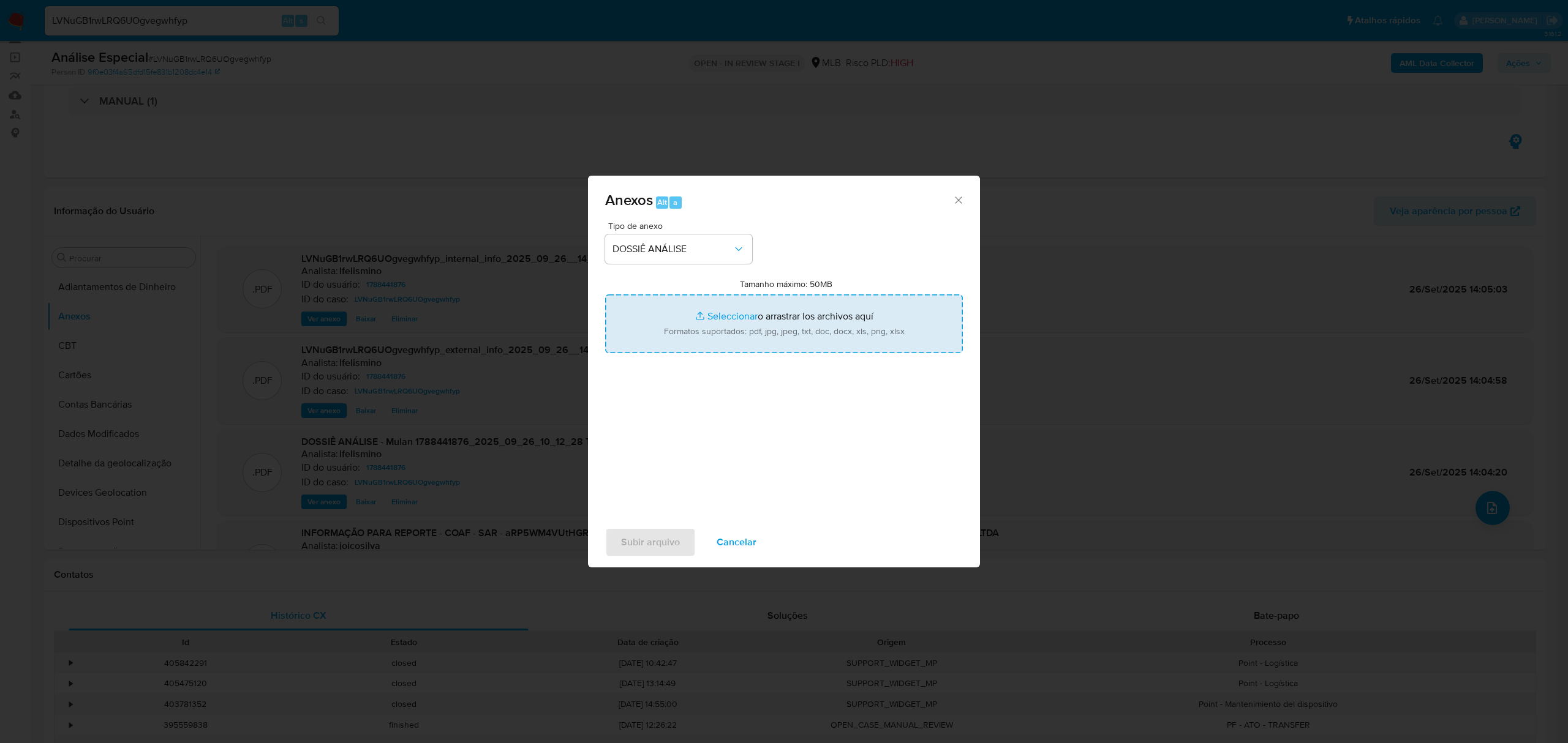
type input "C:\fakepath\DECLÍNIO - 3.º SAR - CNPJ 54767417000103 - THAURI MULTISERVIÇOS E R…"
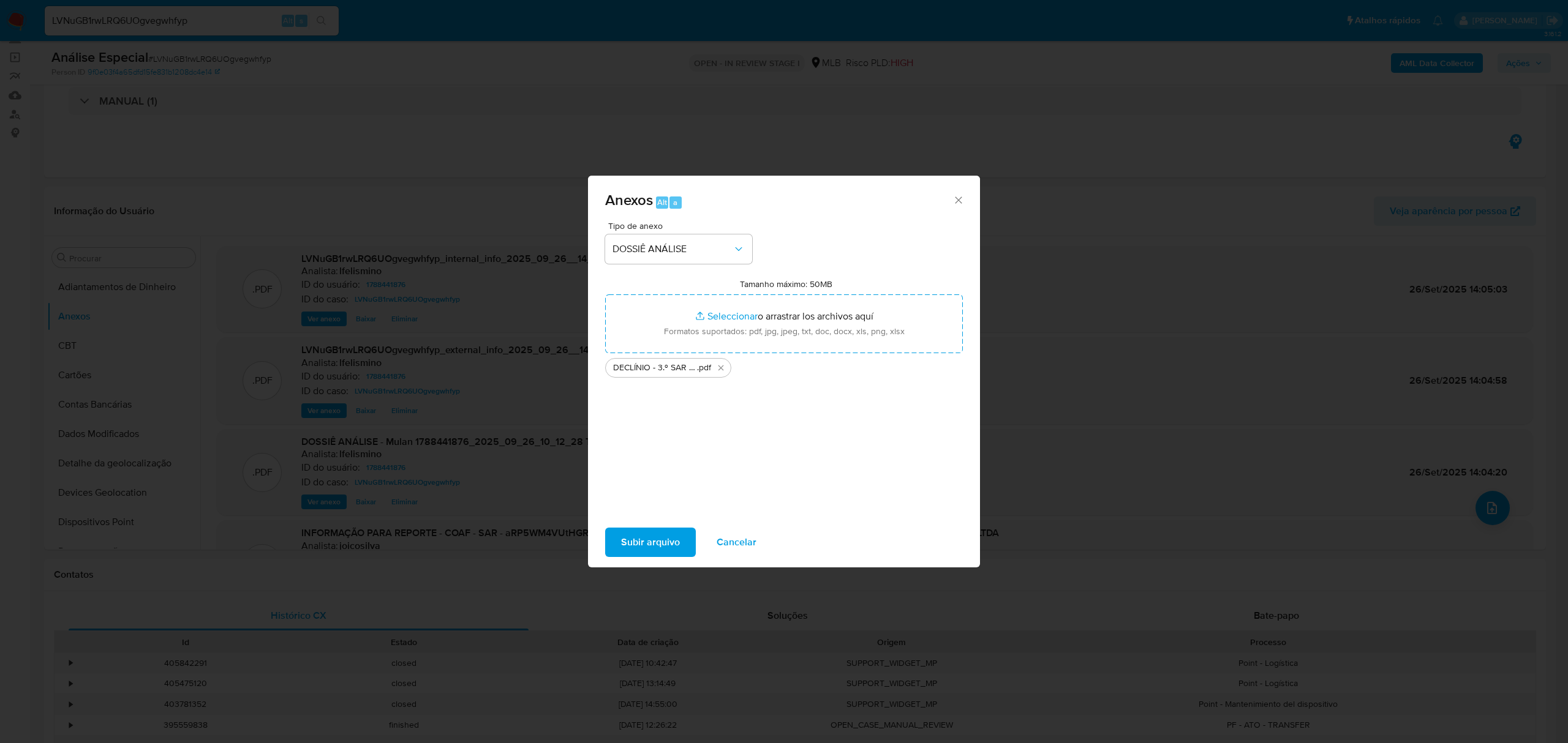
click at [672, 530] on span "Subir arquivo" at bounding box center [650, 542] width 59 height 27
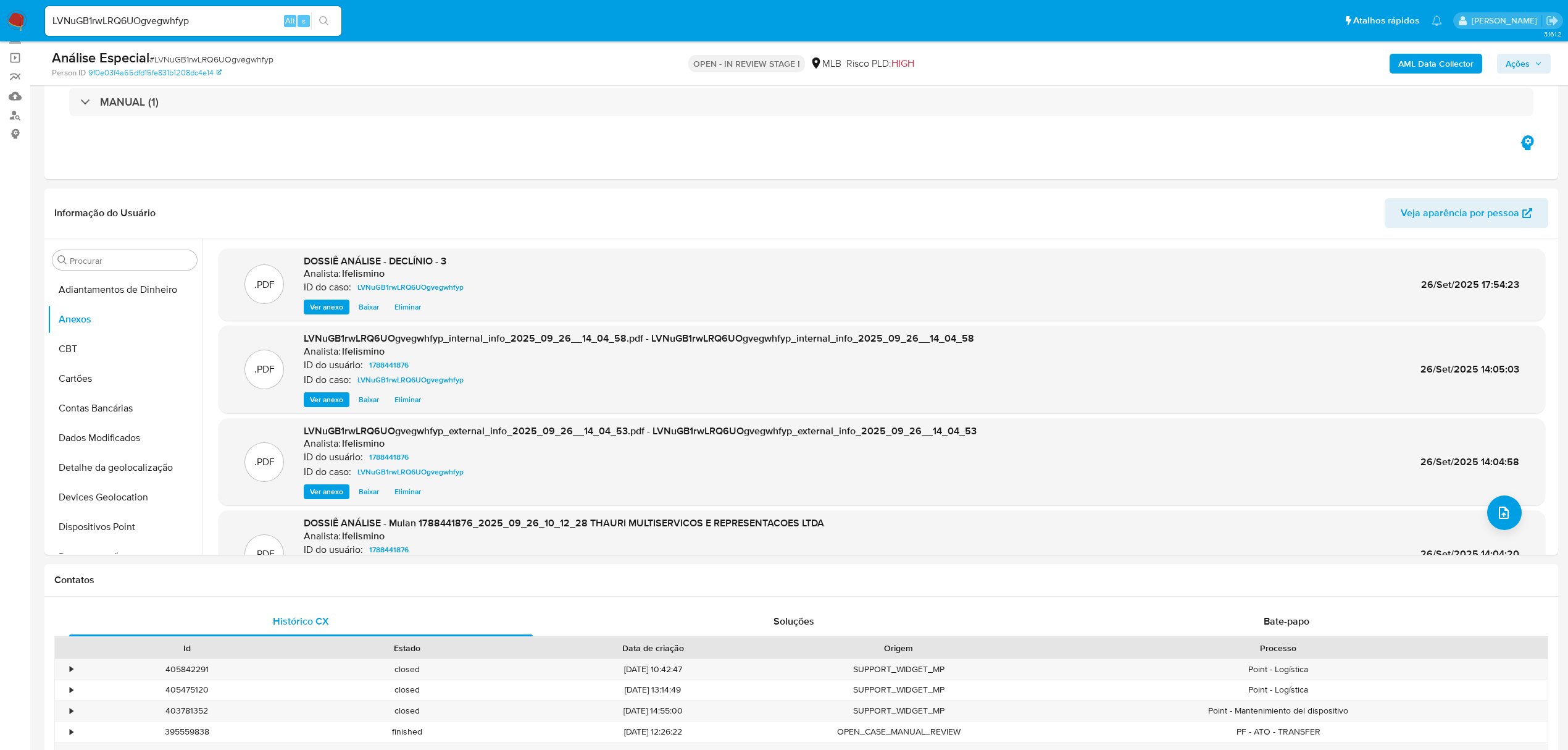
click at [1512, 61] on span "Ações" at bounding box center [1518, 64] width 24 height 20
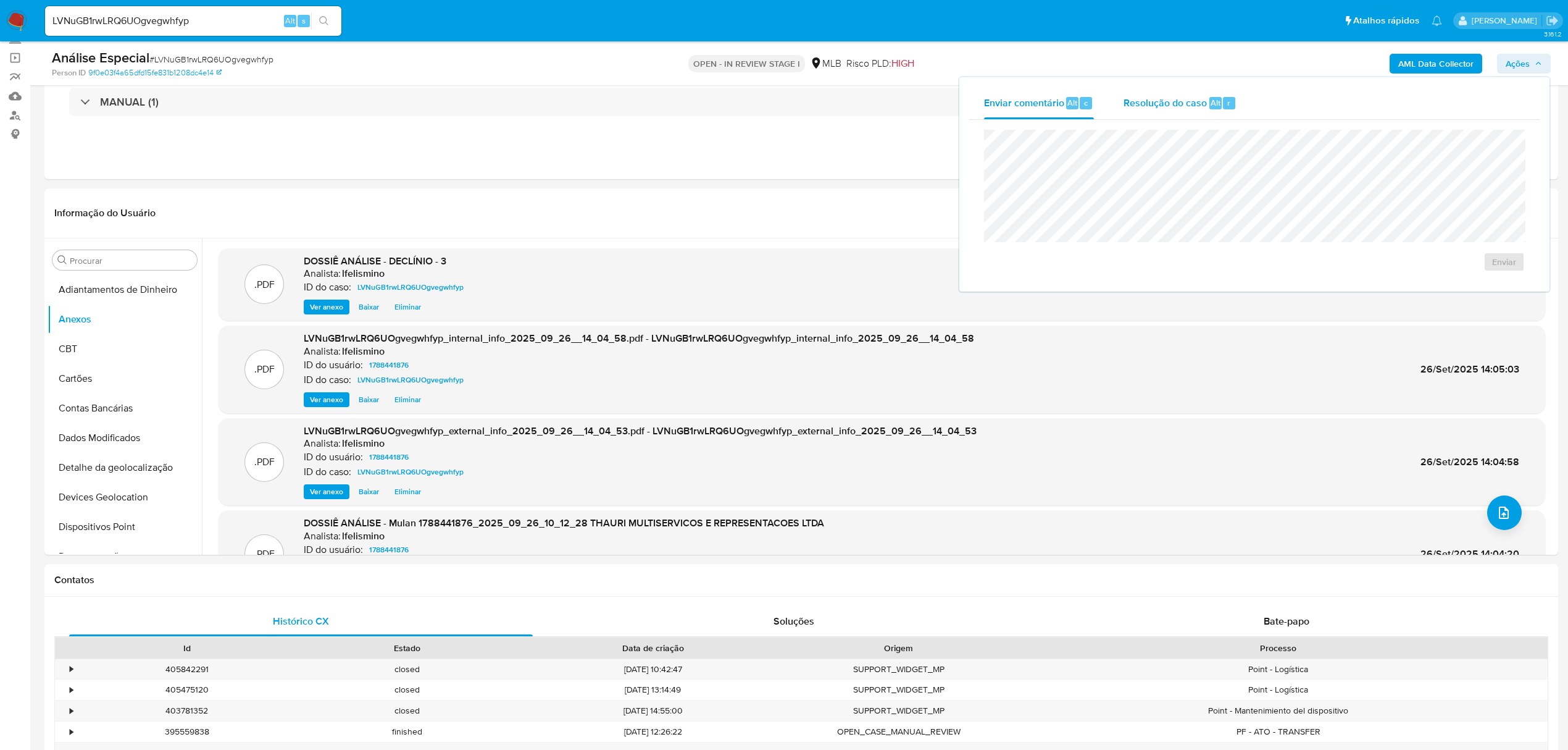
click at [1196, 105] on span "Resolução do caso" at bounding box center [1165, 103] width 83 height 15
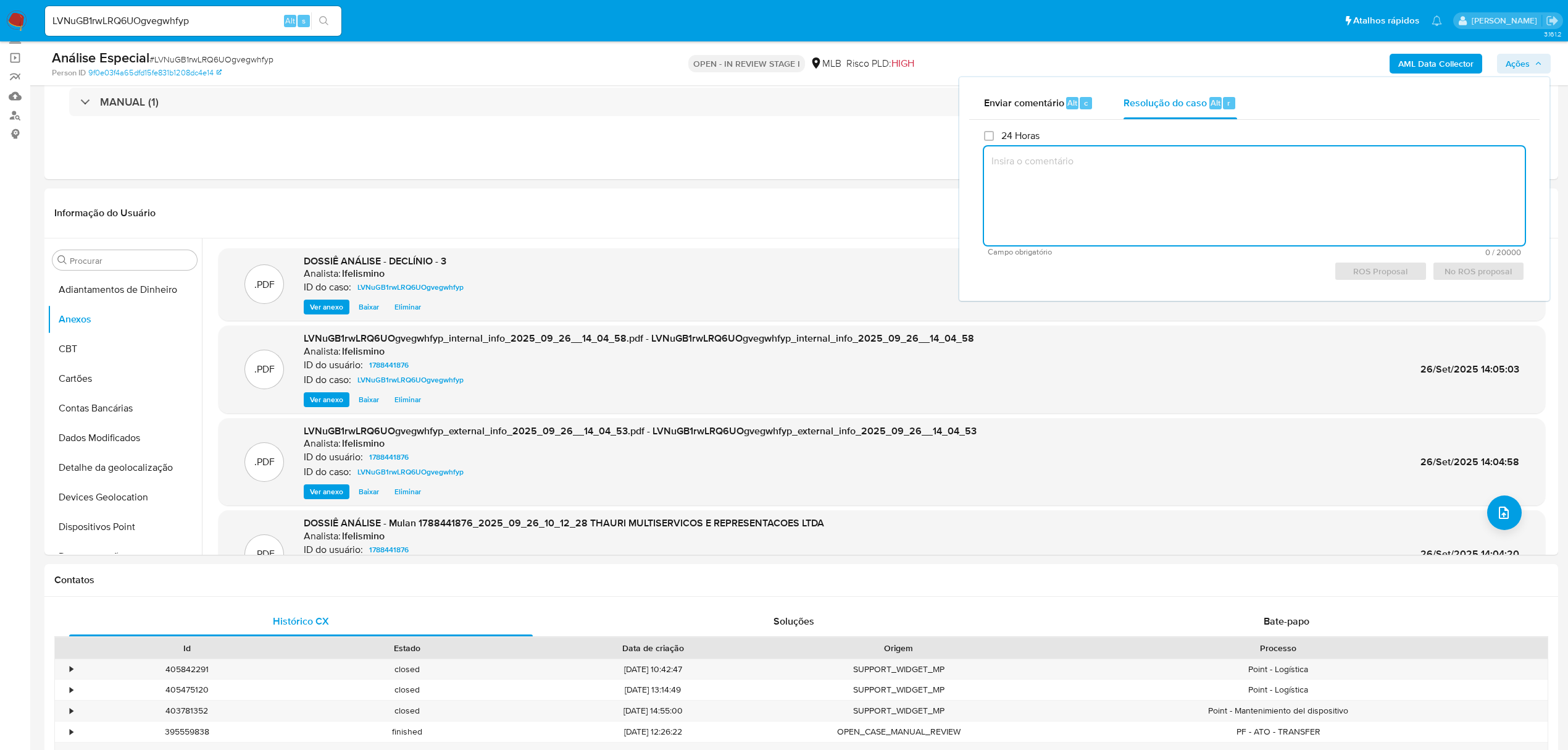
click at [1181, 205] on textarea at bounding box center [1255, 195] width 541 height 99
paste textarea "Justificativa para arquivamento: Cliente analisado e comunicado ao COAF em 10/0…"
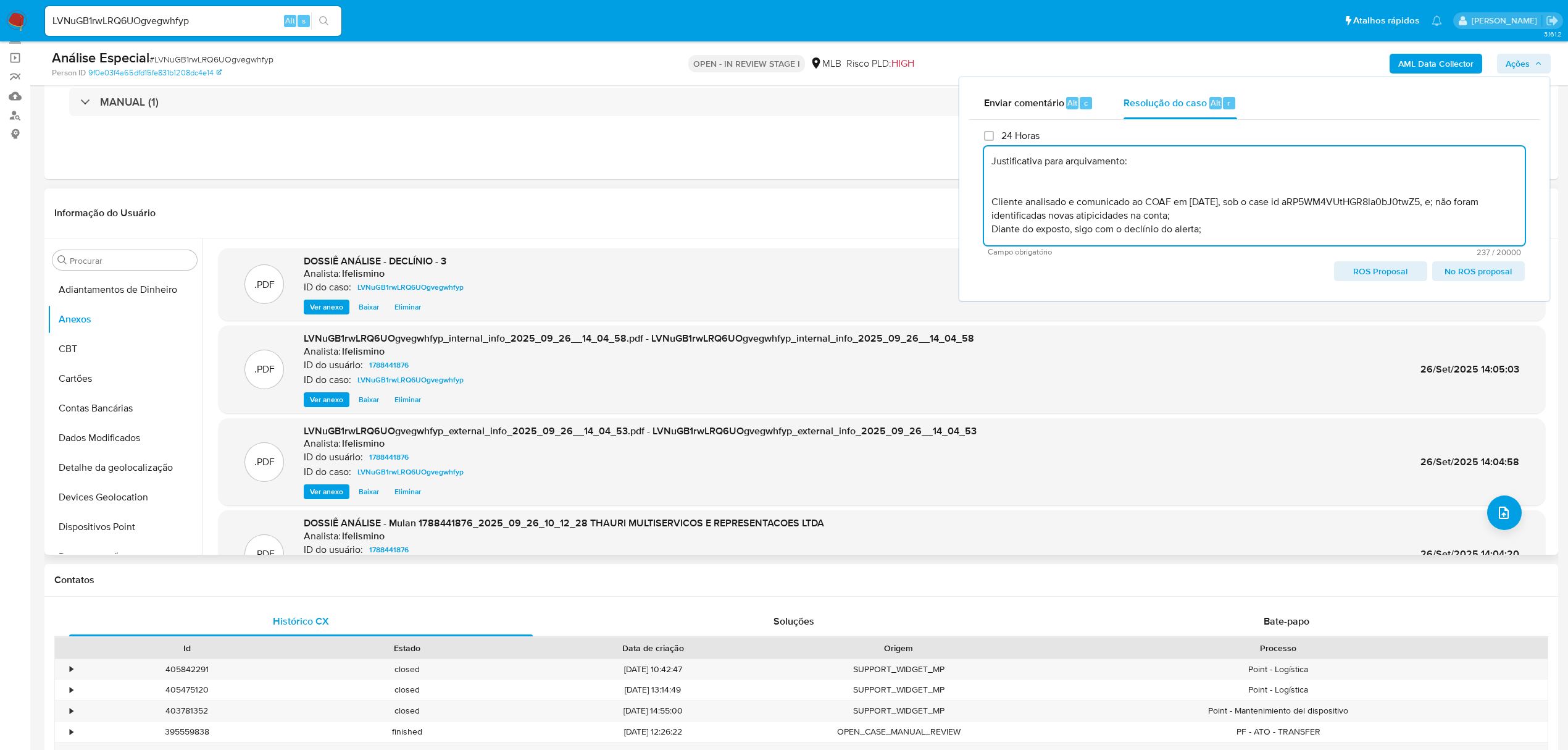
scroll to position [18, 0]
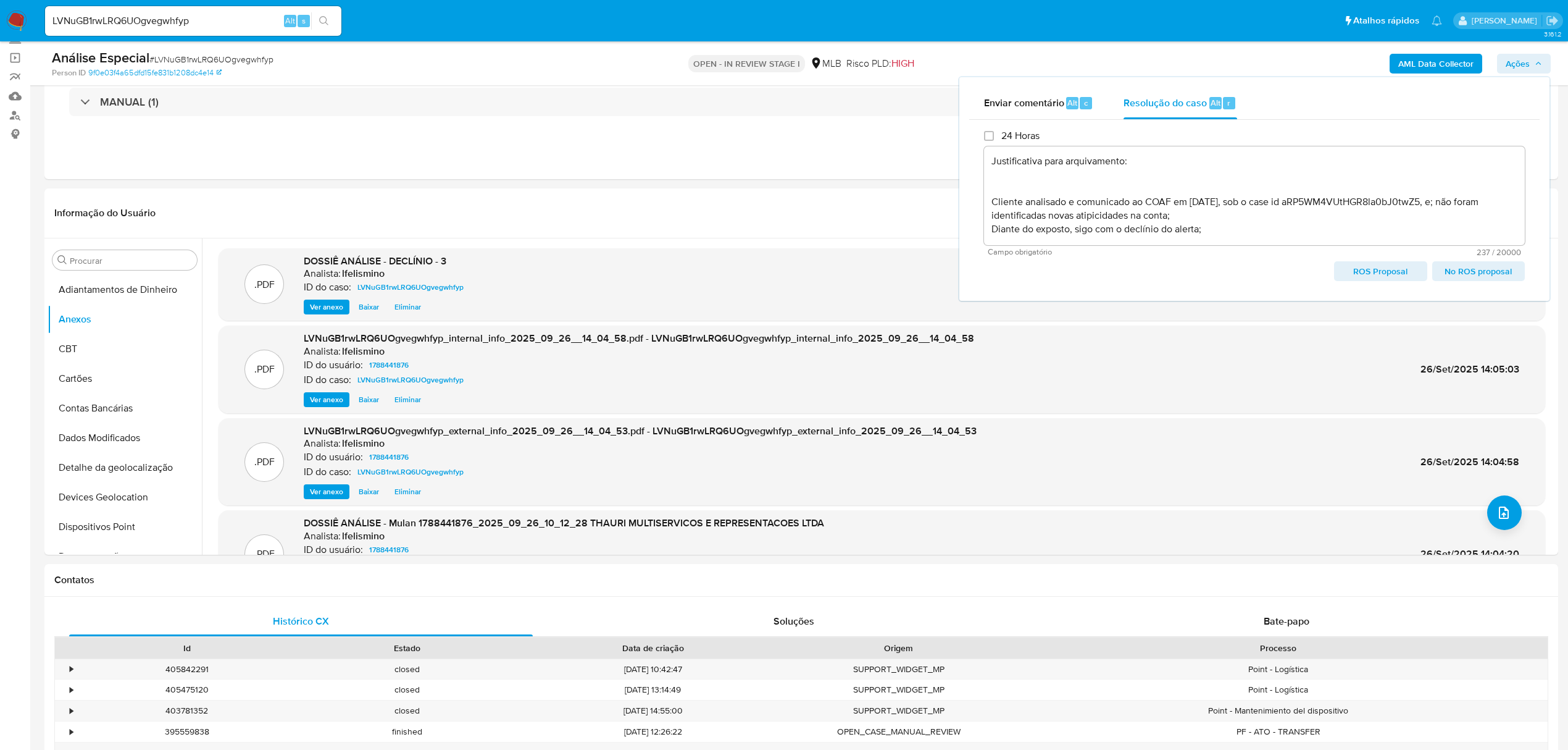
click at [1457, 268] on span "No ROS proposal" at bounding box center [1478, 271] width 75 height 17
type textarea "Justificativa para arquivamento: Cliente analisado e comunicado ao COAF em 10/0…"
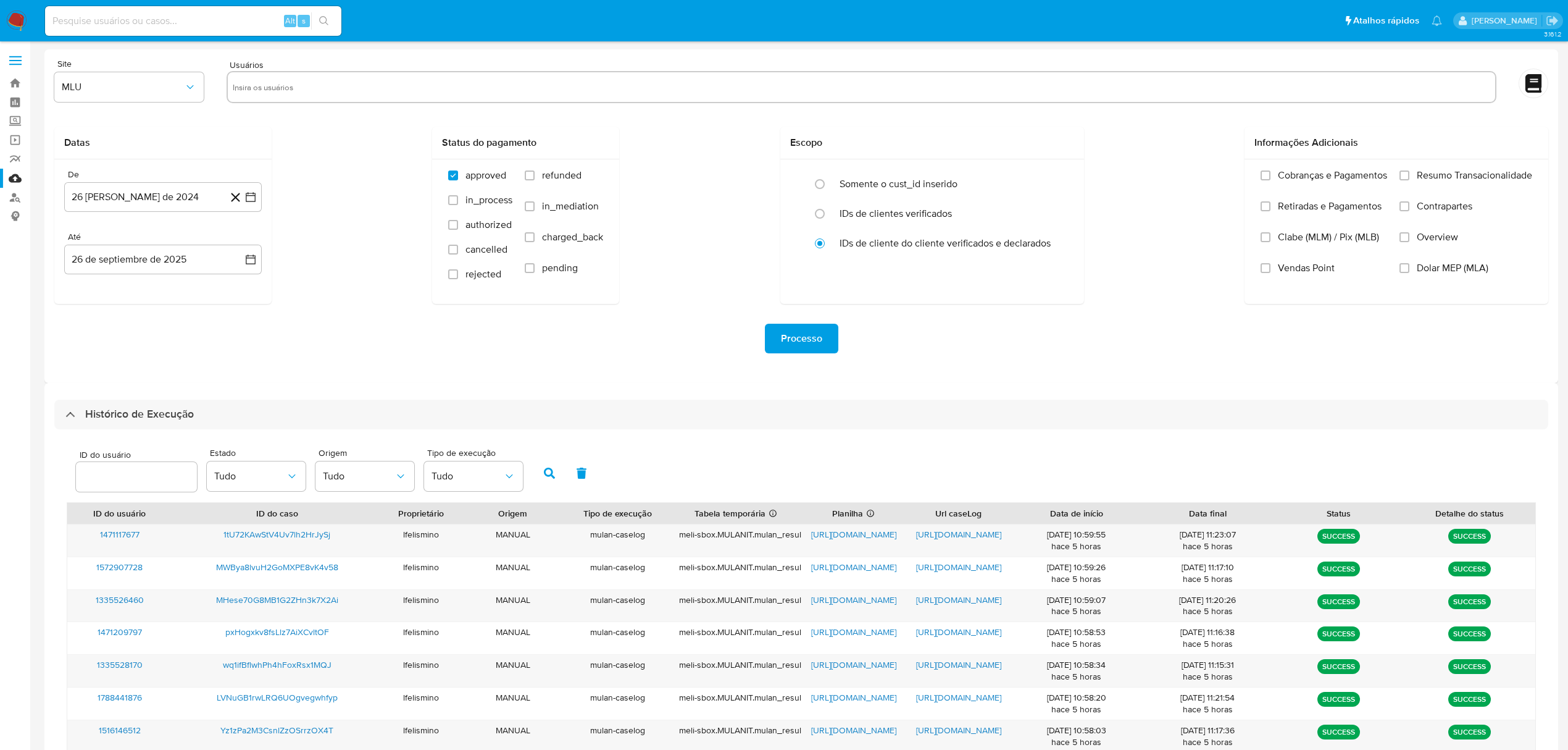
select select "10"
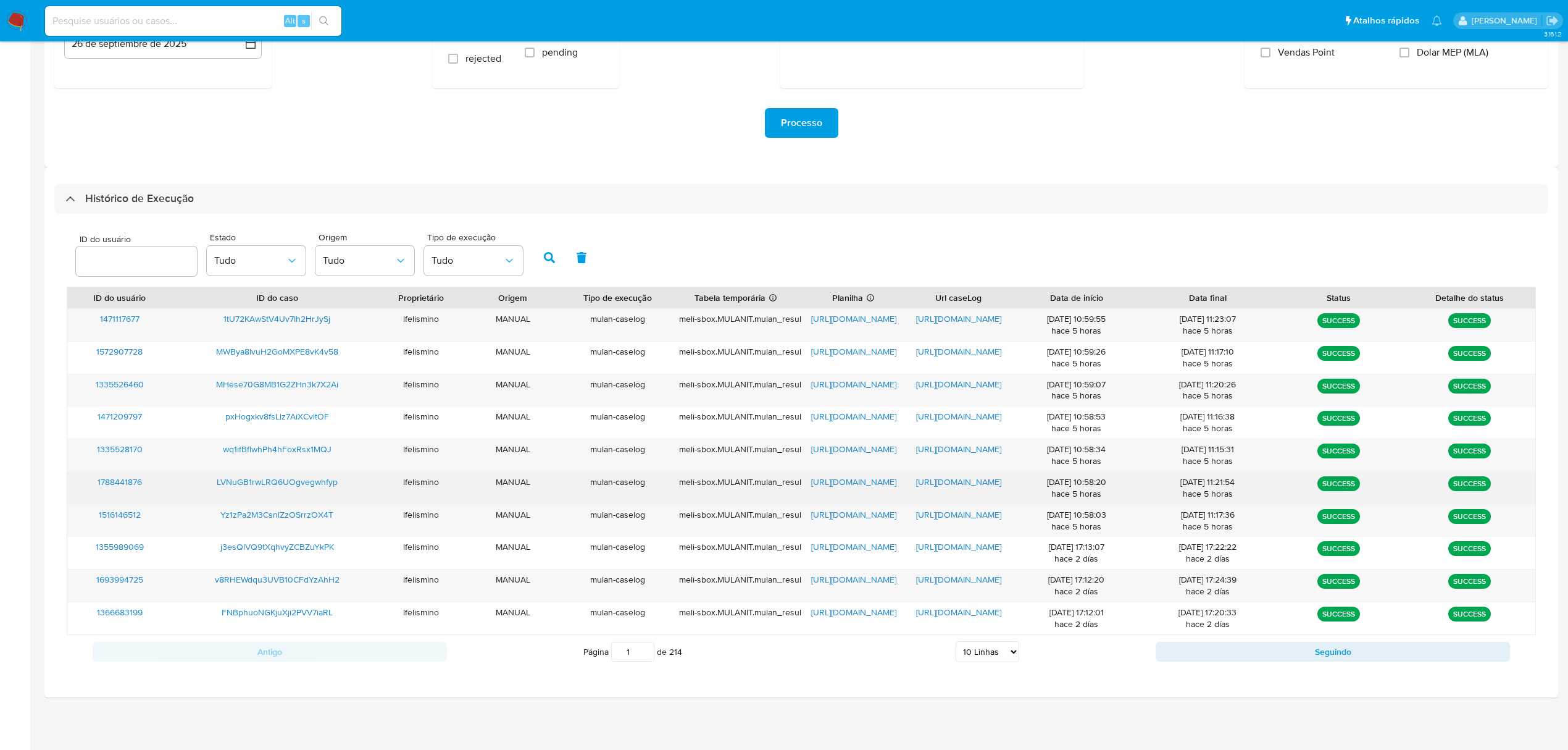
click at [961, 487] on span "[URL][DOMAIN_NAME]" at bounding box center [959, 482] width 85 height 13
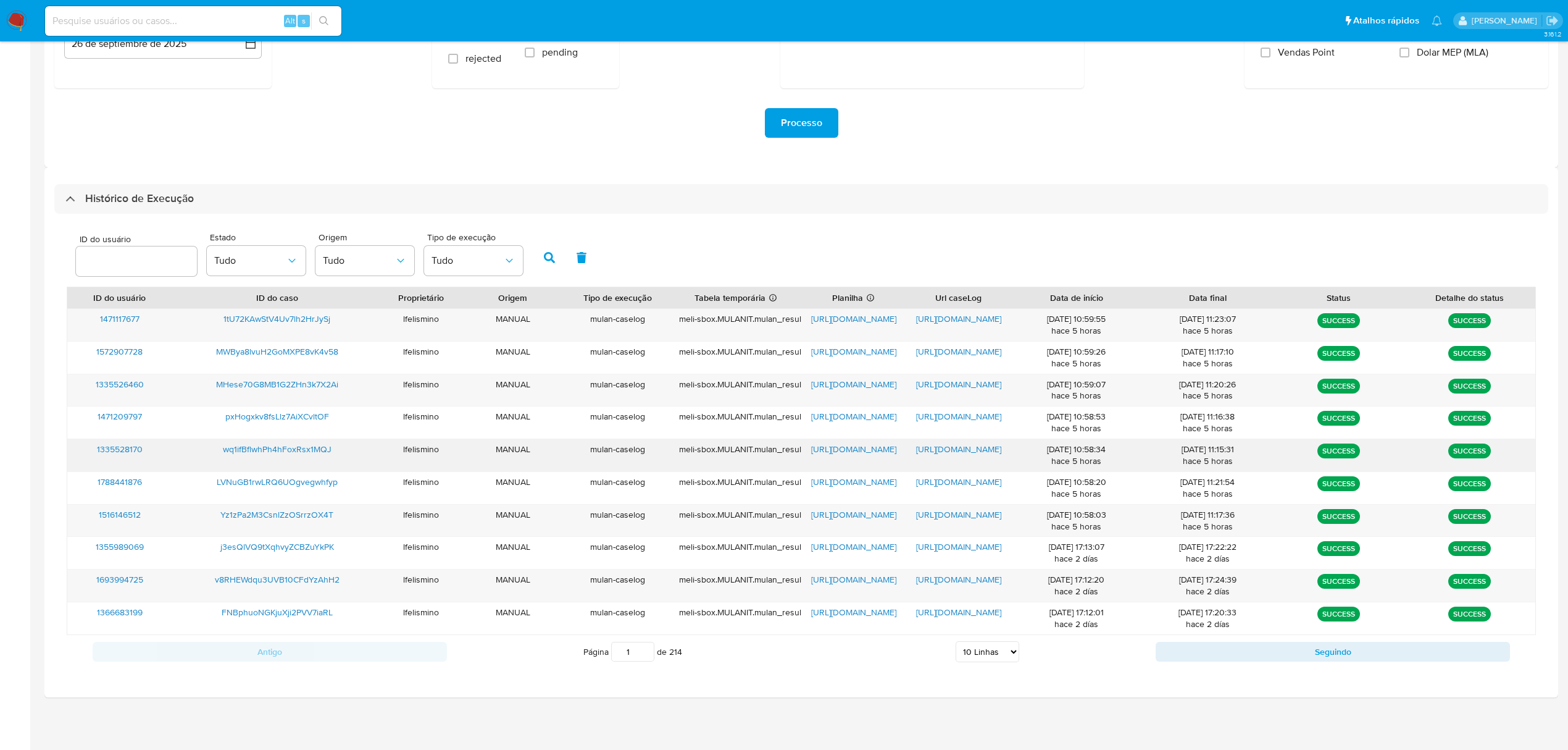
click at [971, 450] on span "https://docs.google.com/document/d/1XWz0BmpSdrWdLyhvnKtPm-U-SfckKYEkBgsVFRPddok…" at bounding box center [959, 449] width 85 height 13
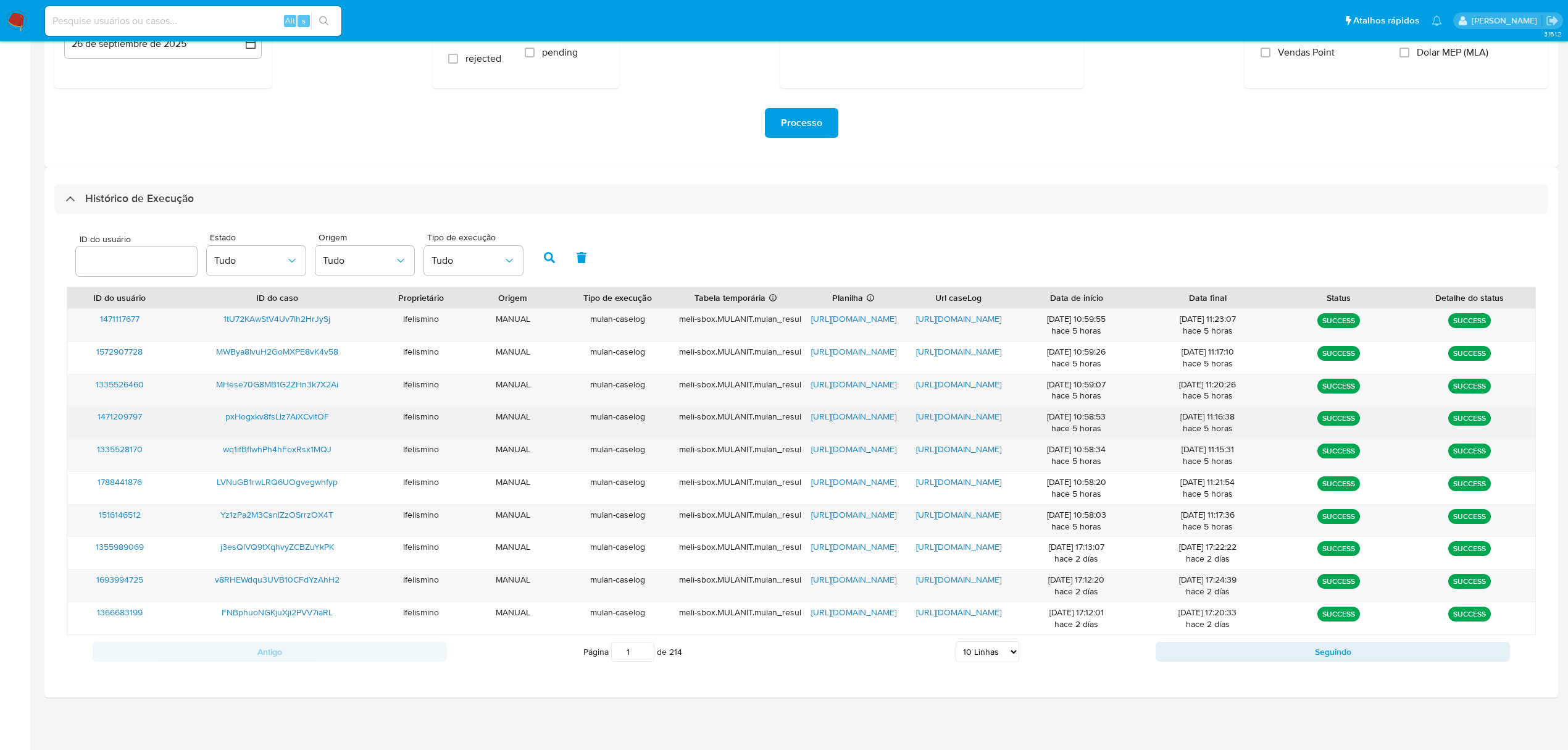
click at [949, 415] on span "https://docs.google.com/document/d/1vjaun7lK7jKufjuAYcRPGz6XS4Lc6WaS5hyJiZzc9-E…" at bounding box center [959, 417] width 85 height 13
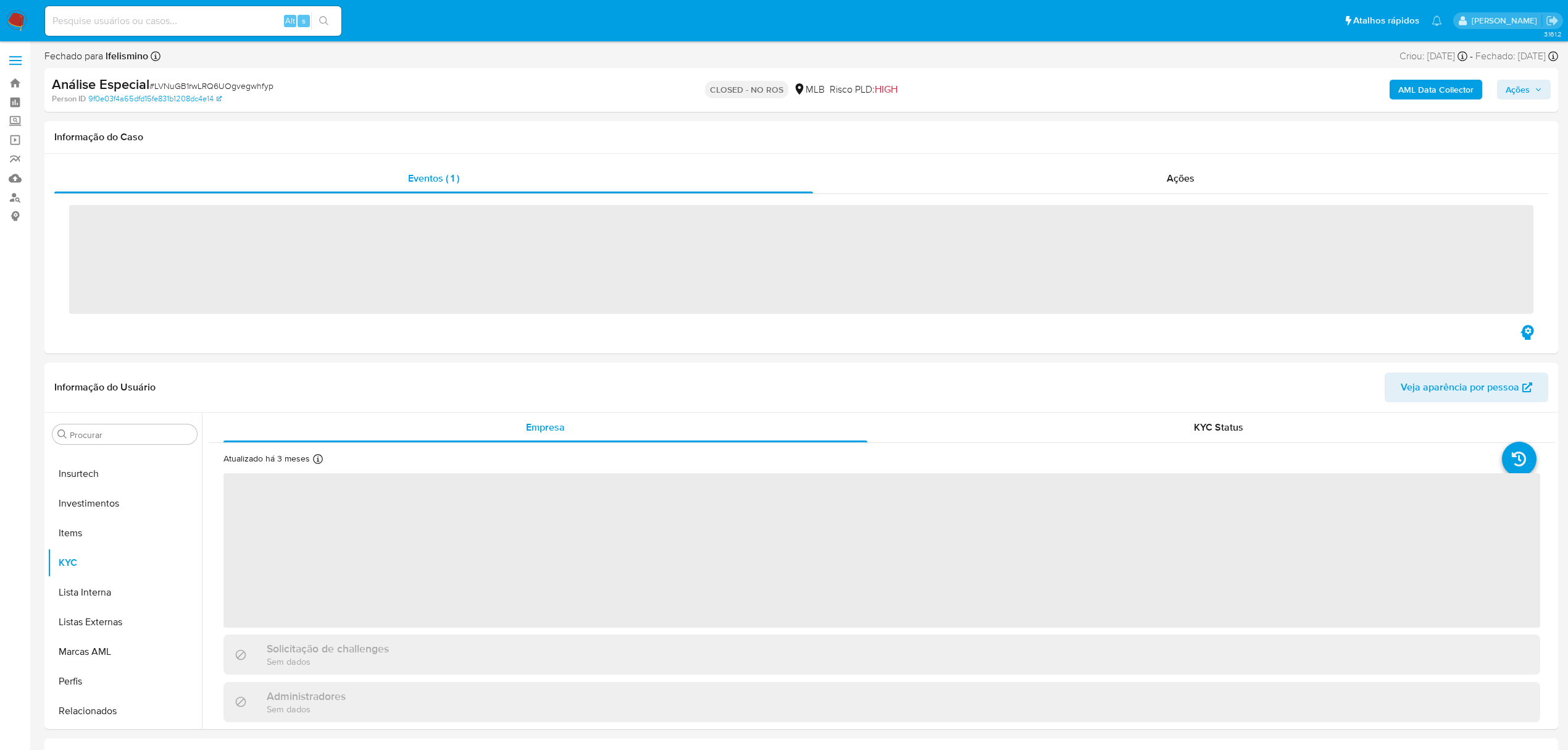
scroll to position [636, 0]
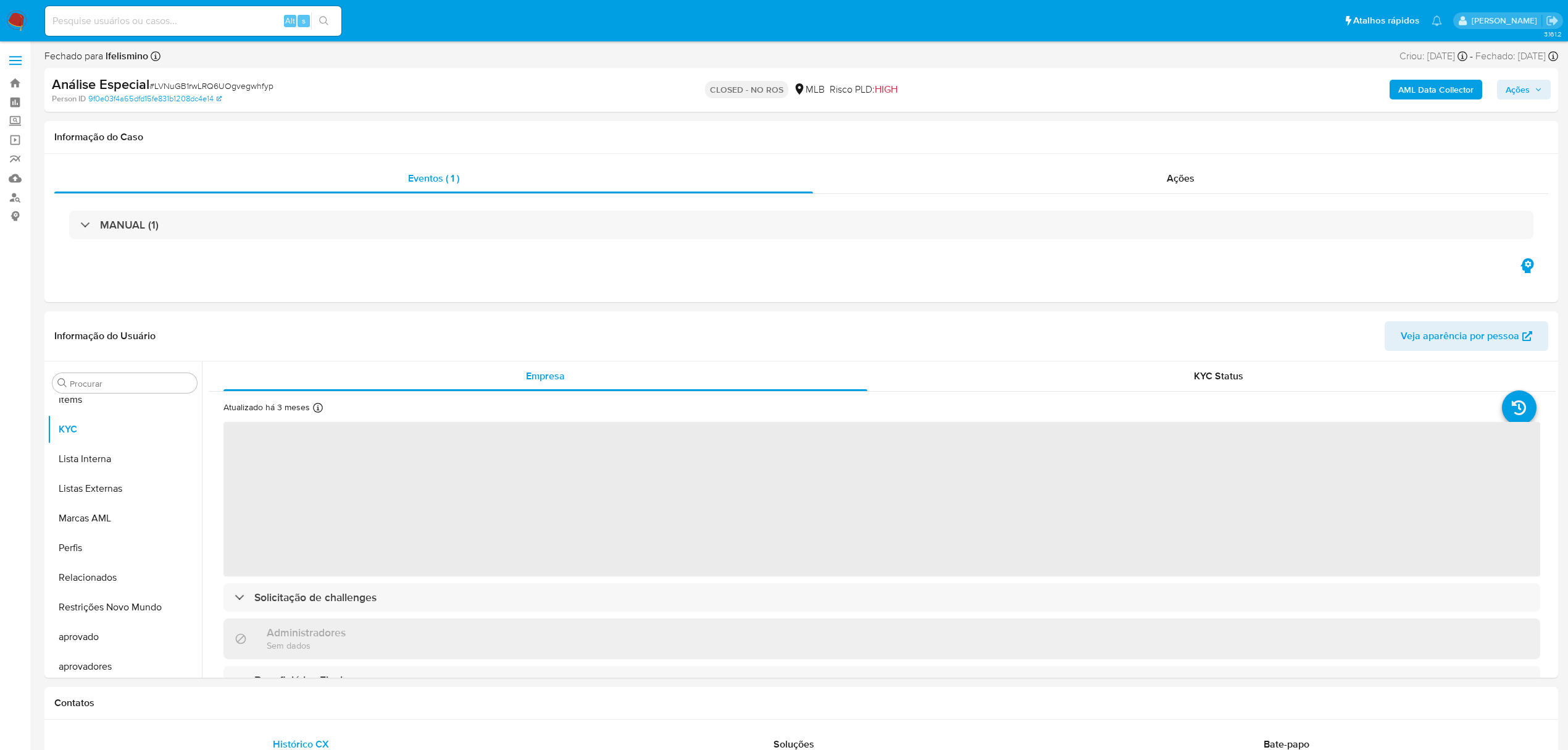
select select "10"
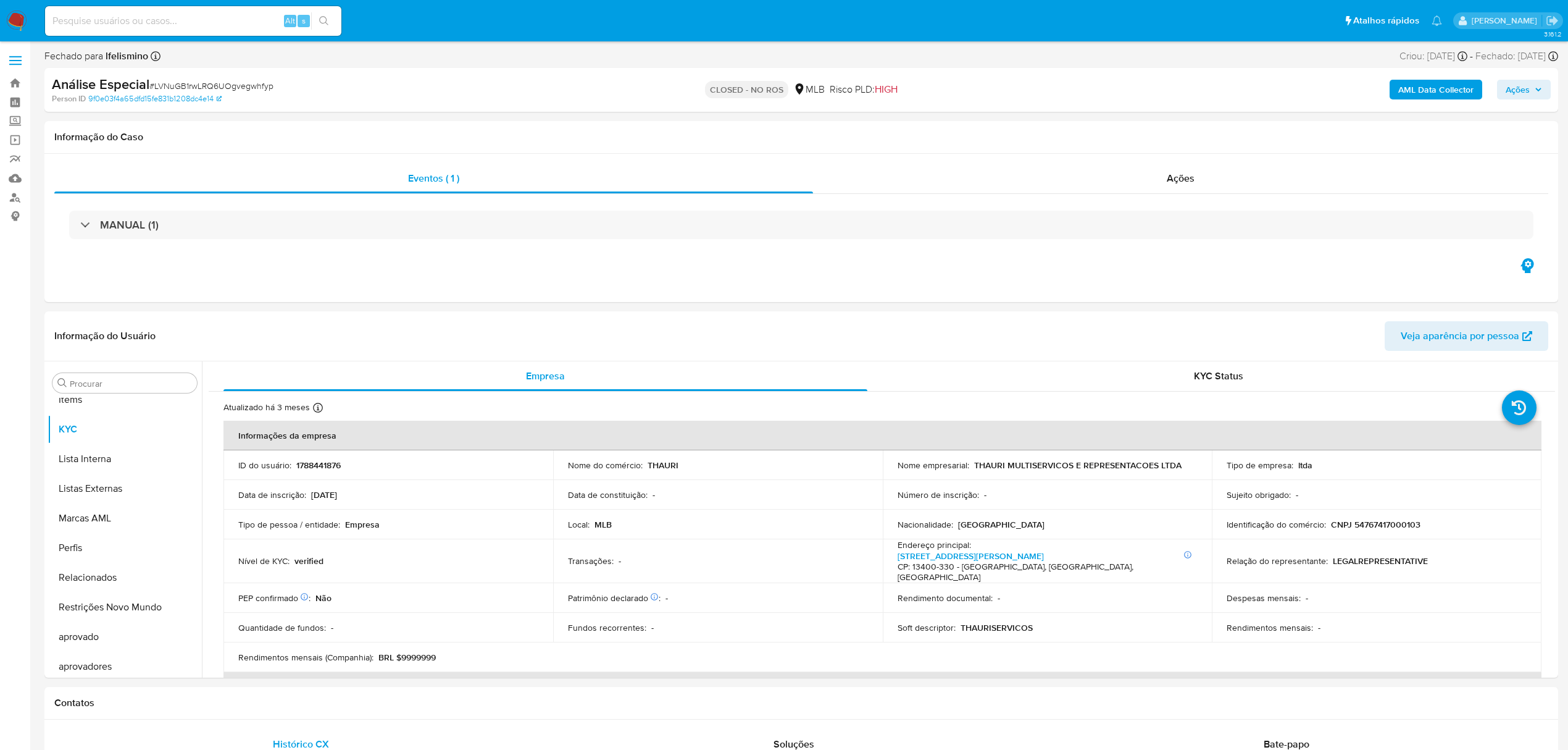
scroll to position [641, 0]
click at [237, 21] on input at bounding box center [193, 21] width 297 height 16
paste input "wq1ifBflwhPh4hFoxRsx1MQJ"
type input "wq1ifBflwhPh4hFoxRsx1MQJ"
click at [322, 20] on icon "search-icon" at bounding box center [324, 21] width 10 height 10
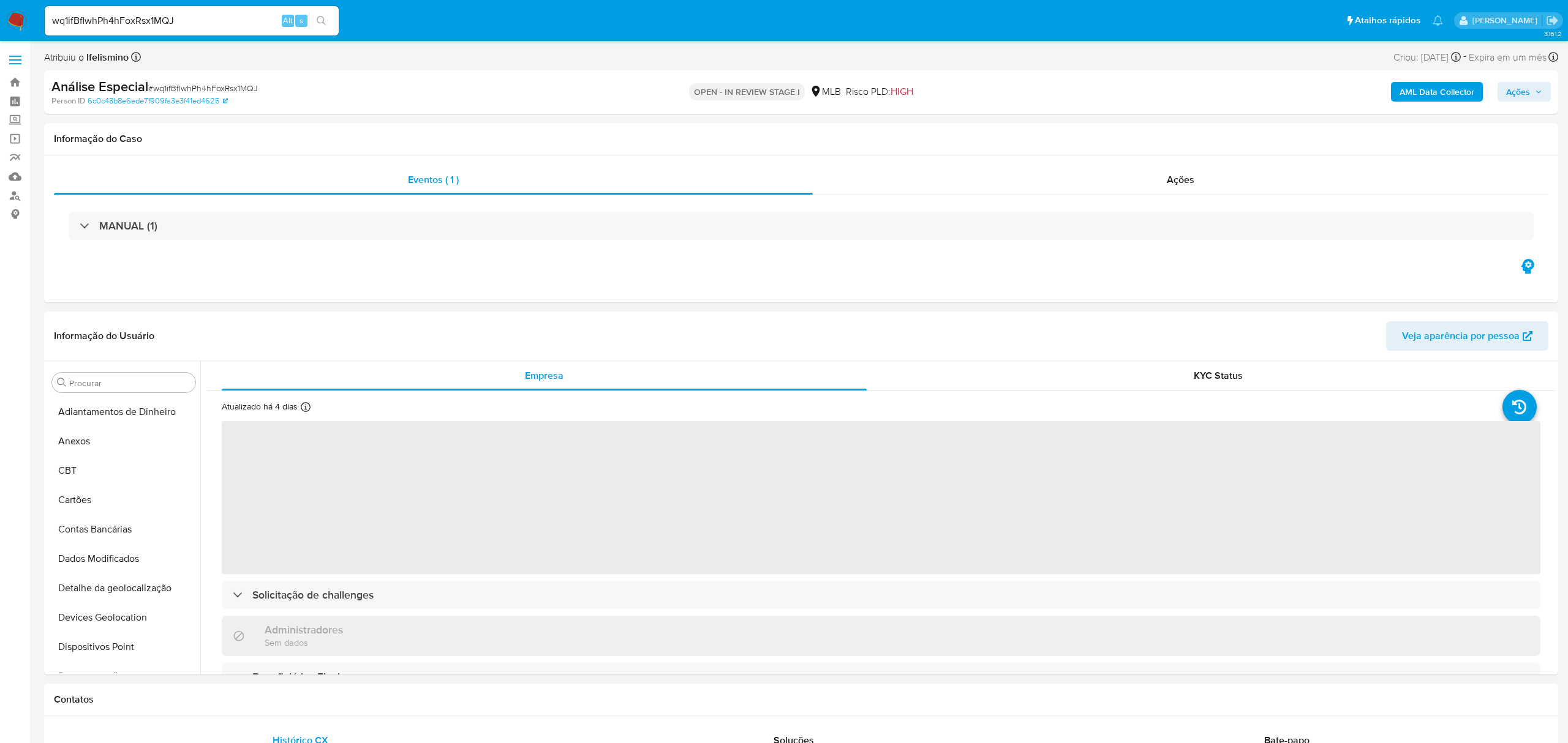
select select "10"
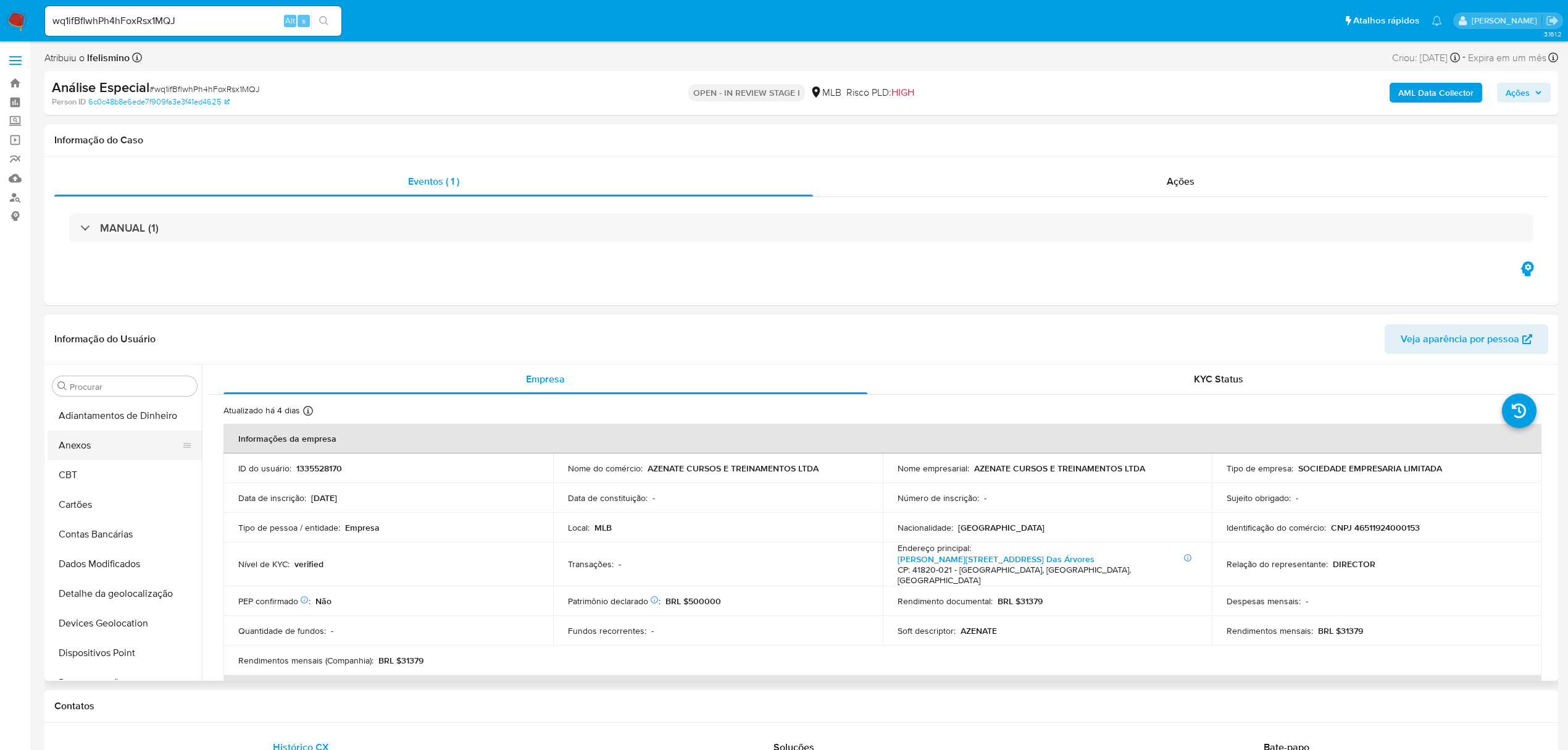
click at [87, 444] on button "Anexos" at bounding box center [119, 445] width 144 height 30
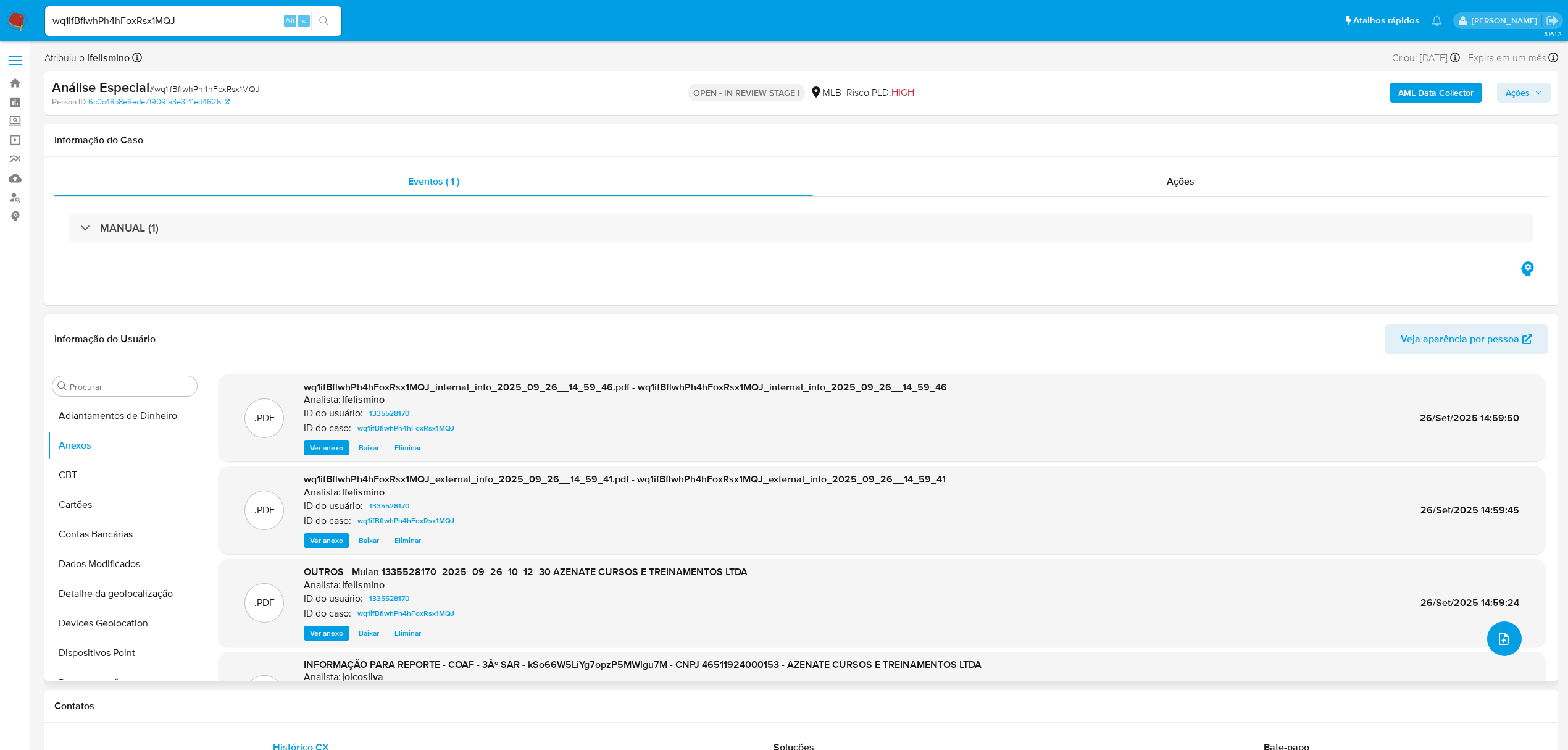
click at [1497, 633] on icon "upload-file" at bounding box center [1504, 638] width 15 height 15
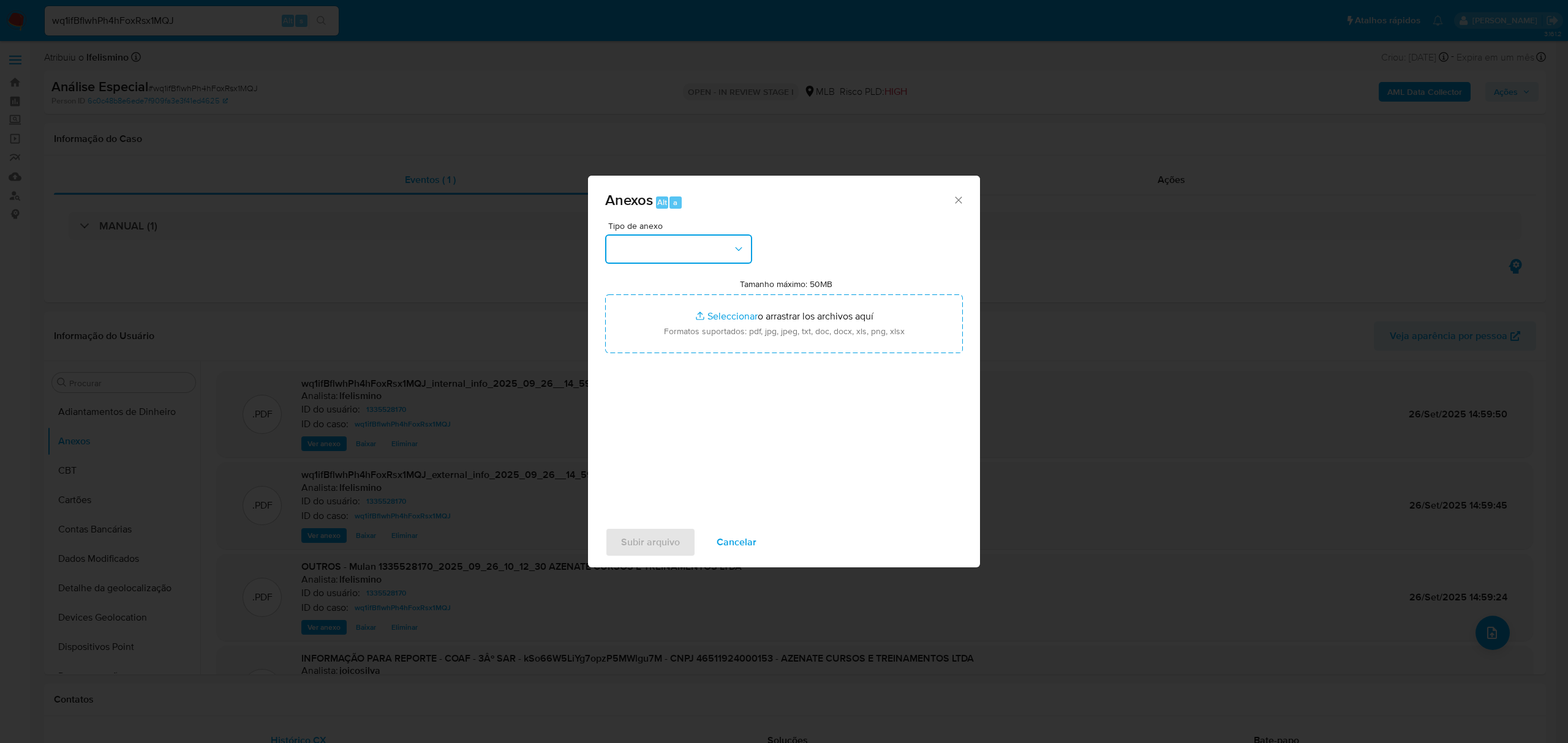
click at [717, 237] on button "button" at bounding box center [678, 249] width 147 height 30
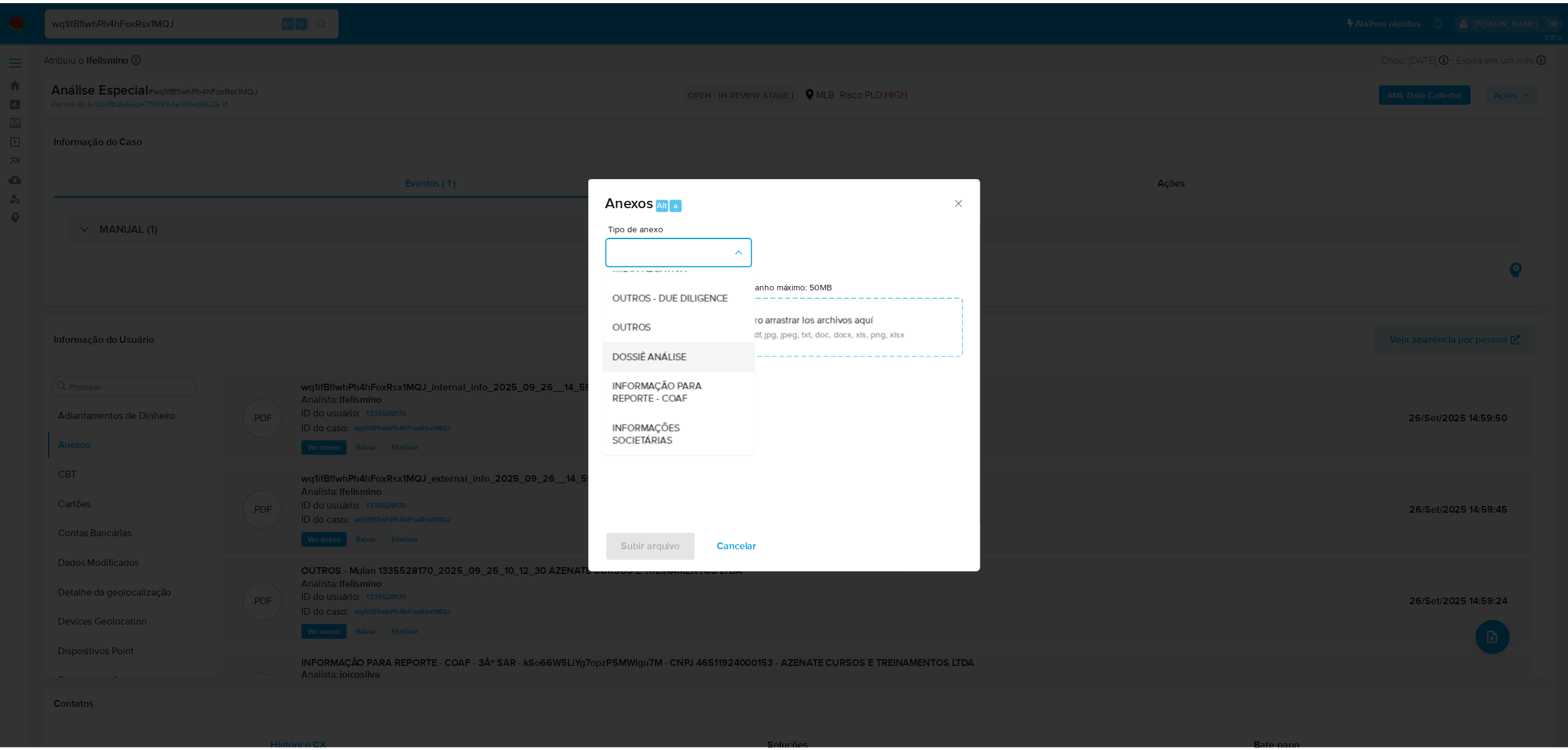
scroll to position [191, 0]
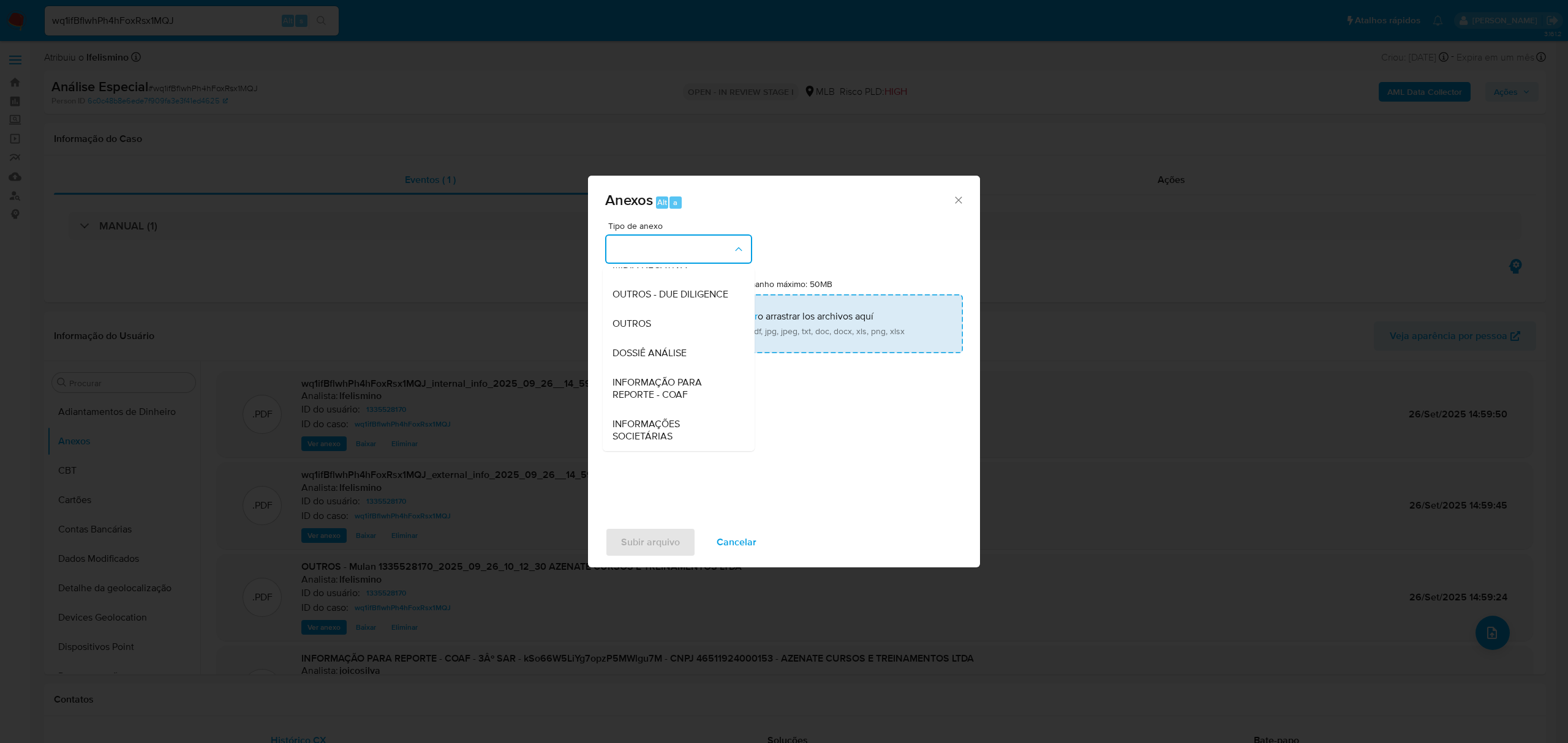
click at [654, 349] on span "DOSSIÊ ANÁLISE" at bounding box center [649, 354] width 74 height 13
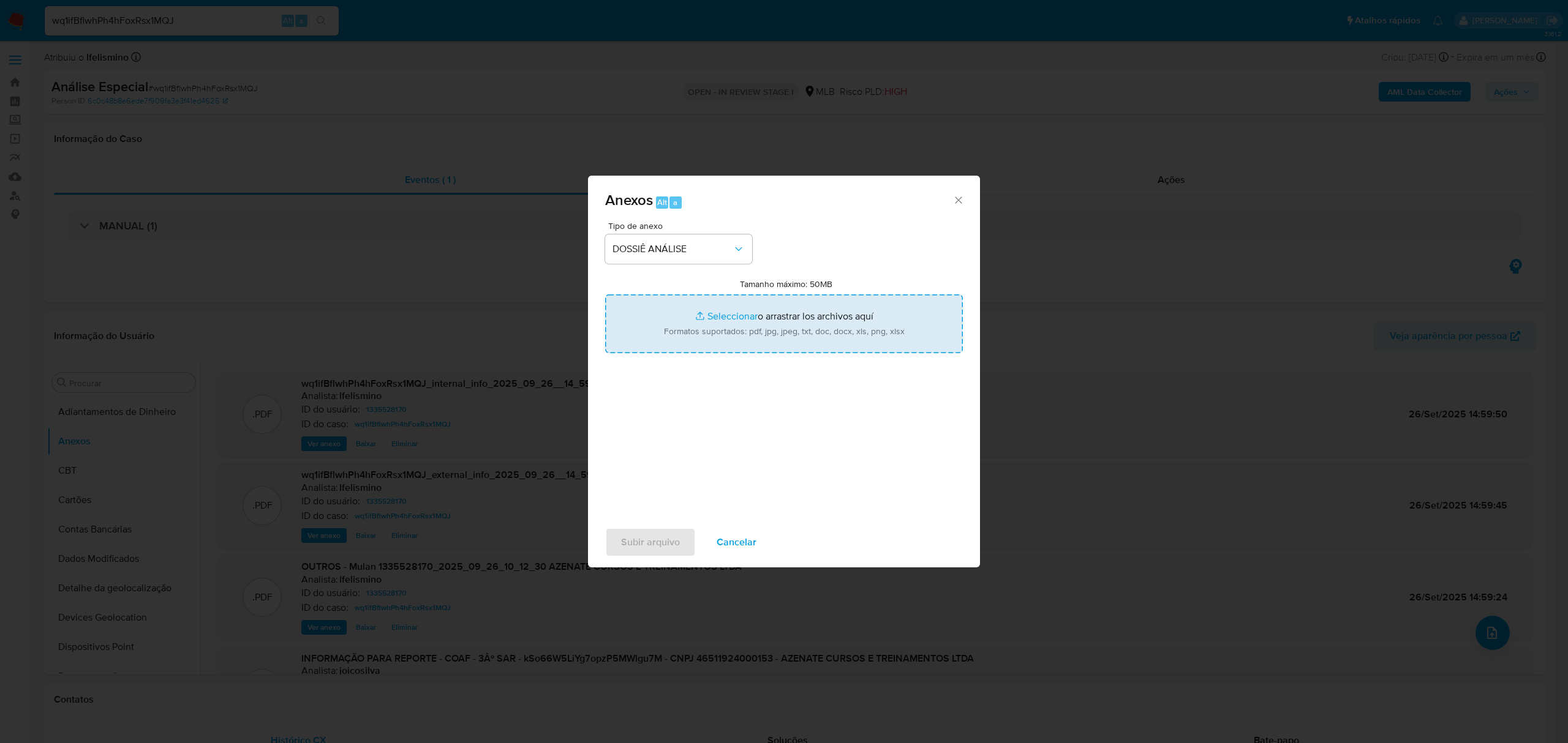
type input "C:\fakepath\DECLÍNIO - 4.º SAR - CNPJ 46511924000153 - AZENATE CURSOS E TREINAM…"
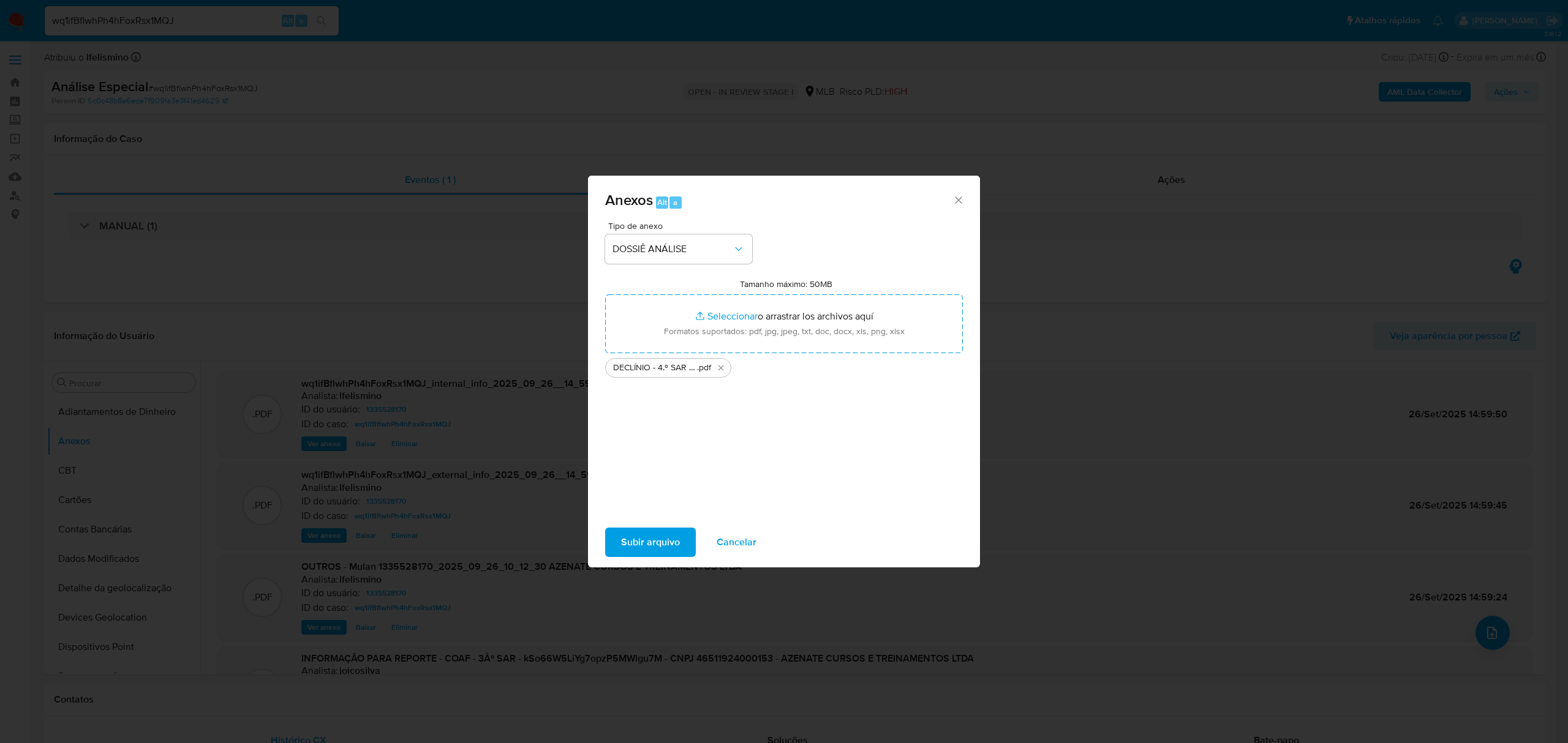
click at [679, 539] on span "Subir arquivo" at bounding box center [650, 542] width 59 height 27
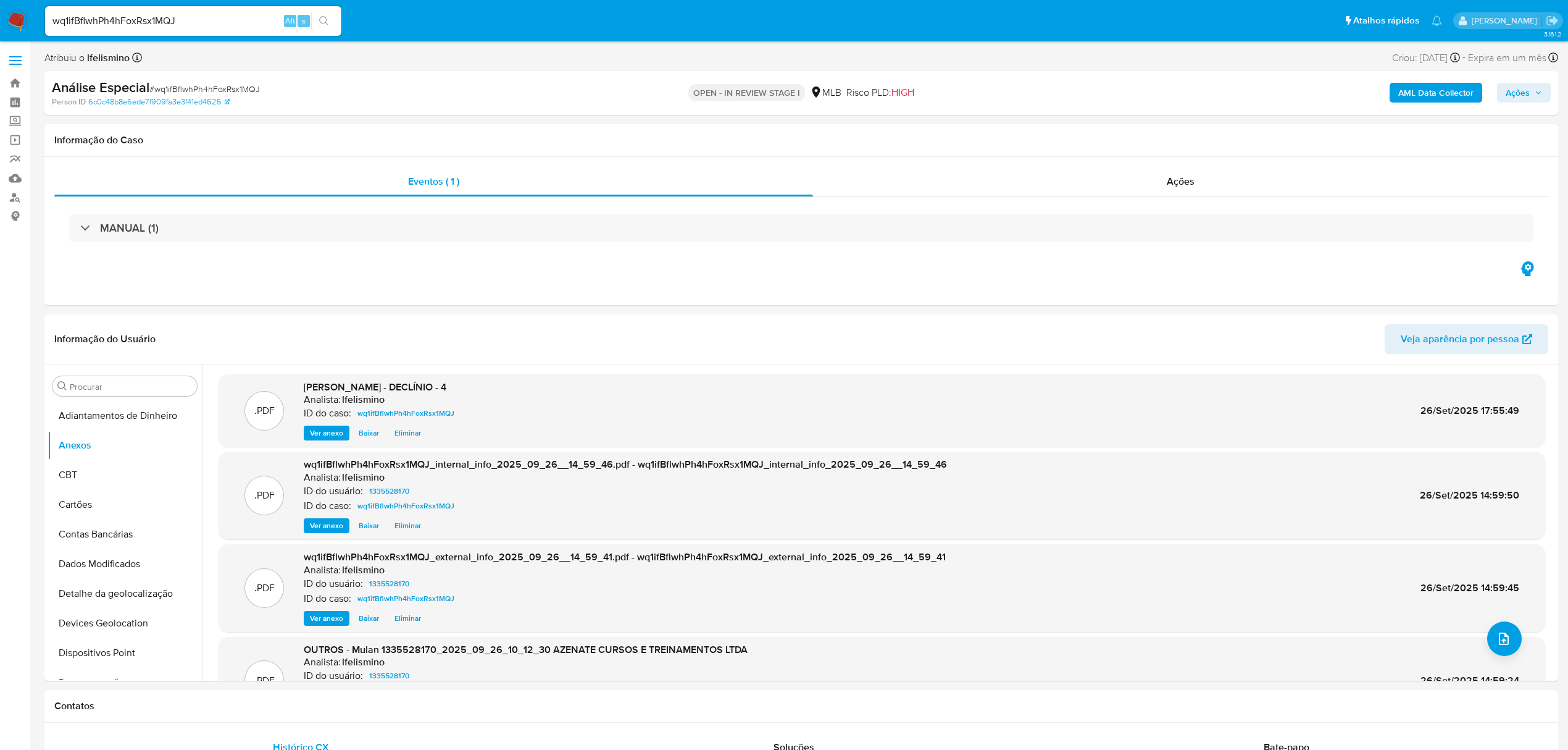
drag, startPoint x: 1522, startPoint y: 102, endPoint x: 1491, endPoint y: 103, distance: 31.0
click at [1522, 100] on span "Ações" at bounding box center [1518, 93] width 24 height 20
drag, startPoint x: 1156, startPoint y: 138, endPoint x: 1154, endPoint y: 146, distance: 8.2
click at [1157, 138] on span "Resolução do caso" at bounding box center [1165, 132] width 83 height 15
click at [1132, 227] on textarea at bounding box center [1254, 225] width 540 height 99
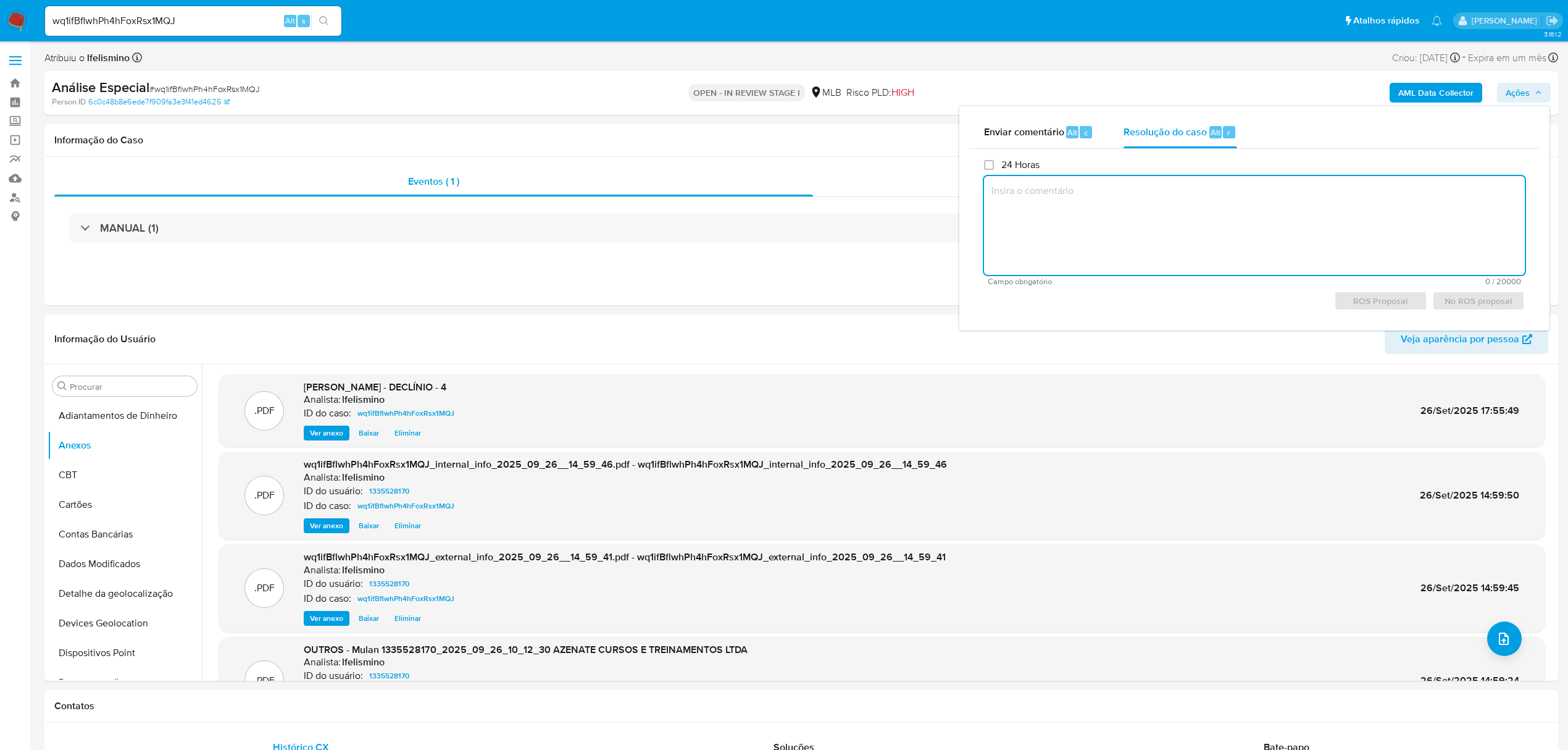
paste textarea "Justificativa para arquivamento: Cliente analisado e comunicado ao regulador em…"
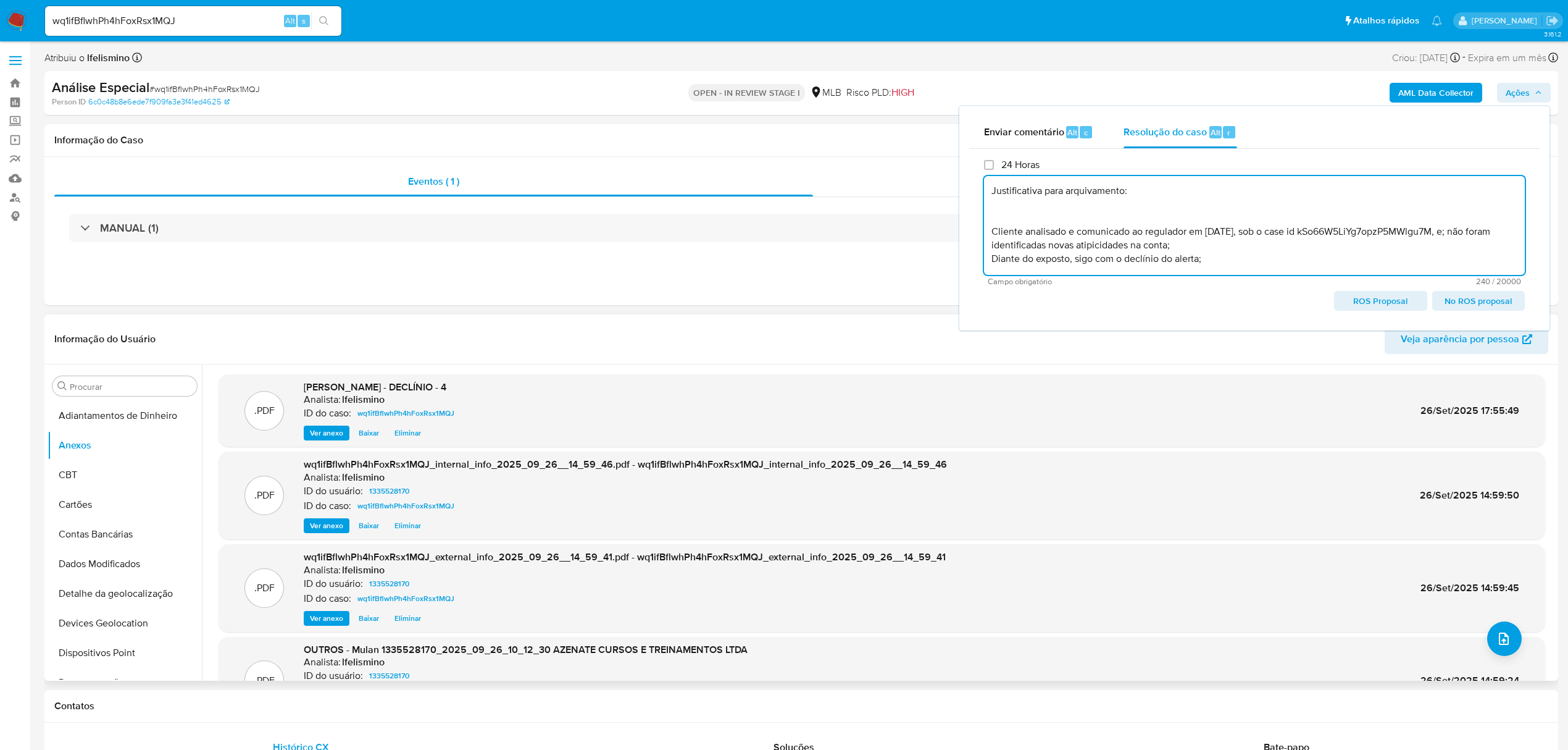
scroll to position [4, 0]
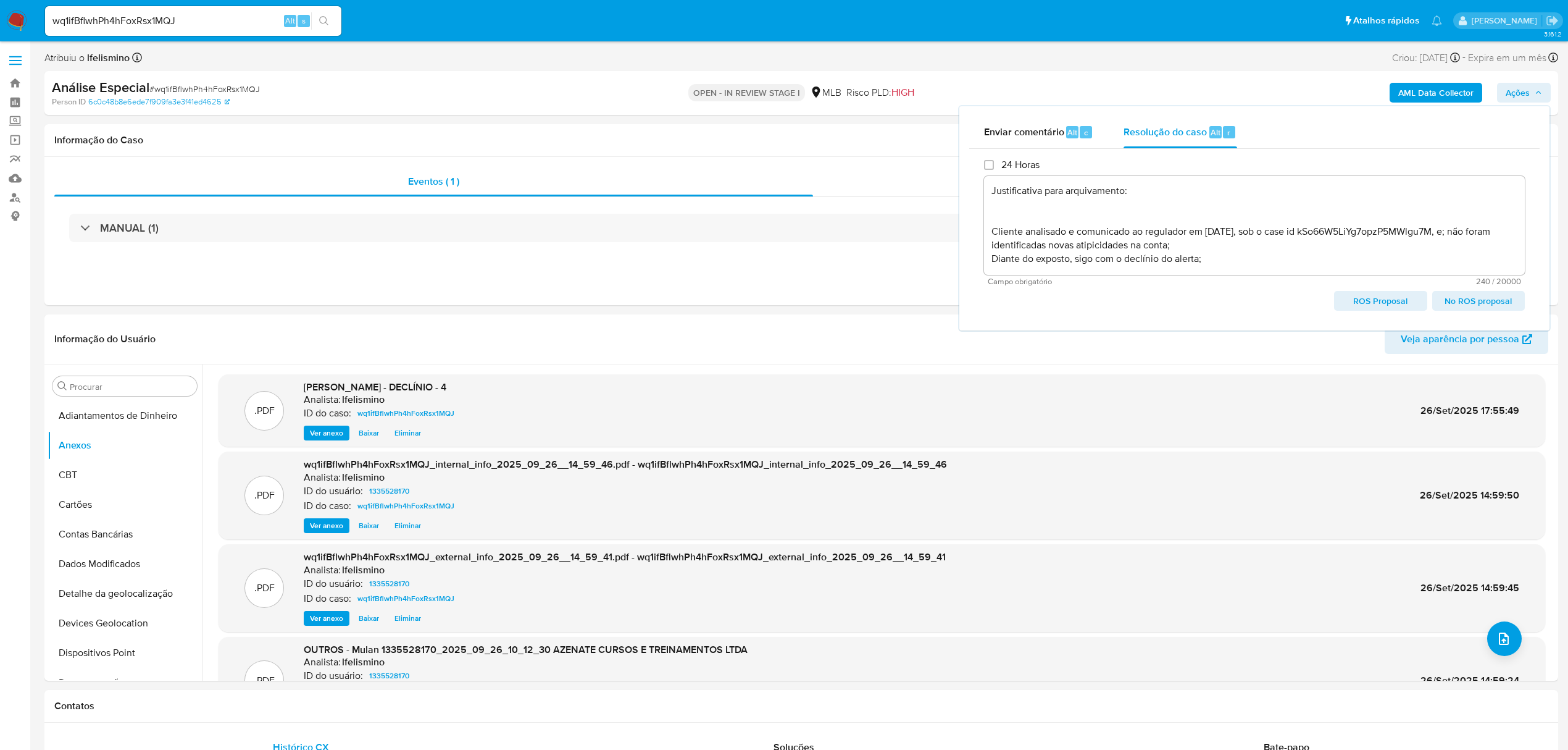
click at [1471, 301] on span "No ROS proposal" at bounding box center [1478, 301] width 75 height 17
type textarea "Justificativa para arquivamento: Cliente analisado e comunicado ao regulador em…"
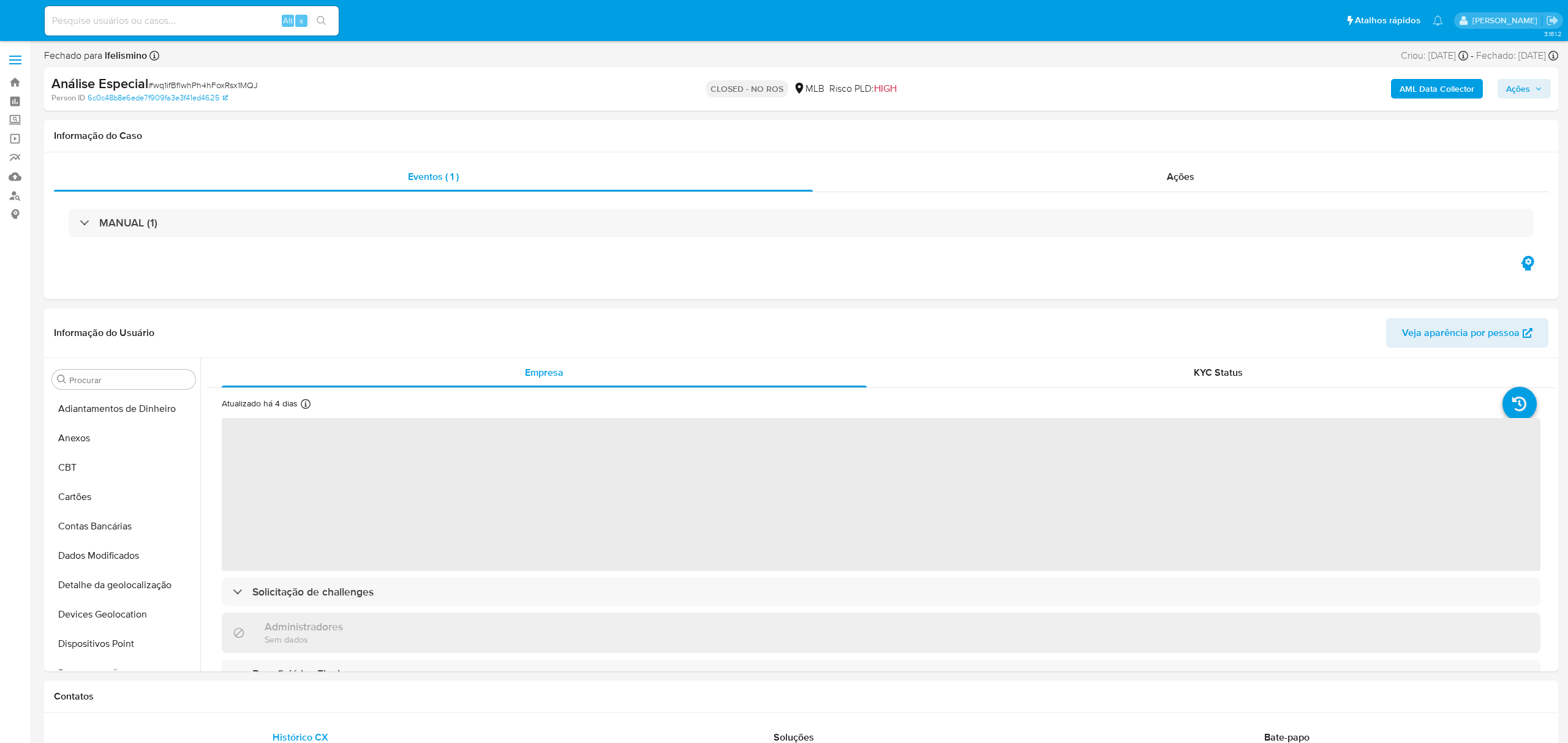
select select "10"
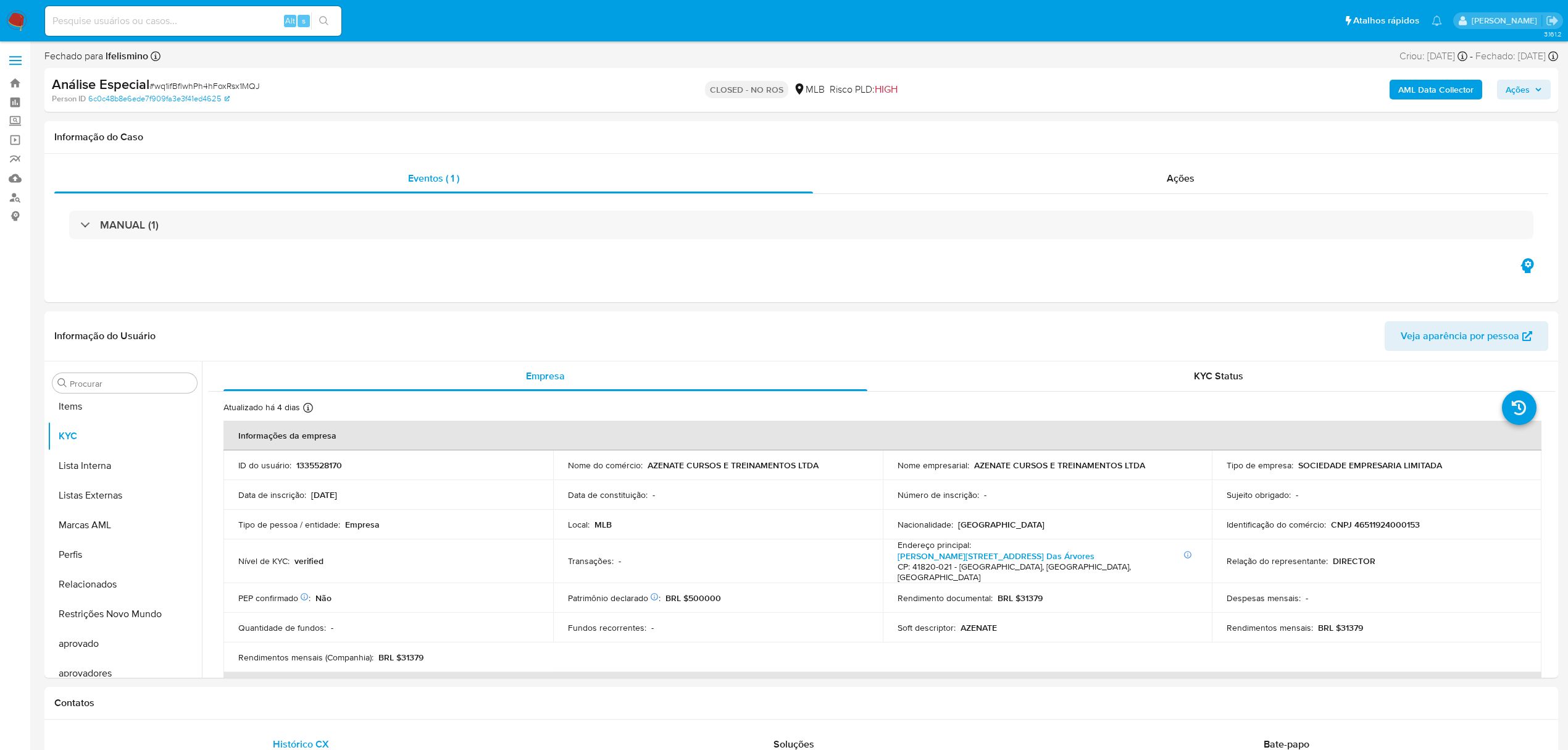
scroll to position [641, 0]
click at [132, 21] on input at bounding box center [193, 21] width 297 height 16
paste input "pxHogxkv8fsLlz7AiXCvltOF"
type input "pxHogxkv8fsLlz7AiXCvltOF"
click at [322, 20] on icon "search-icon" at bounding box center [324, 21] width 10 height 10
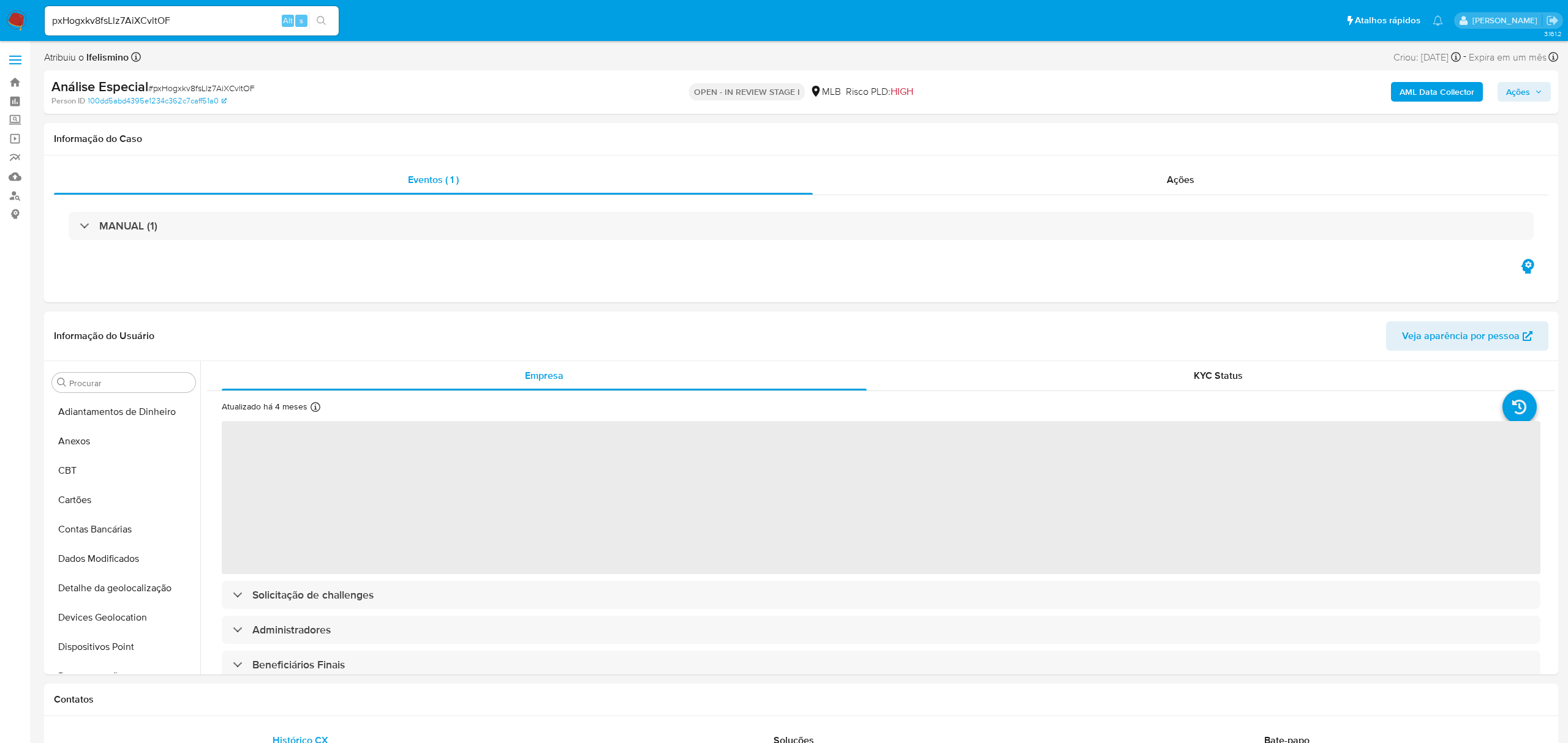
select select "10"
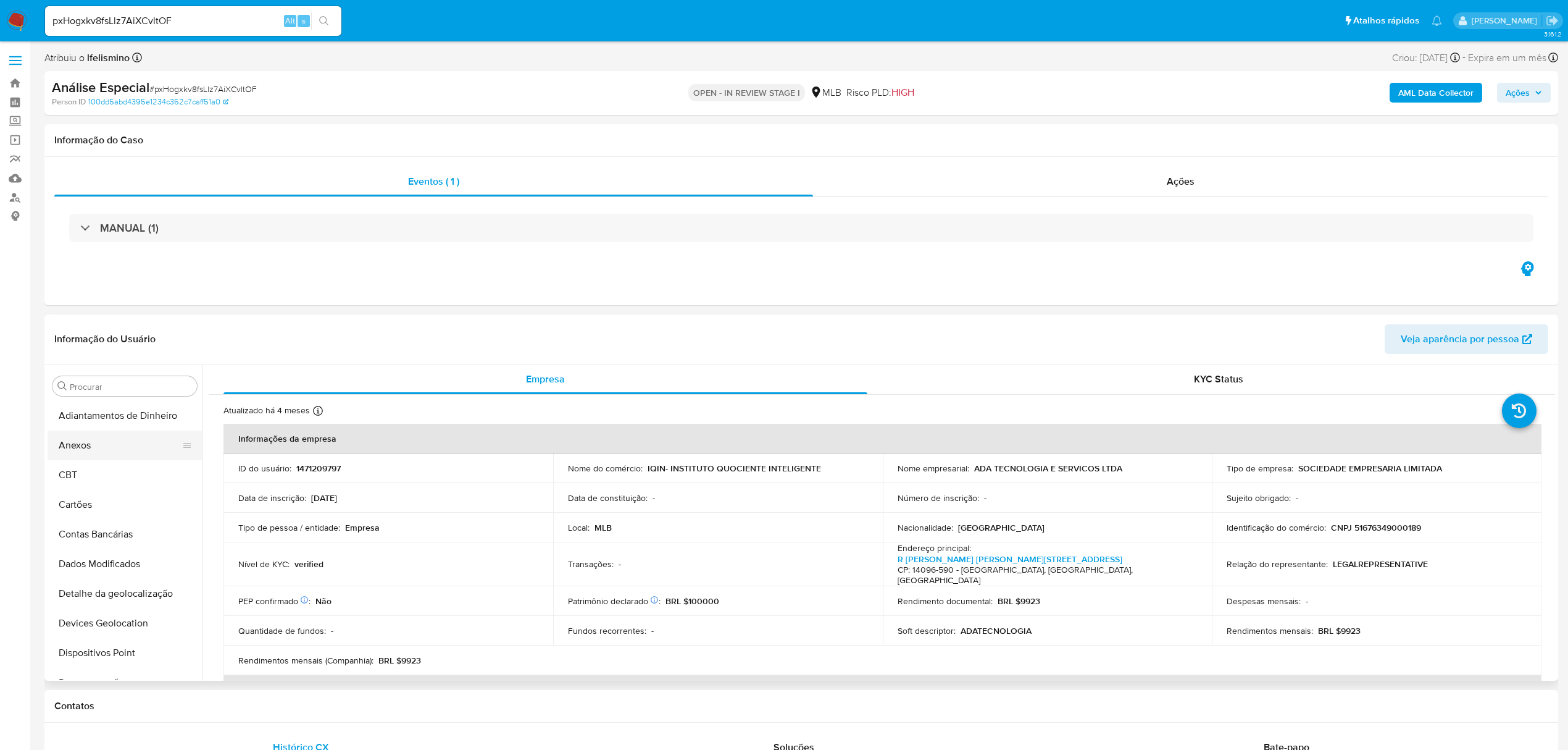
click at [98, 431] on button "Anexos" at bounding box center [119, 445] width 144 height 30
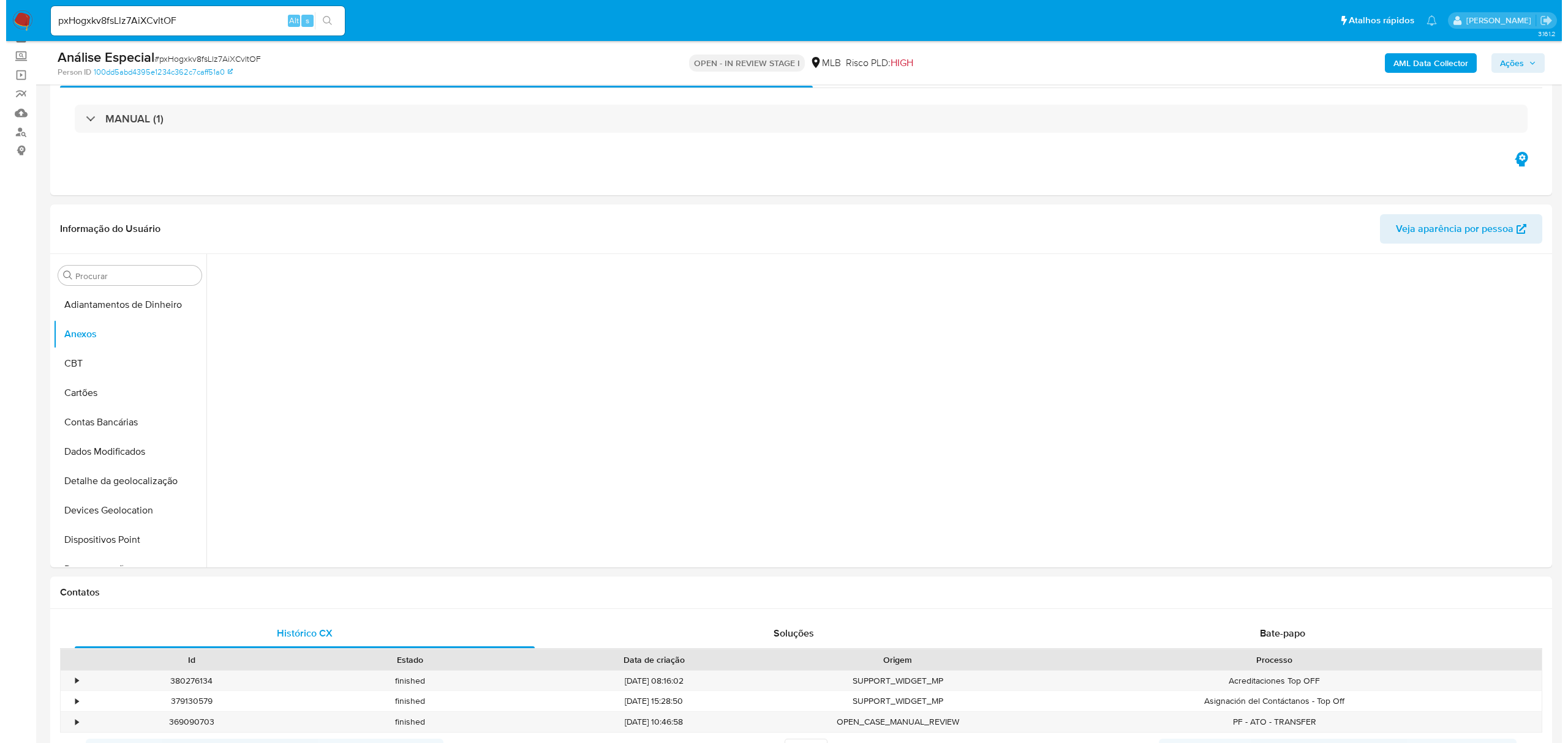
scroll to position [81, 0]
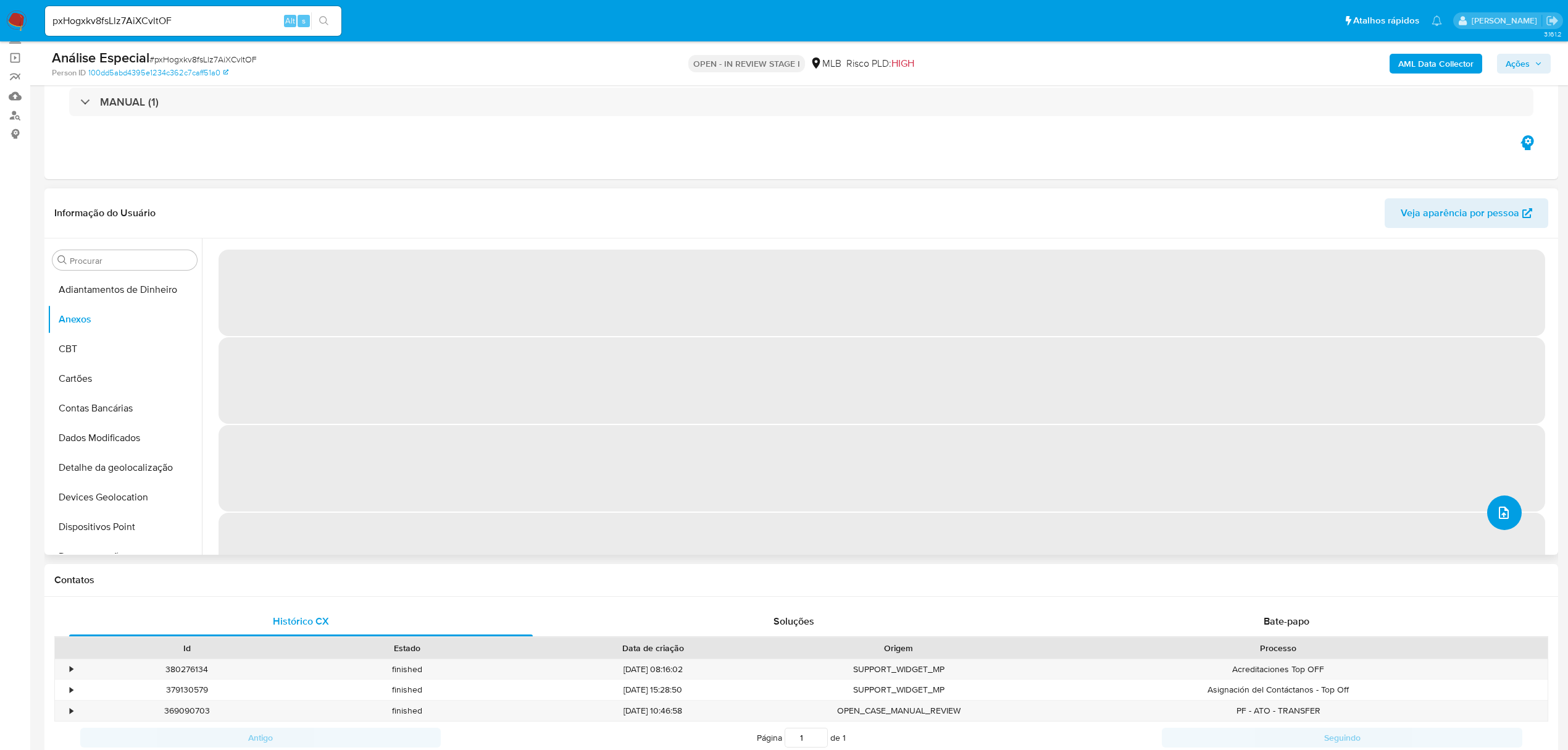
click at [1503, 499] on button "upload-file" at bounding box center [1504, 513] width 34 height 35
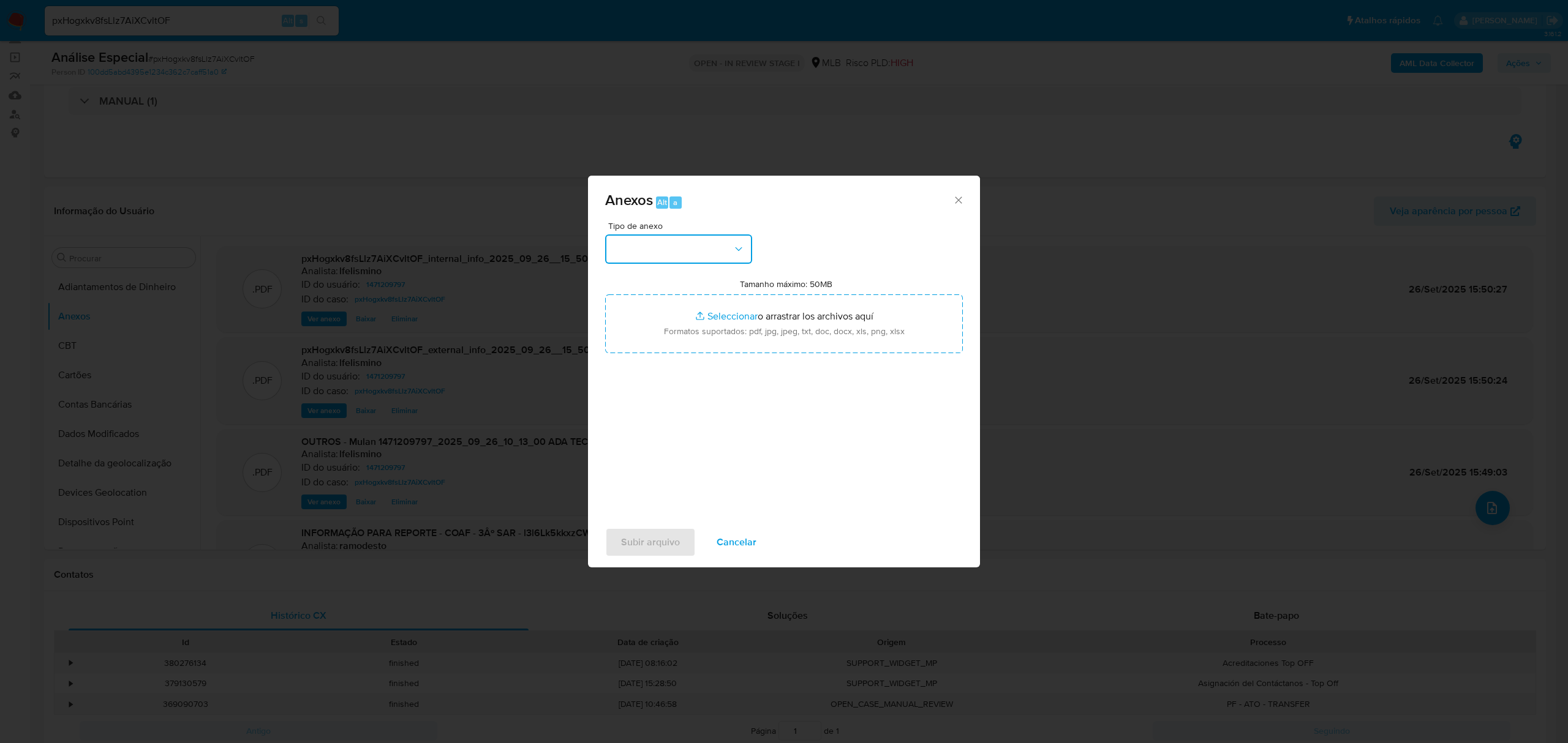
click at [689, 235] on button "button" at bounding box center [678, 249] width 147 height 30
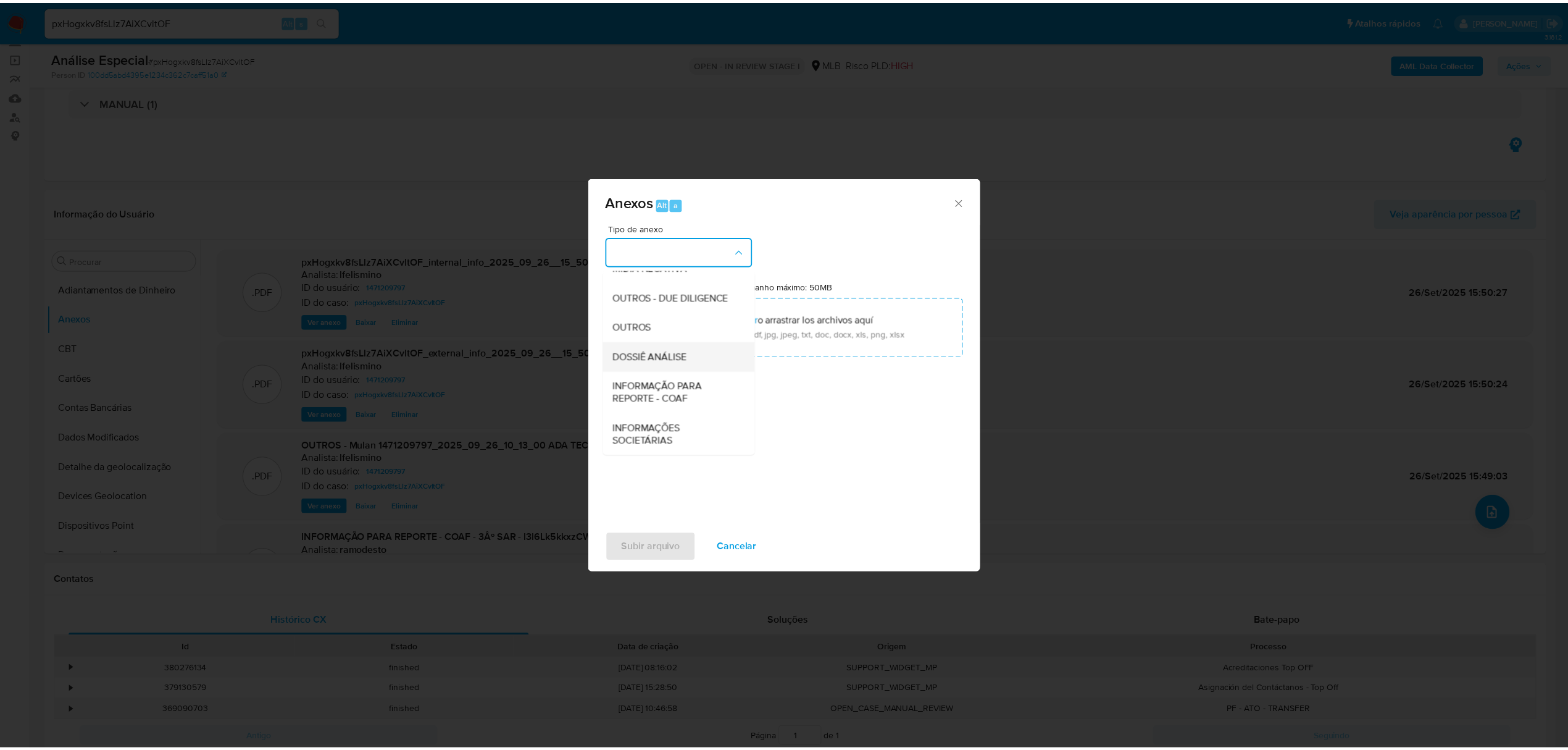
scroll to position [191, 0]
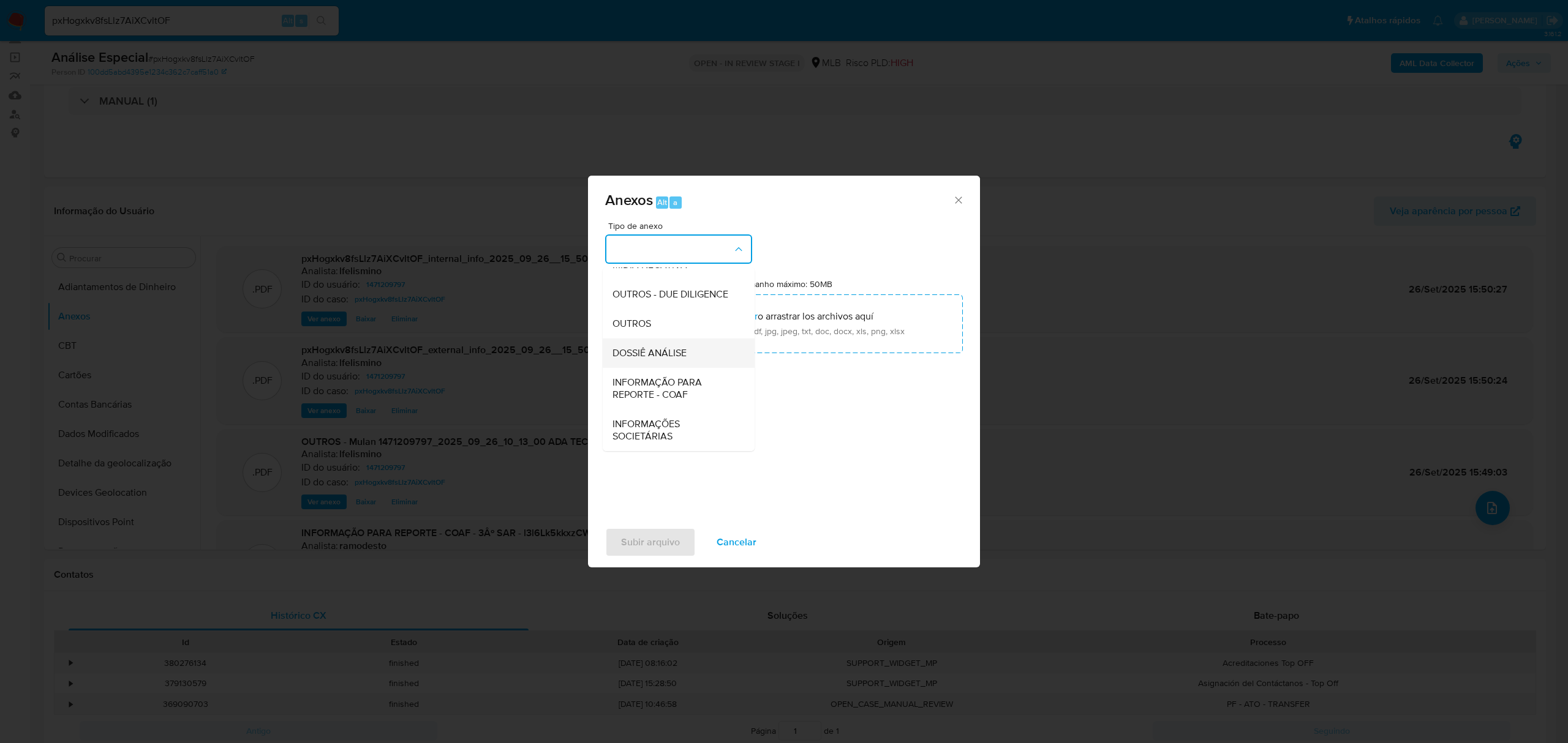
click at [687, 342] on div "DOSSIÊ ANÁLISE" at bounding box center [674, 353] width 125 height 30
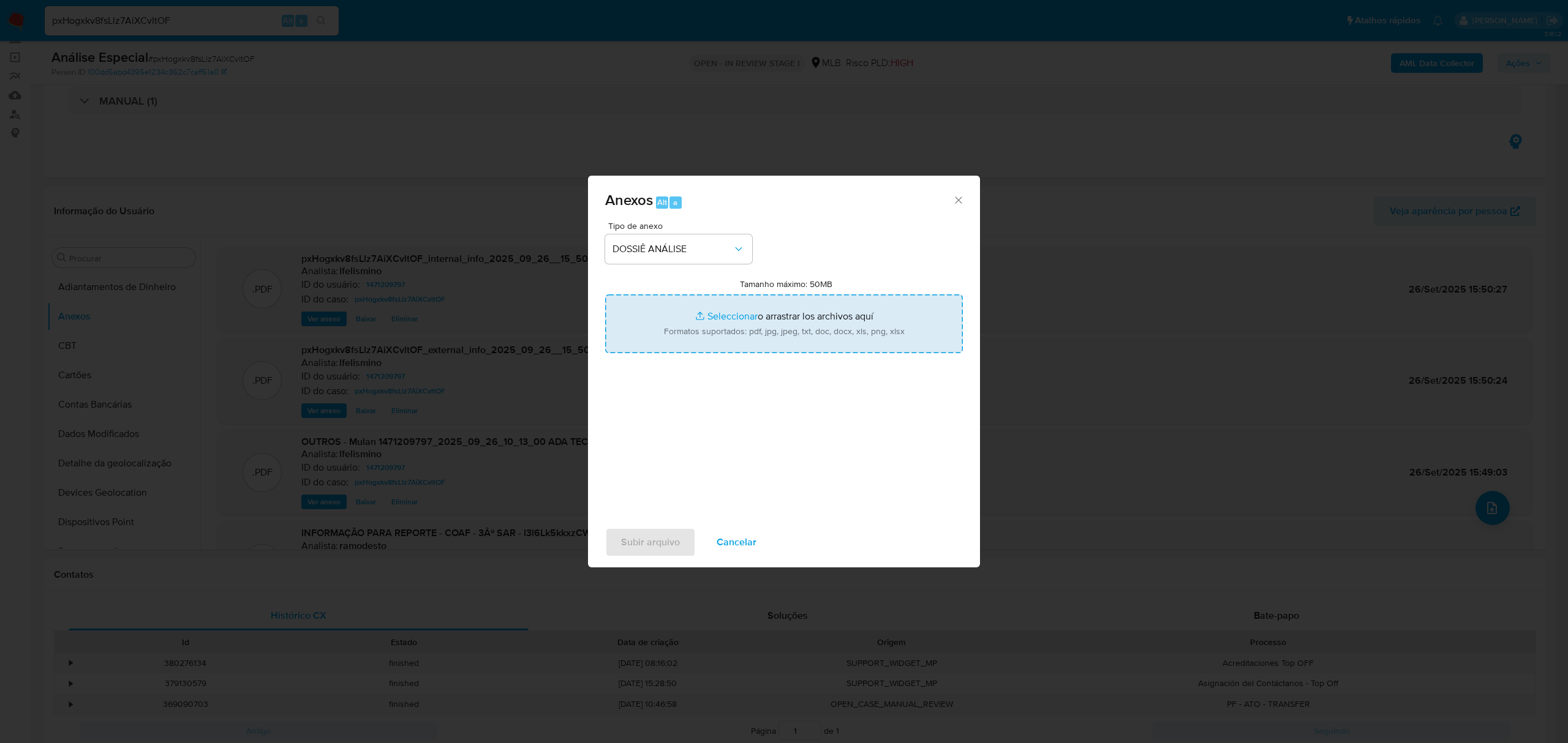
type input "C:\fakepath\DECLÍNIO - 4.º SAR - CNPJ 51676349000189 - ADA TECNOLOGIA E SERVIÇO…"
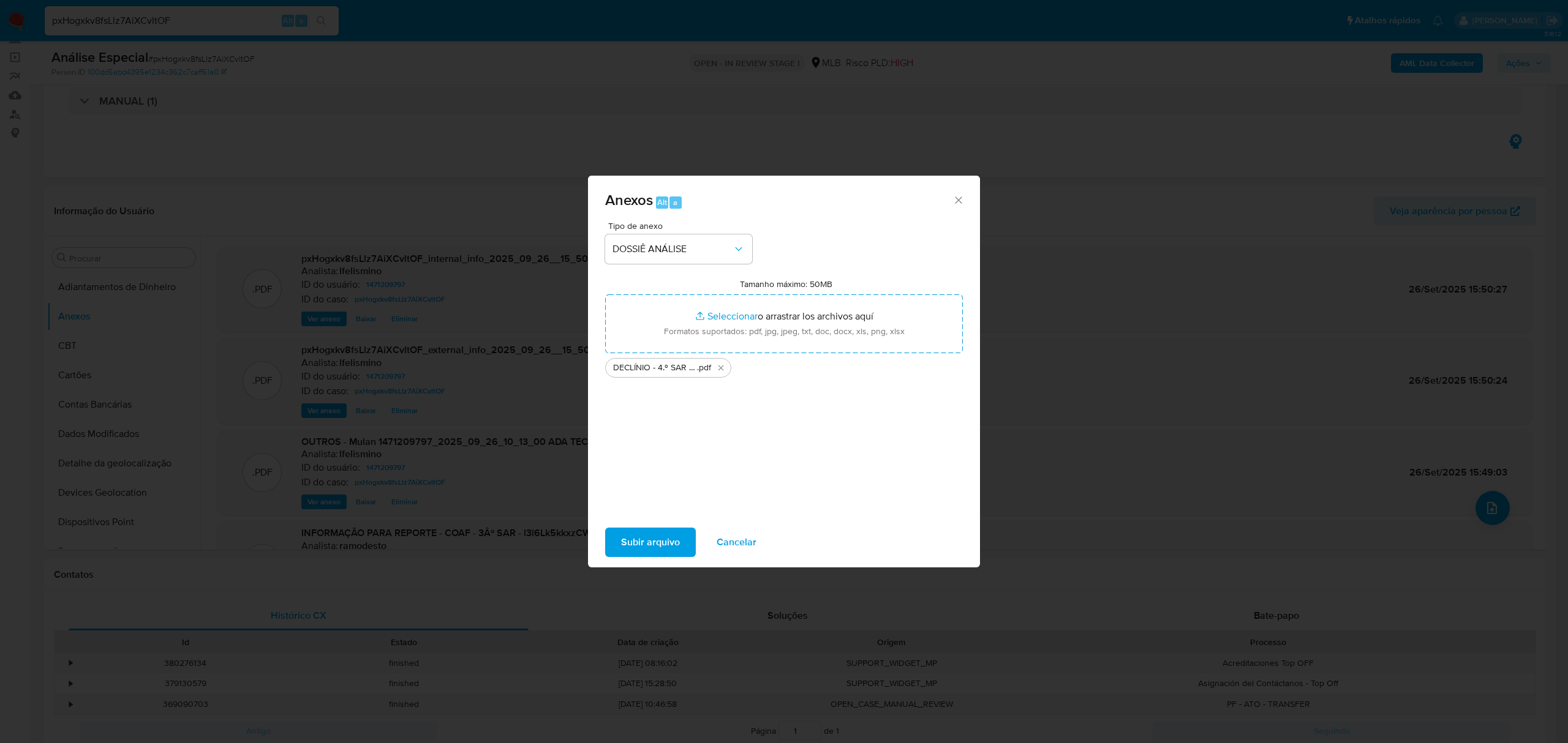
click at [635, 546] on span "Subir arquivo" at bounding box center [650, 542] width 59 height 27
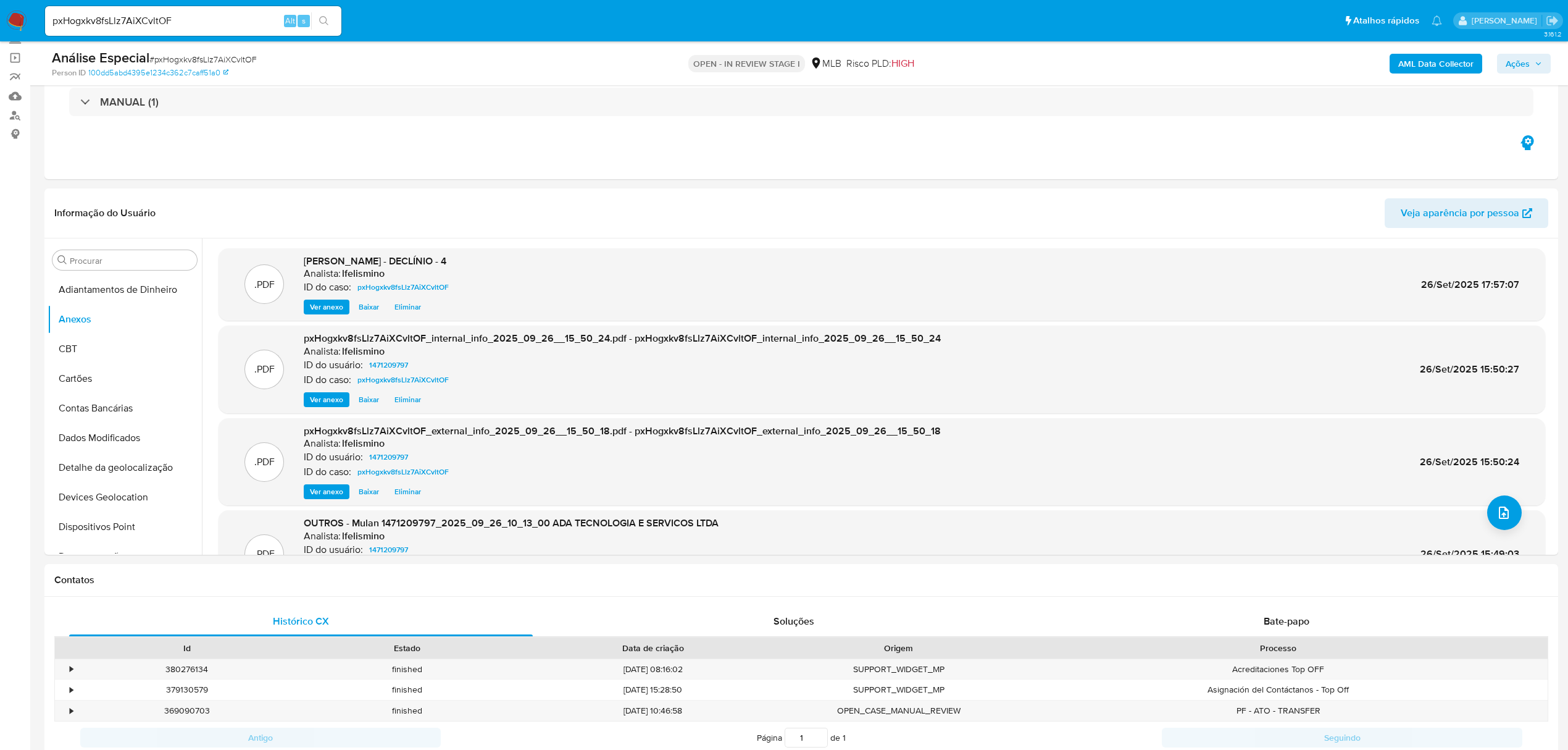
drag, startPoint x: 1530, startPoint y: 65, endPoint x: 1400, endPoint y: 73, distance: 130.2
click at [1532, 66] on span "Ações" at bounding box center [1524, 64] width 36 height 17
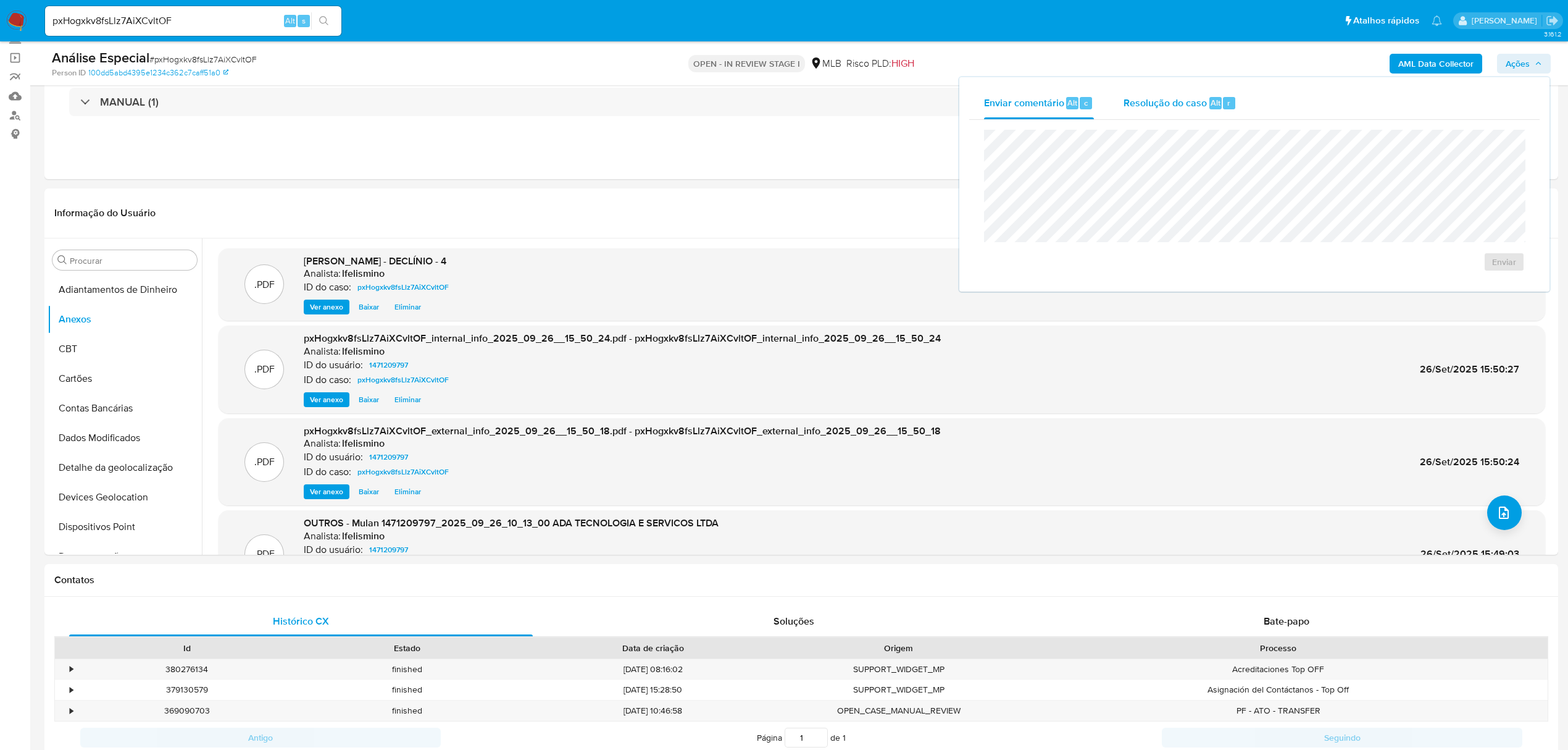
drag, startPoint x: 1183, startPoint y: 92, endPoint x: 1181, endPoint y: 104, distance: 12.2
click at [1181, 104] on div "Resolução do caso Alt r" at bounding box center [1180, 103] width 113 height 32
click at [1142, 196] on textarea at bounding box center [1254, 195] width 540 height 99
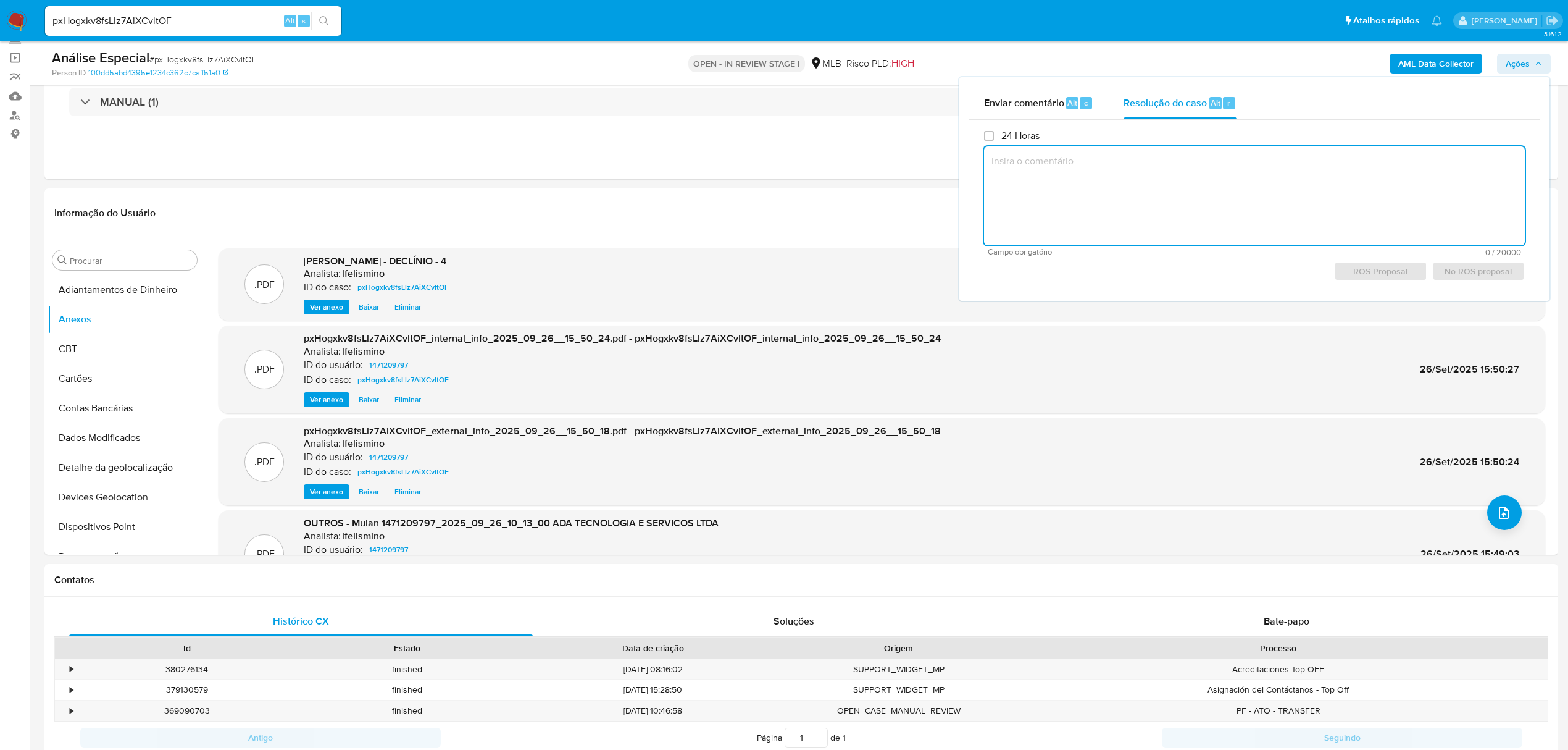
paste textarea "Justificativa para arquivamento: Cliente analisado e comunicado ao regulador em…"
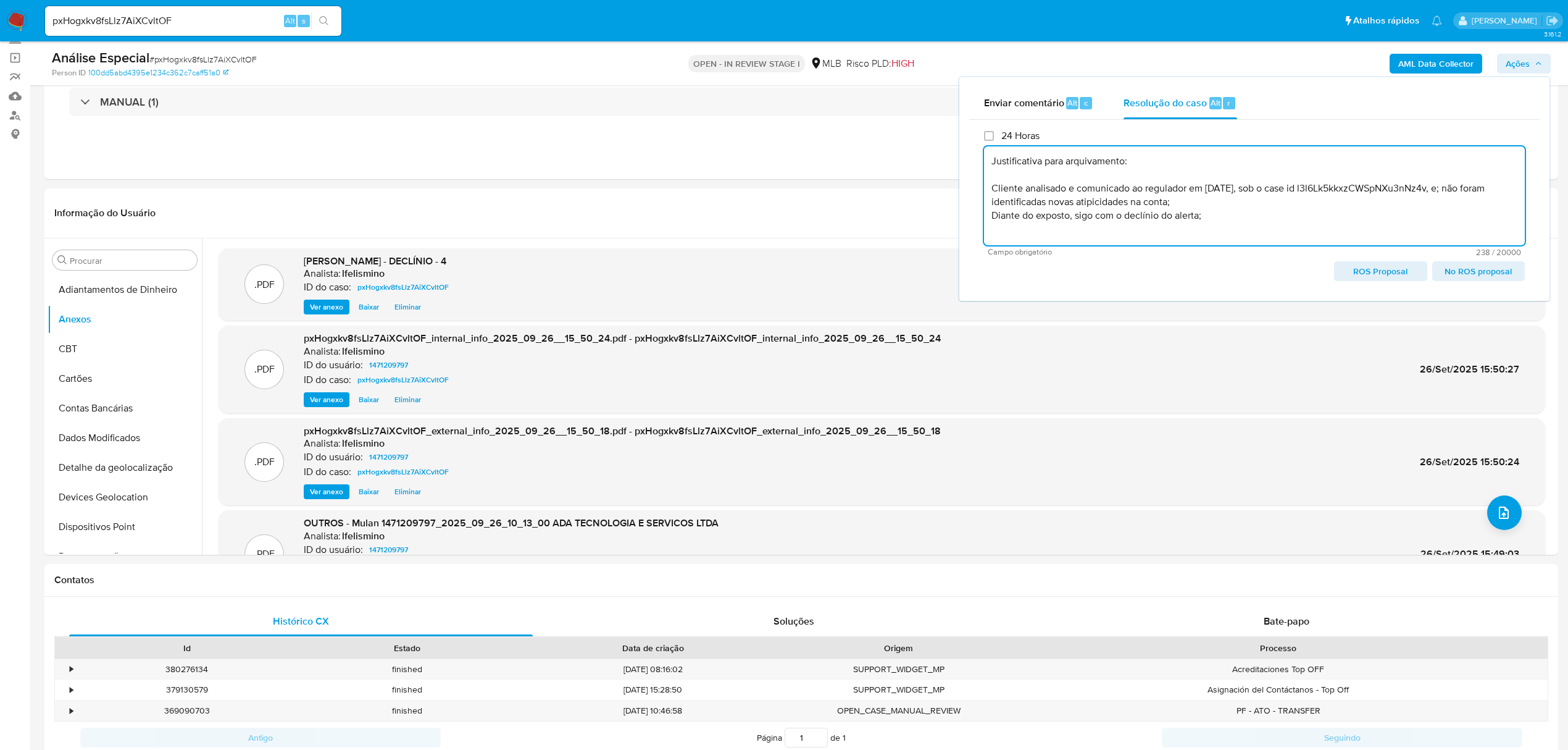
click at [1500, 262] on span "No ROS proposal" at bounding box center [1478, 271] width 75 height 17
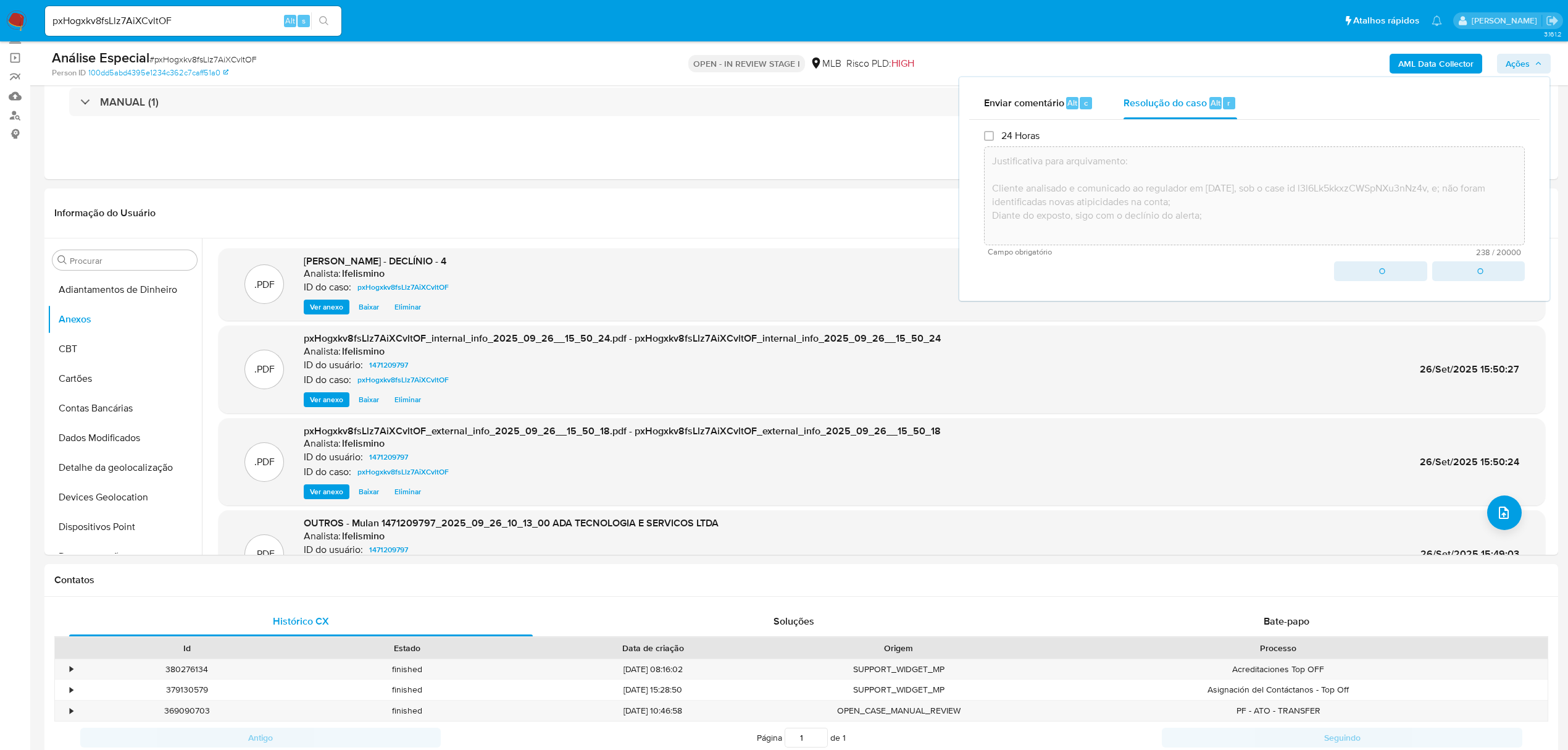
type textarea "Justificativa para arquivamento: Cliente analisado e comunicado ao regulador em…"
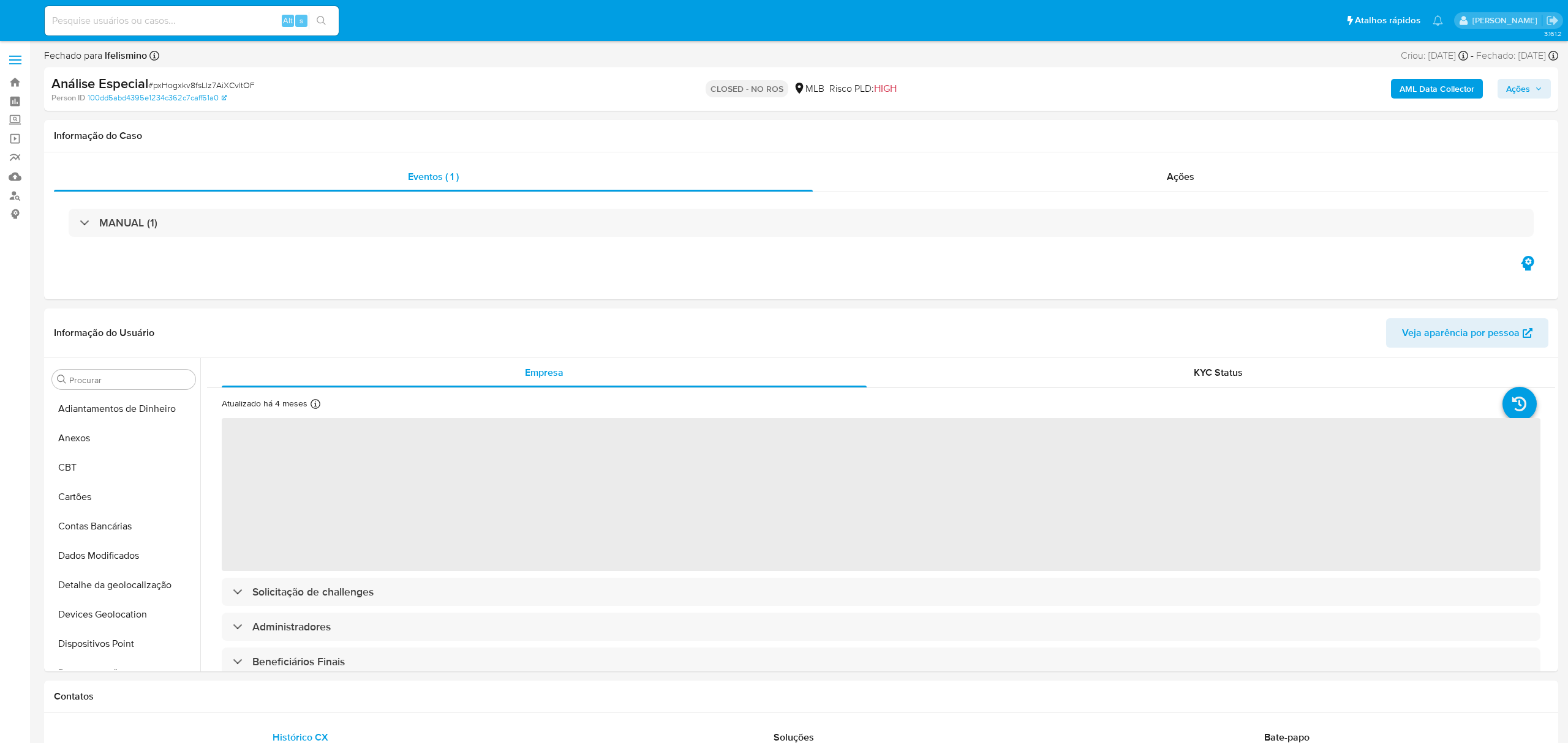
select select "10"
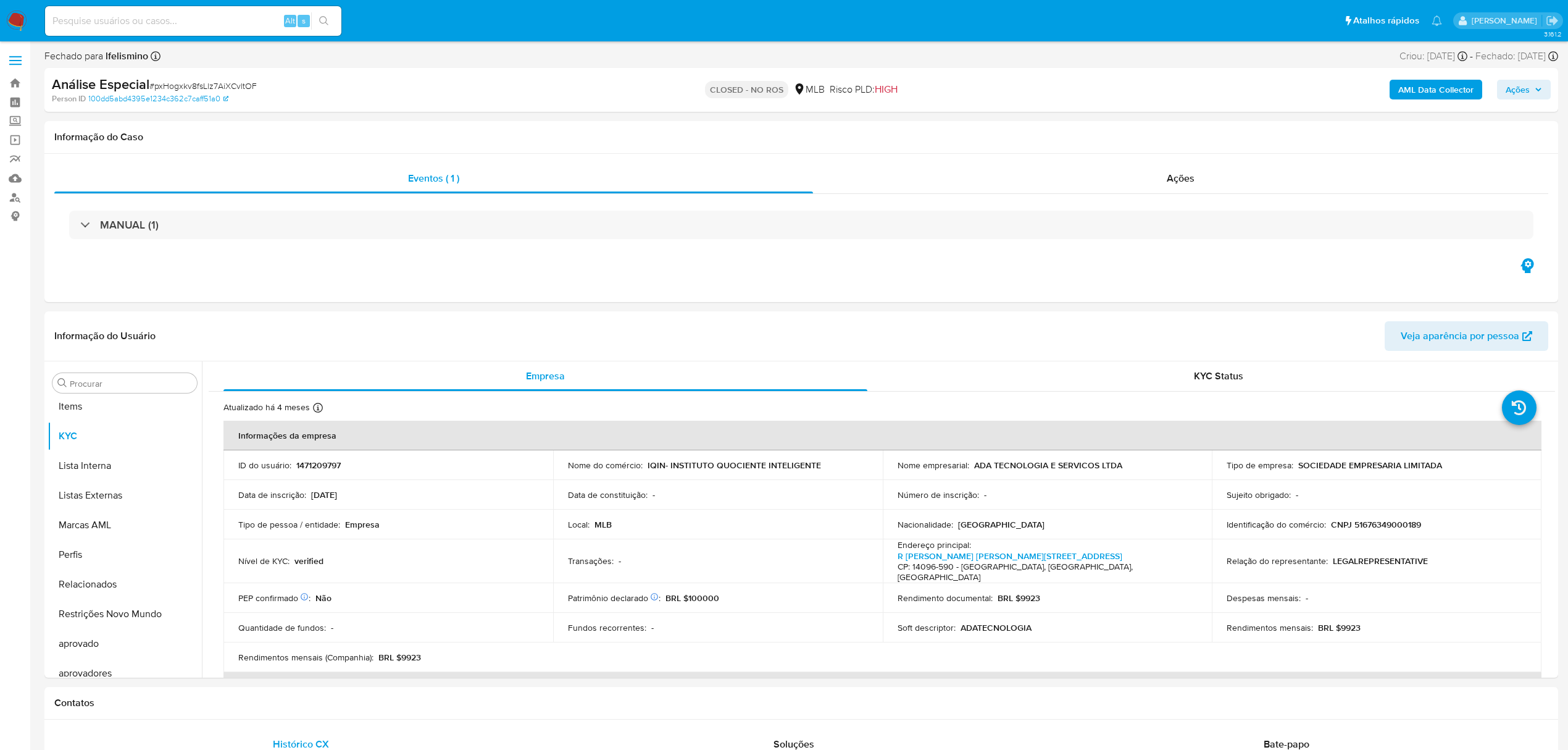
scroll to position [641, 0]
